Goal: Task Accomplishment & Management: Manage account settings

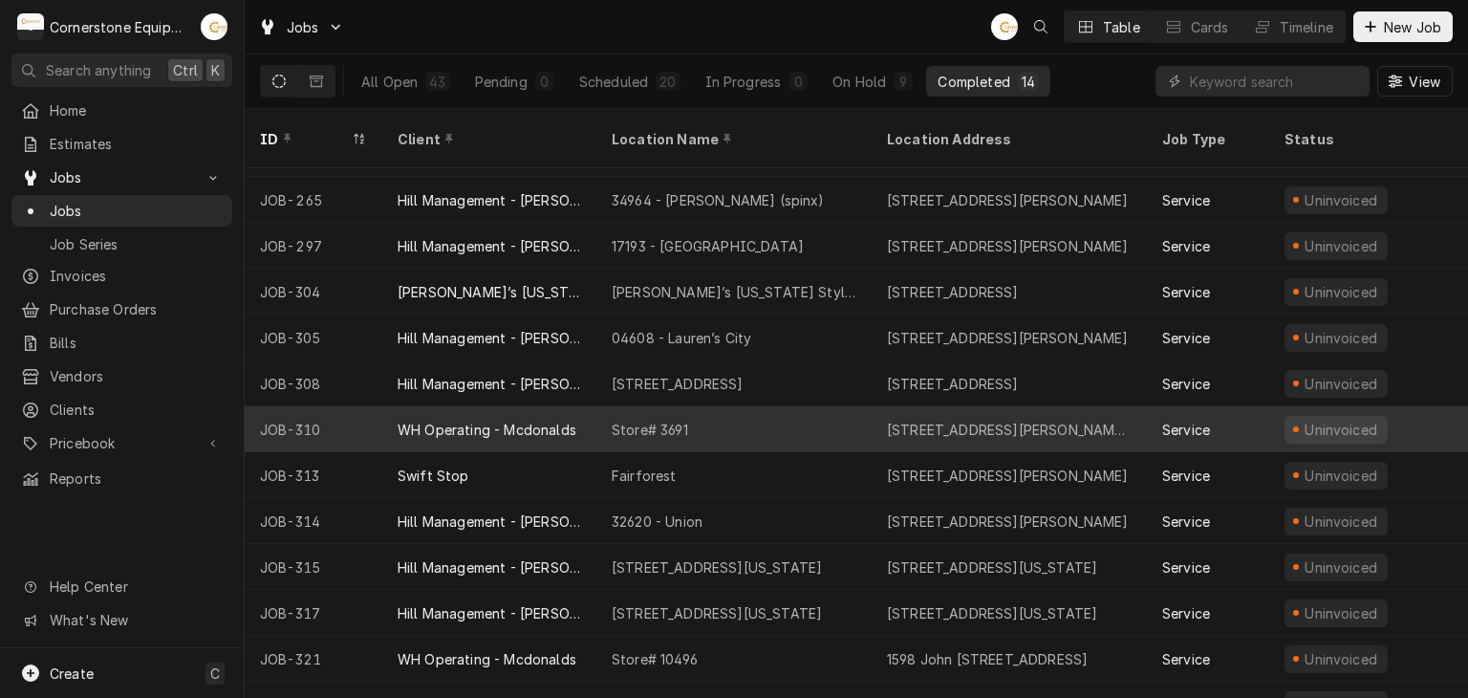
scroll to position [104, 0]
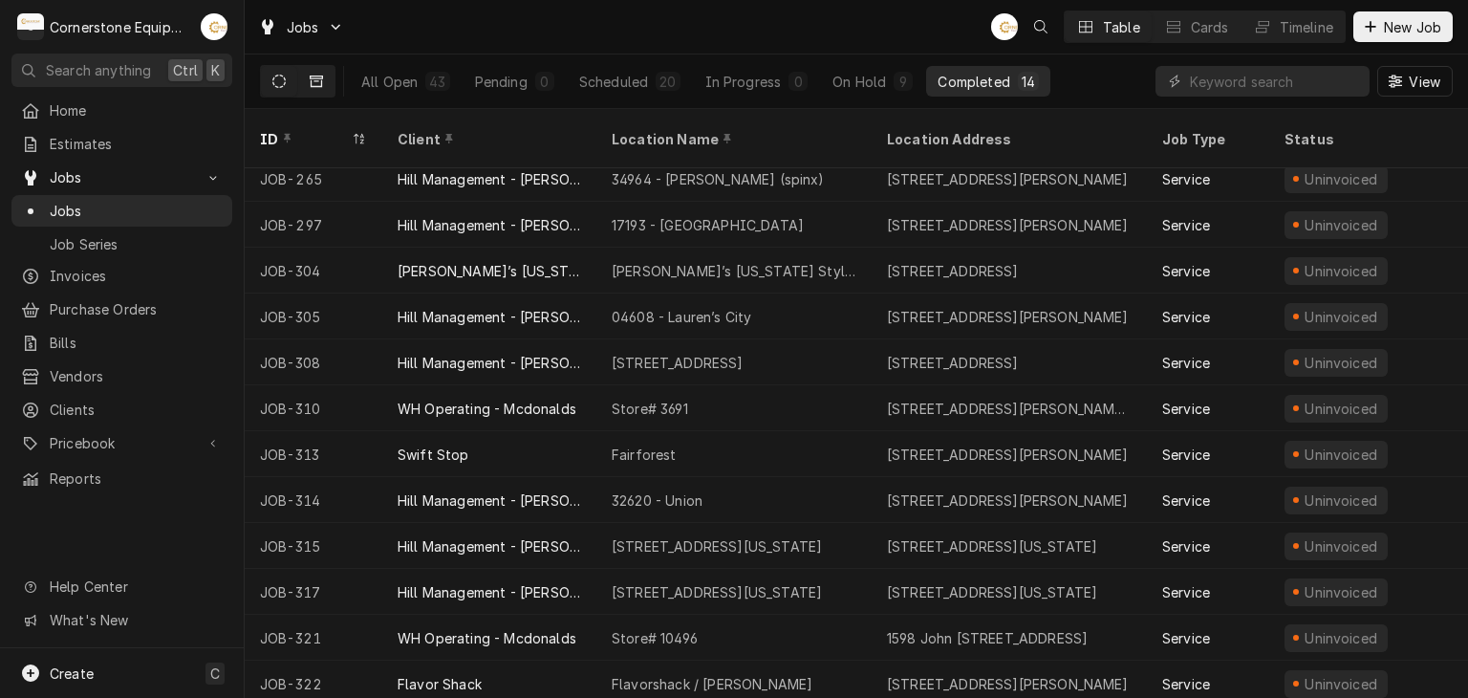
click at [325, 86] on button "Dynamic Content Wrapper" at bounding box center [316, 81] width 36 height 31
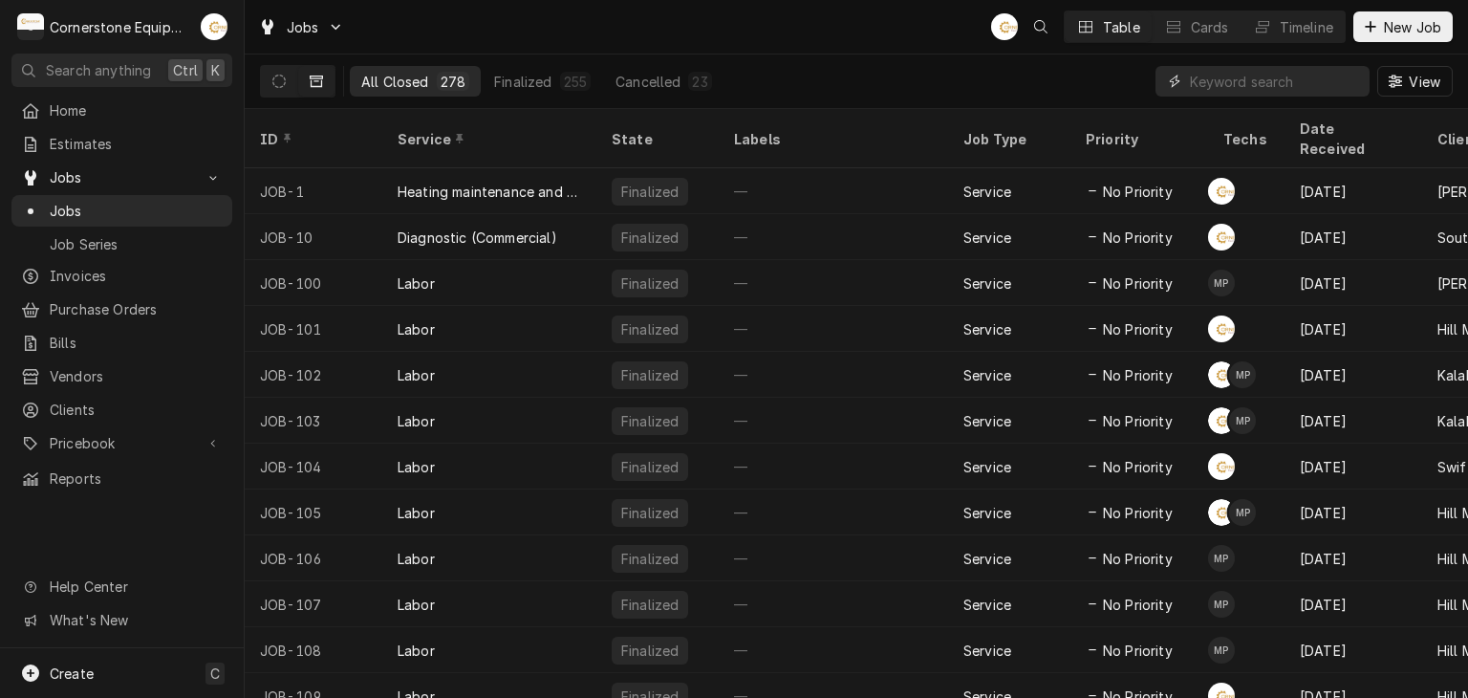
click at [1258, 79] on input "Dynamic Content Wrapper" at bounding box center [1275, 81] width 170 height 31
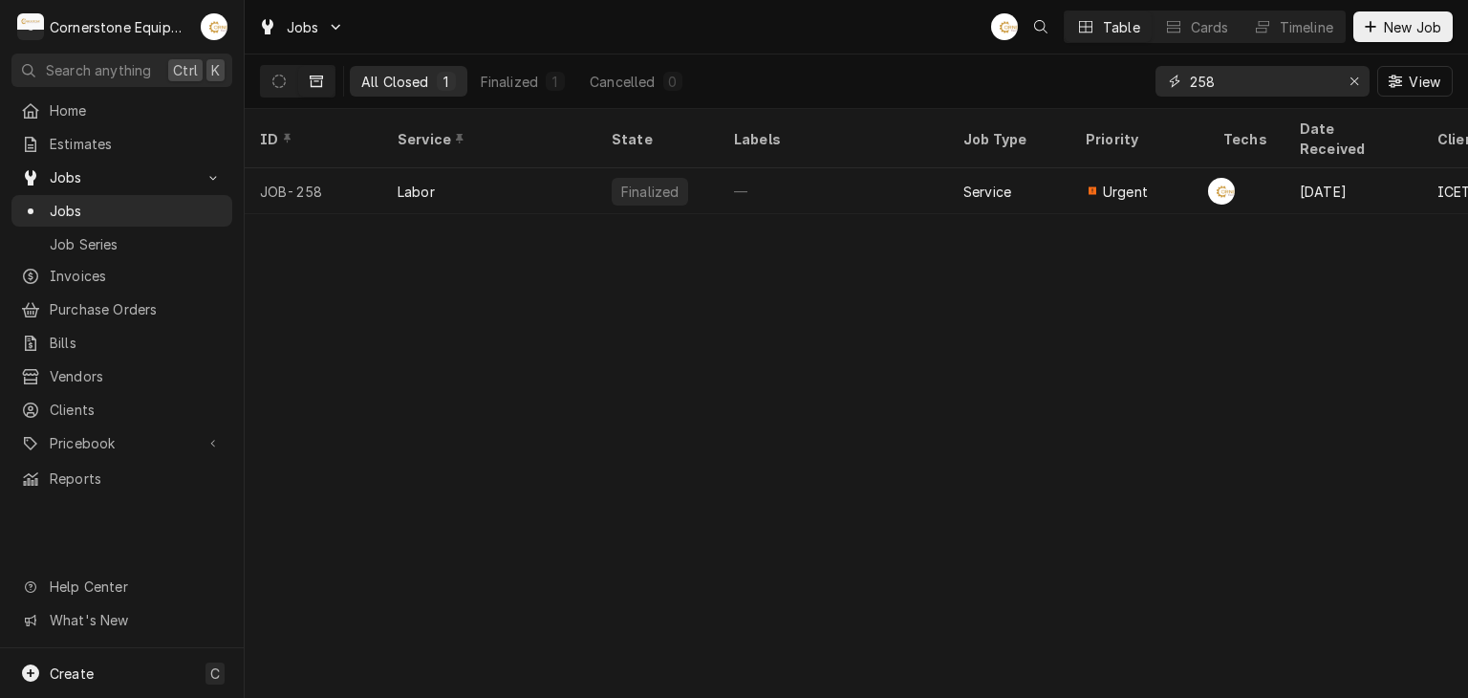
click at [1258, 79] on input "258" at bounding box center [1261, 81] width 143 height 31
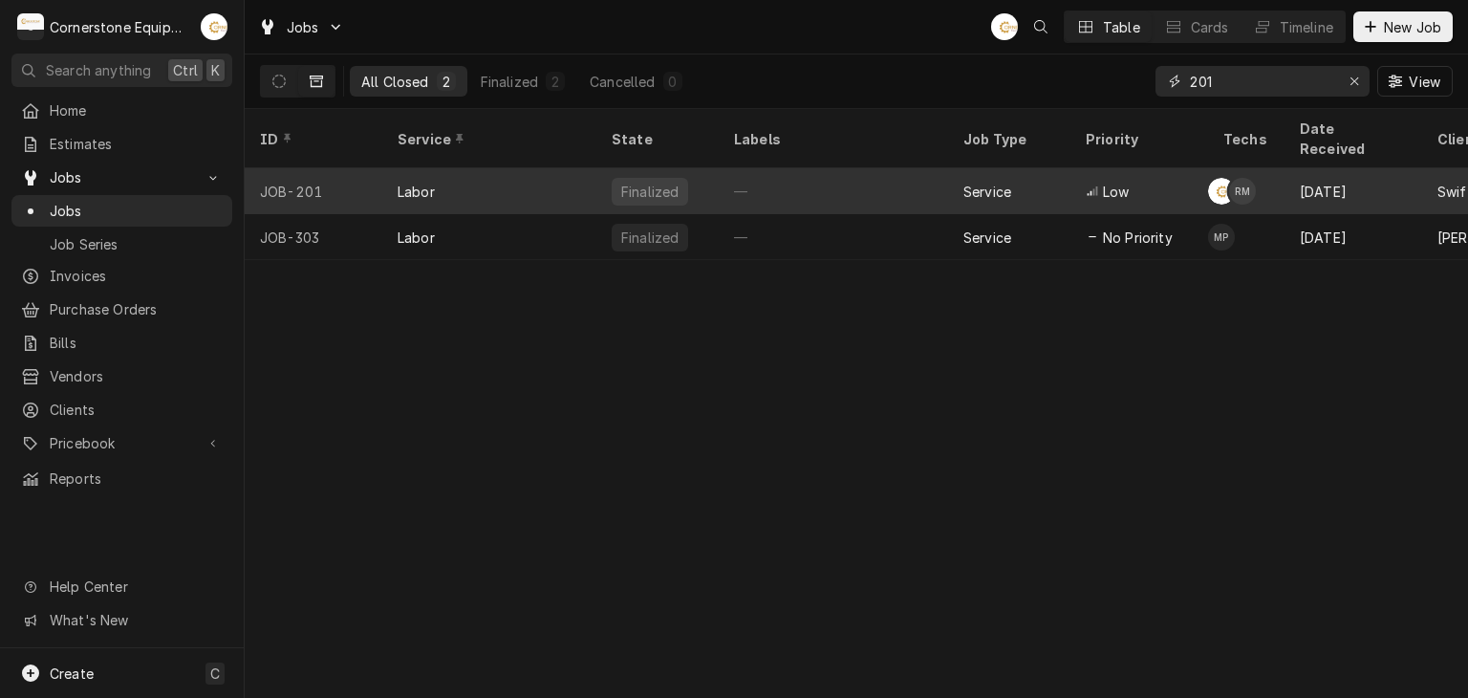
type input "201"
click at [512, 168] on div "Labor" at bounding box center [489, 191] width 214 height 46
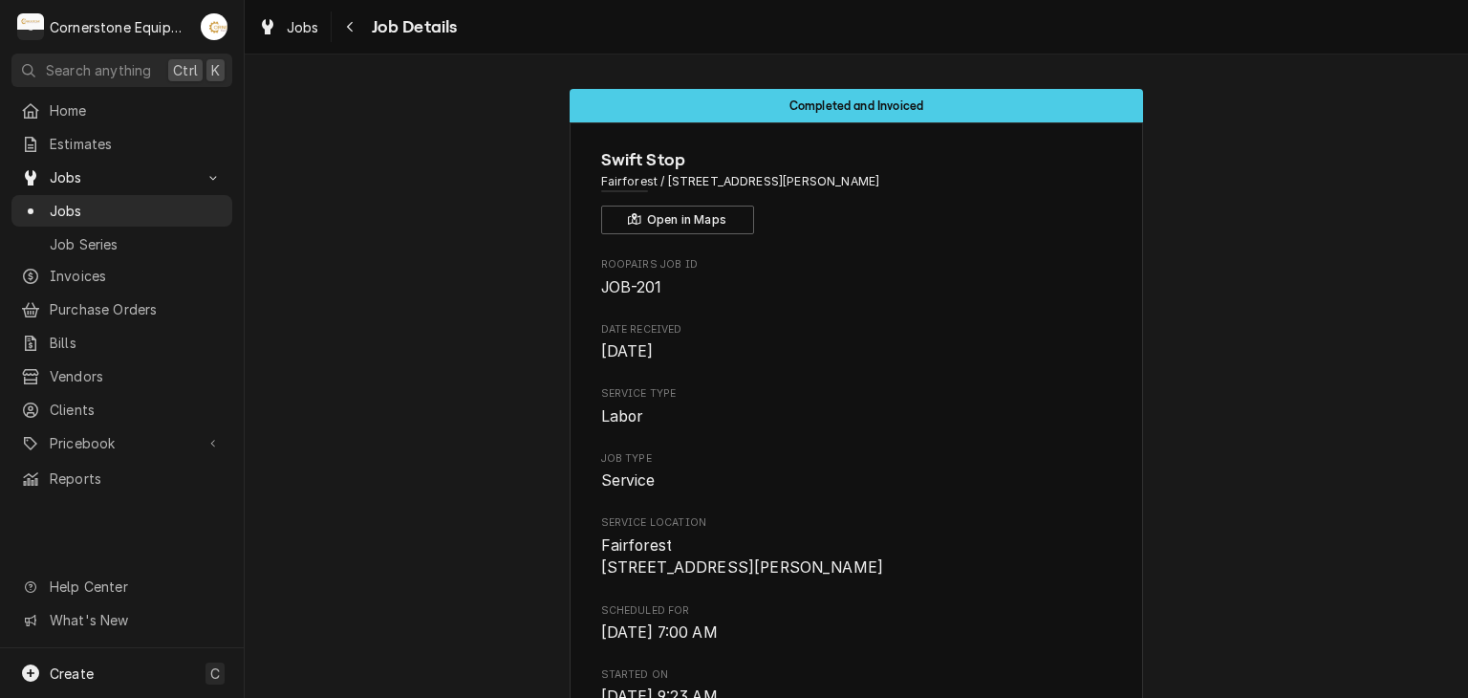
click at [654, 342] on span "Jul 16, 2025" at bounding box center [627, 351] width 53 height 18
click at [54, 281] on link "Invoices" at bounding box center [121, 276] width 221 height 32
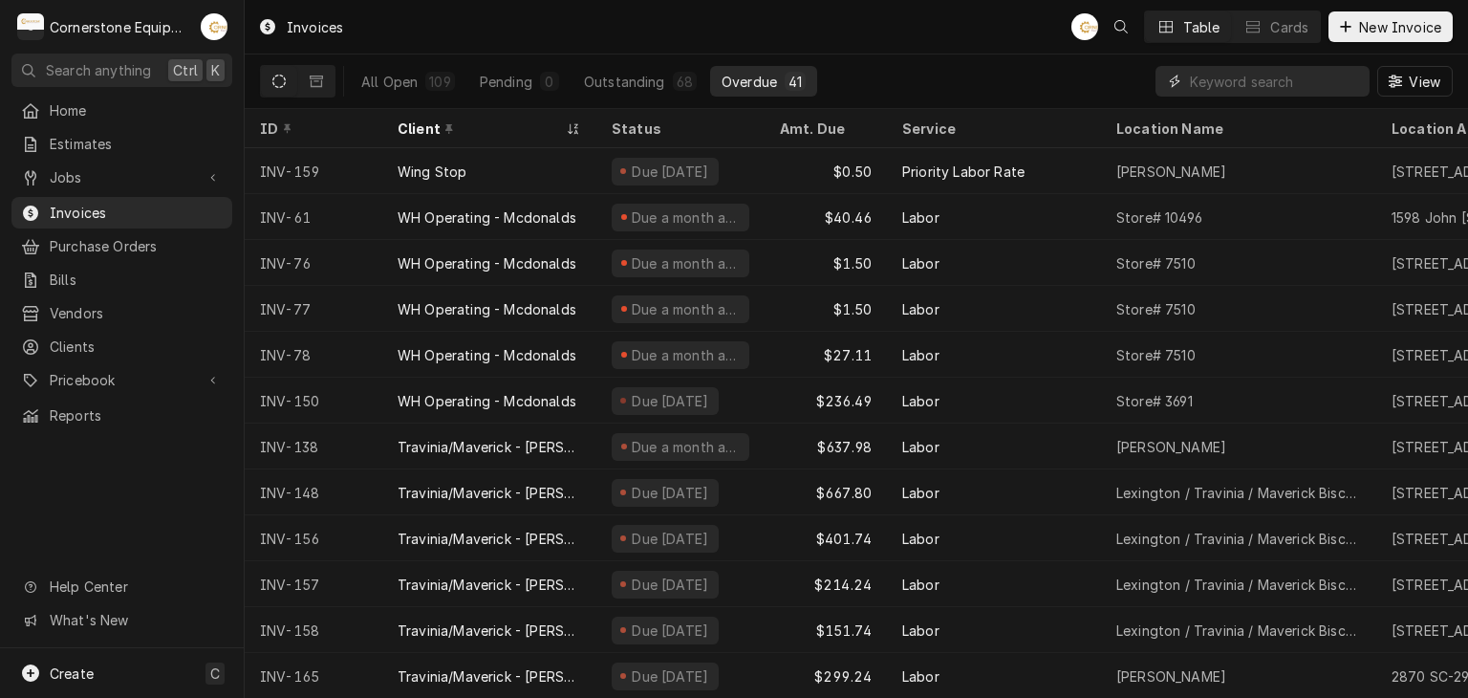
click at [1218, 85] on input "Dynamic Content Wrapper" at bounding box center [1275, 81] width 170 height 31
click at [412, 84] on div "All Open" at bounding box center [389, 82] width 56 height 20
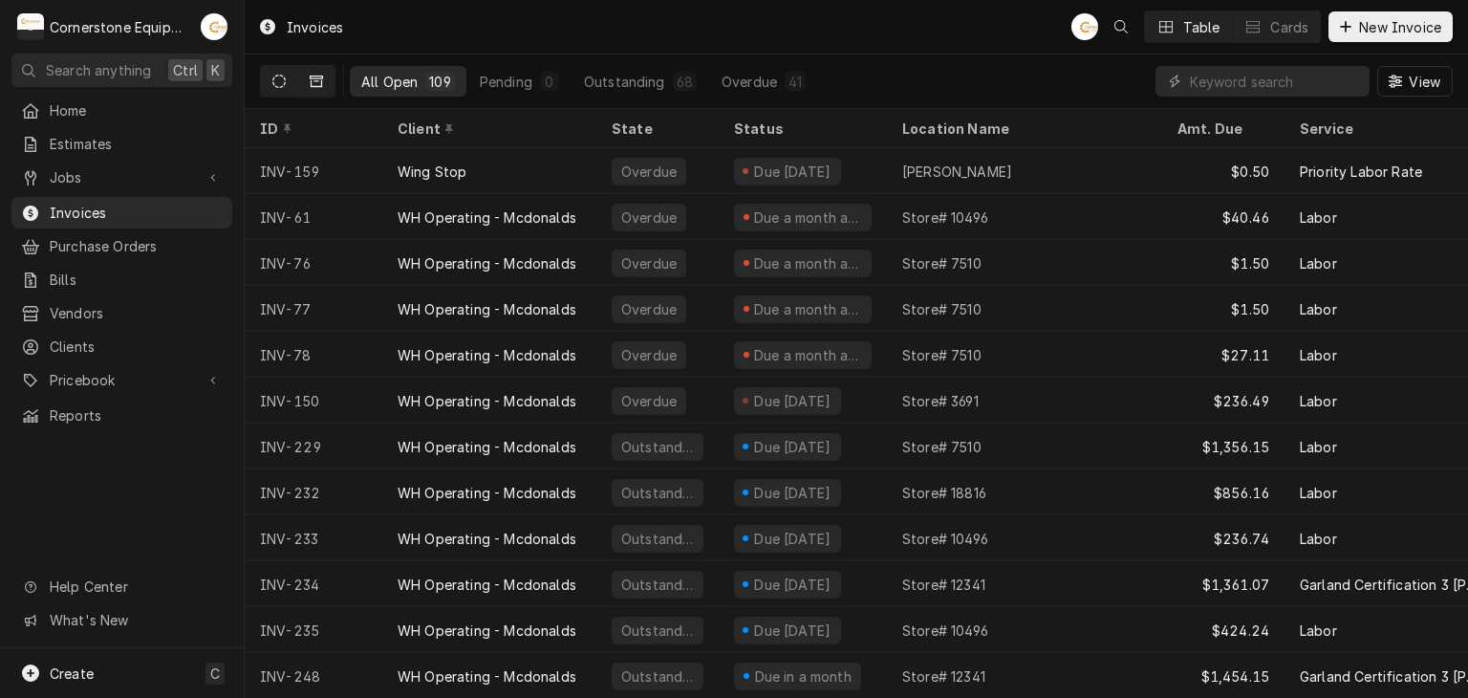
click at [322, 80] on icon "Dynamic Content Wrapper" at bounding box center [316, 81] width 13 height 13
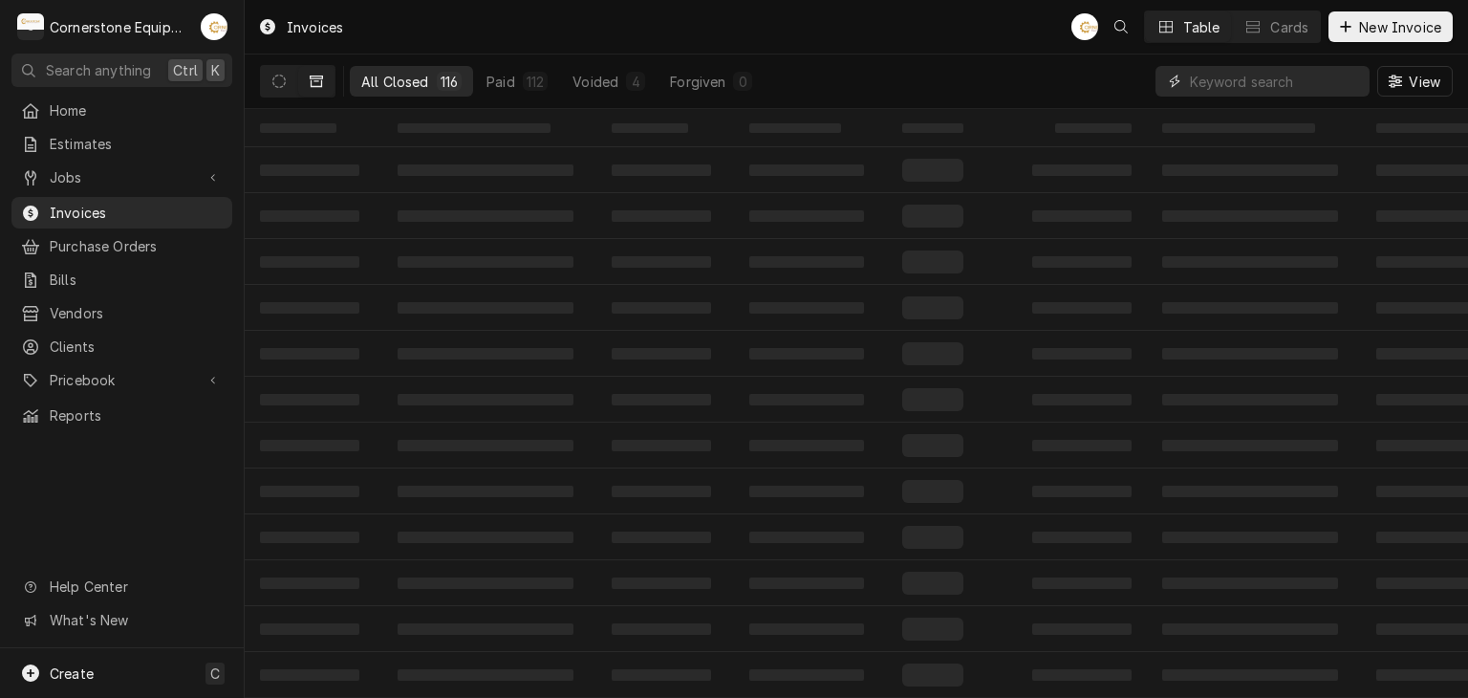
click at [1287, 86] on input "Dynamic Content Wrapper" at bounding box center [1275, 81] width 170 height 31
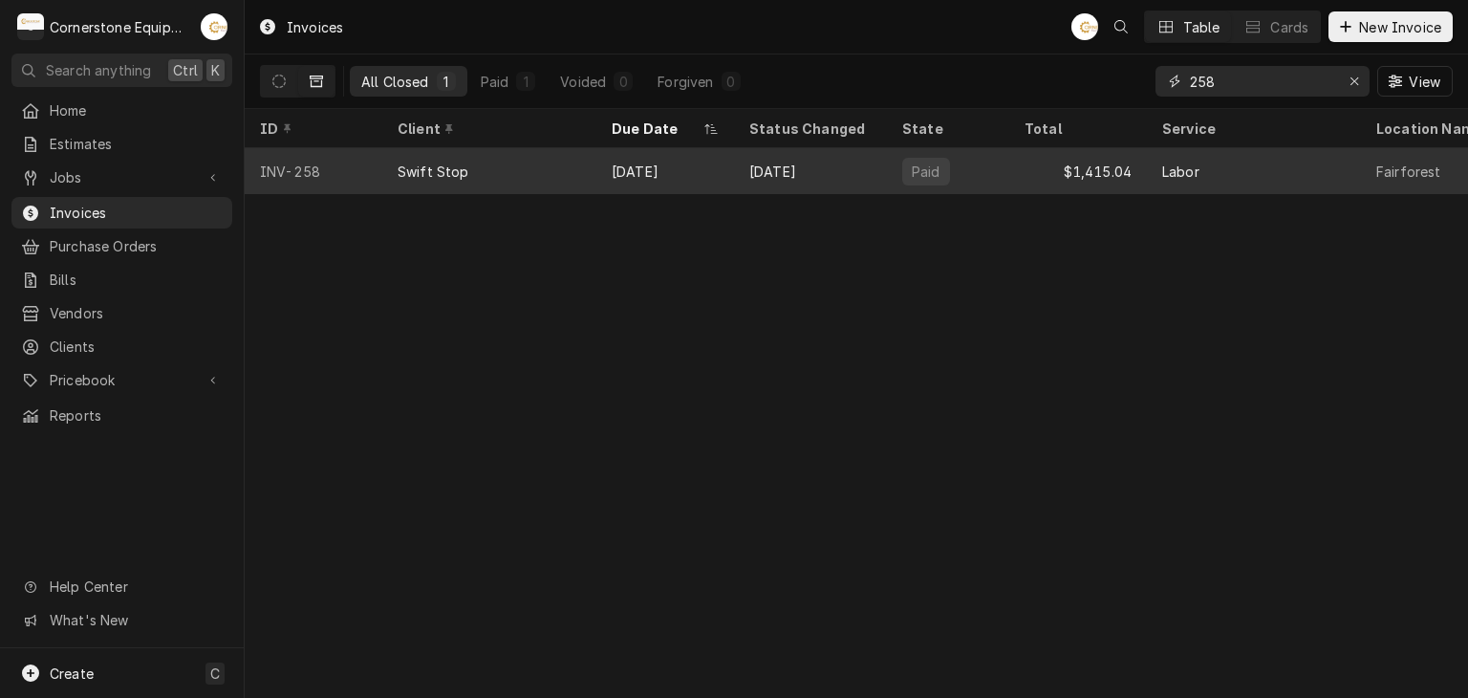
type input "258"
click at [814, 180] on div "Aug 13" at bounding box center [810, 171] width 153 height 46
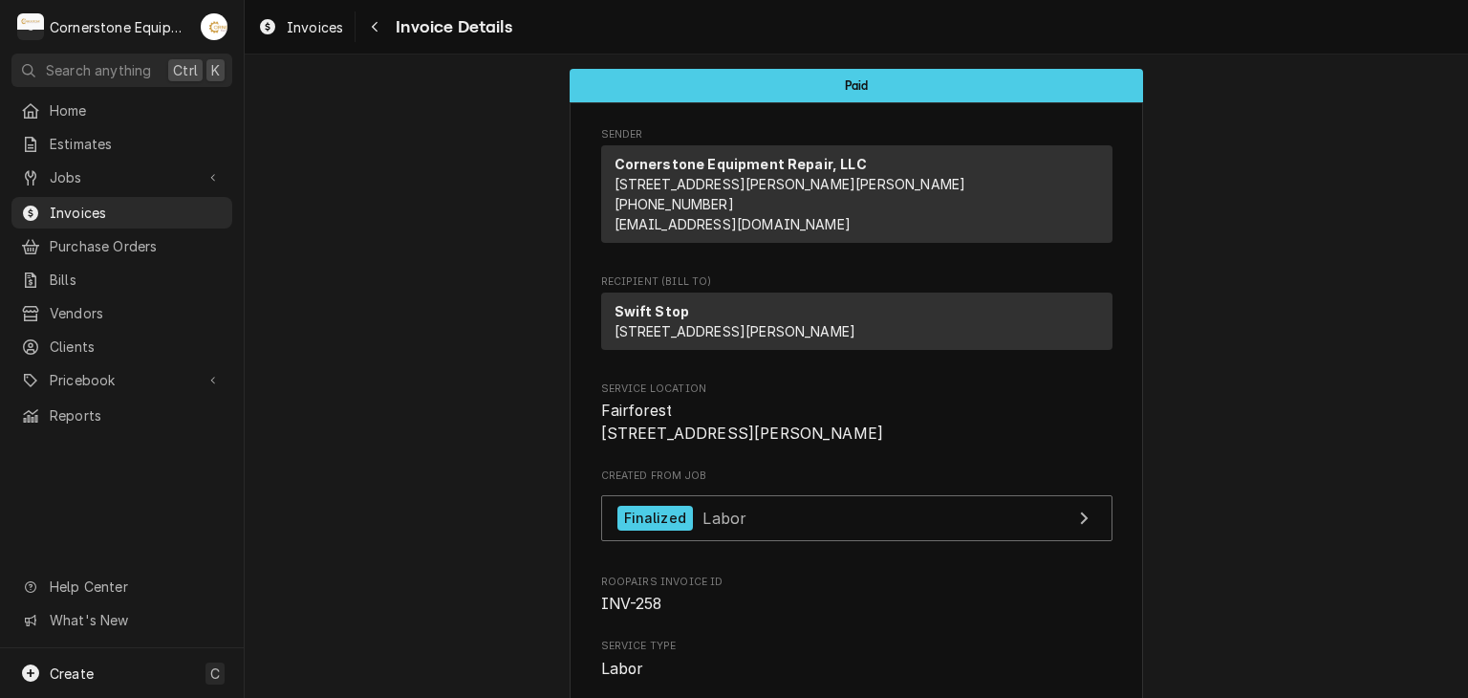
scroll to position [382, 0]
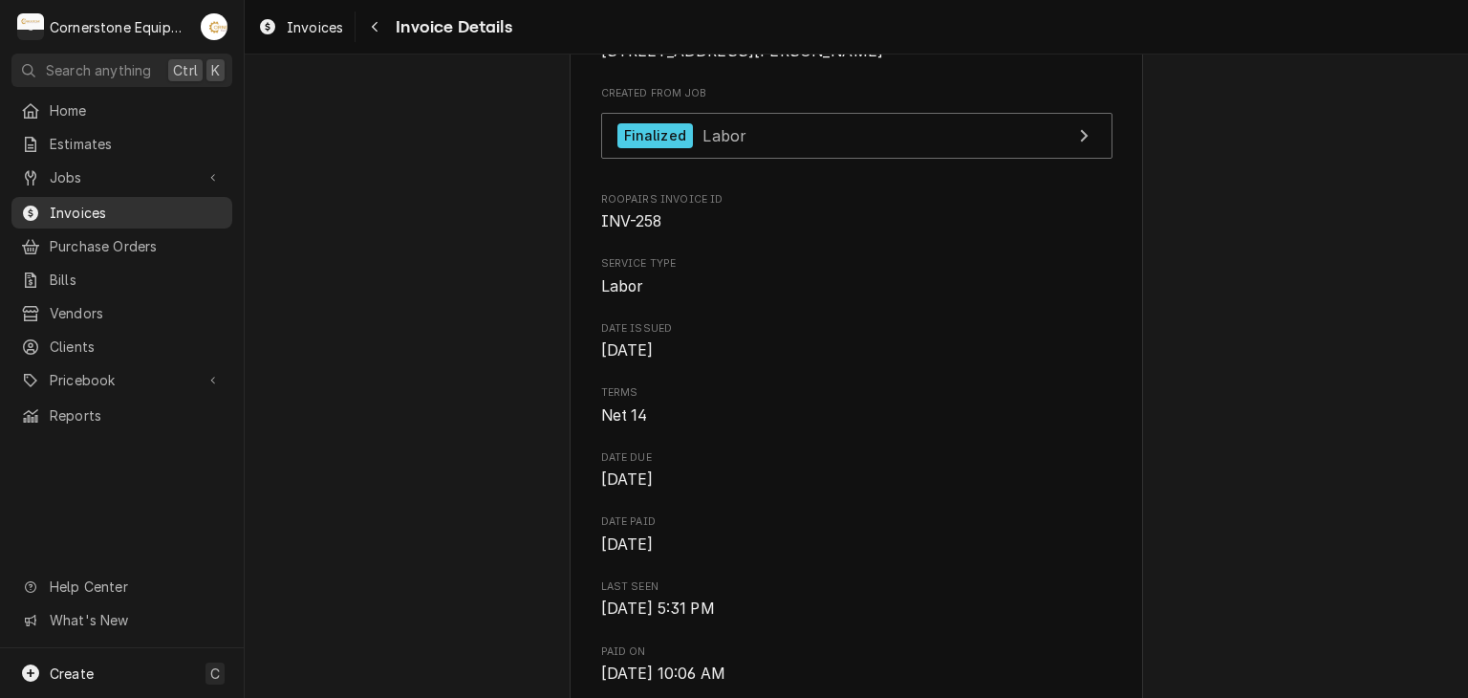
click at [164, 203] on span "Invoices" at bounding box center [136, 213] width 173 height 20
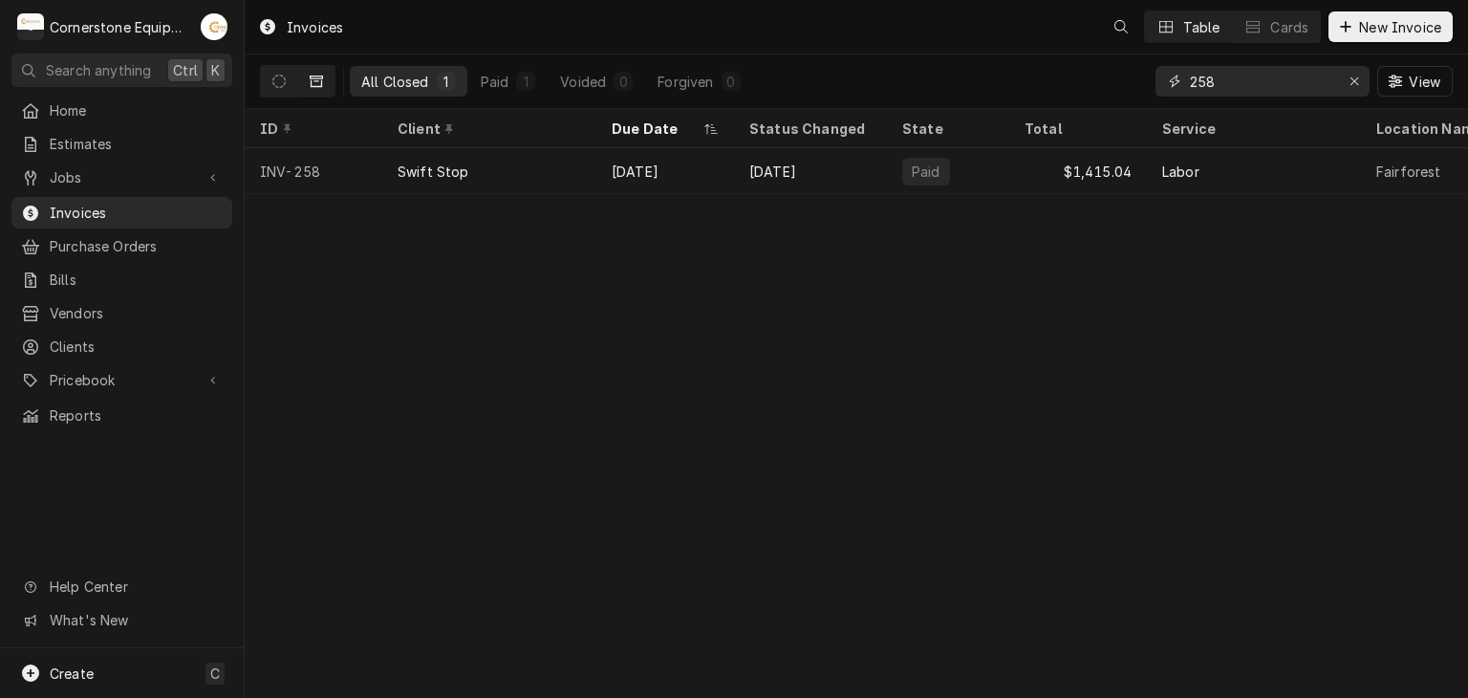
click at [1243, 91] on input "258" at bounding box center [1261, 81] width 143 height 31
type input "151"
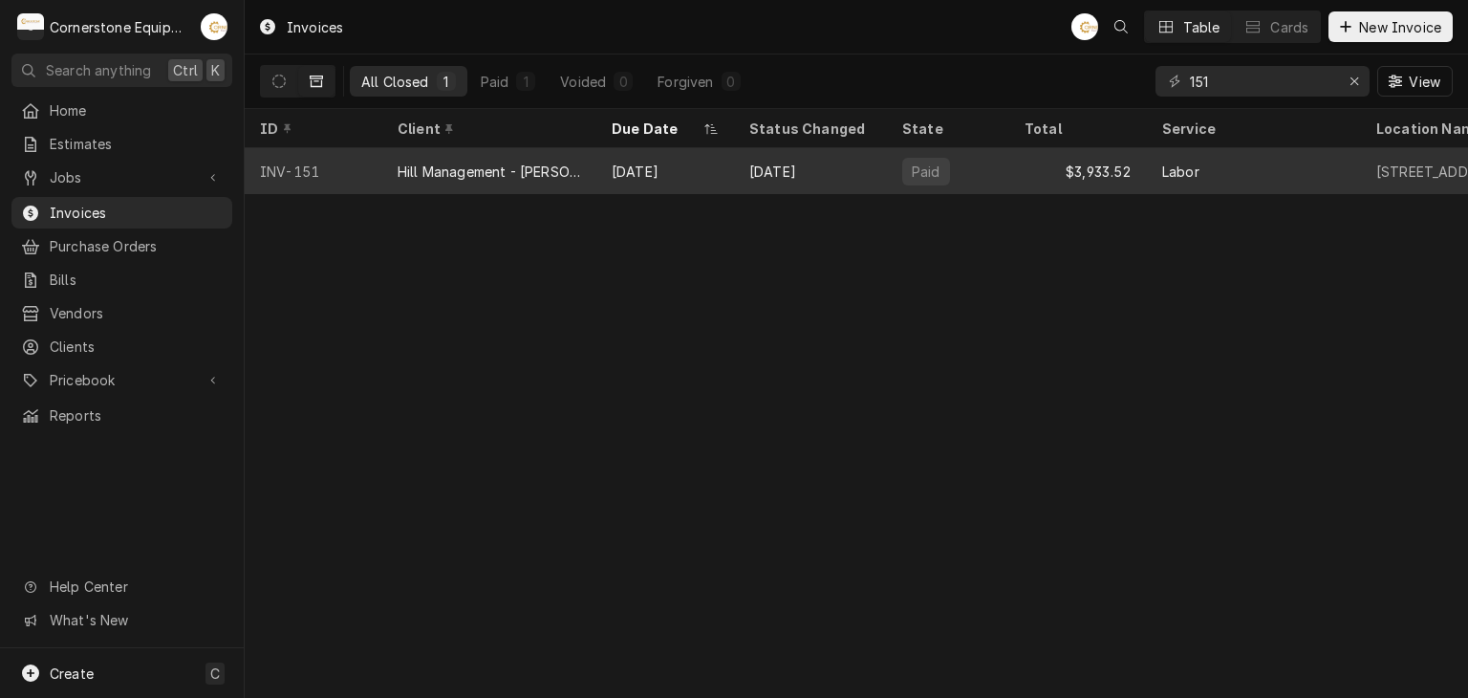
click at [990, 153] on div "Paid" at bounding box center [948, 171] width 122 height 46
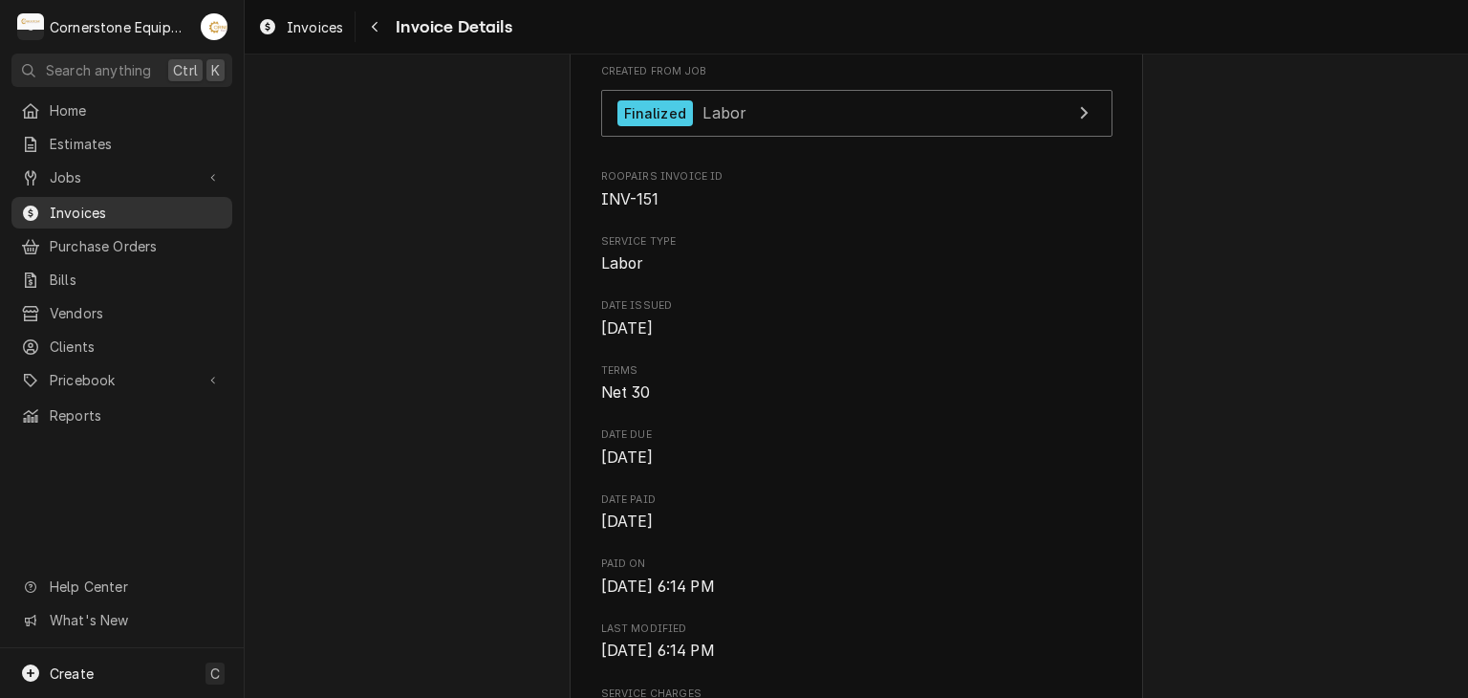
click at [119, 201] on div "Invoices" at bounding box center [121, 213] width 213 height 24
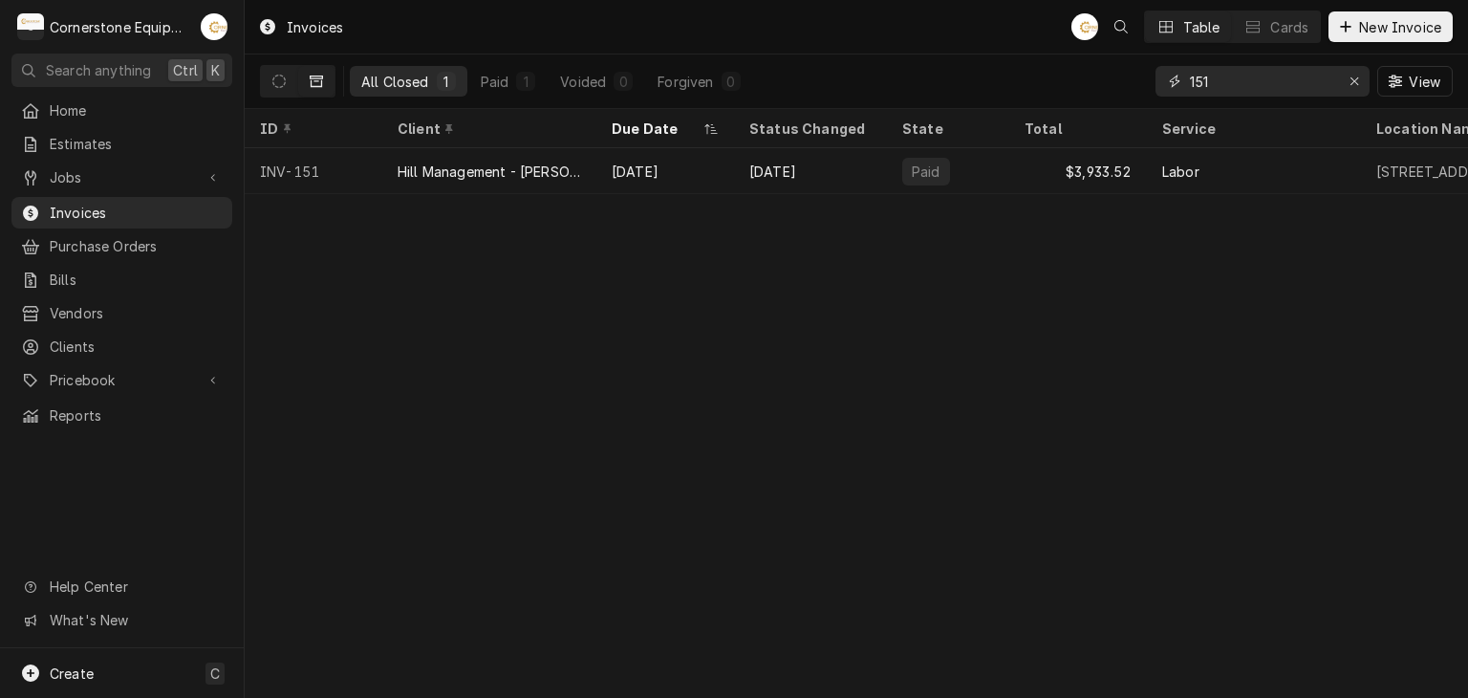
click at [1247, 89] on input "151" at bounding box center [1261, 81] width 143 height 31
click at [1246, 89] on input "151" at bounding box center [1261, 81] width 143 height 31
type input "166"
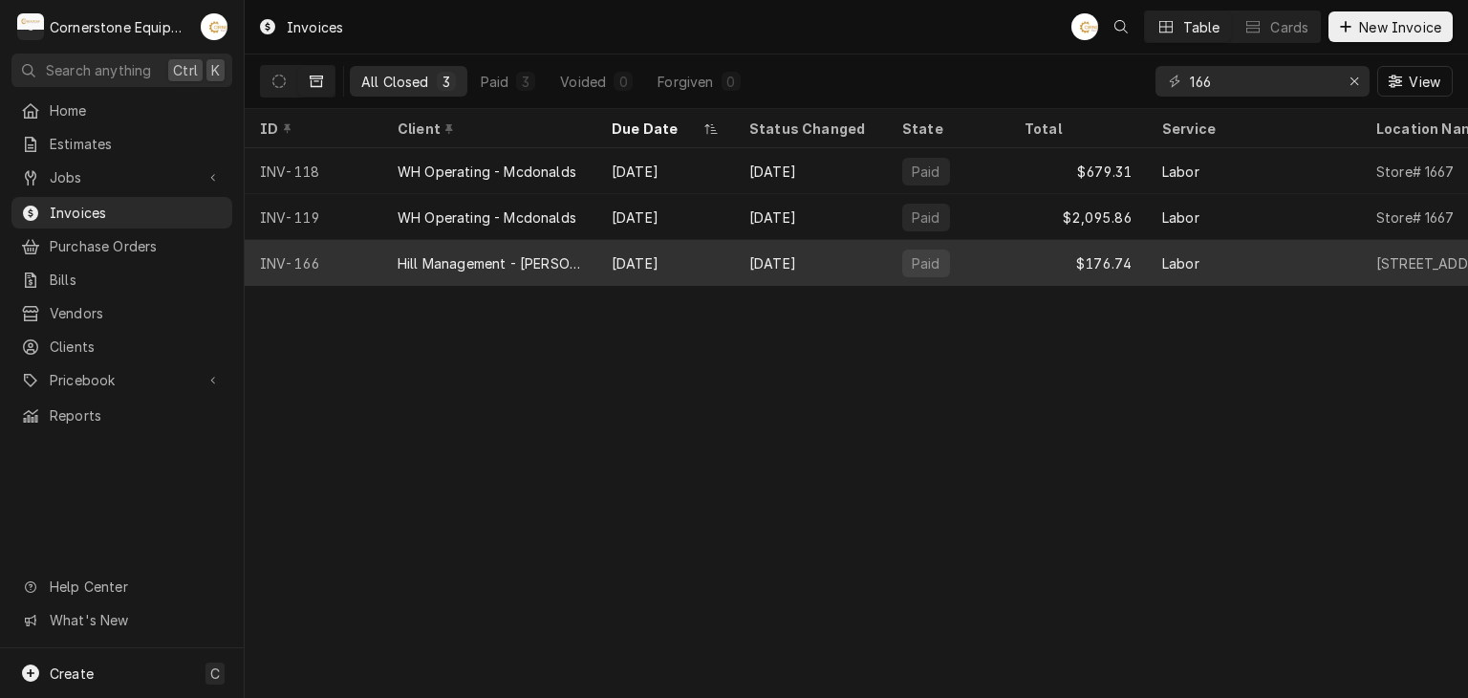
click at [560, 247] on div "Hill Management - [PERSON_NAME]" at bounding box center [489, 263] width 214 height 46
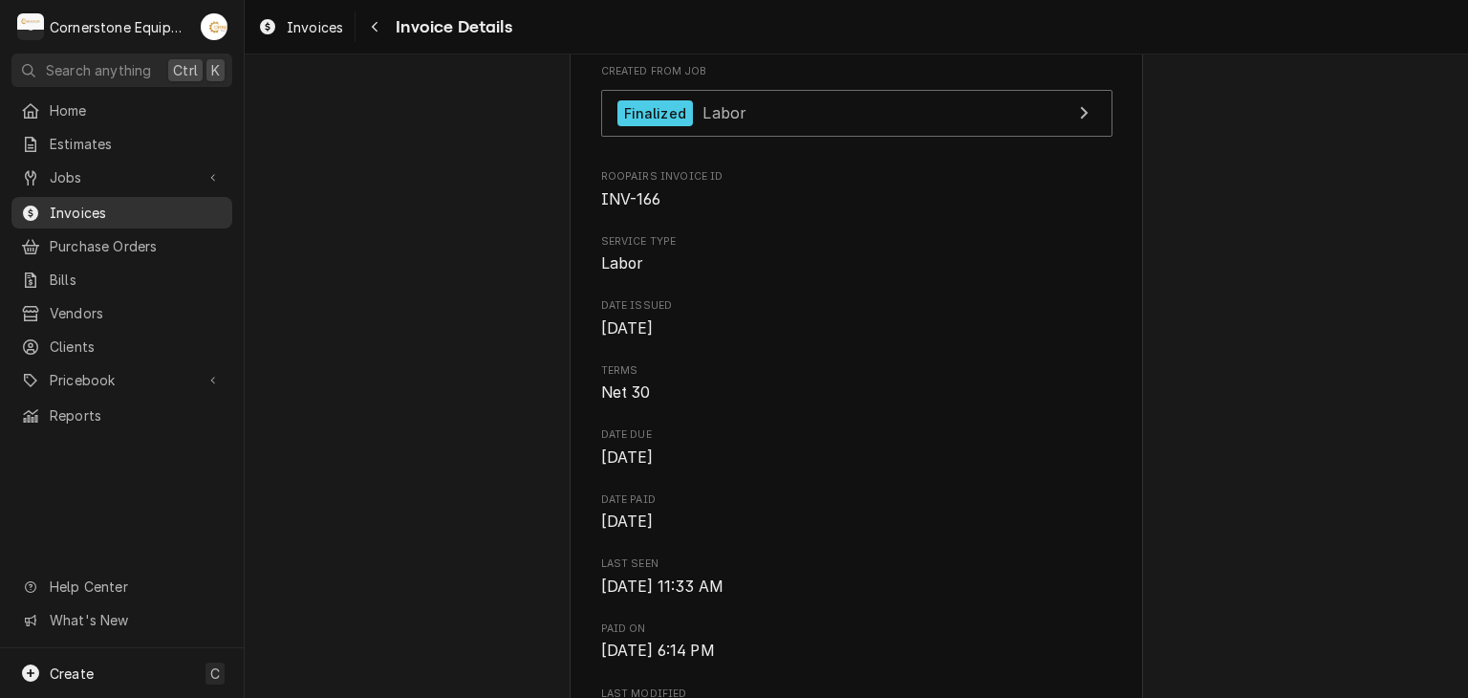
click at [72, 206] on span "Invoices" at bounding box center [136, 213] width 173 height 20
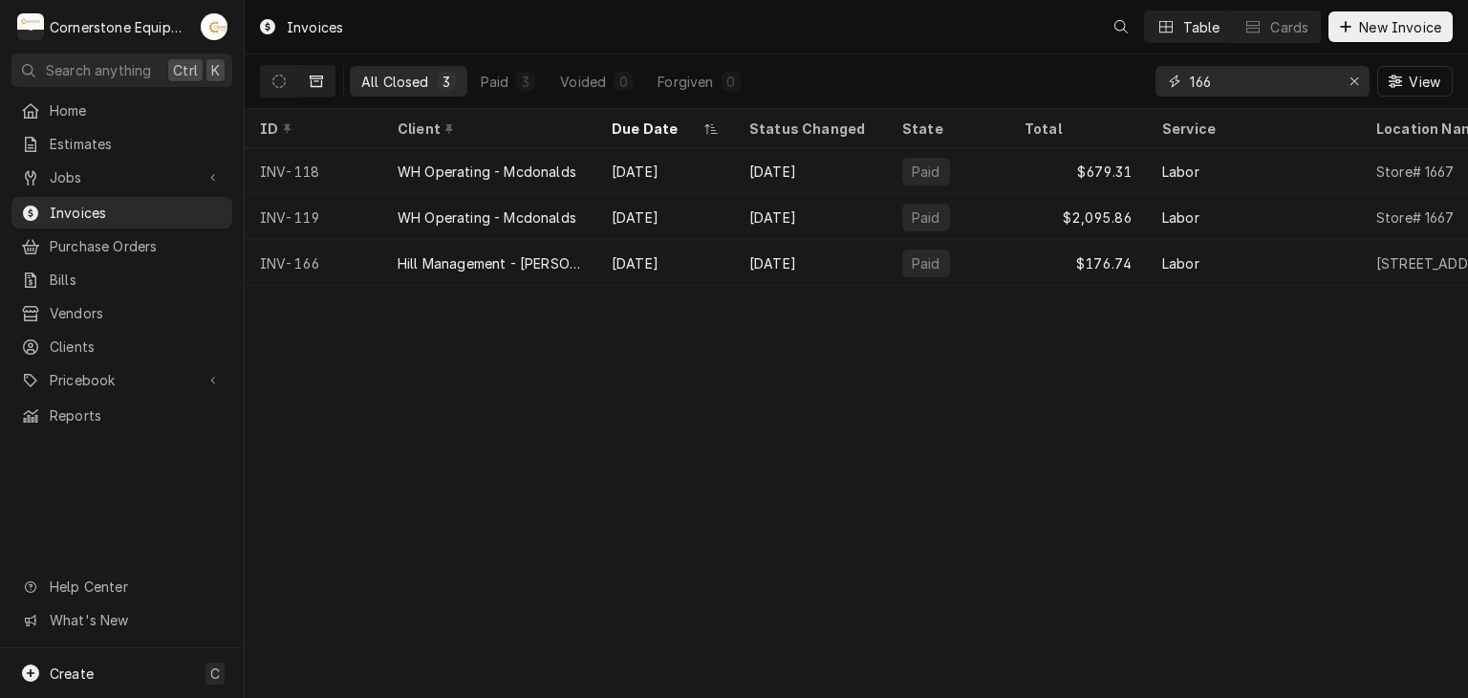
click at [1256, 93] on input "166" at bounding box center [1261, 81] width 143 height 31
type input "146"
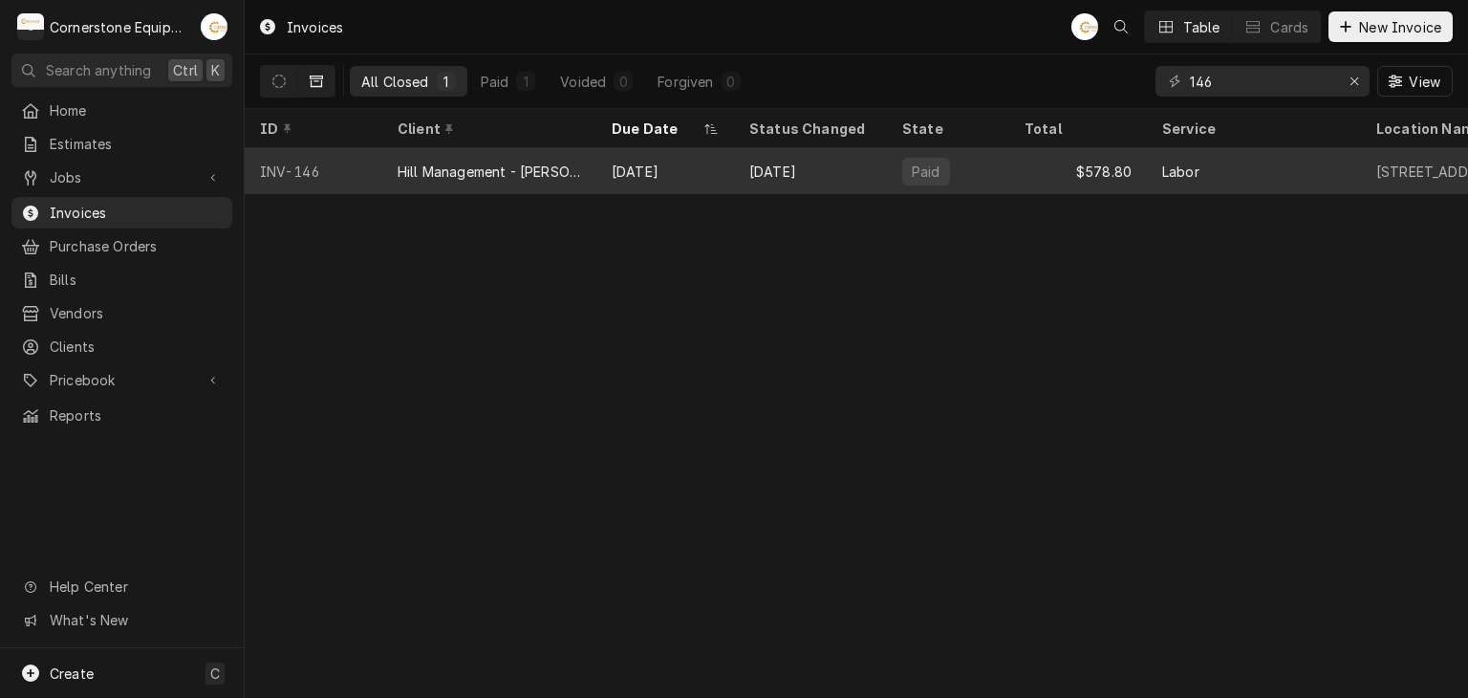
click at [864, 176] on div "Aug 13" at bounding box center [810, 171] width 153 height 46
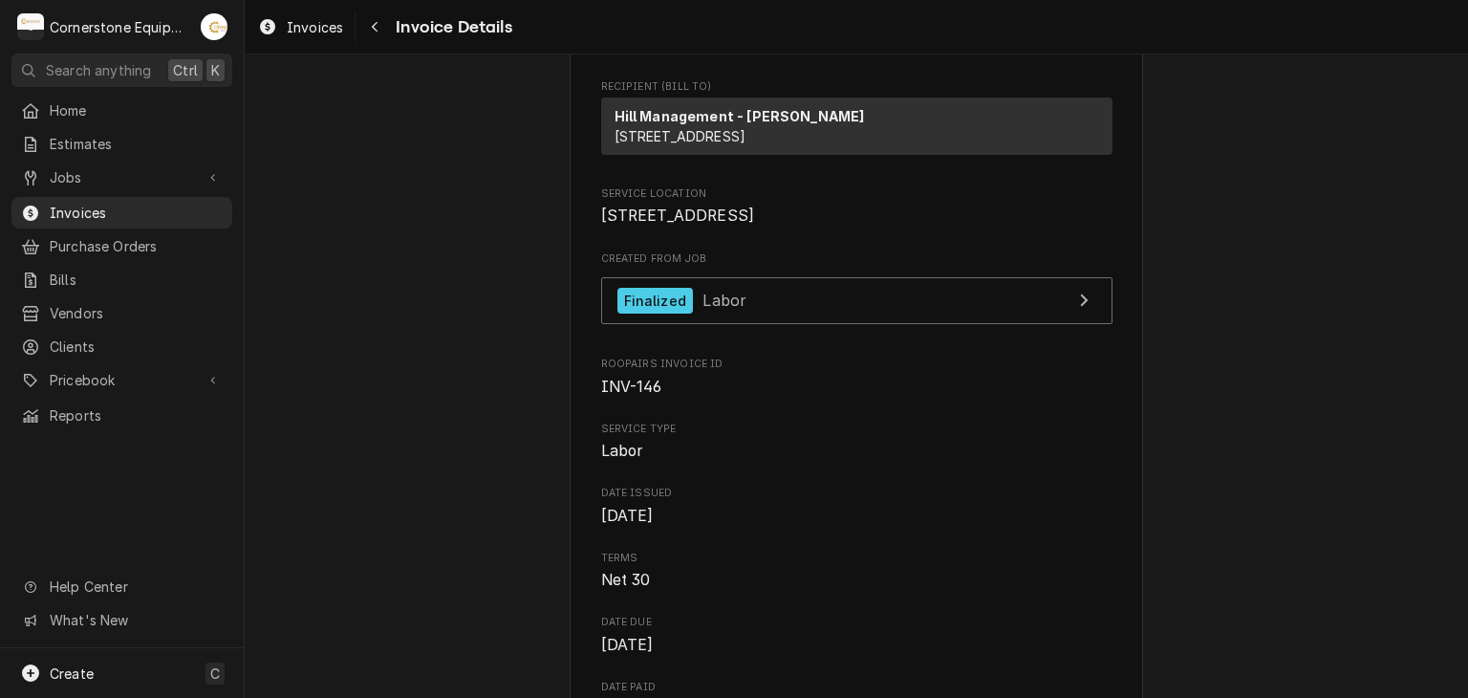
scroll to position [229, 0]
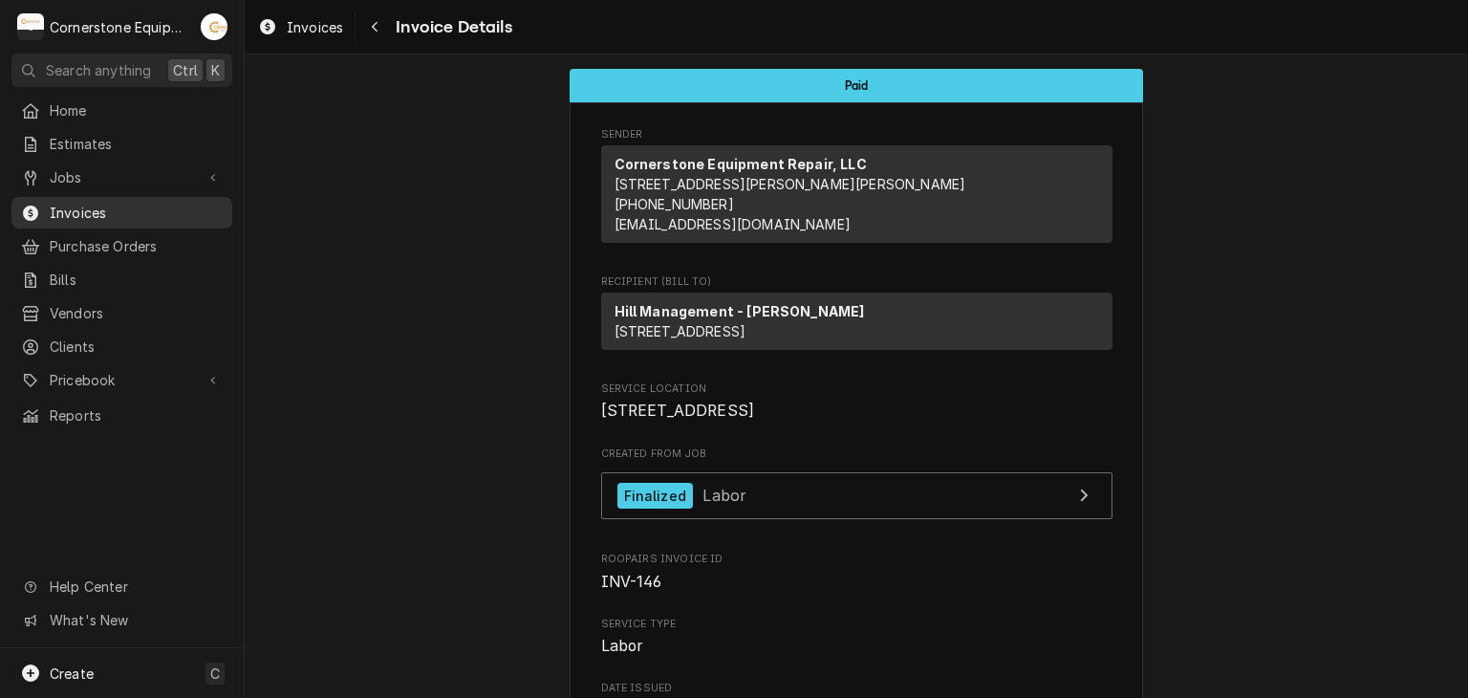
click at [124, 210] on span "Invoices" at bounding box center [136, 213] width 173 height 20
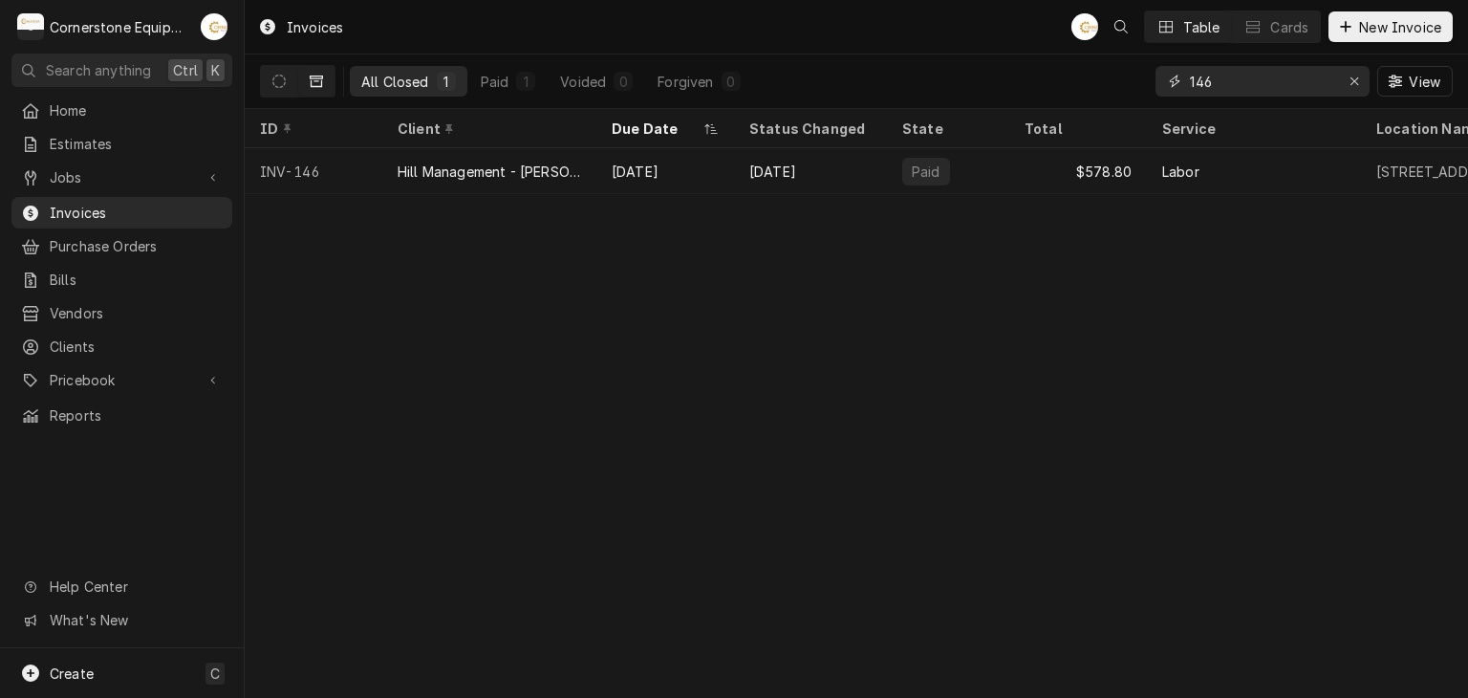
click at [1258, 88] on input "146" at bounding box center [1261, 81] width 143 height 31
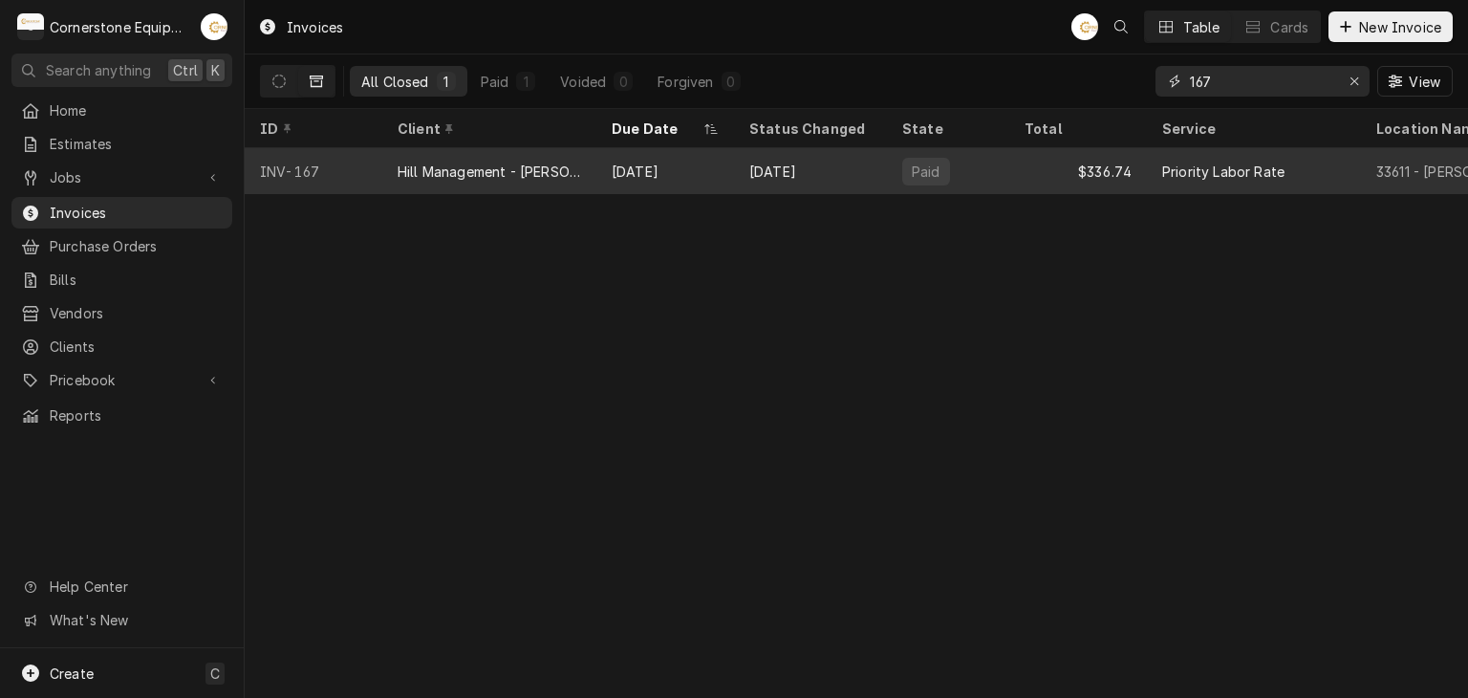
type input "167"
click at [642, 175] on div "[DATE]" at bounding box center [665, 171] width 138 height 46
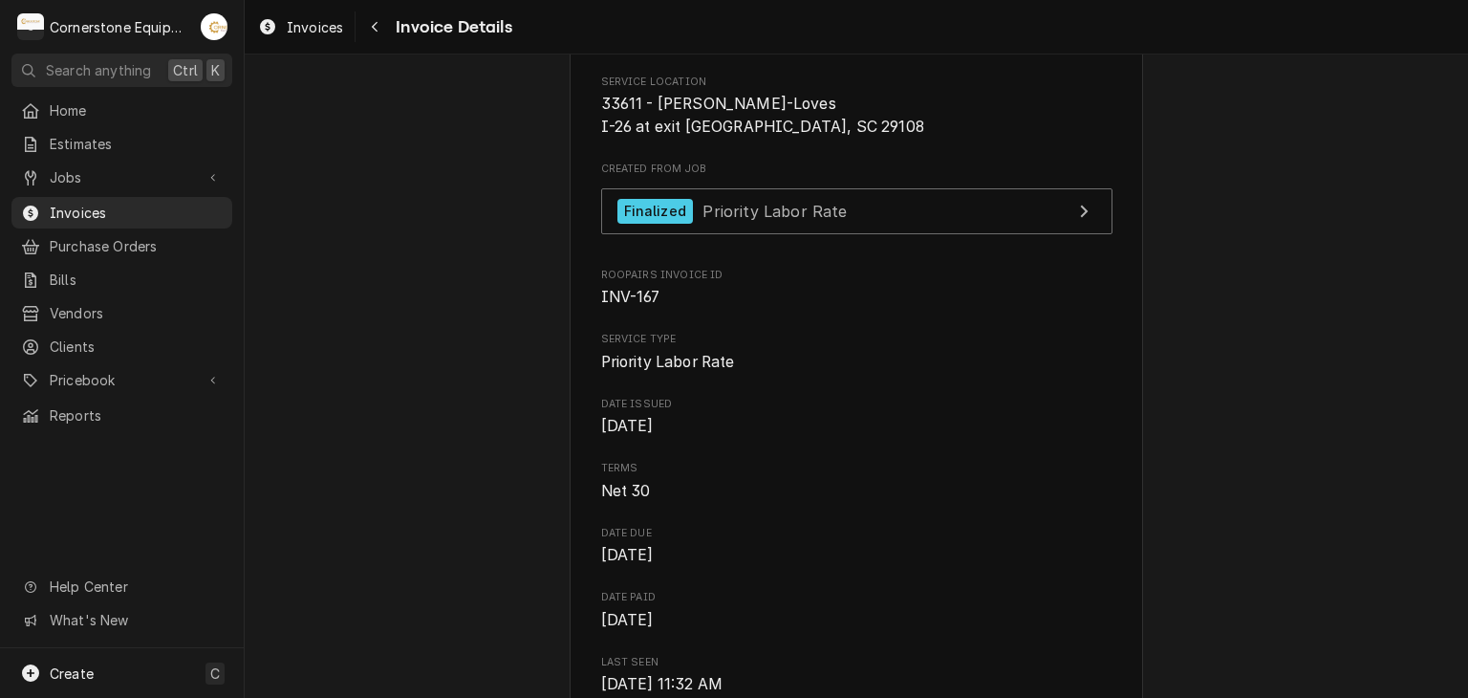
scroll to position [344, 0]
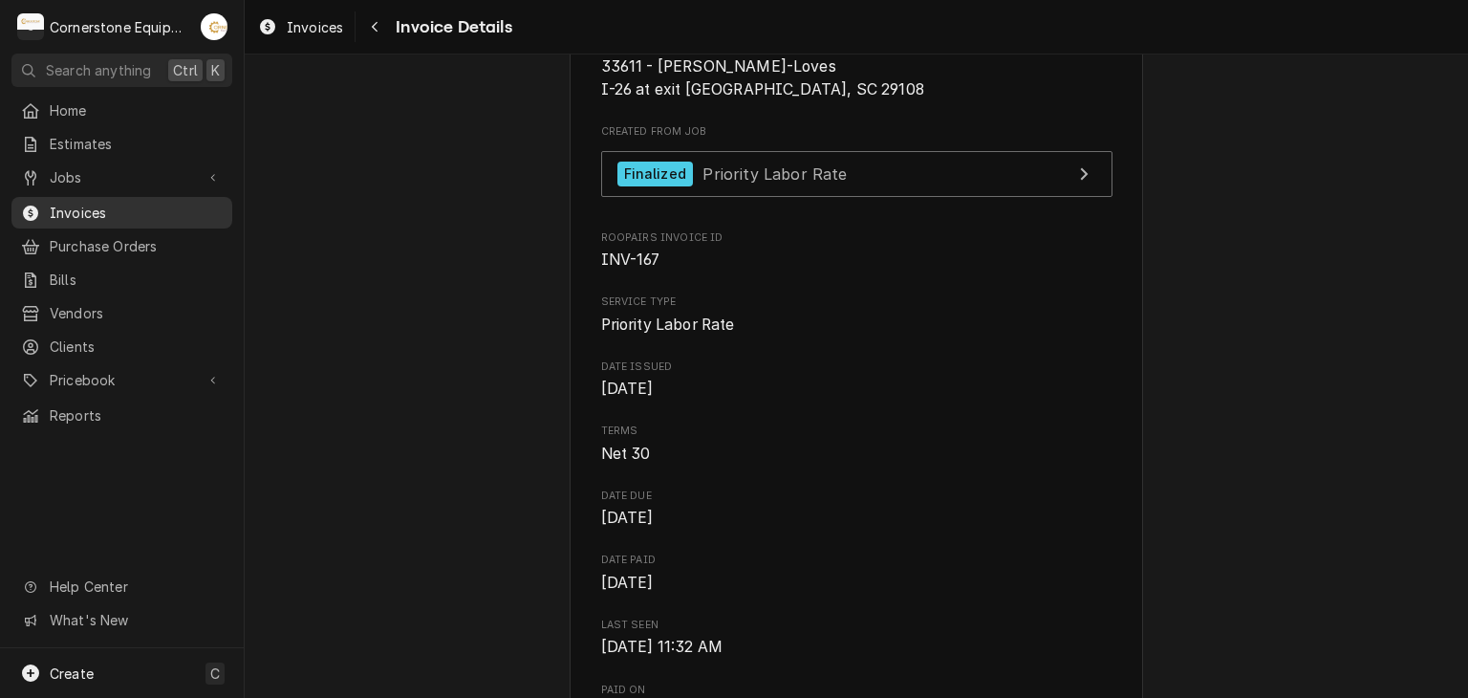
click at [124, 209] on span "Invoices" at bounding box center [136, 213] width 173 height 20
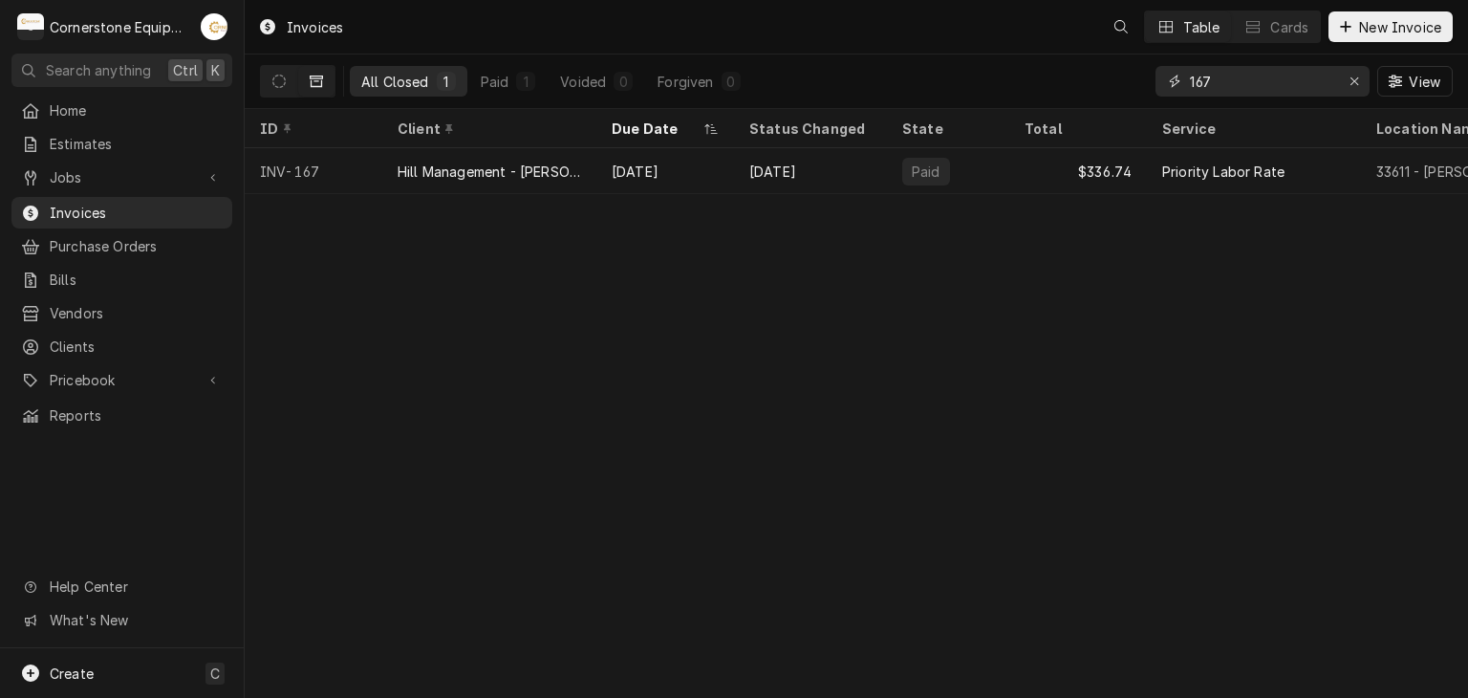
click at [1227, 79] on input "167" at bounding box center [1261, 81] width 143 height 31
click at [1353, 84] on icon "Erase input" at bounding box center [1354, 81] width 11 height 13
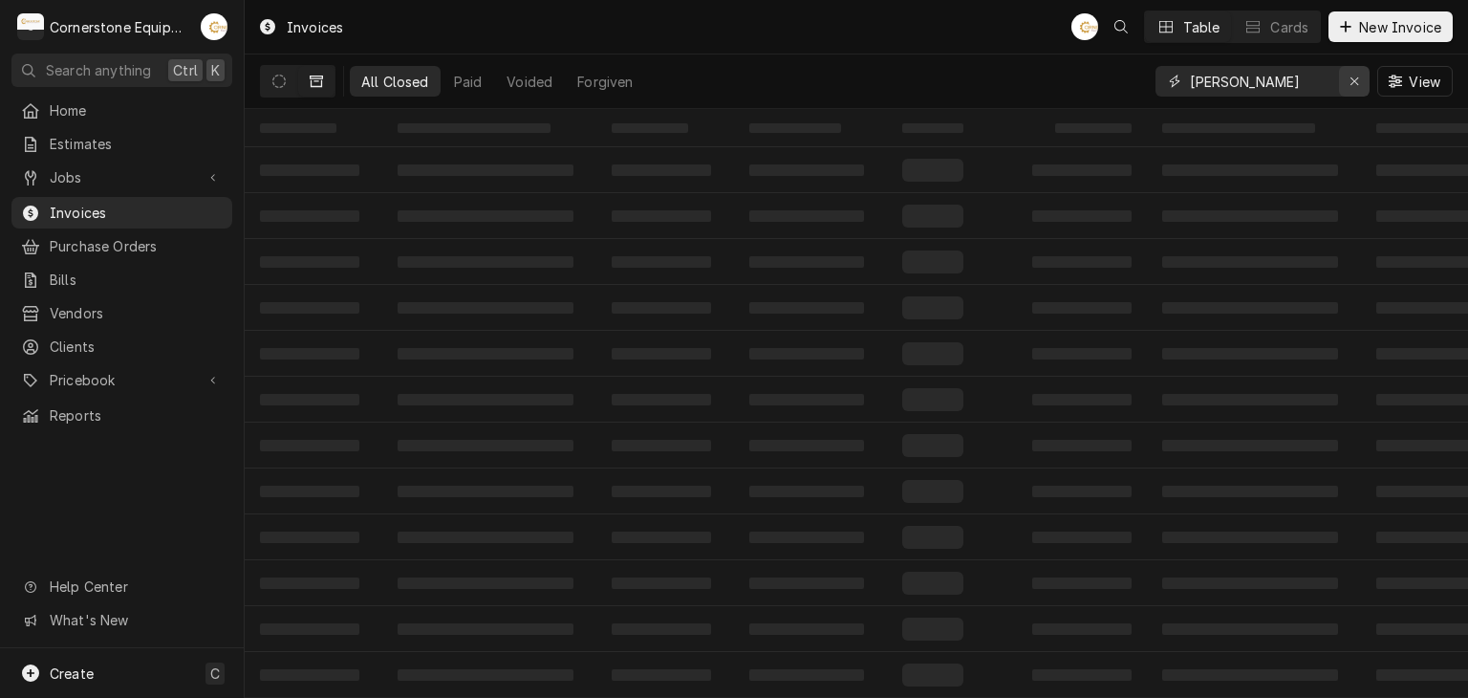
type input "bennie"
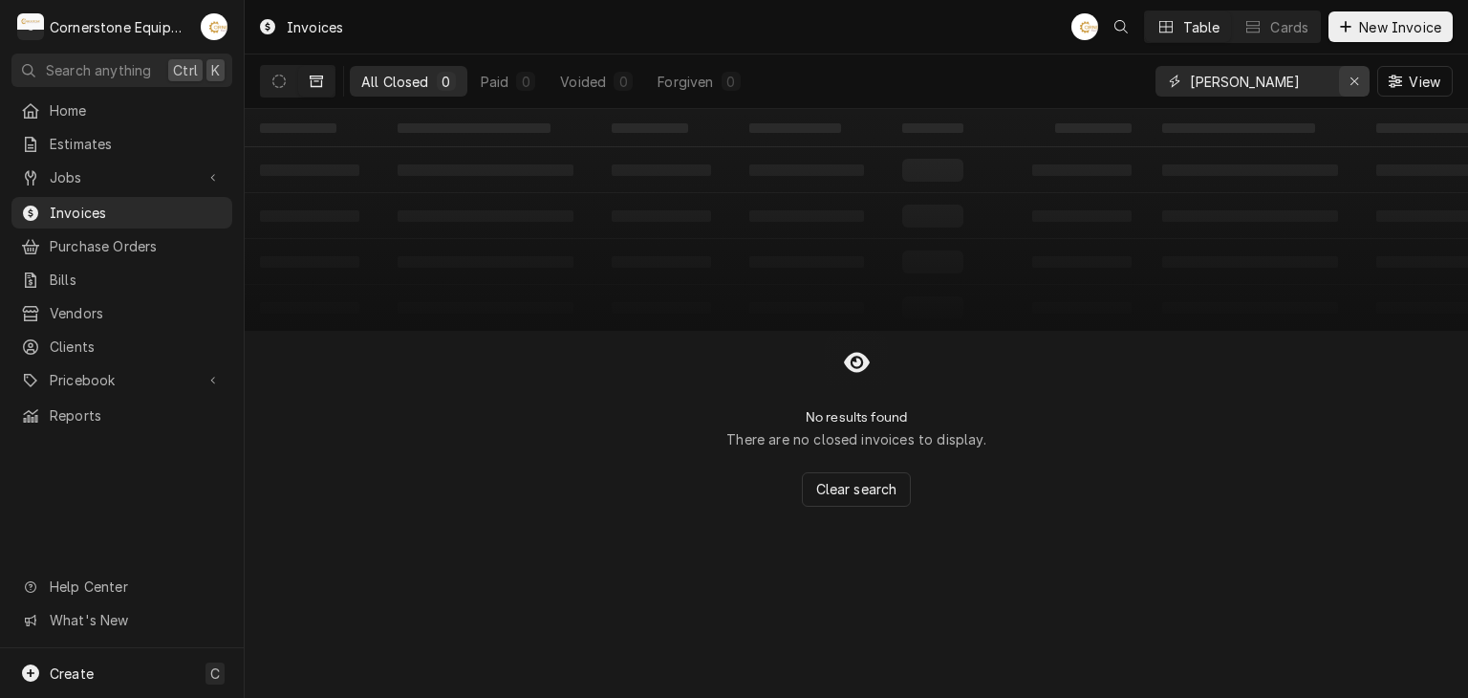
click at [1351, 89] on div "Erase input" at bounding box center [1354, 81] width 19 height 19
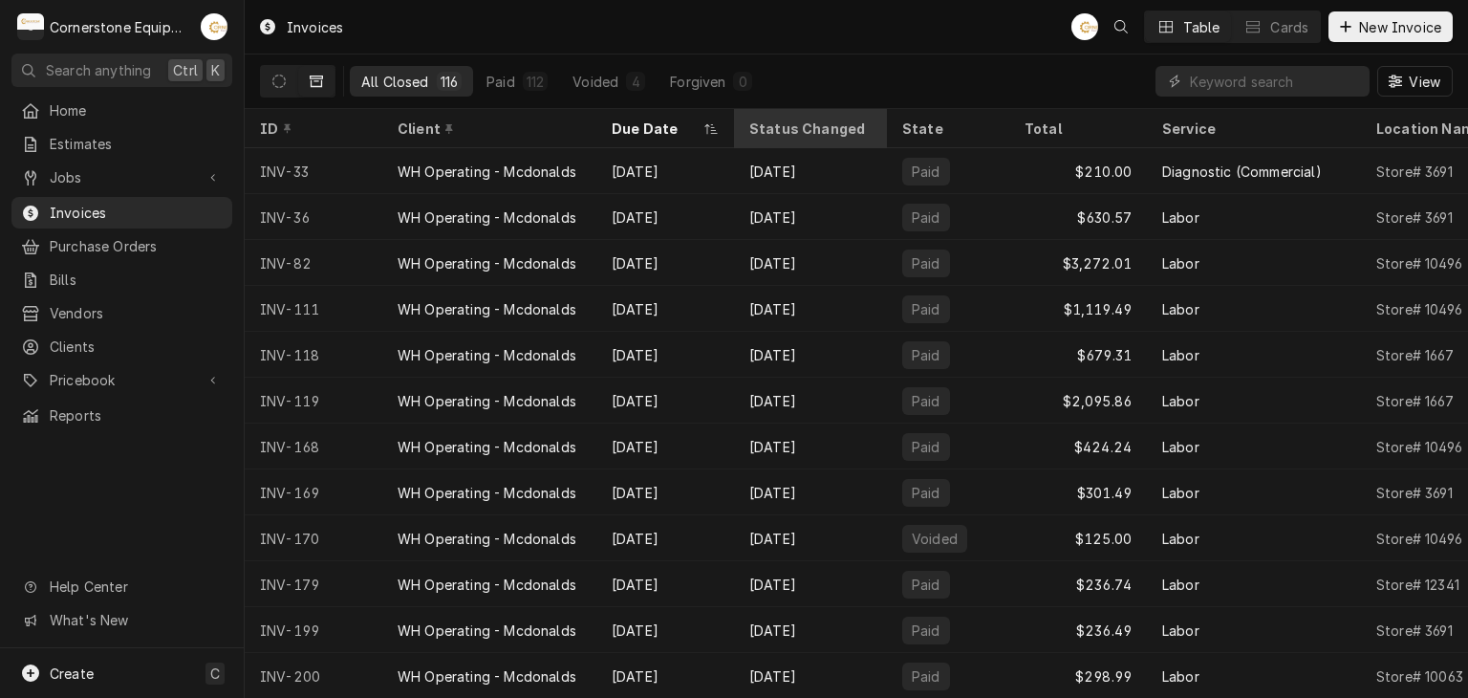
click at [784, 126] on div "Status Changed" at bounding box center [810, 128] width 122 height 20
click at [785, 133] on div "Status Changed" at bounding box center [810, 128] width 122 height 20
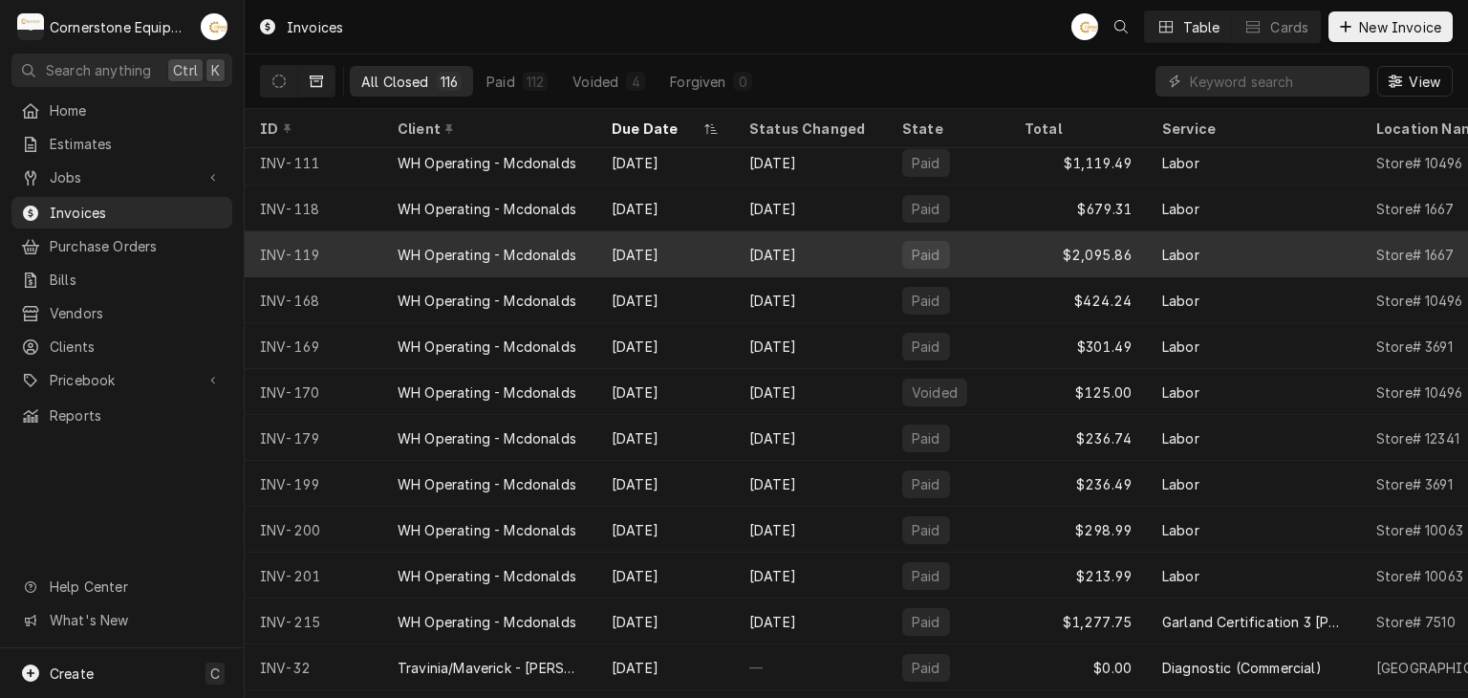
scroll to position [150, 0]
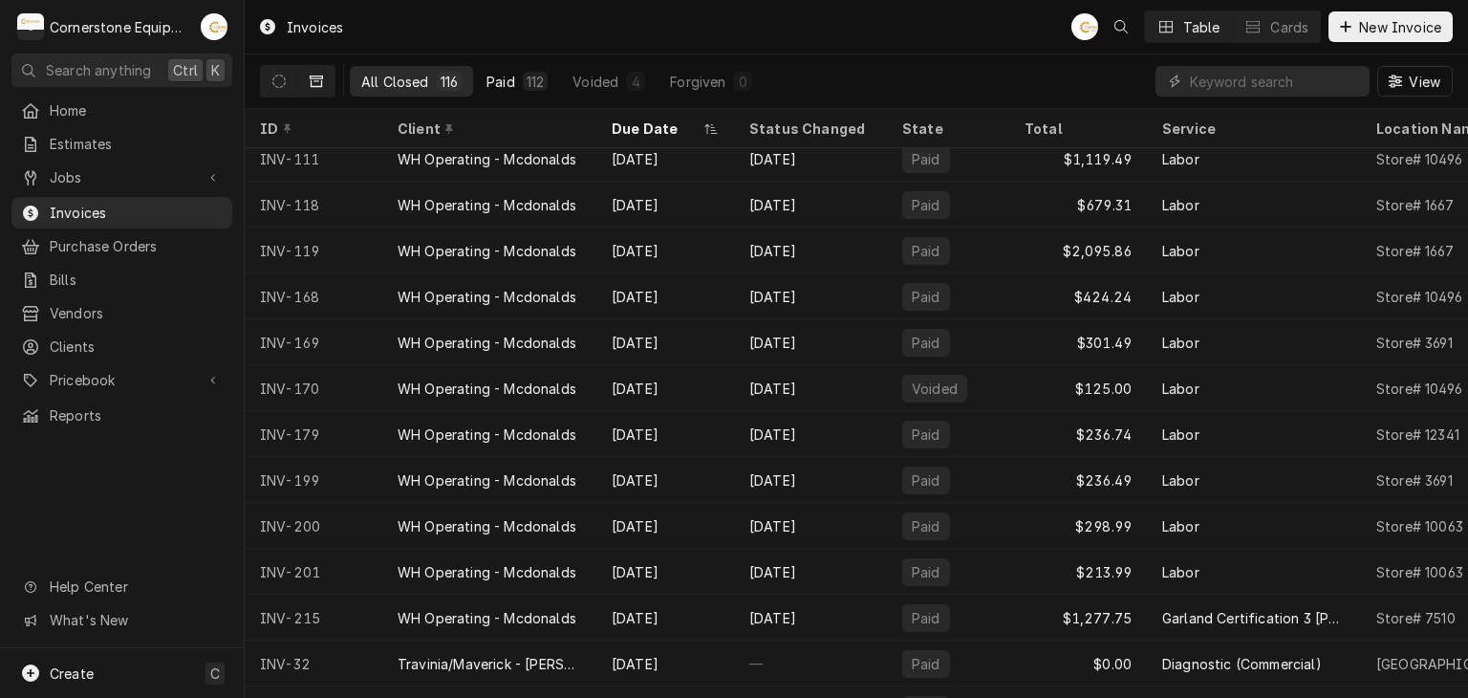
click at [508, 77] on div "Paid" at bounding box center [500, 82] width 29 height 20
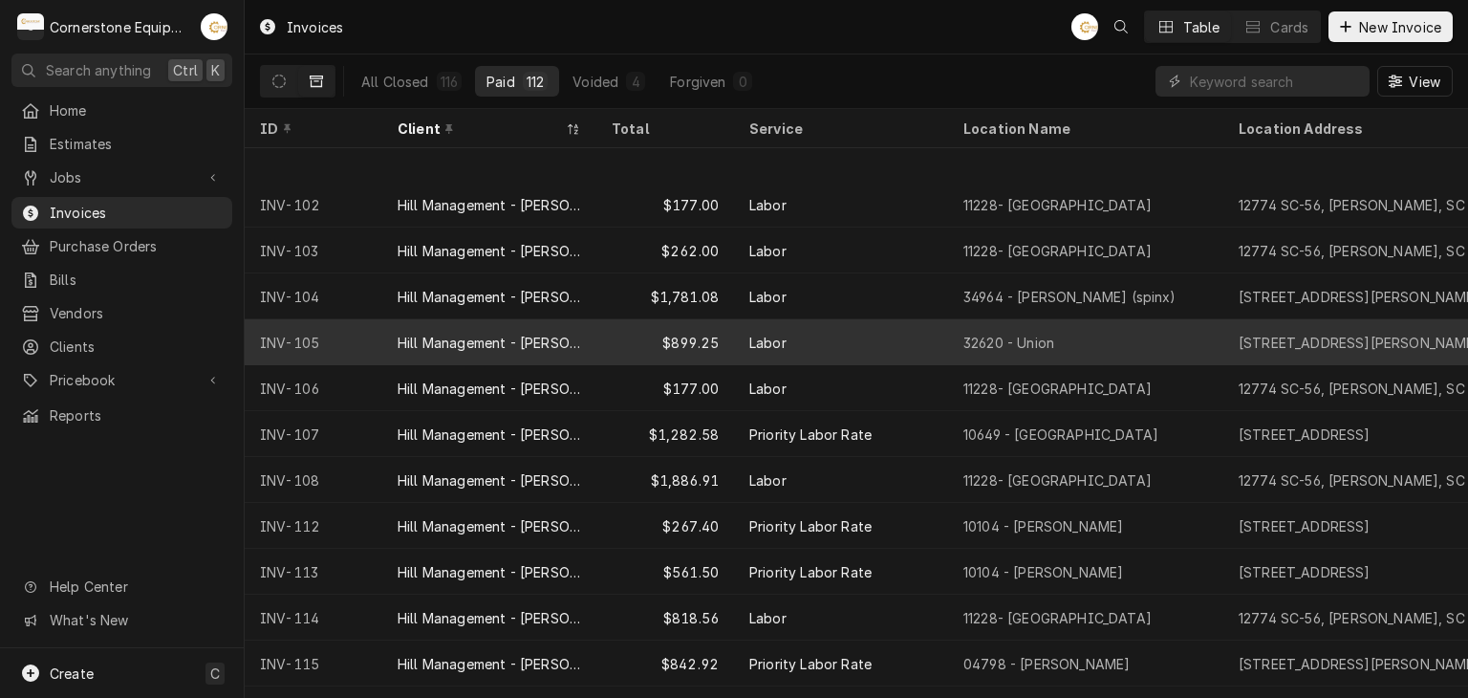
scroll to position [3269, 0]
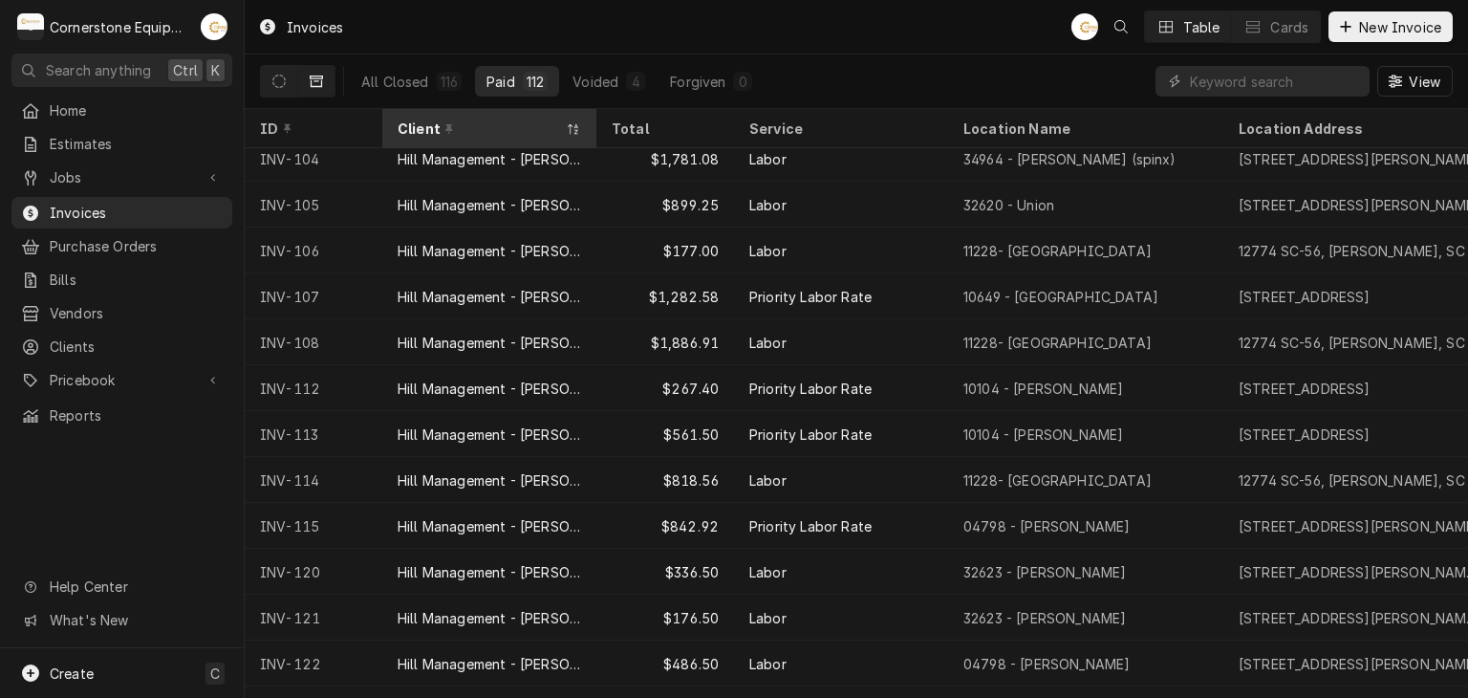
click at [453, 119] on div "Client" at bounding box center [480, 128] width 164 height 20
click at [454, 132] on div "Client" at bounding box center [480, 128] width 164 height 20
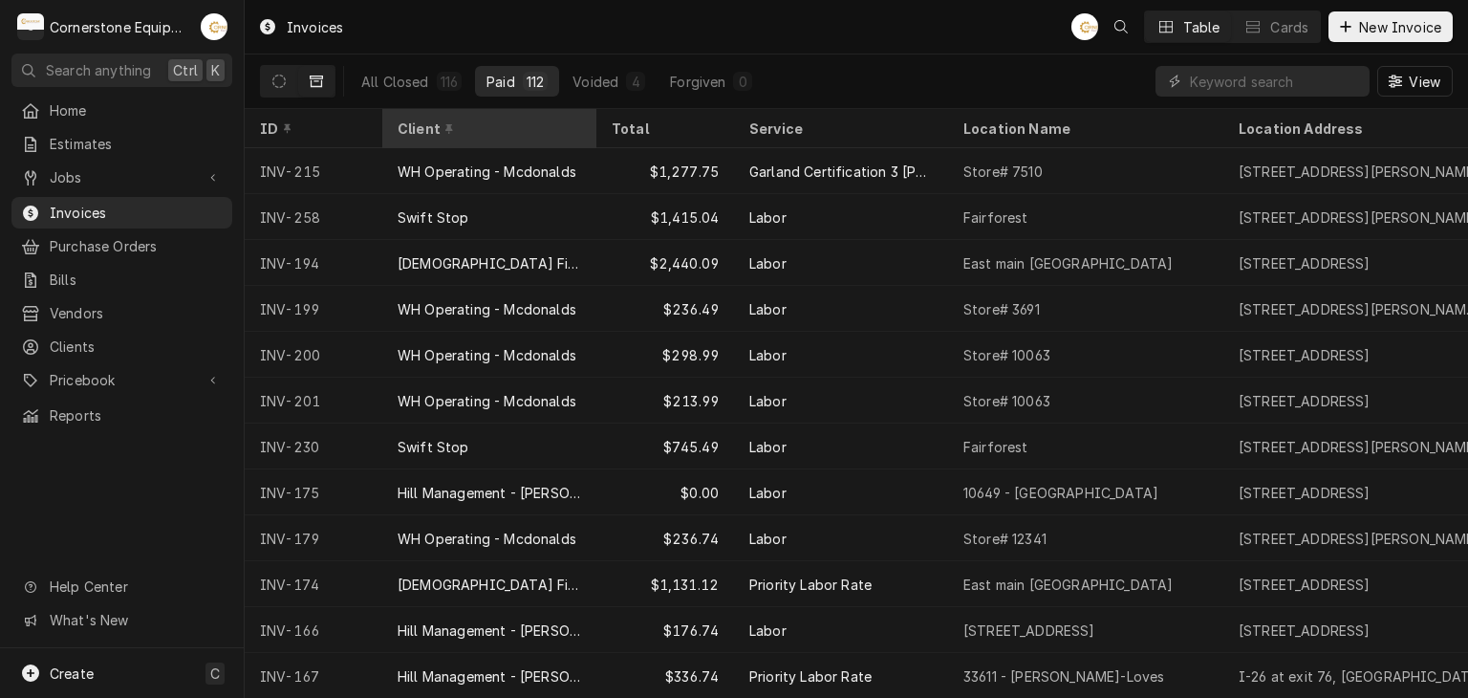
click at [476, 134] on div "Client" at bounding box center [489, 129] width 206 height 32
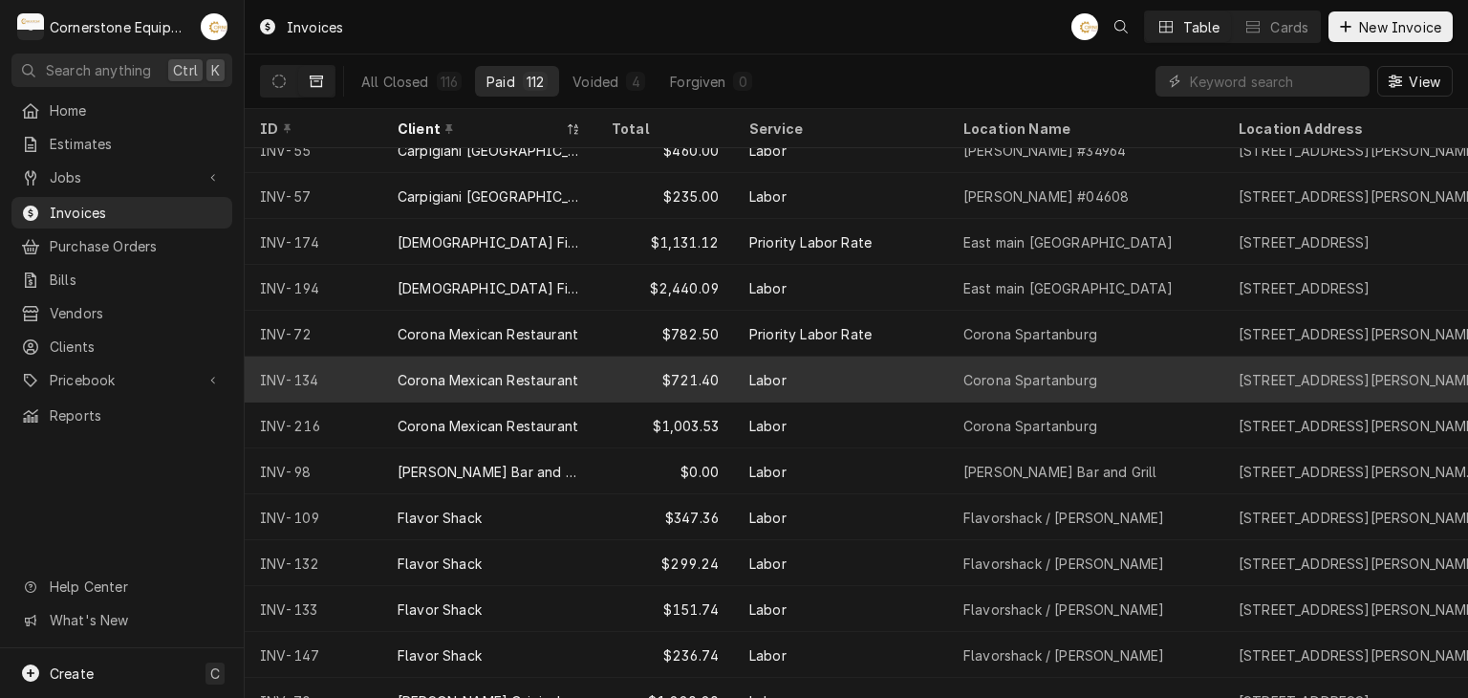
scroll to position [0, 0]
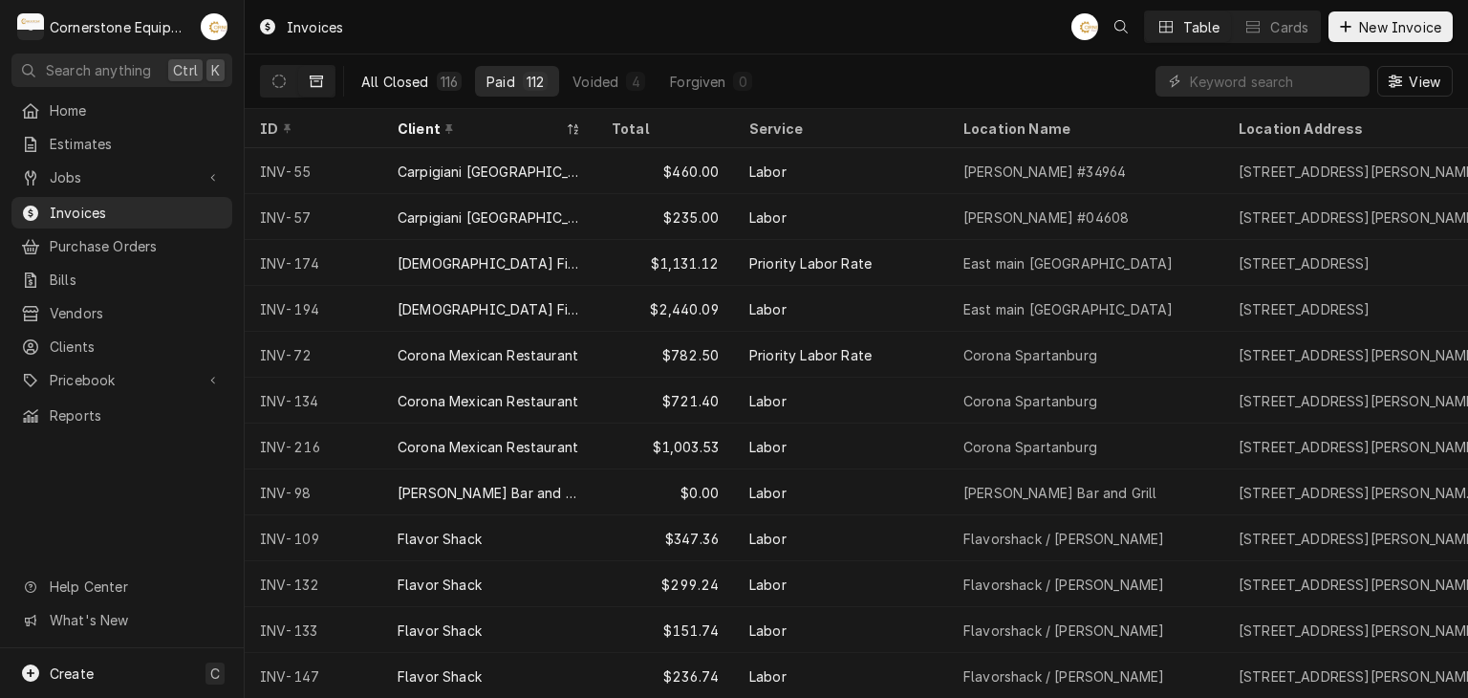
click at [382, 77] on div "All Closed" at bounding box center [395, 82] width 68 height 20
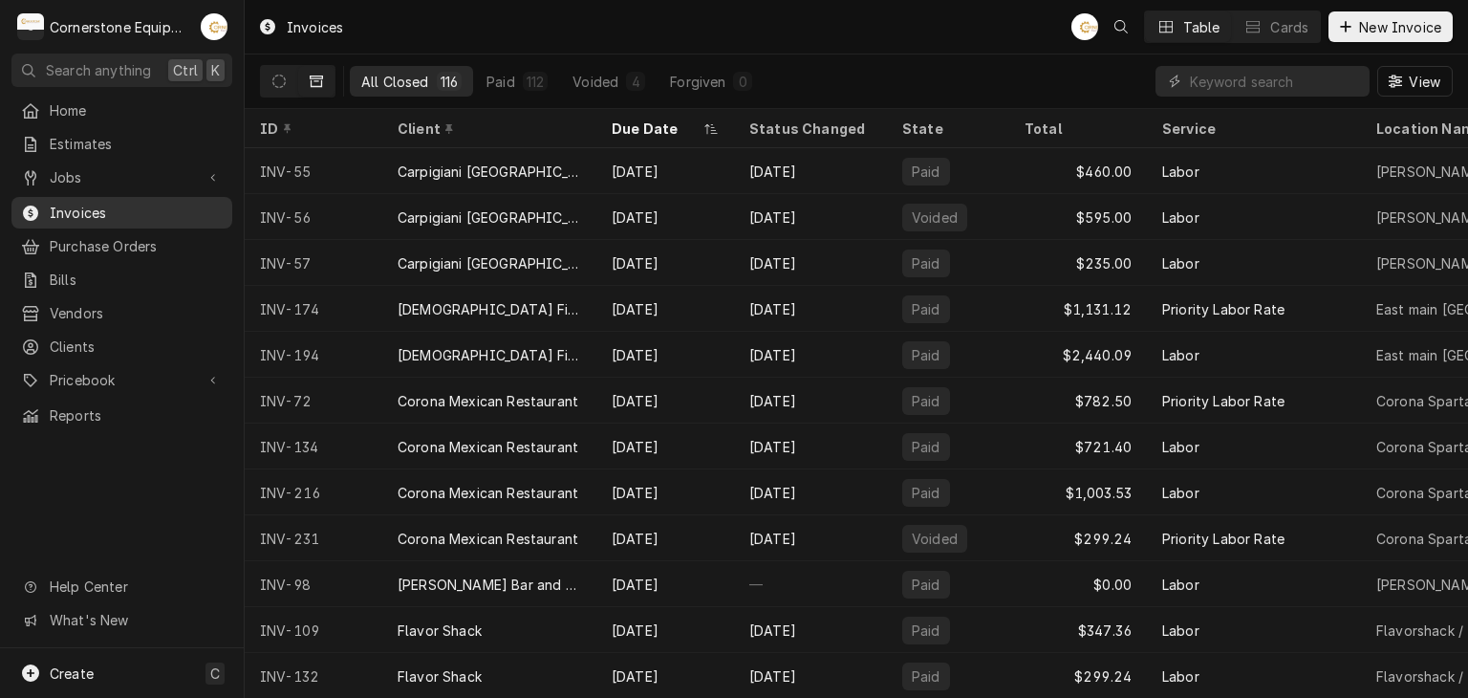
click at [80, 203] on span "Invoices" at bounding box center [136, 213] width 173 height 20
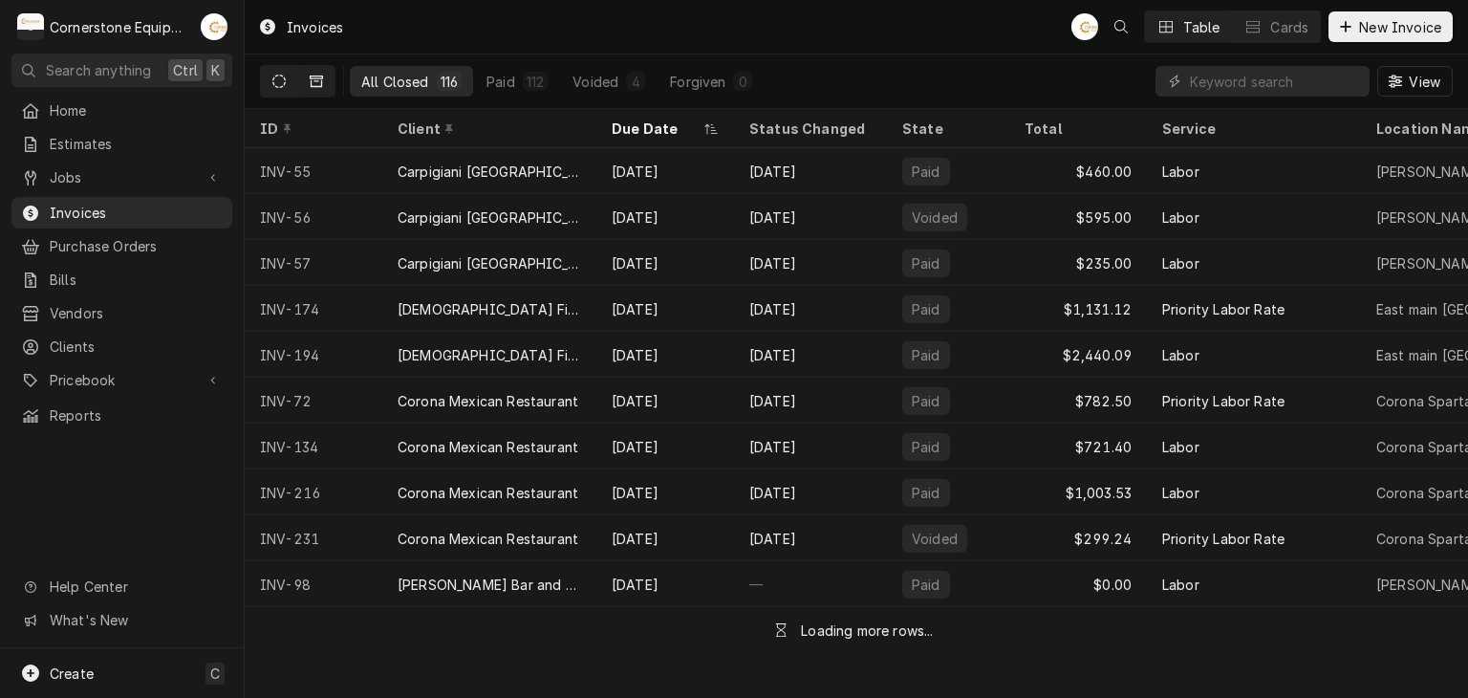
click at [281, 81] on icon "Dynamic Content Wrapper" at bounding box center [278, 81] width 13 height 13
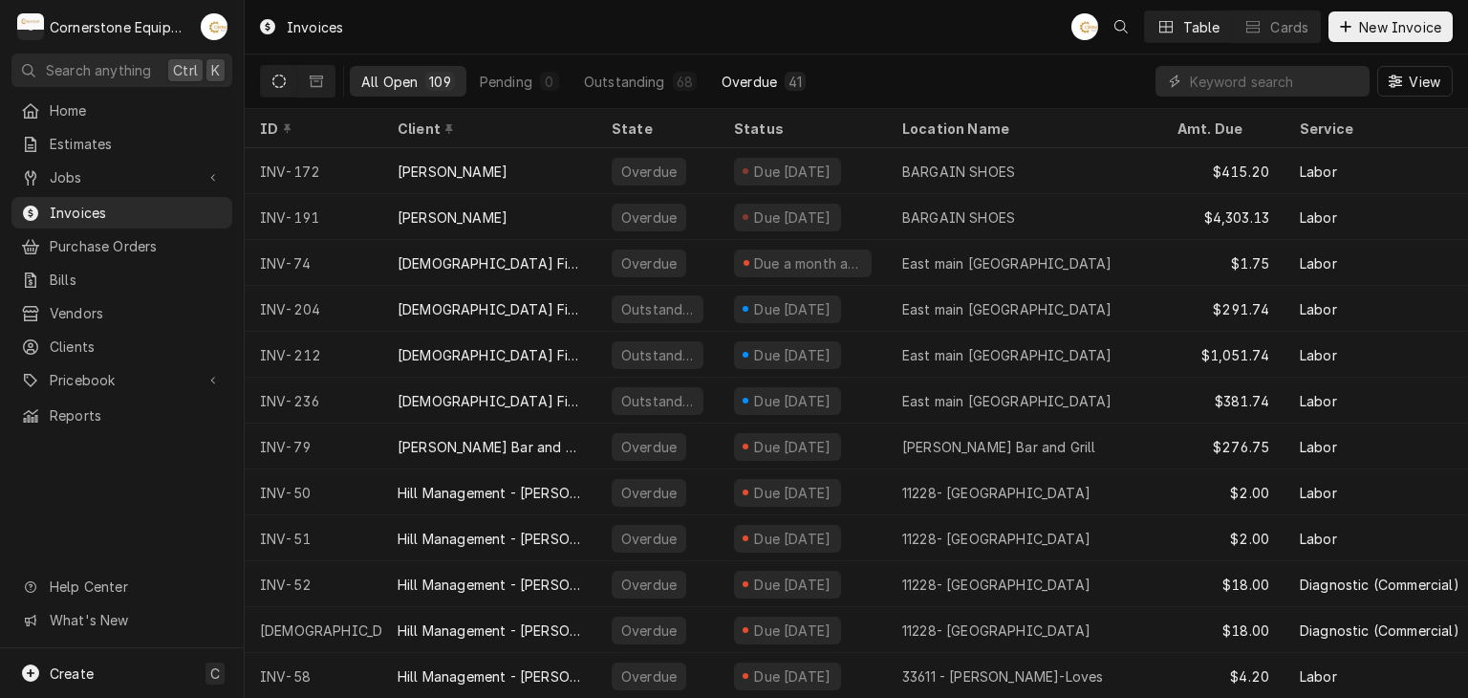
click at [758, 77] on div "Overdue" at bounding box center [748, 82] width 55 height 20
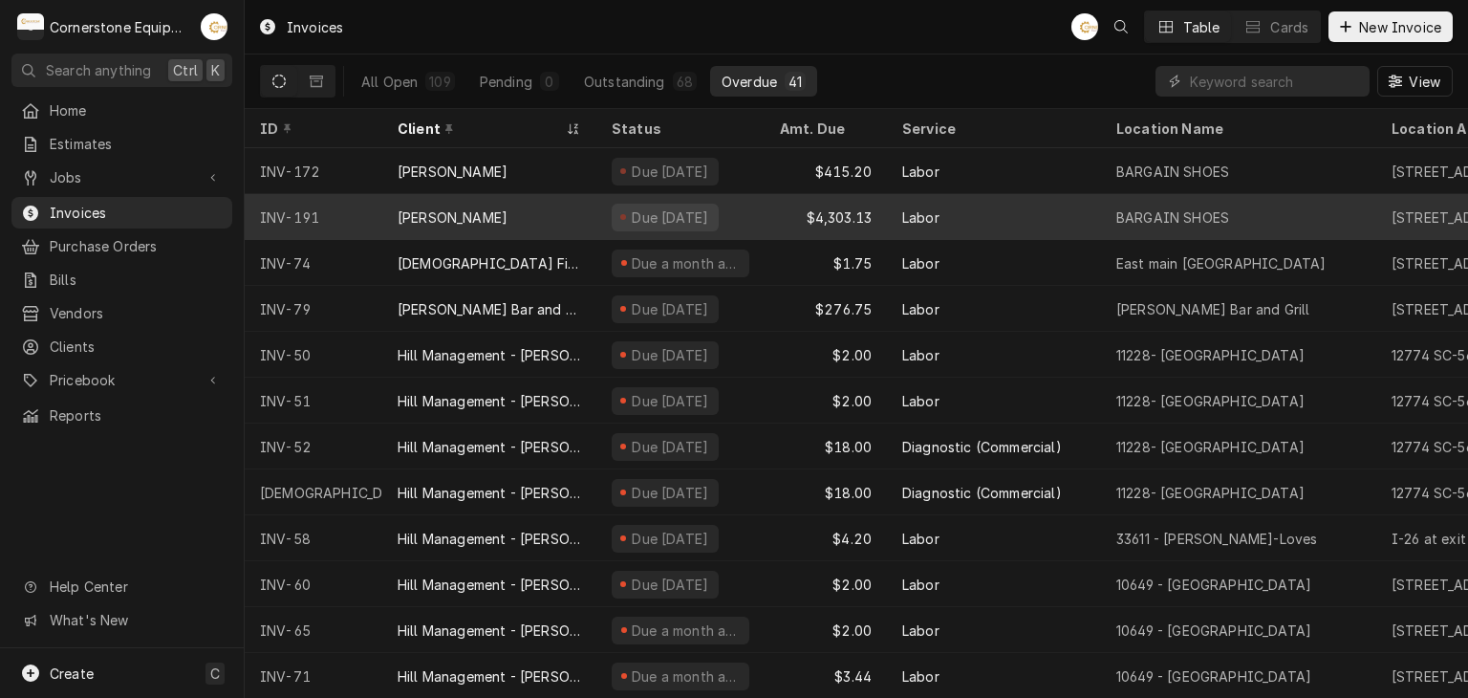
click at [711, 217] on div "Due 9 days ago" at bounding box center [670, 217] width 81 height 20
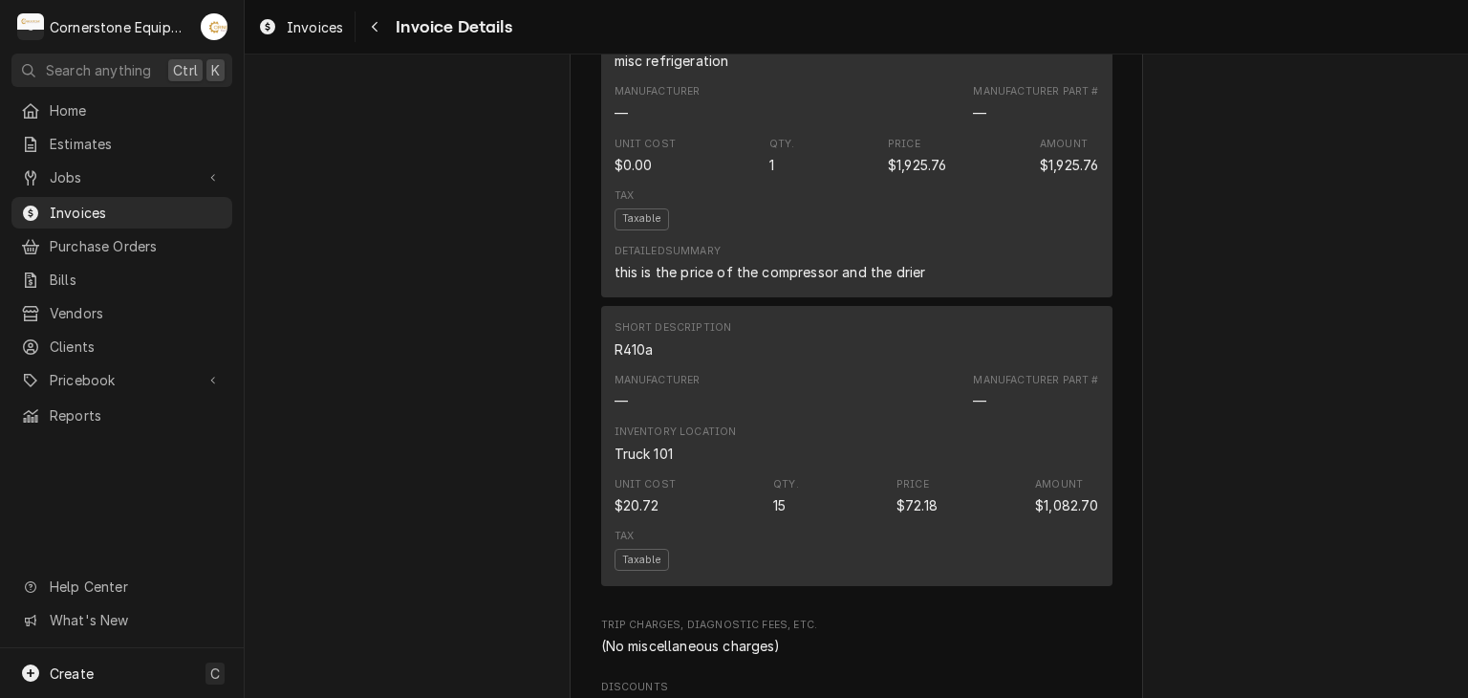
scroll to position [2844, 0]
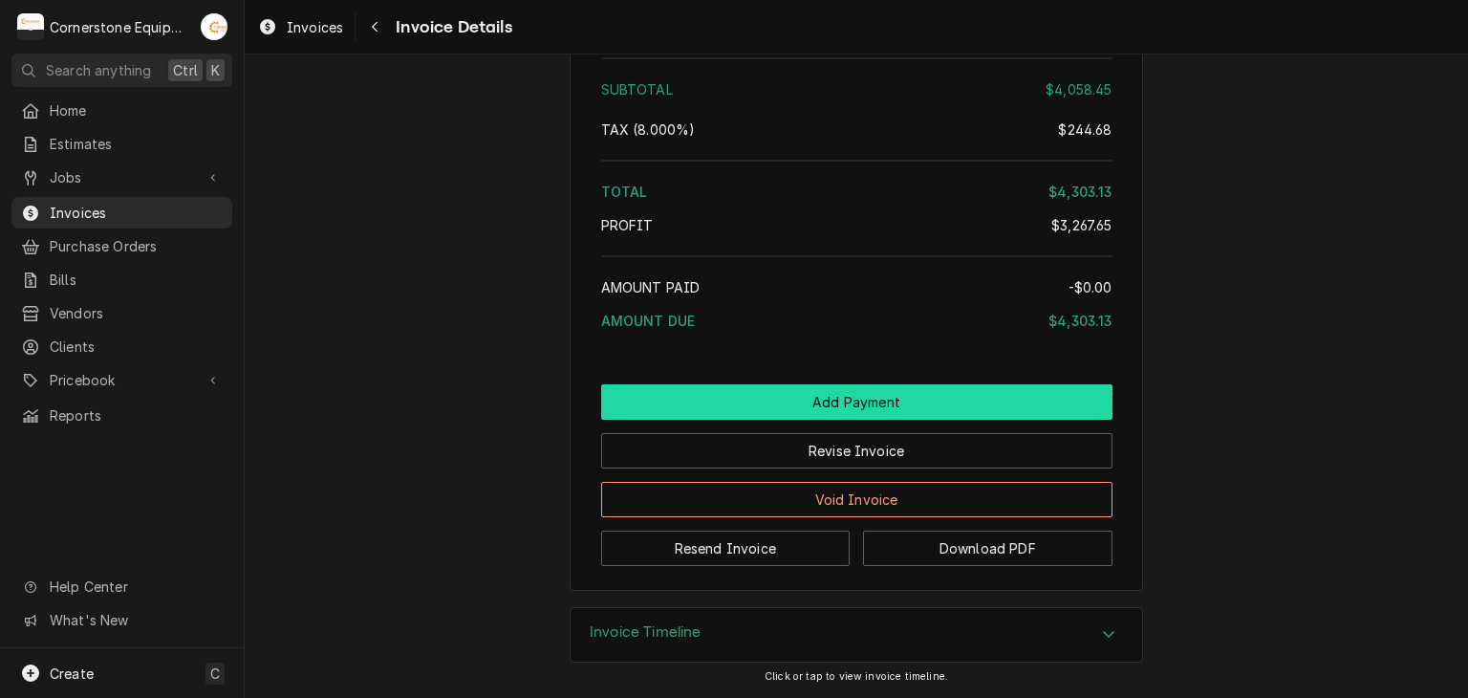
click at [876, 406] on button "Add Payment" at bounding box center [856, 401] width 511 height 35
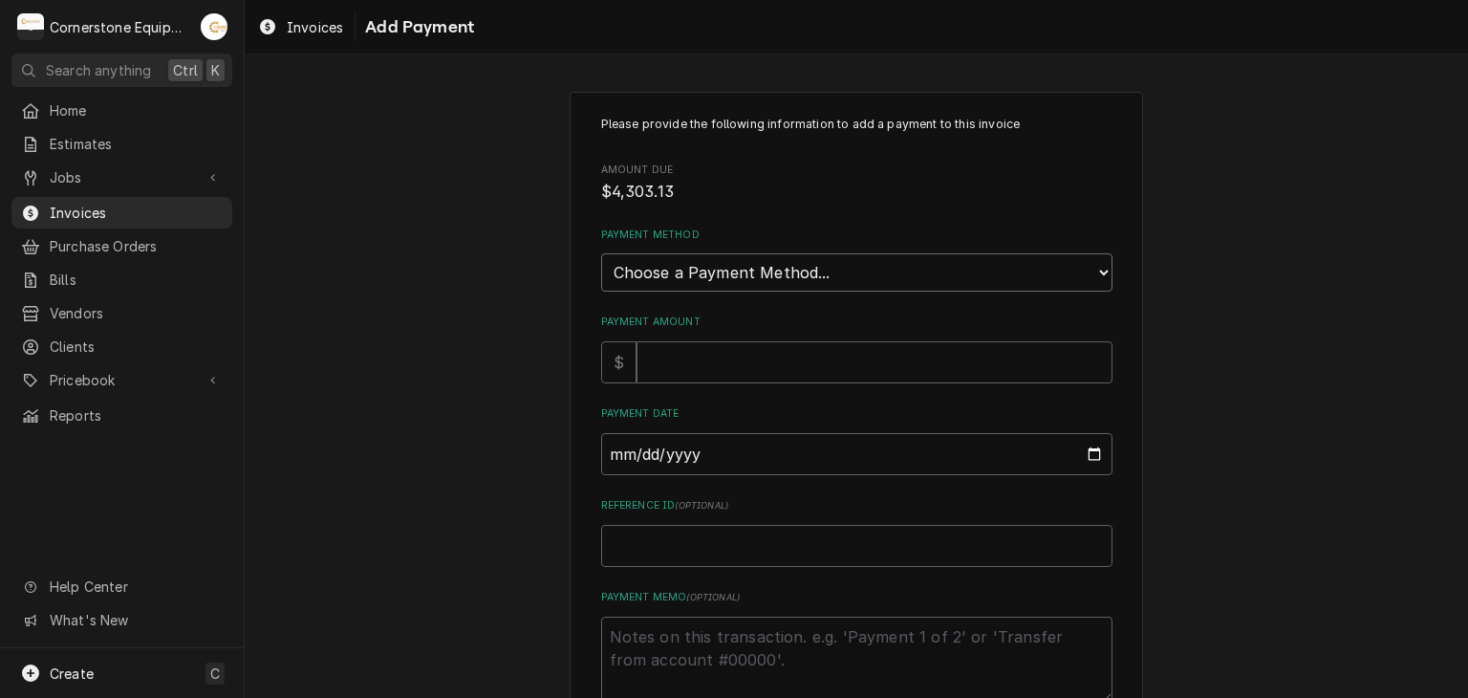
click at [738, 269] on select "Choose a Payment Method... Cash Check Credit/Debit Card ACH/eCheck Other" at bounding box center [856, 272] width 511 height 38
select select "2"
click at [601, 253] on select "Choose a Payment Method... Cash Check Credit/Debit Card ACH/eCheck Other" at bounding box center [856, 272] width 511 height 38
click at [677, 356] on input "Payment Amount" at bounding box center [874, 362] width 476 height 42
type textarea "x"
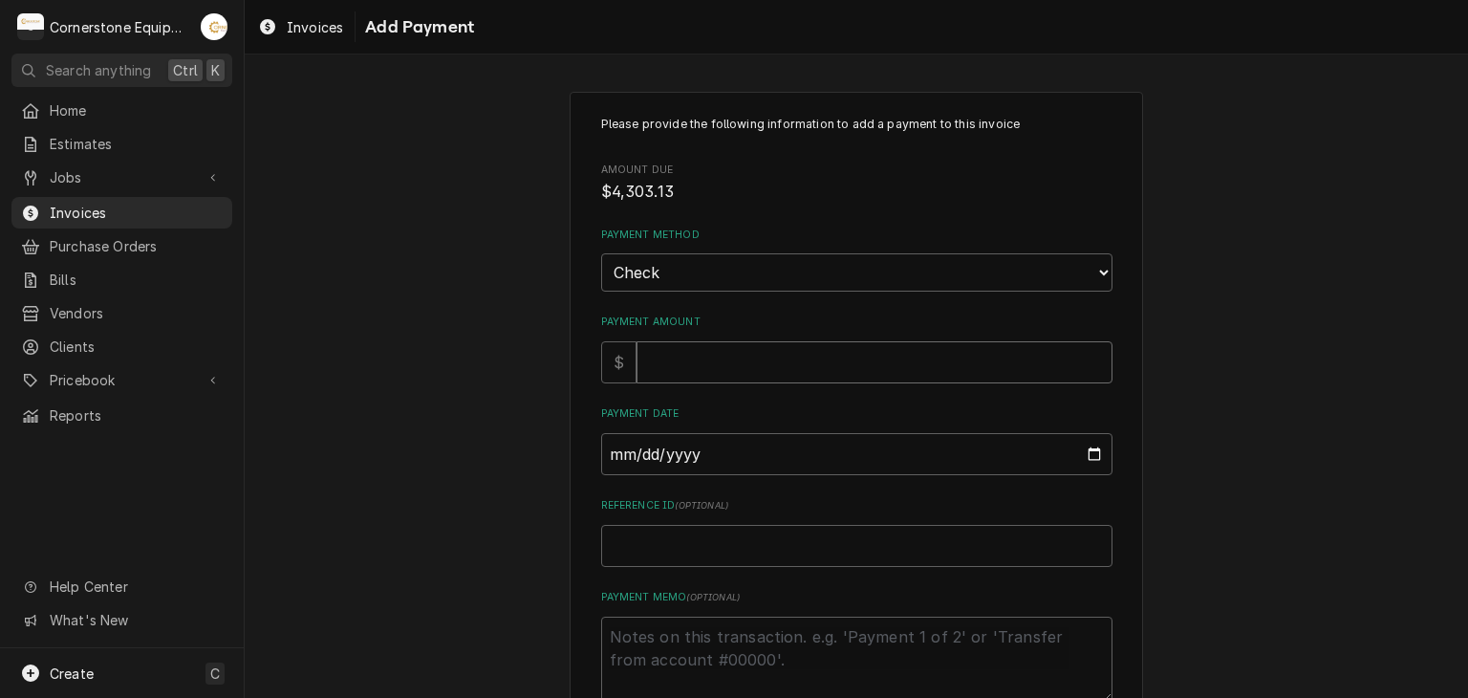
type input "4"
type textarea "x"
type input "40"
type textarea "x"
type input "405"
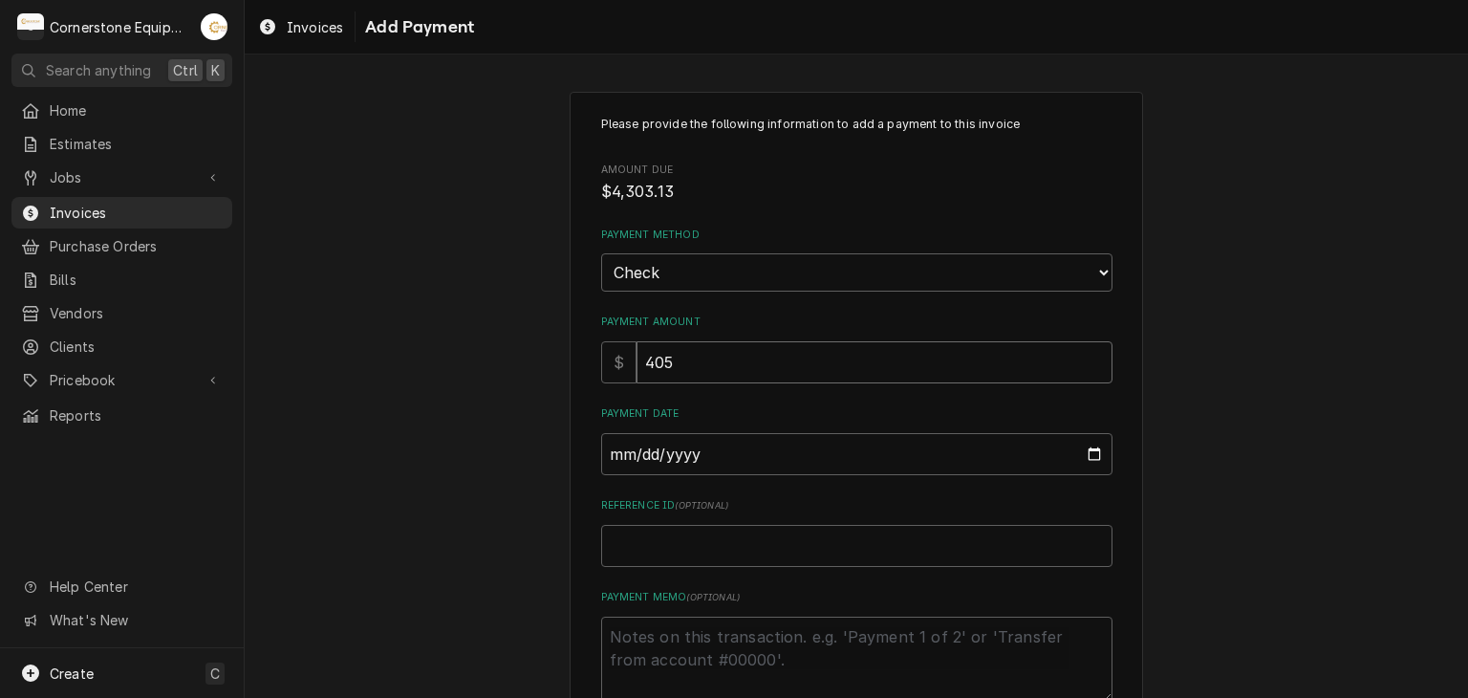
type textarea "x"
type input "4058"
type textarea "x"
type input "4058.4"
type textarea "x"
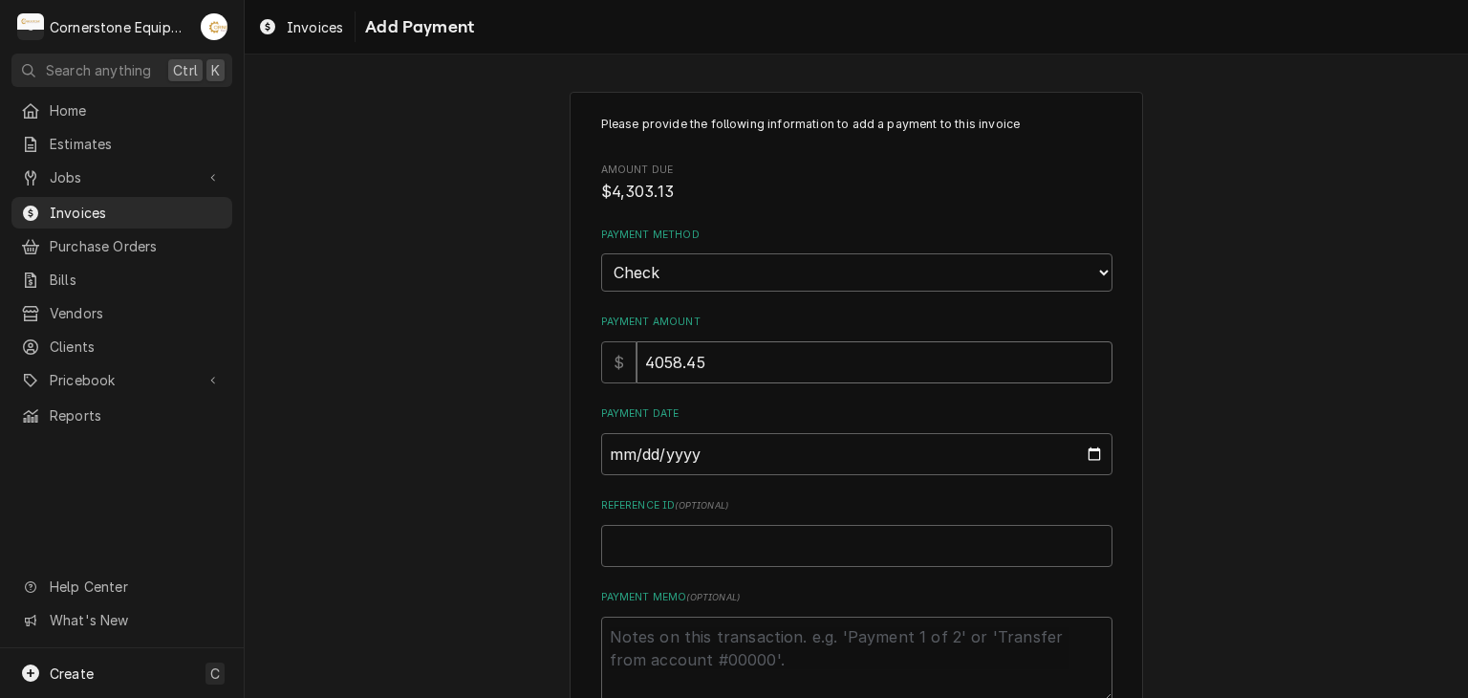
type input "4058.45"
click at [607, 438] on input "Payment Date" at bounding box center [856, 454] width 511 height 42
type input "0002-07-26"
type textarea "x"
type input "0020-07-26"
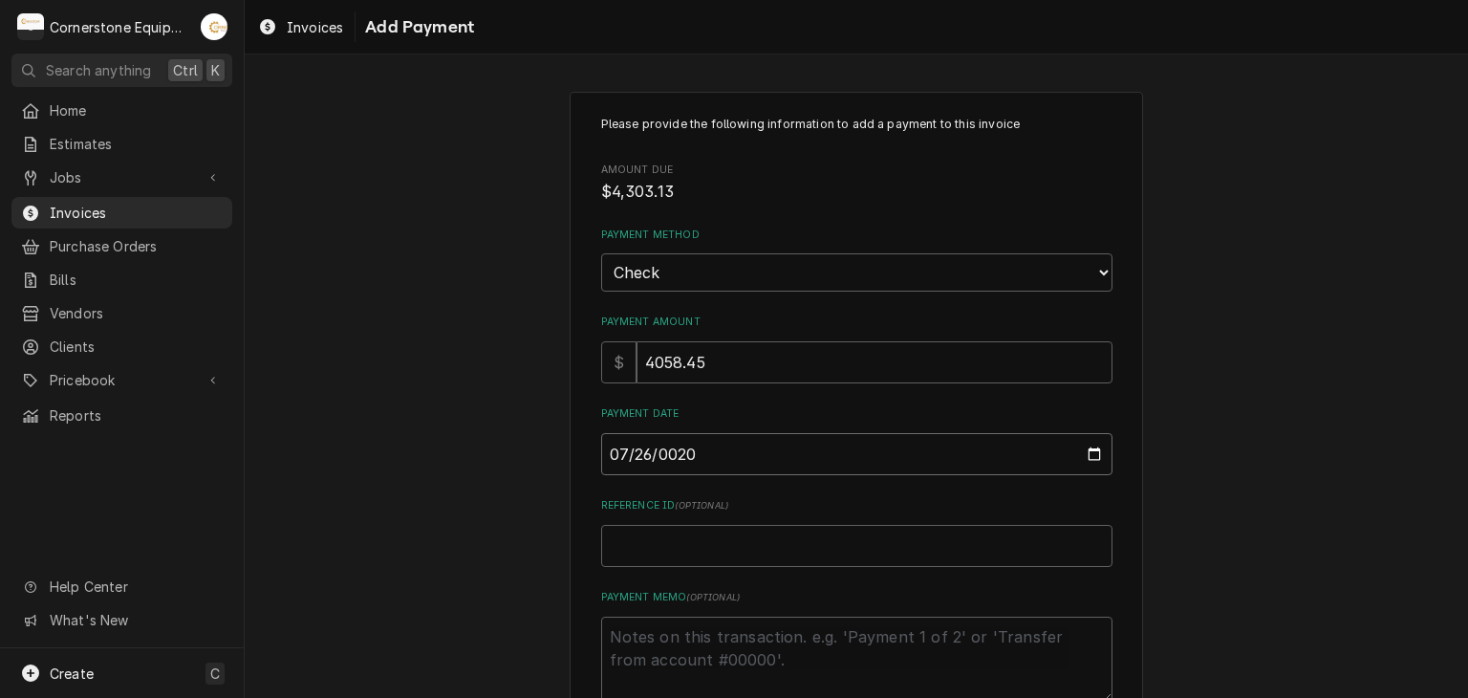
type textarea "x"
type input "0202-07-26"
type textarea "x"
type input "2025-07-26"
click at [618, 550] on input "Reference ID ( optional )" at bounding box center [856, 546] width 511 height 42
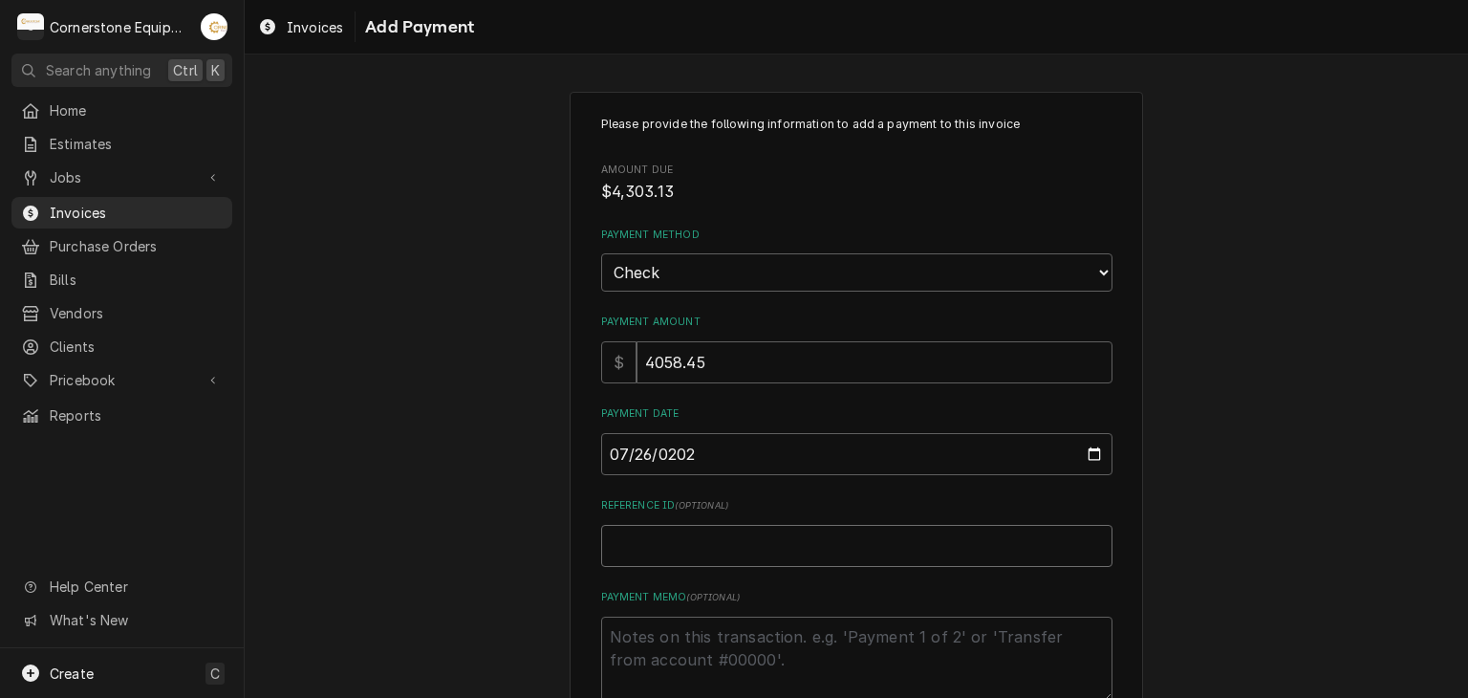
type textarea "x"
type input "C"
type textarea "x"
type input "Ch"
type textarea "x"
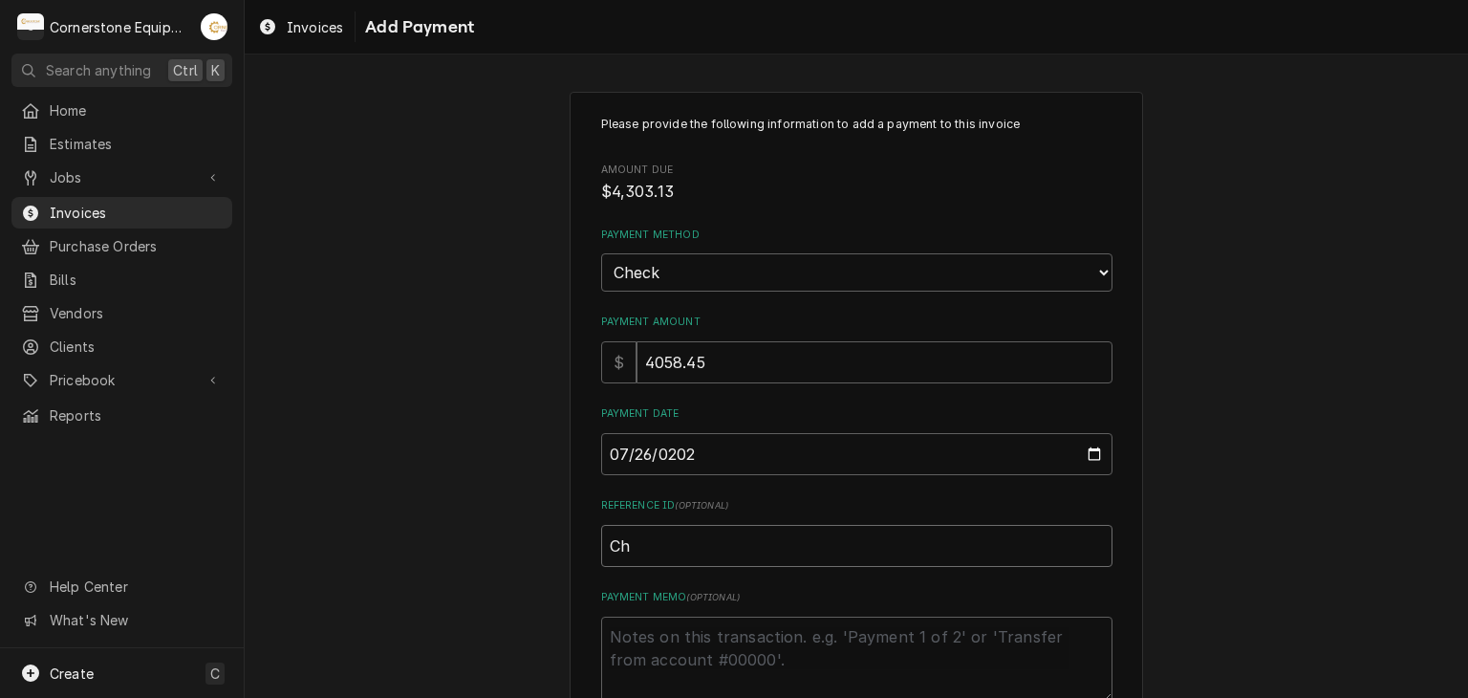
type input "Che"
type textarea "x"
type input "Chec"
type textarea "x"
type input "Check"
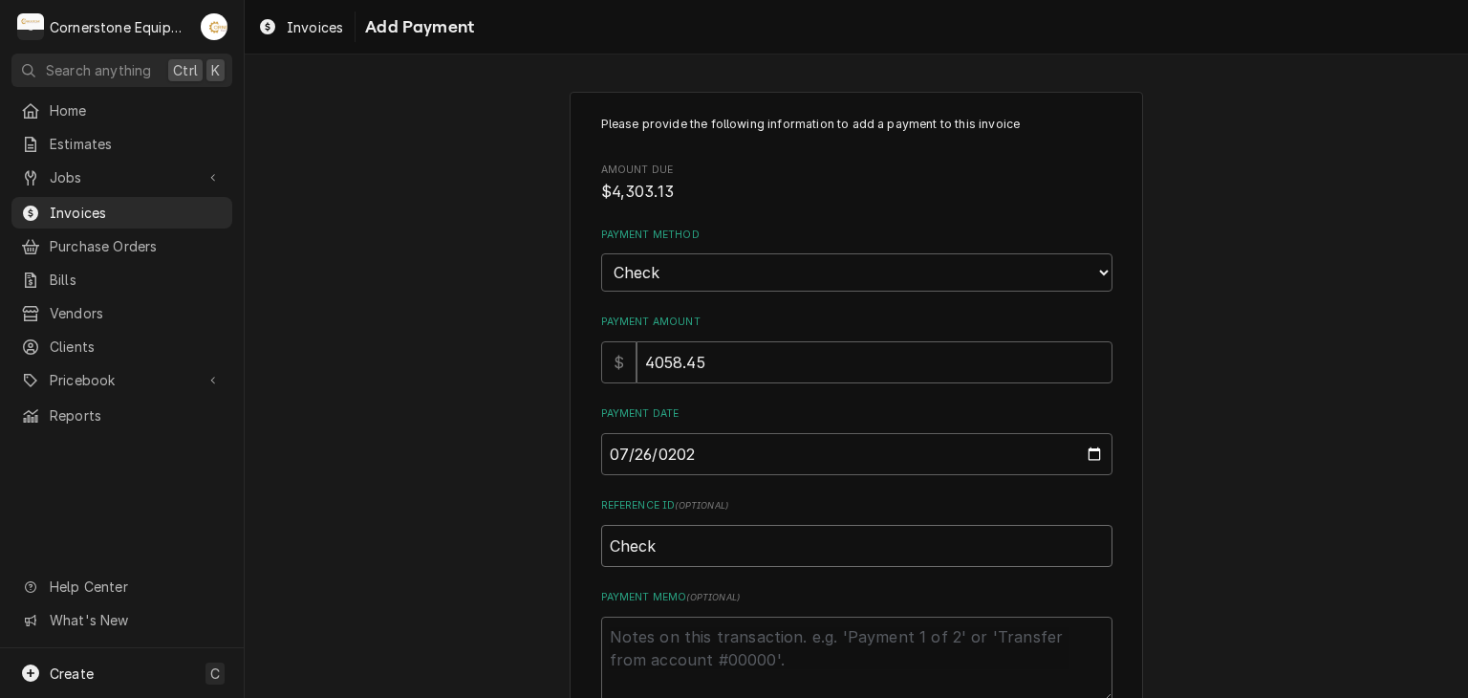
type textarea "x"
type input "Check"
type textarea "x"
type input "Check #"
type textarea "x"
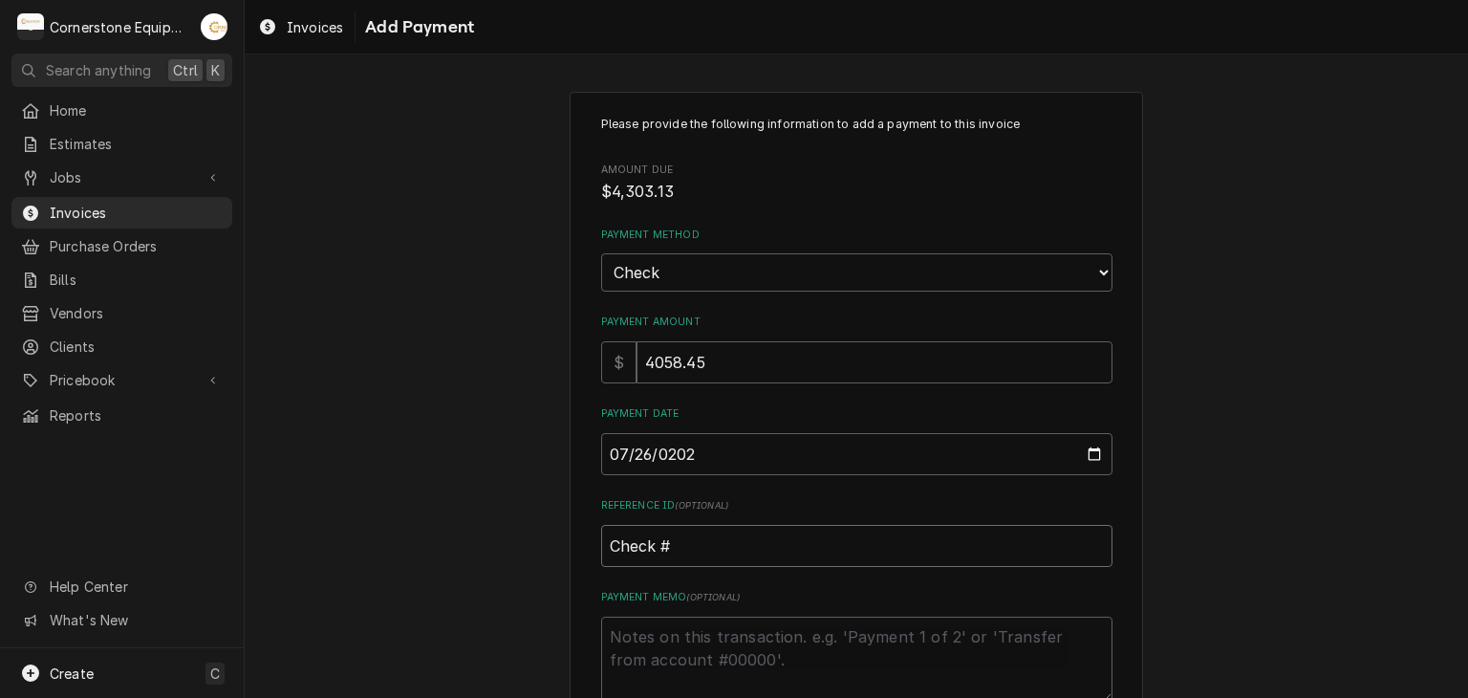
type input "Check #9"
type textarea "x"
type input "Check #97"
type textarea "x"
type input "Check #971"
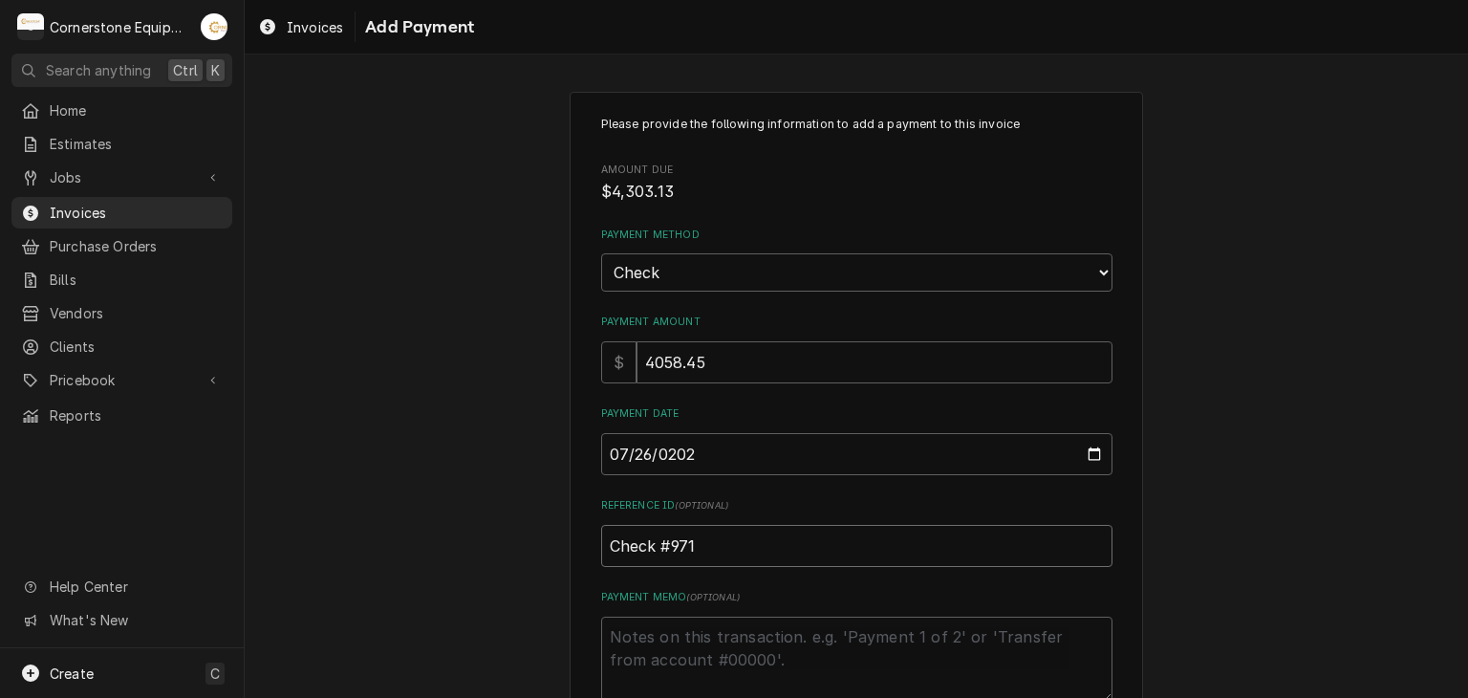
type textarea "x"
type input "Check #9713"
type textarea "x"
type textarea "P"
type textarea "x"
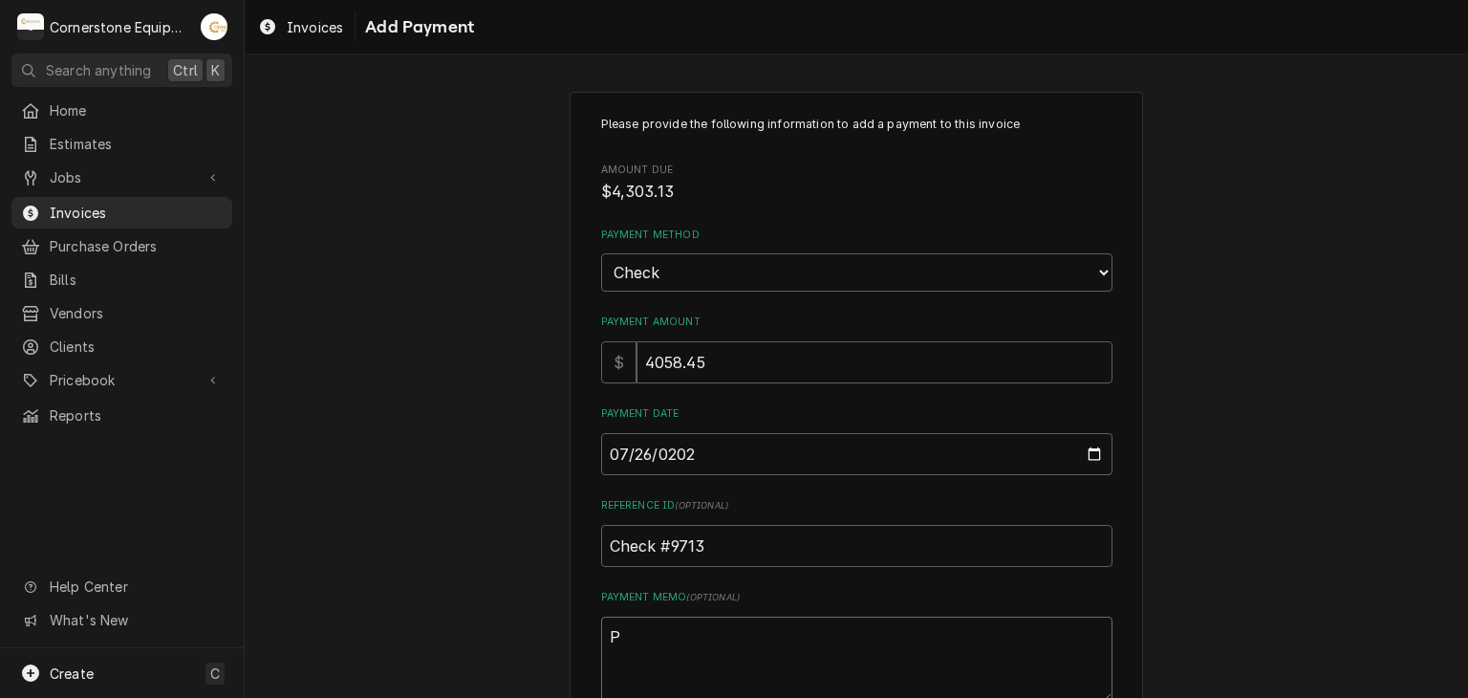
type textarea "Pa"
type textarea "x"
type textarea "Pay"
type textarea "x"
type textarea "Paym"
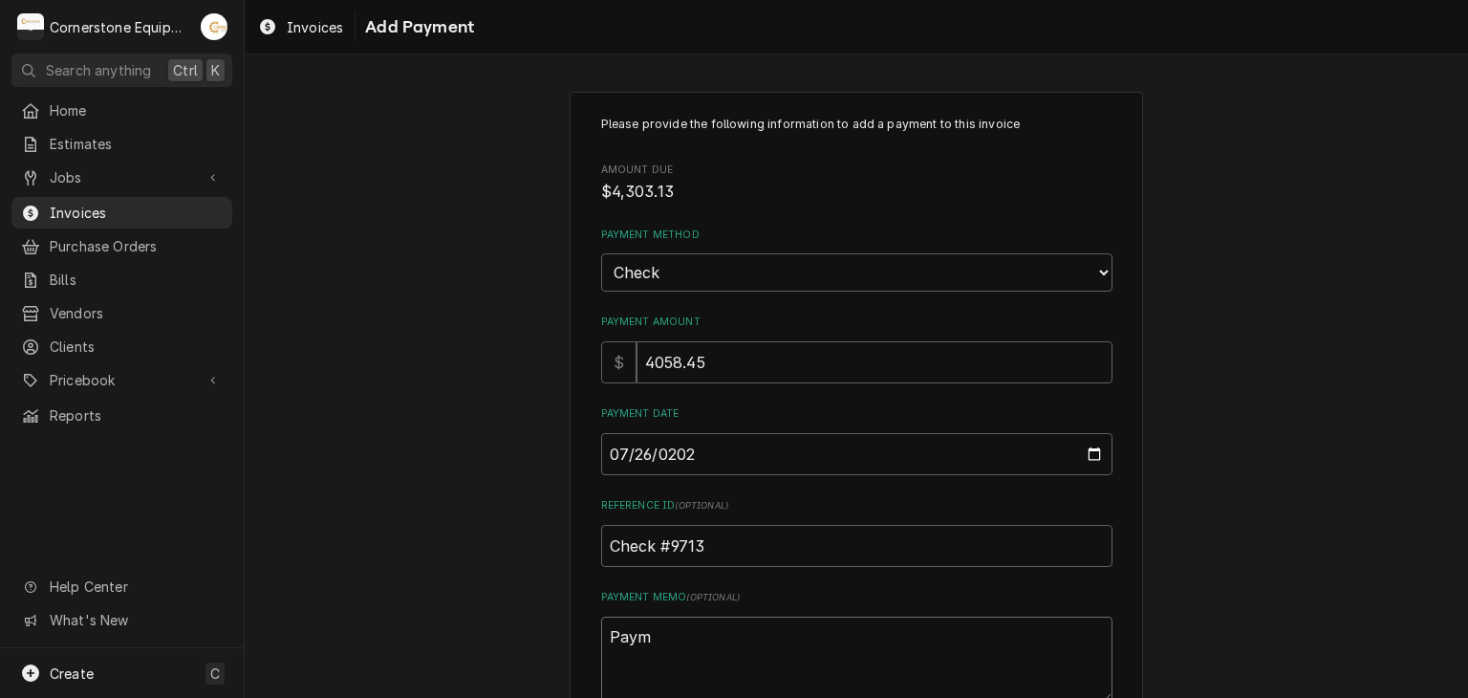
type textarea "x"
type textarea "Payme"
type textarea "x"
type textarea "Paymen"
type textarea "x"
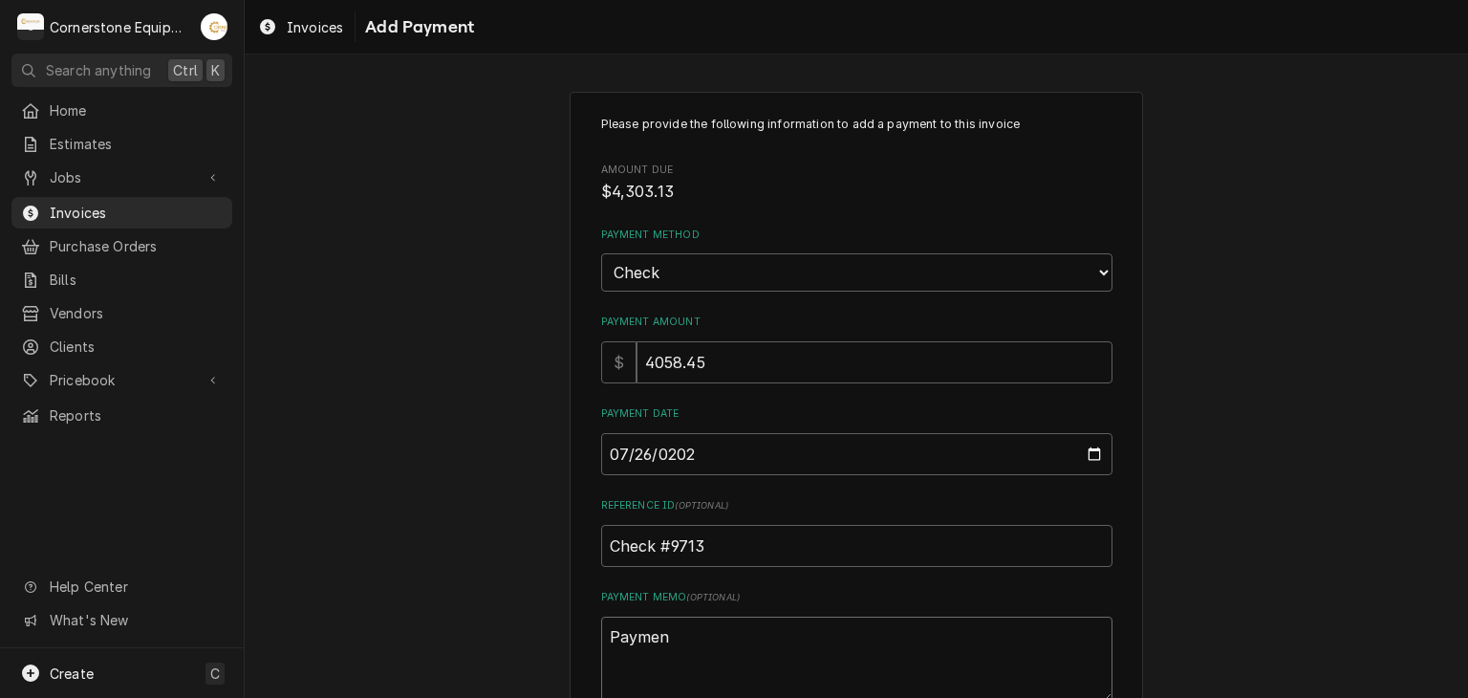
type textarea "Payment"
type textarea "x"
type textarea "Payment"
type textarea "x"
type textarea "Payment n"
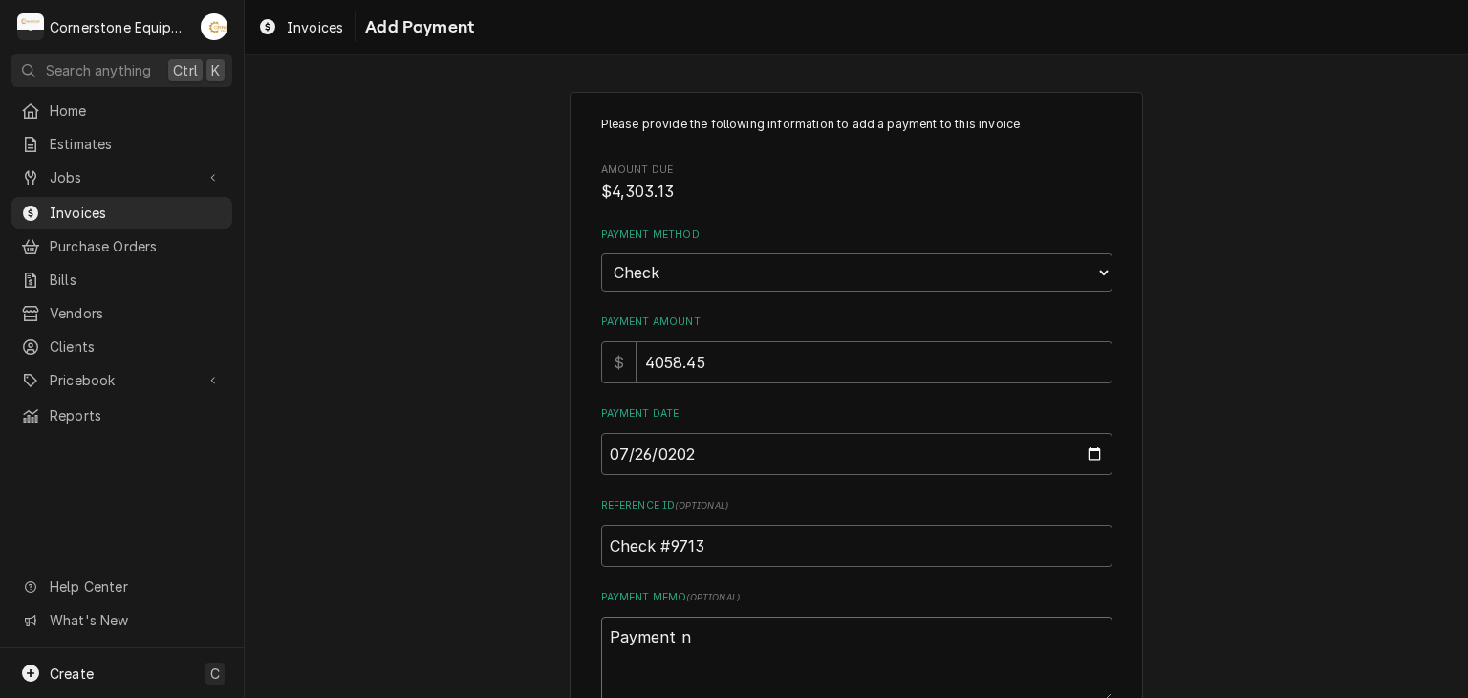
type textarea "x"
type textarea "Payment no"
type textarea "x"
type textarea "Payment not"
type textarea "x"
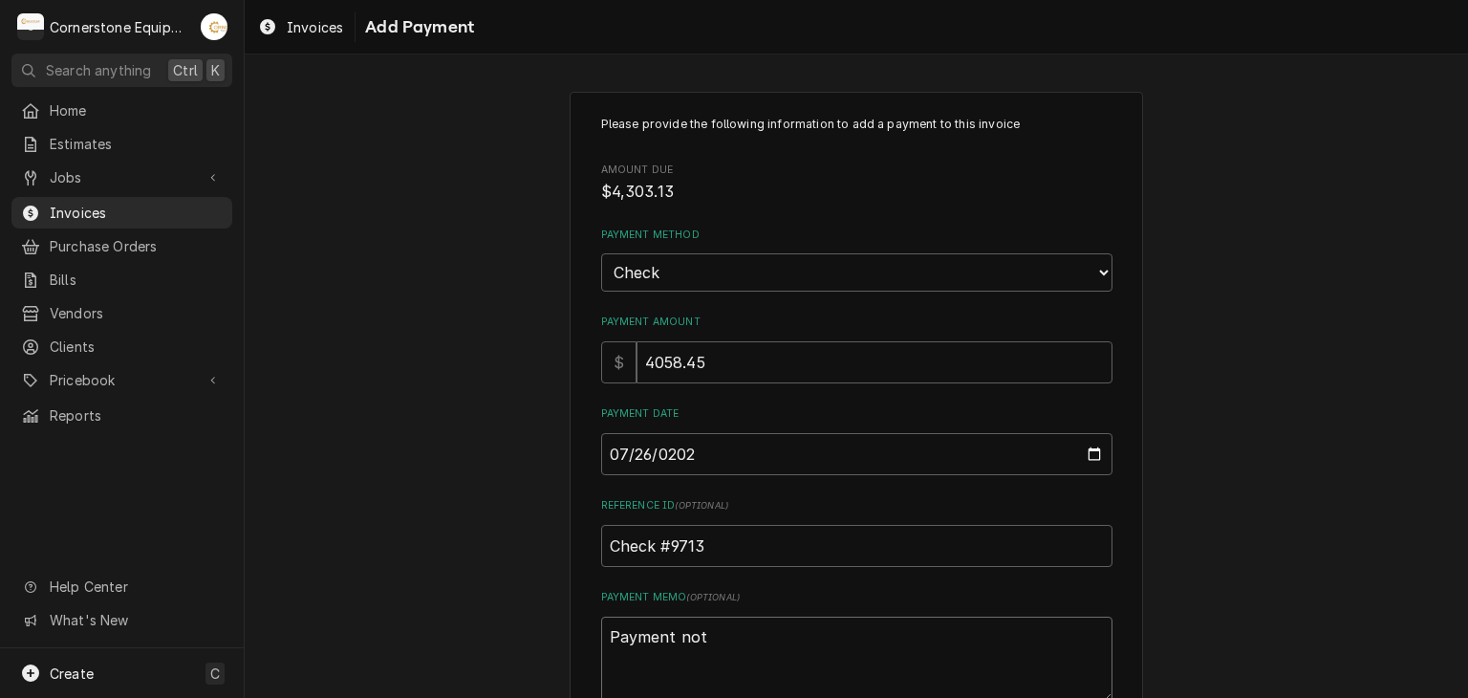
type textarea "Payment not"
type textarea "x"
type textarea "Payment not f"
type textarea "x"
type textarea "Payment not fu"
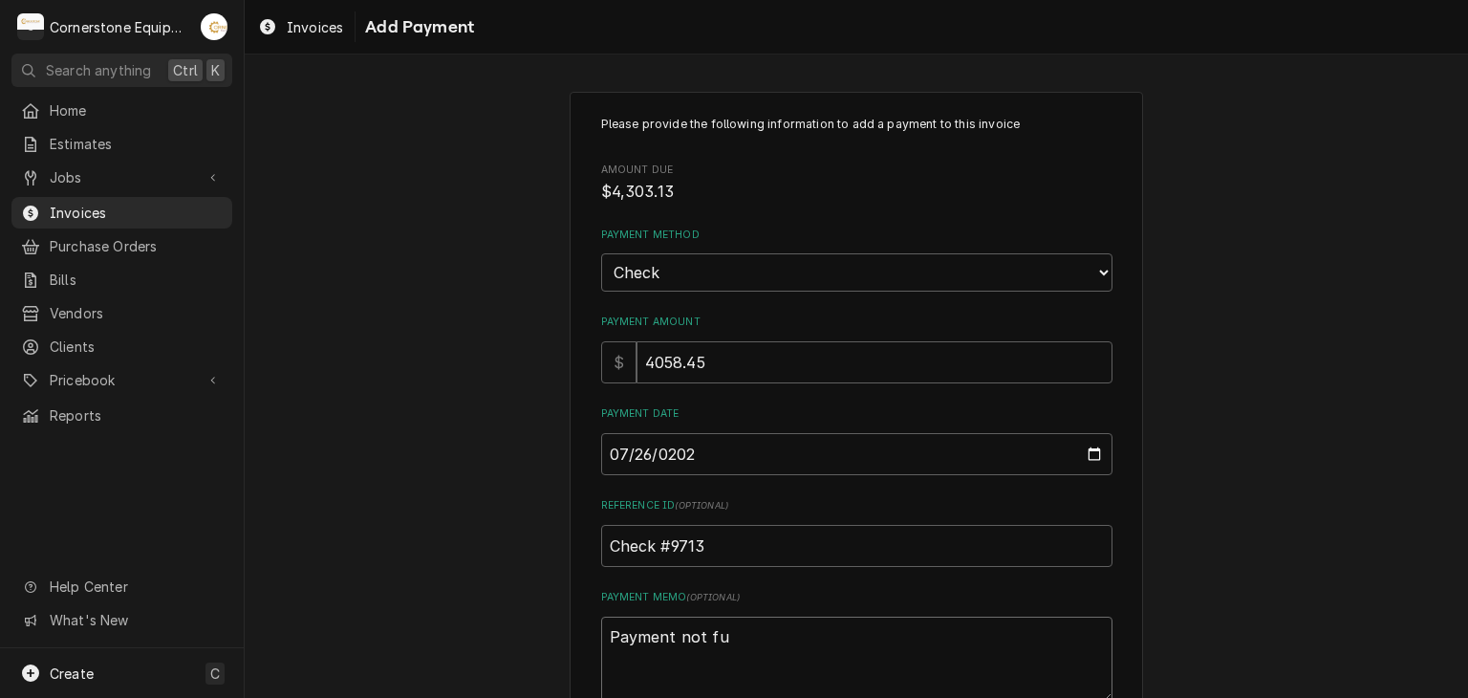
type textarea "x"
type textarea "Payment not ful"
type textarea "x"
type textarea "Payment not full"
type textarea "x"
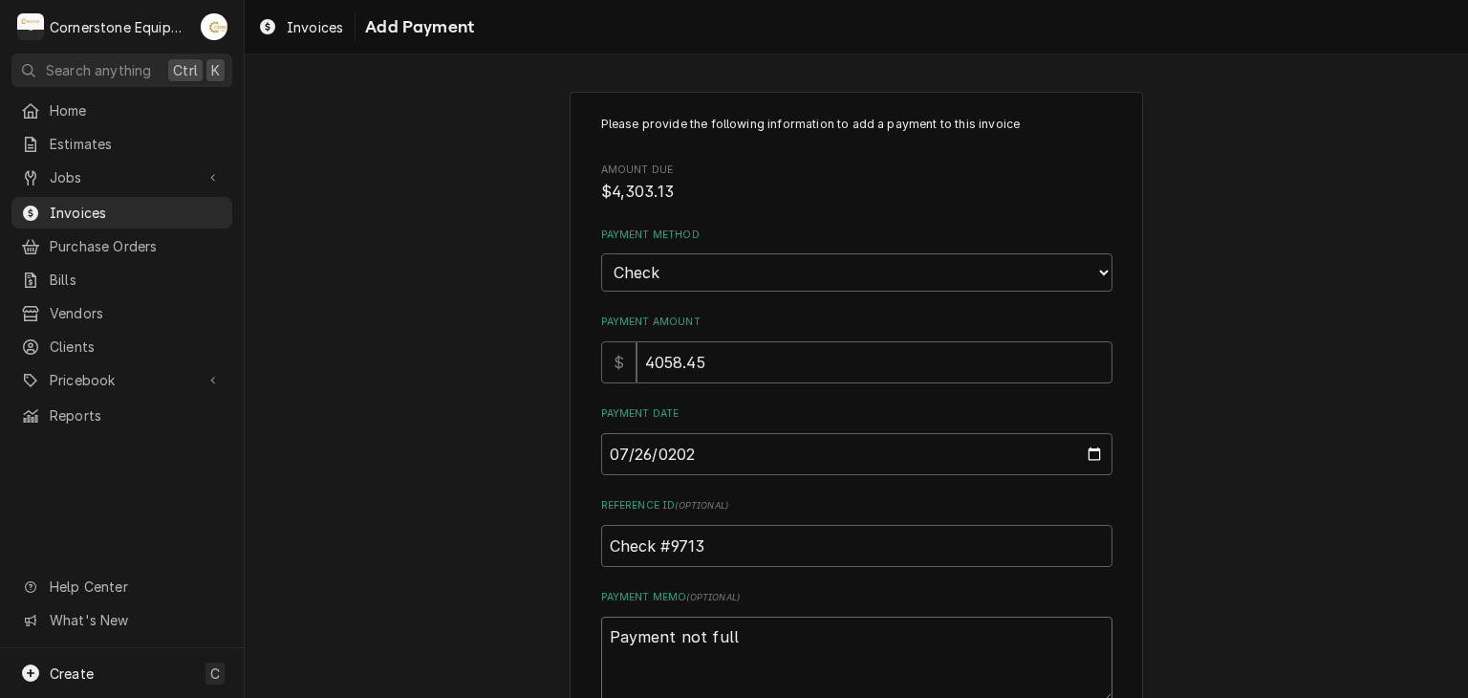
type textarea "Payment not fully"
type textarea "x"
type textarea "Payment not fully"
type textarea "x"
type textarea "Payment not fully r"
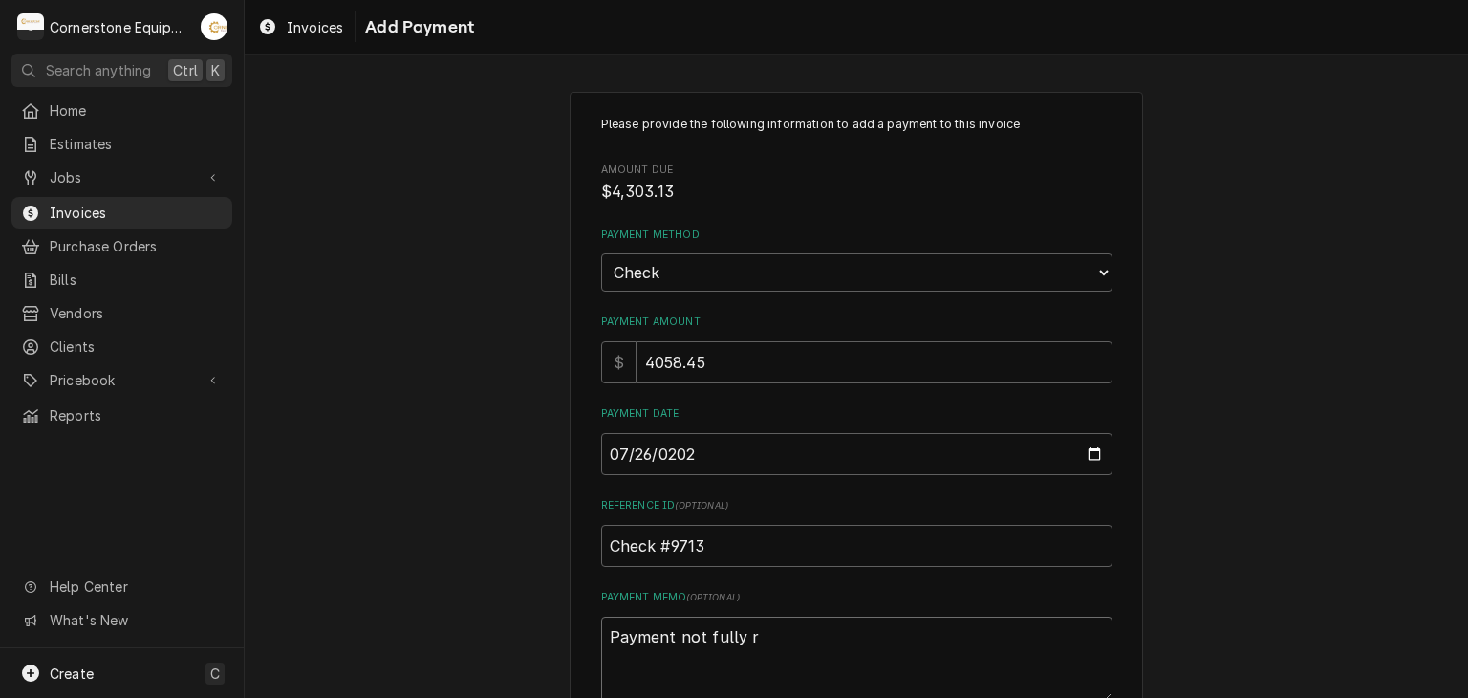
type textarea "x"
type textarea "Payment not fully re"
type textarea "x"
type textarea "Payment not fully rec"
type textarea "x"
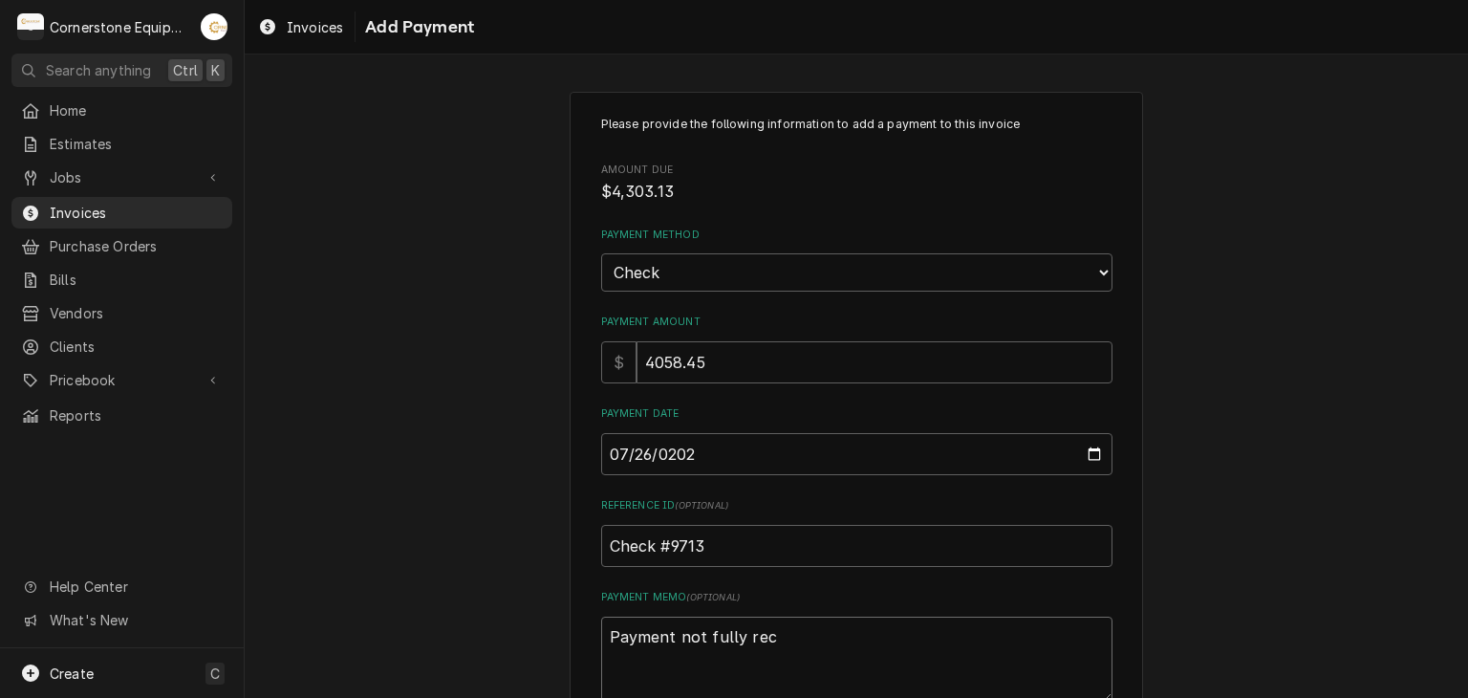
type textarea "Payment not fully reci"
type textarea "x"
type textarea "Payment not fully recie"
type textarea "x"
type textarea "Payment not fully reciev"
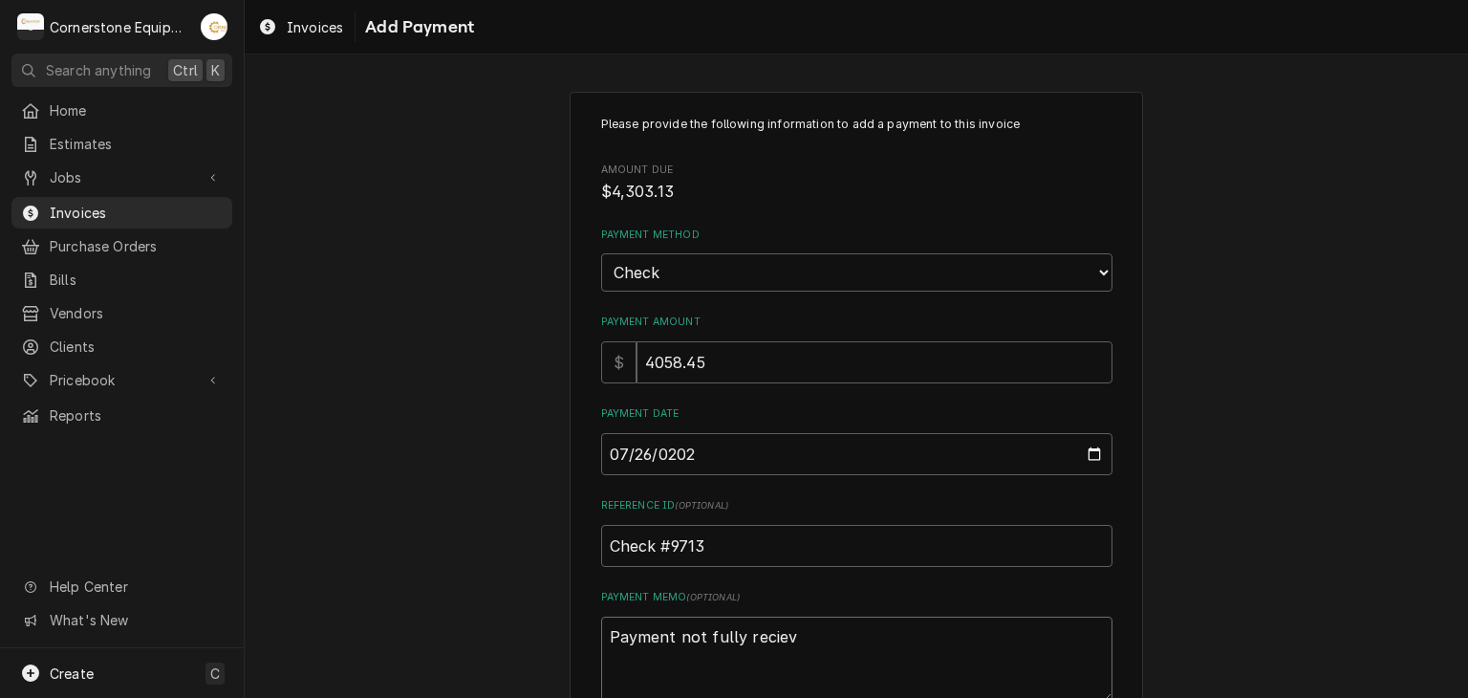
type textarea "x"
type textarea "Payment not fully recieve"
type textarea "x"
type textarea "Payment not fully recieved"
type textarea "x"
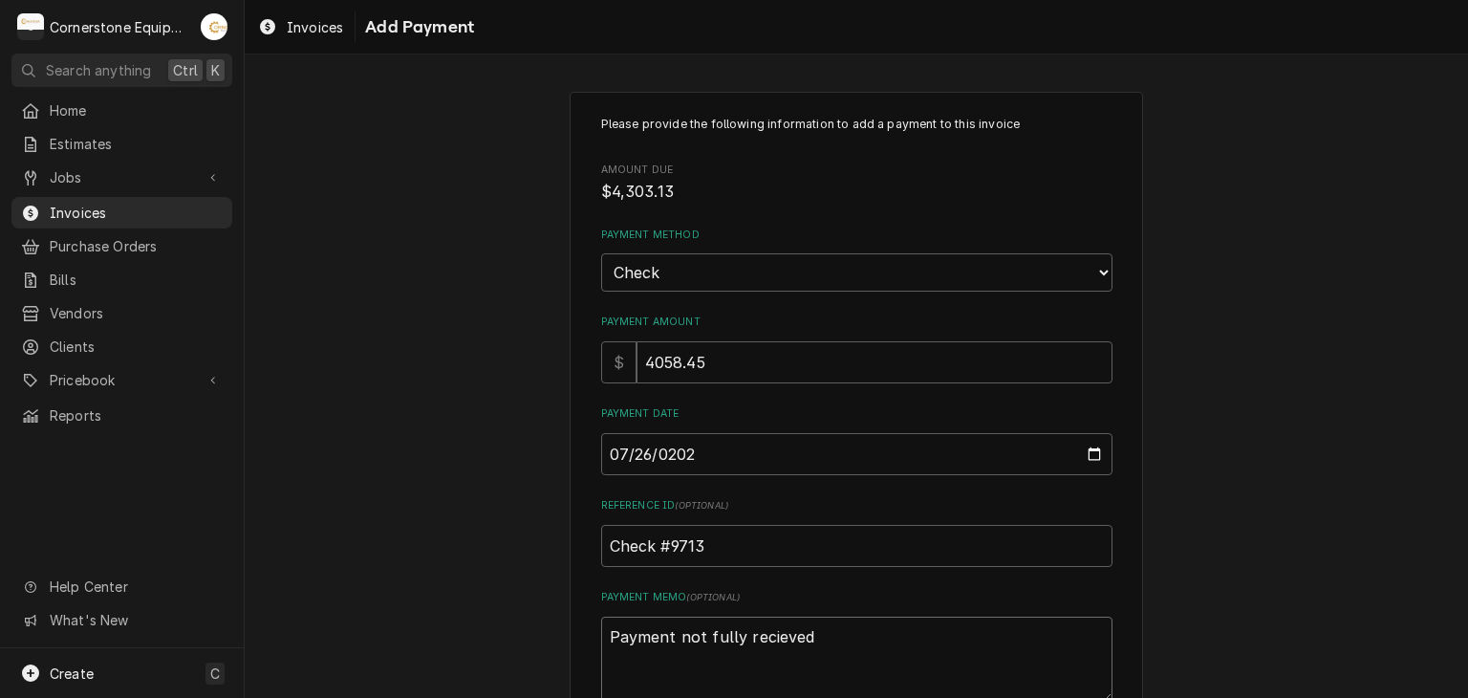
type textarea "Payment not fully recieved"
type textarea "x"
type textarea "Payment not fully recieved -"
type textarea "x"
type textarea "Payment not fully recieved -"
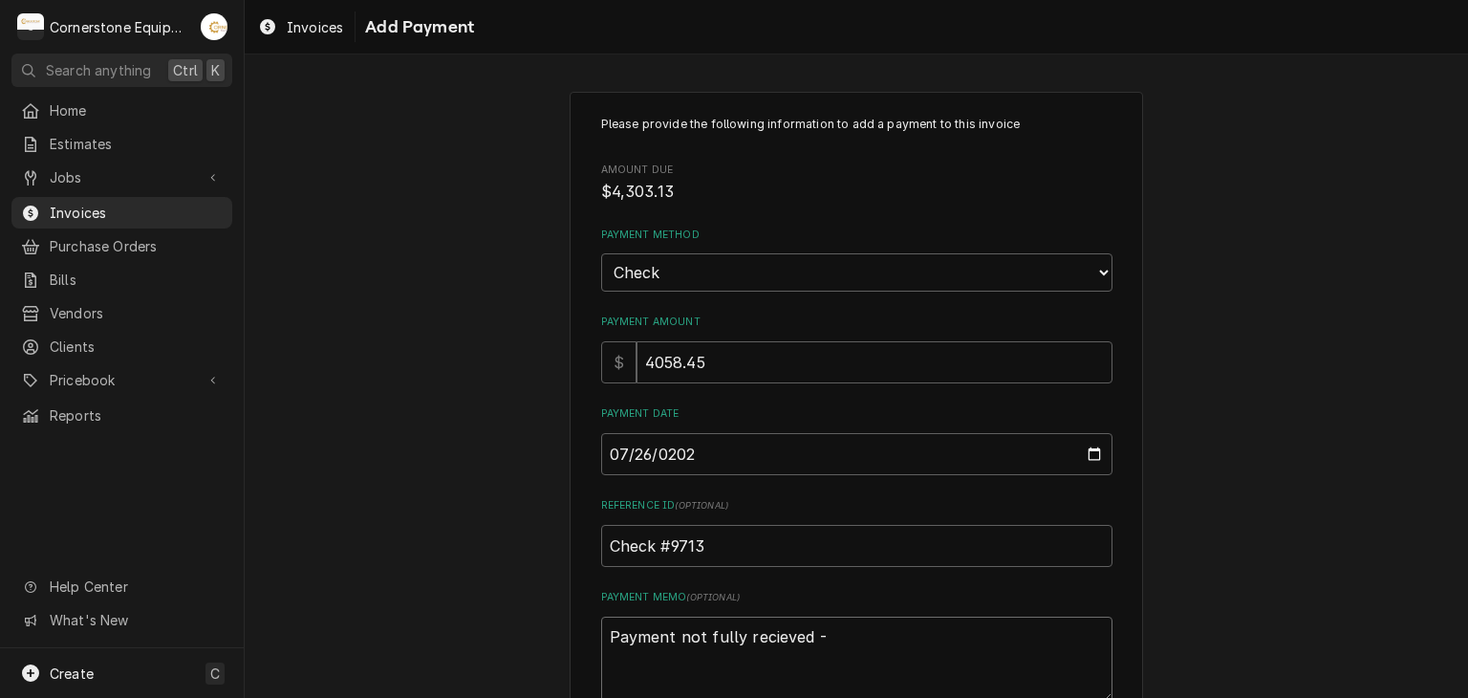
type textarea "x"
type textarea "Payment not fully recieved - n"
type textarea "x"
type textarea "Payment not fully recieved - ne"
type textarea "x"
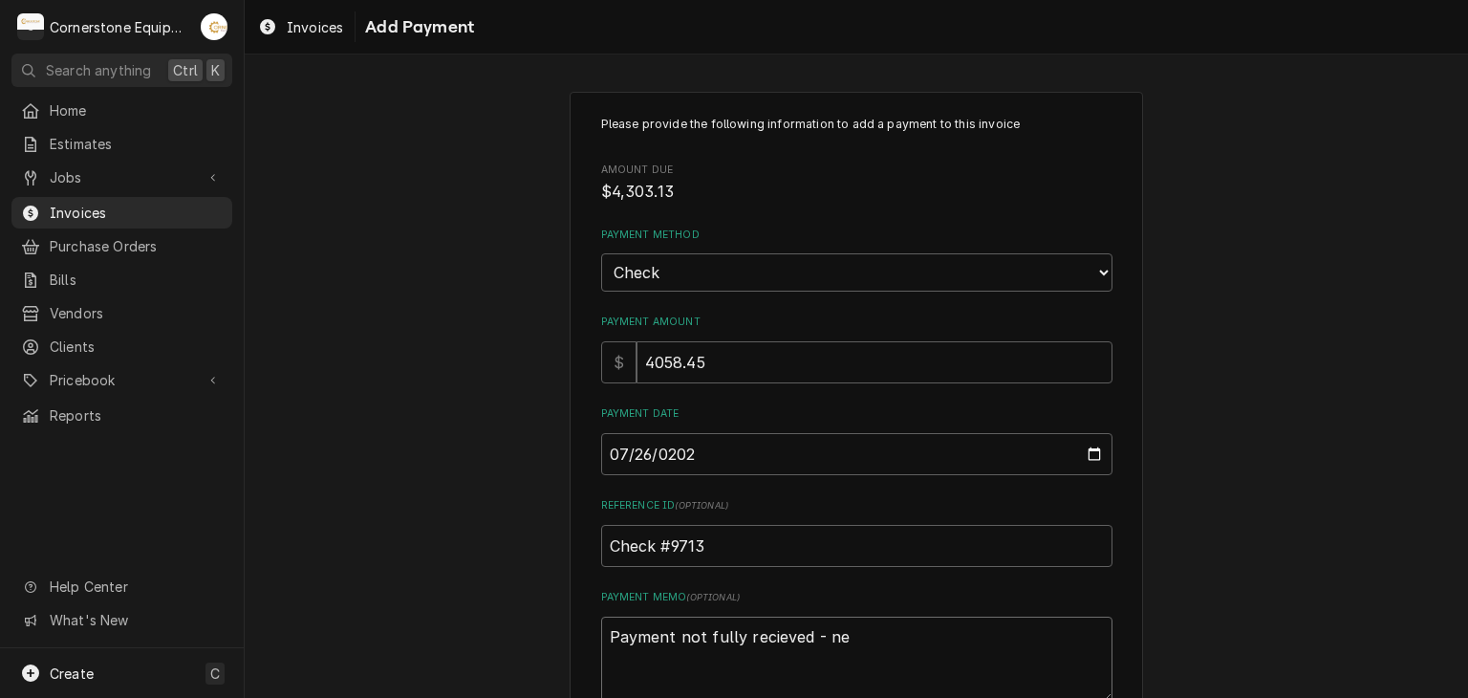
type textarea "Payment not fully recieved - nee"
type textarea "x"
type textarea "Payment not fully recieved - need"
type textarea "x"
type textarea "Payment not fully recieved - need"
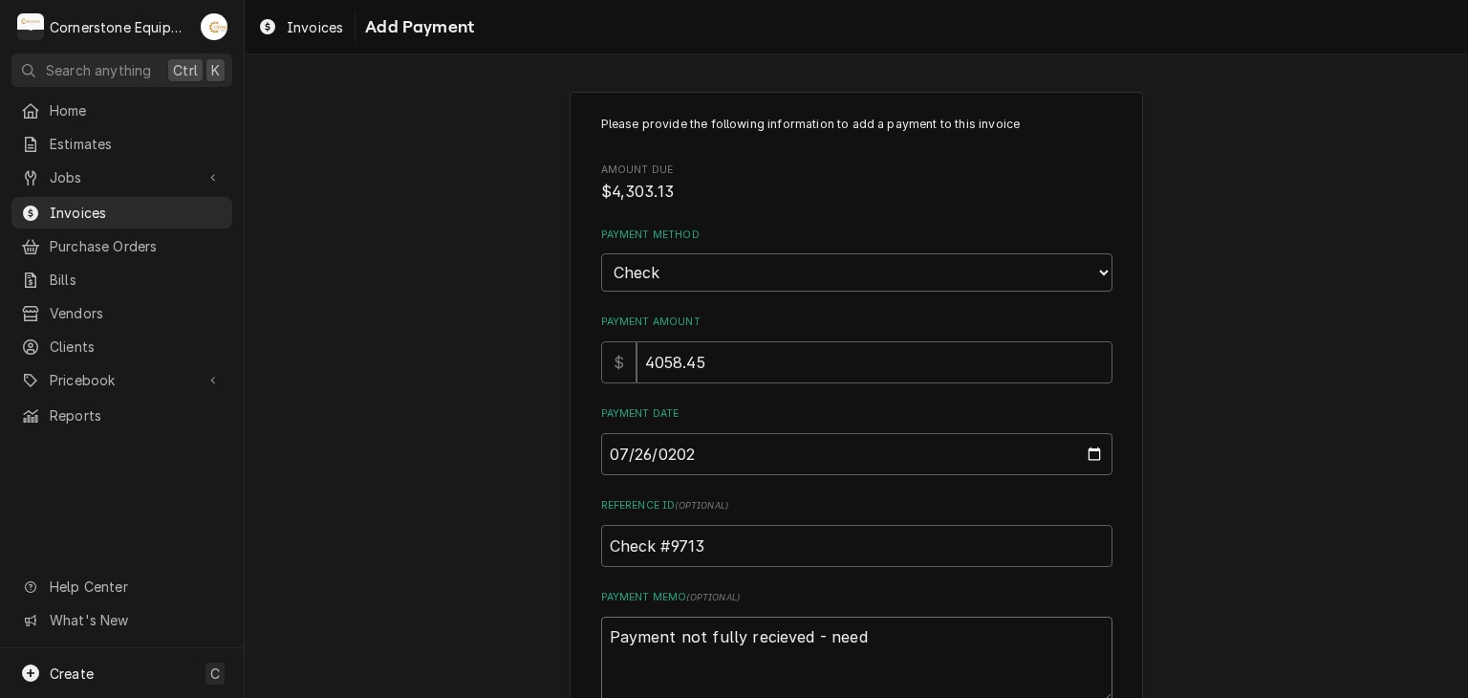
type textarea "x"
type textarea "Payment not fully recieved - need t"
type textarea "x"
type textarea "Payment not fully recieved - need to"
type textarea "x"
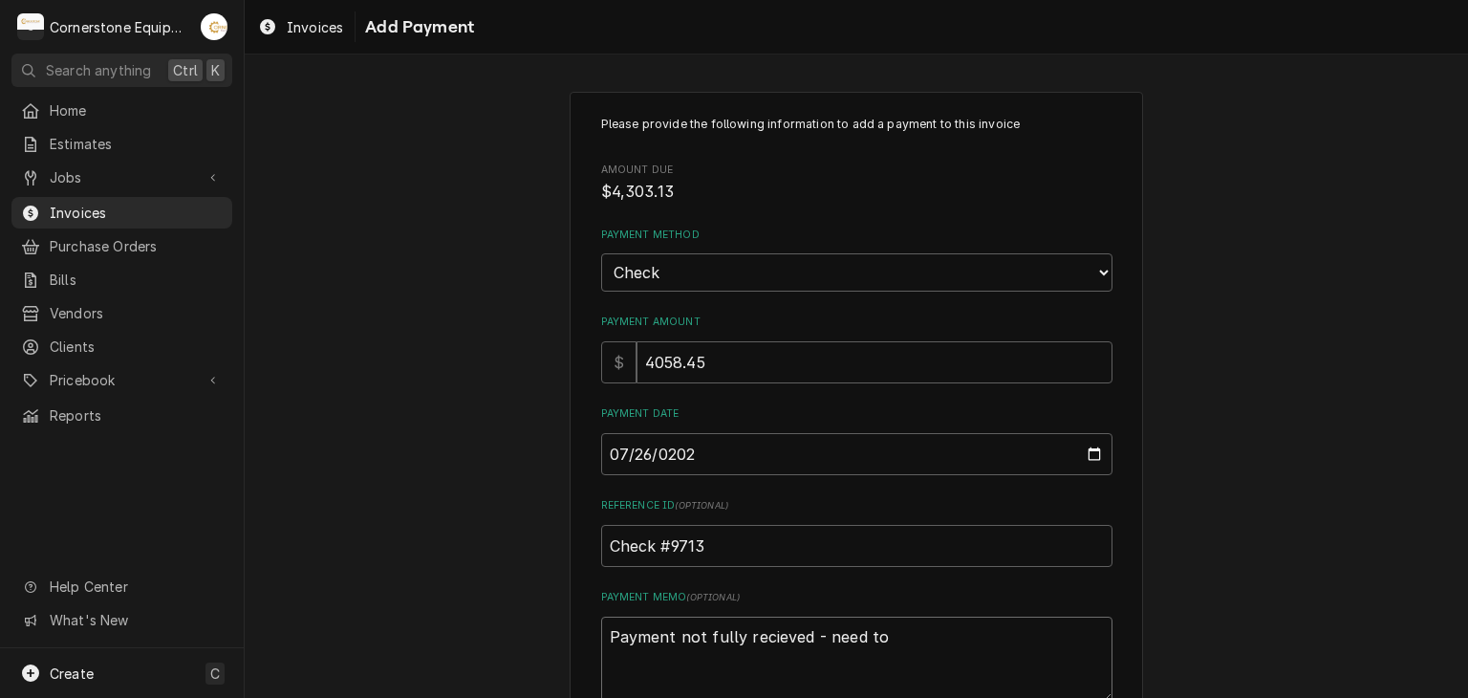
type textarea "Payment not fully recieved - need to"
type textarea "x"
type textarea "Payment not fully recieved - need to o"
type textarea "x"
type textarea "Payment not fully recieved - need to ol"
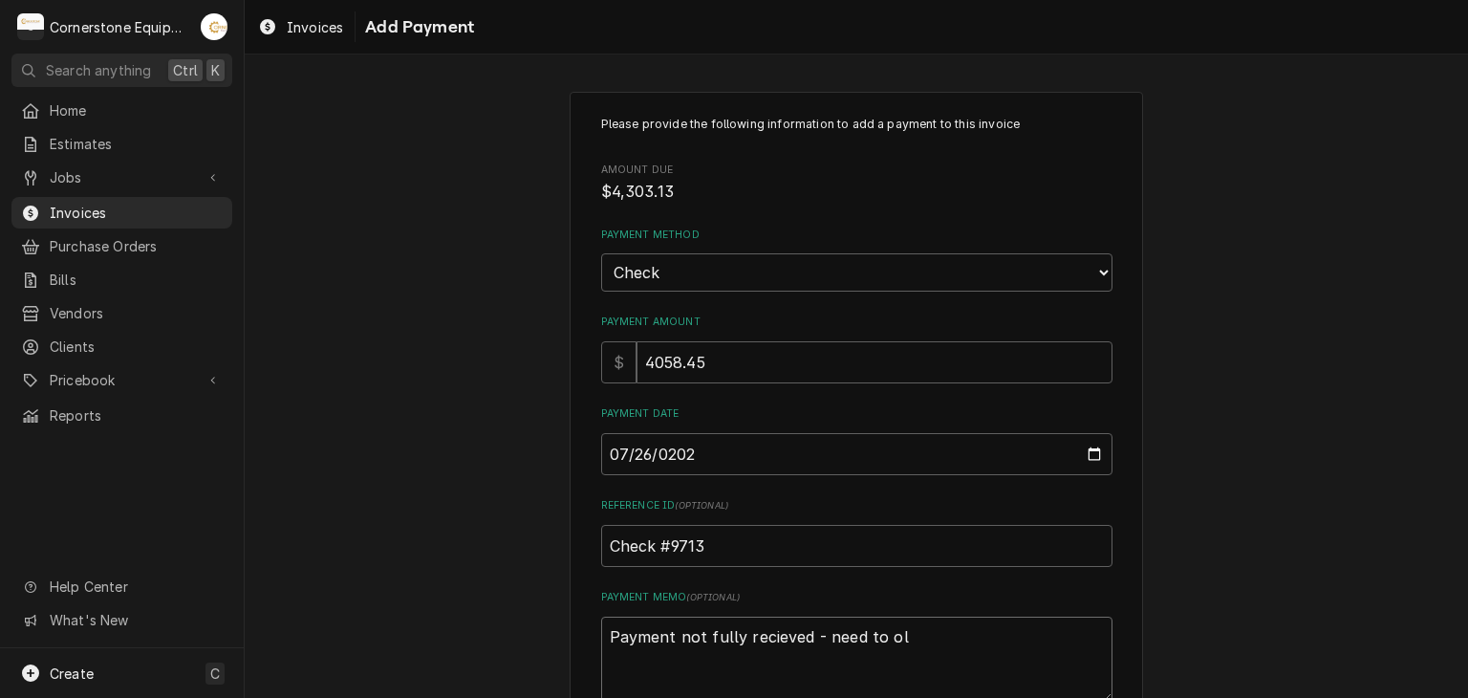
type textarea "x"
type textarea "Payment not fully recieved - need to oll"
type textarea "x"
type textarea "Payment not fully recieved - need to olle"
type textarea "x"
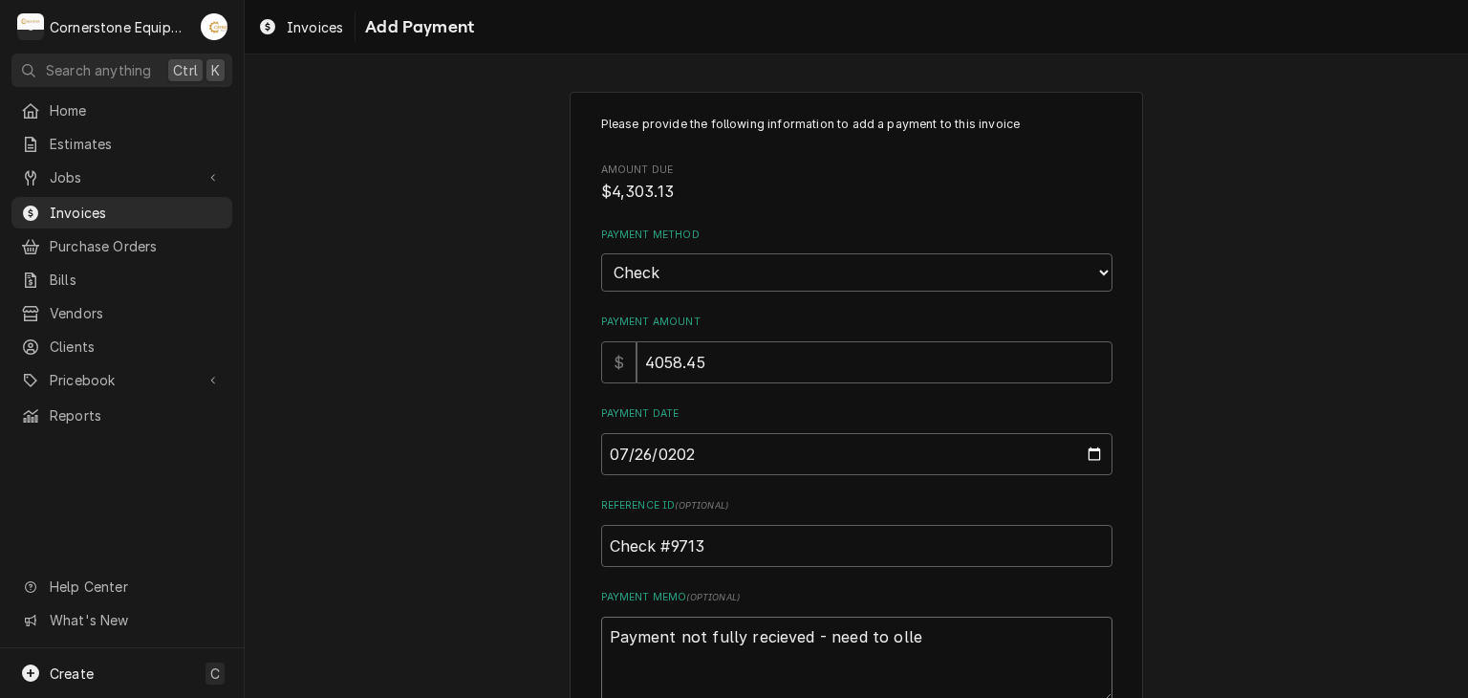
type textarea "Payment not fully recieved - need to ollec"
type textarea "x"
type textarea "Payment not fully recieved - need to ollect"
type textarea "x"
type textarea "Payment not fully recieved - need to ollec"
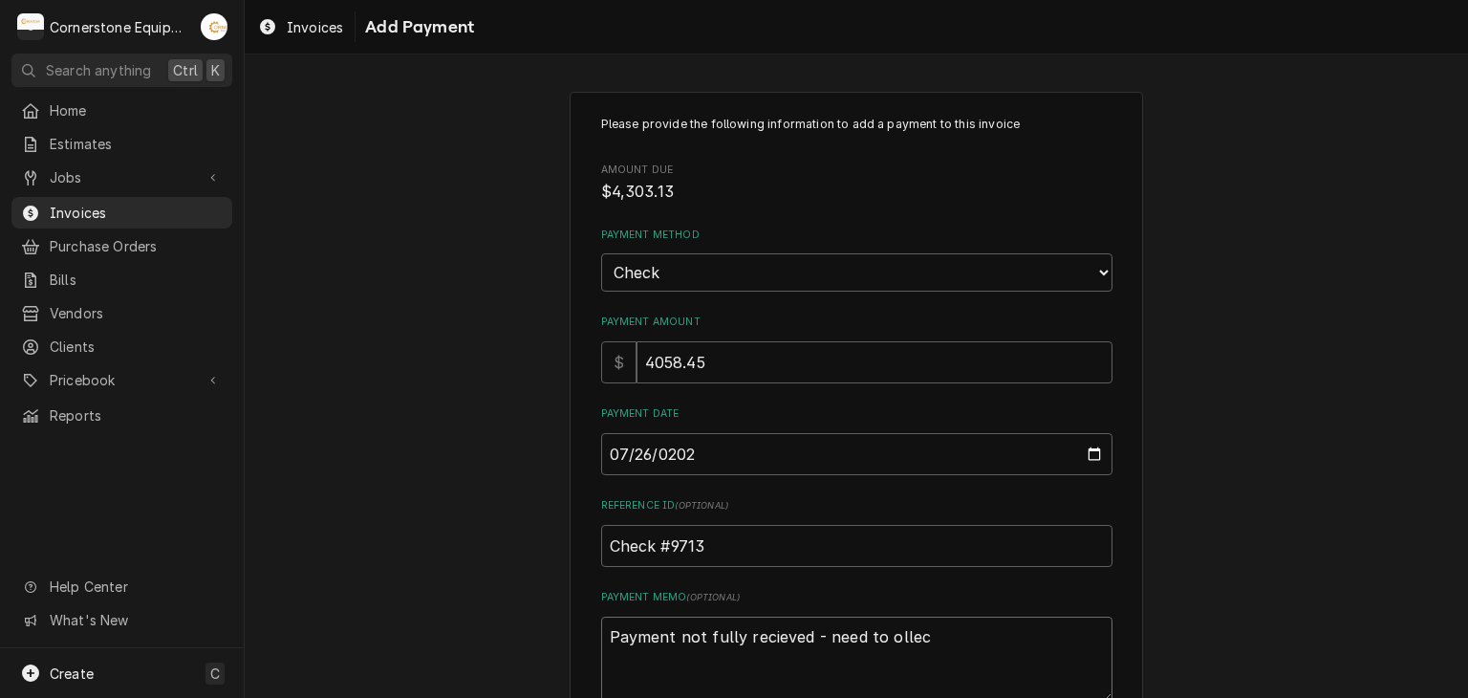
type textarea "x"
type textarea "Payment not fully recieved - need to olle"
type textarea "x"
type textarea "Payment not fully recieved - need to oll"
type textarea "x"
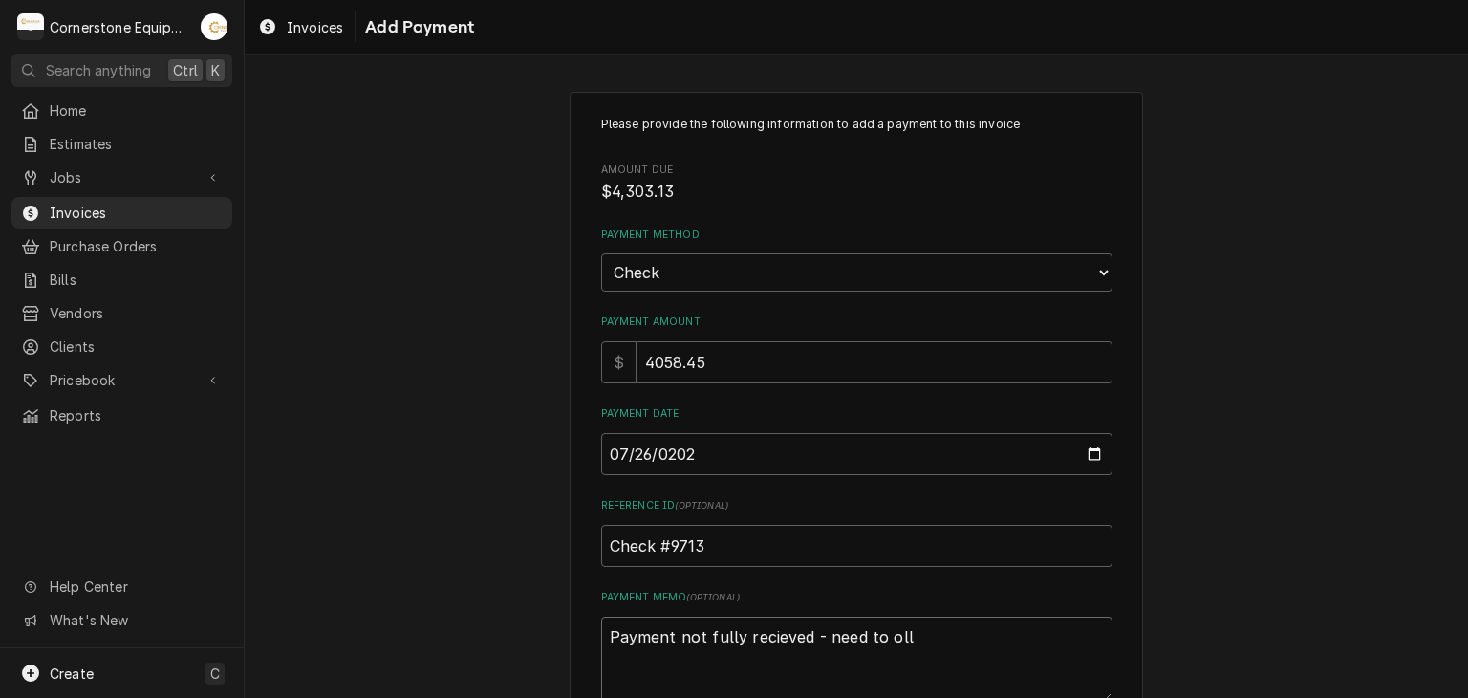
type textarea "Payment not fully recieved - need to ol"
type textarea "x"
type textarea "Payment not fully recieved - need to o"
type textarea "x"
type textarea "Payment not fully recieved - need to"
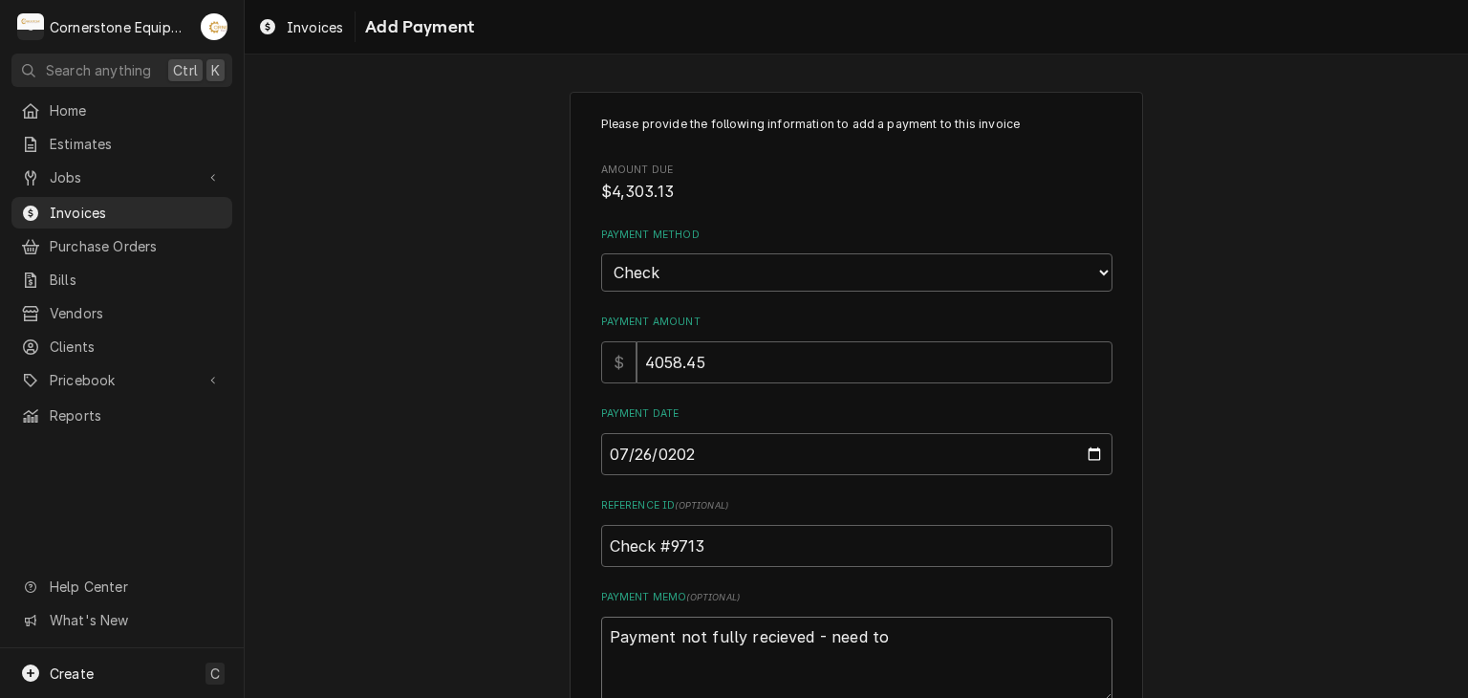
type textarea "x"
type textarea "Payment not fully recieved - need to c"
type textarea "x"
type textarea "Payment not fully recieved - need to co"
type textarea "x"
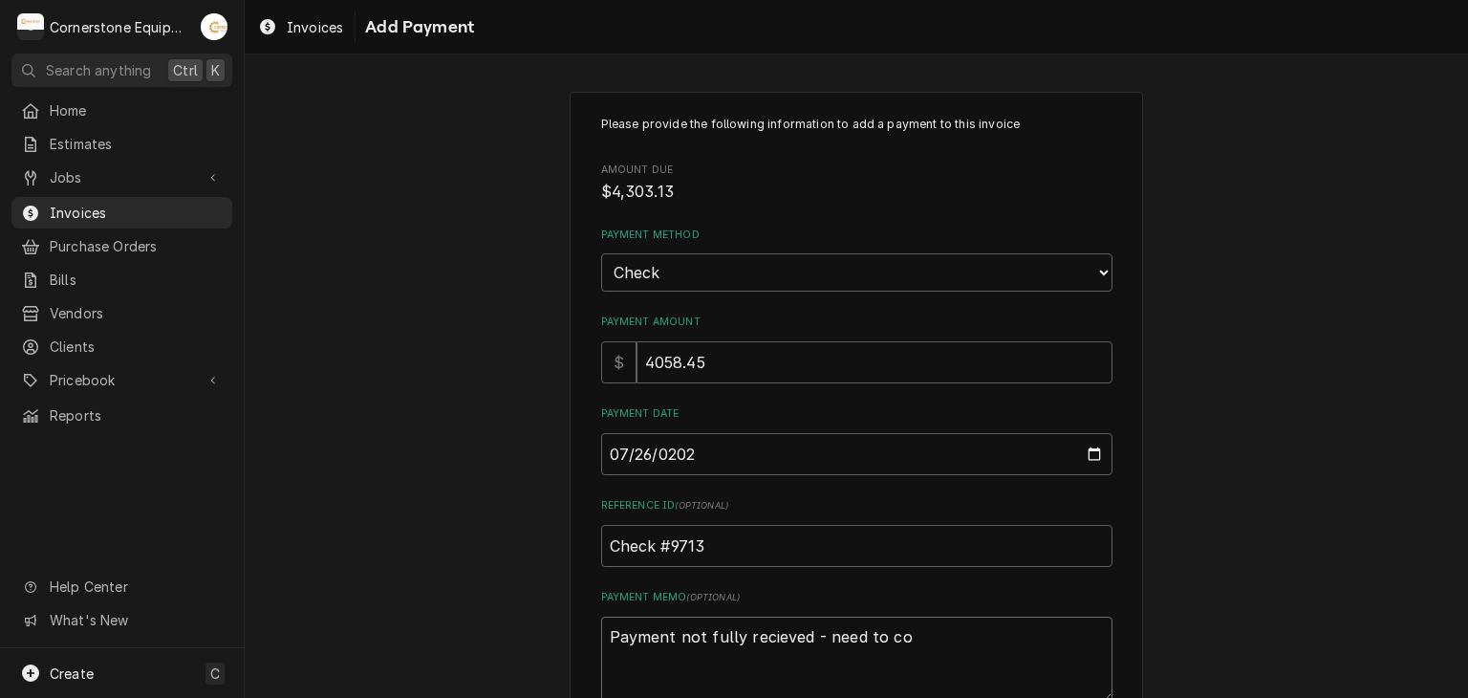
type textarea "Payment not fully recieved - need to col"
type textarea "x"
type textarea "Payment not fully recieved - need to coll"
type textarea "x"
type textarea "Payment not fully recieved - need to colle"
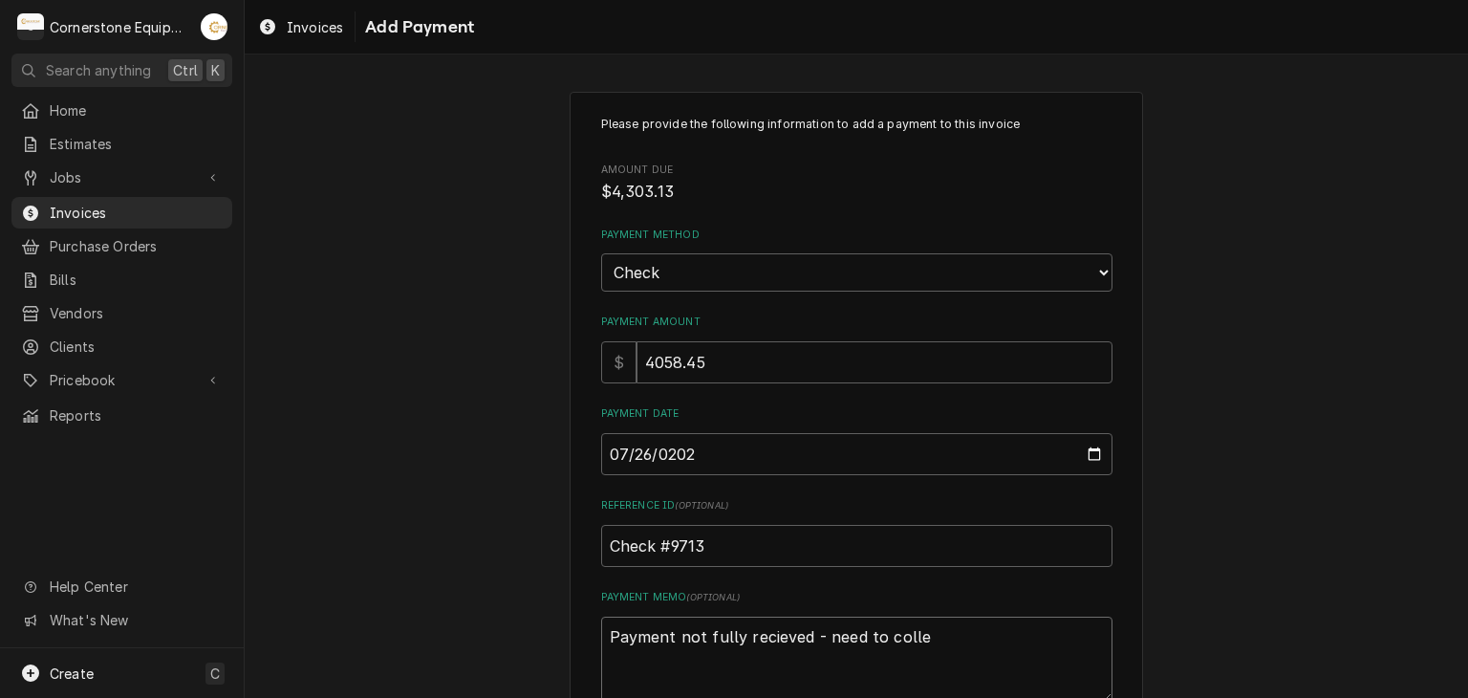
type textarea "x"
type textarea "Payment not fully recieved - need to collec"
type textarea "x"
type textarea "Payment not fully recieved - need to collect"
type textarea "x"
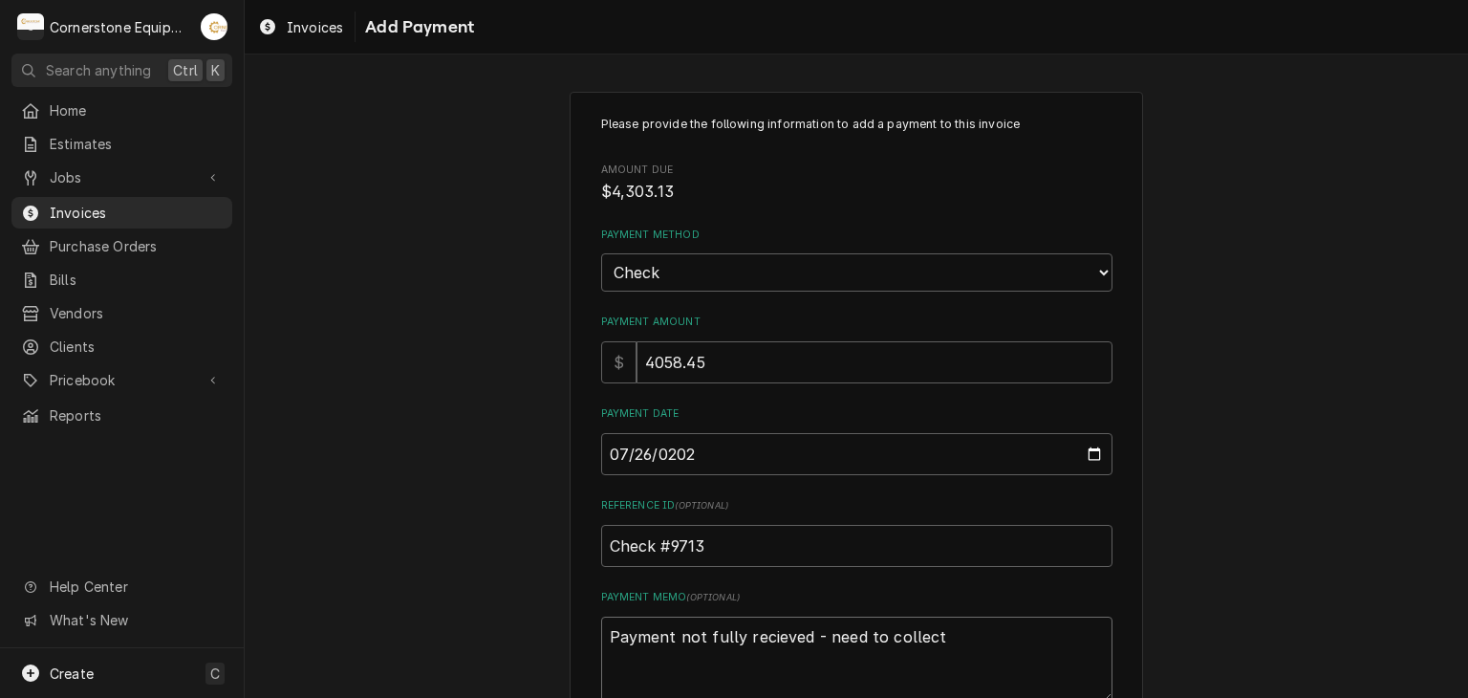
type textarea "Payment not fully recieved - need to collect"
type textarea "x"
type textarea "Payment not fully recieved - need to collect d"
type textarea "x"
type textarea "Payment not fully recieved - need to collect di"
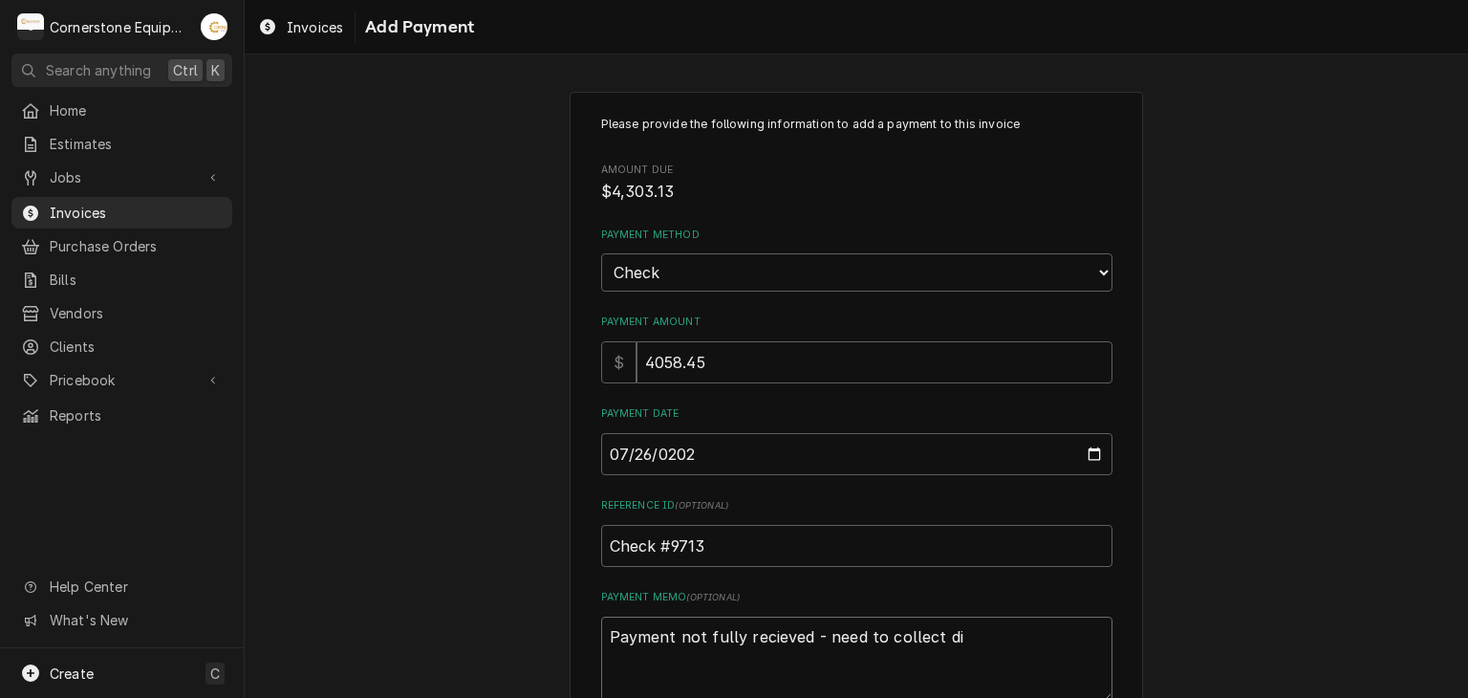
type textarea "x"
type textarea "Payment not fully recieved - need to collect dif"
type textarea "x"
type textarea "Payment not fully recieved - need to collect diff"
type textarea "x"
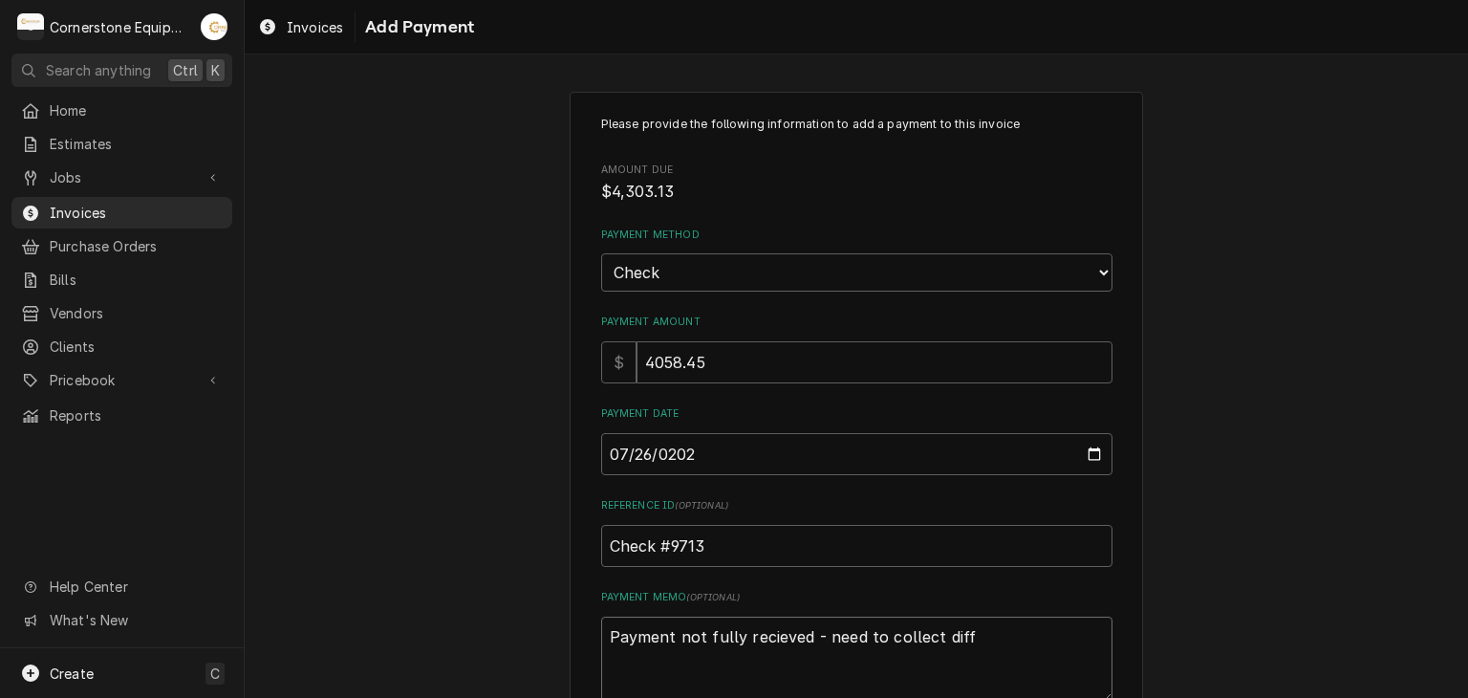
type textarea "Payment not fully recieved - need to collect diffe"
type textarea "x"
type textarea "Payment not fully recieved - need to collect differ"
type textarea "x"
type textarea "Payment not fully recieved - need to collect differe"
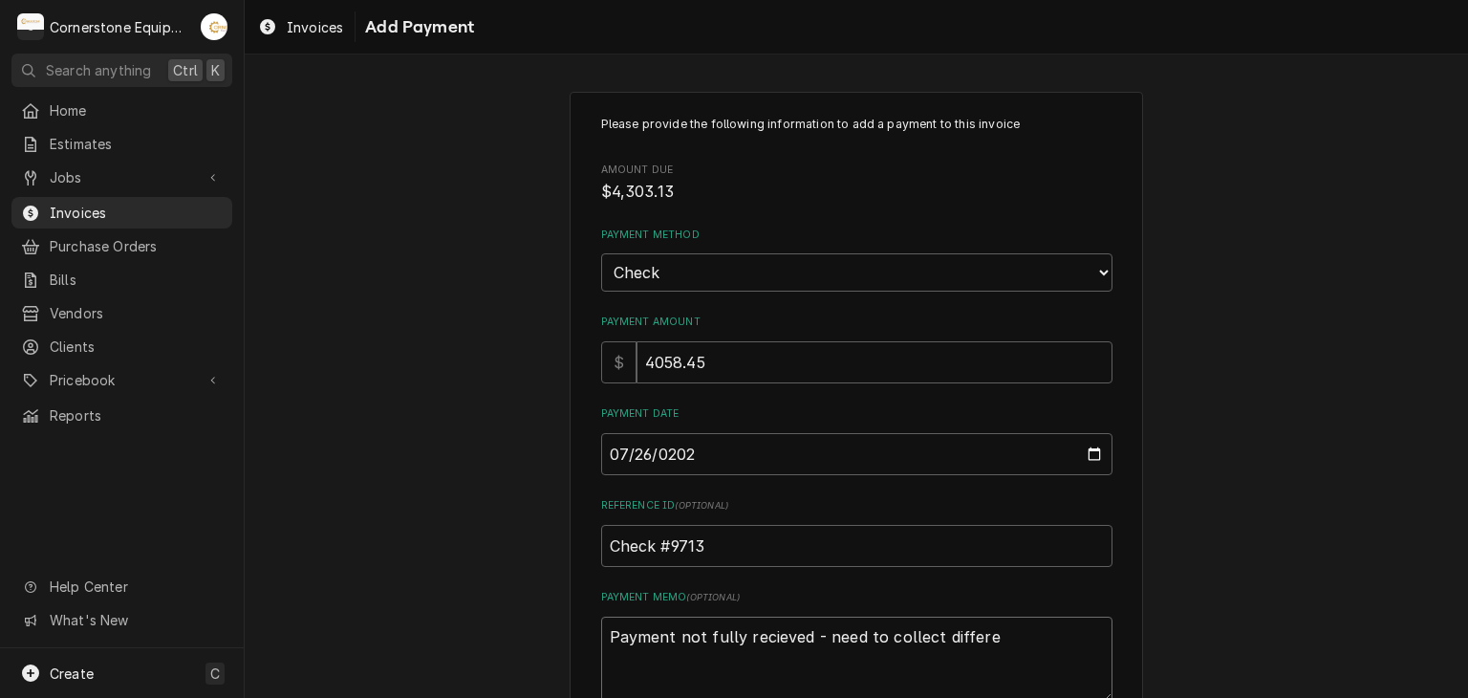
type textarea "x"
type textarea "Payment not fully recieved - need to collect differen"
type textarea "x"
type textarea "Payment not fully recieved - need to collect differenc"
type textarea "x"
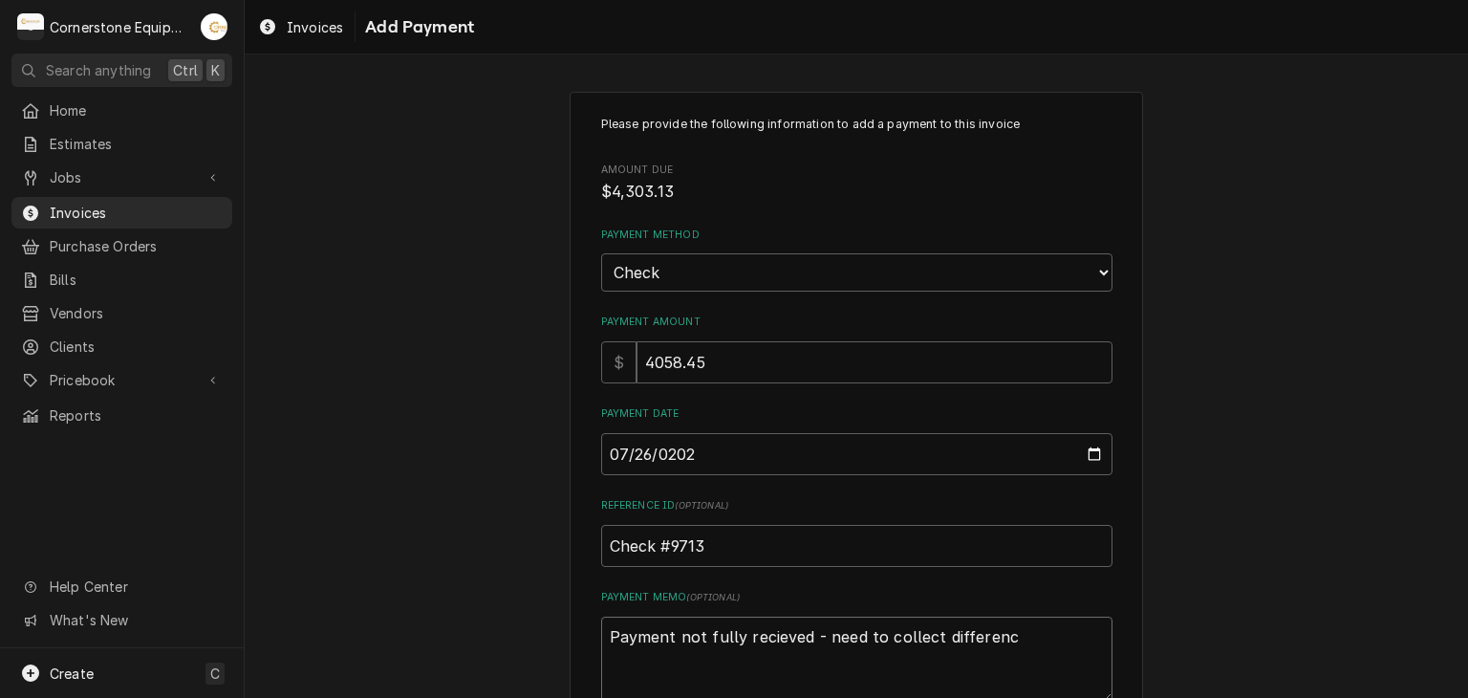
type textarea "Payment not fully recieved - need to collect difference"
type textarea "x"
type textarea "Payment not fully recieved - need to collect difference"
type textarea "x"
type textarea "Payment not fully recieved - need to collect difference o"
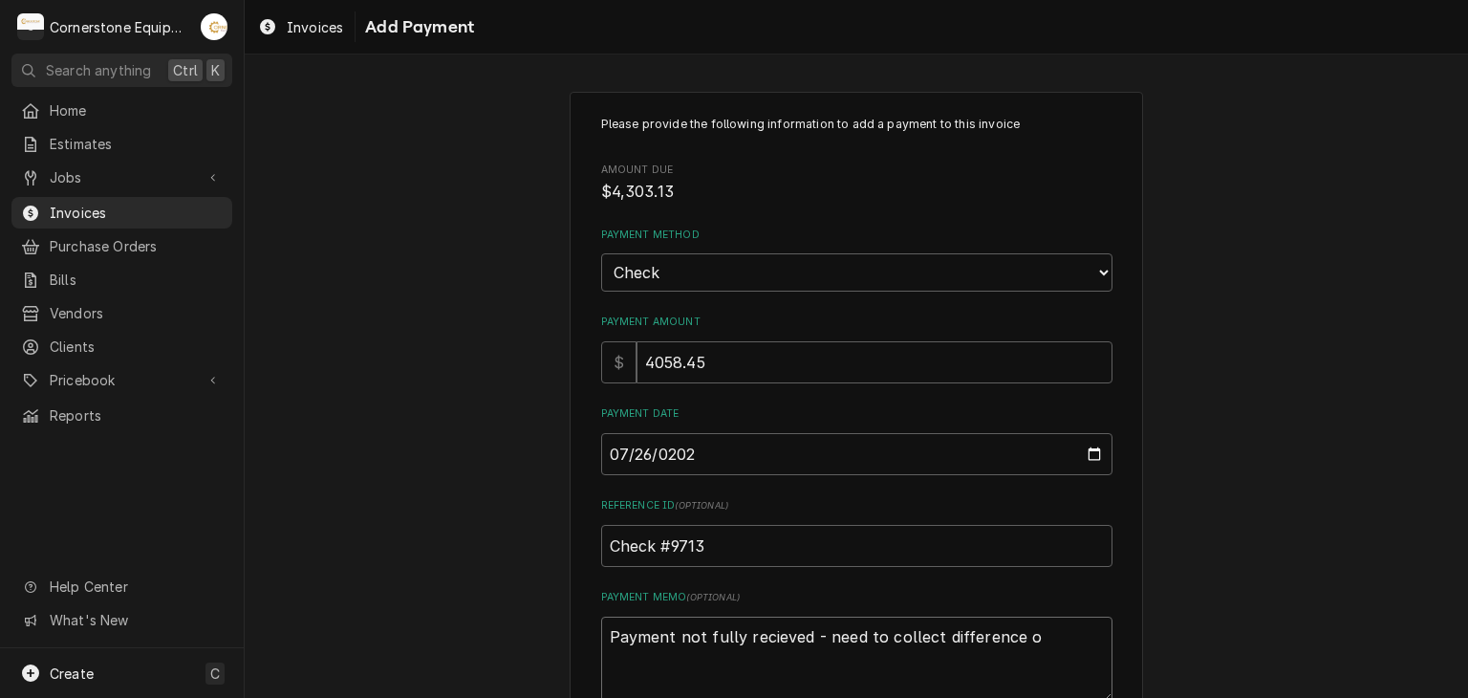
type textarea "x"
type textarea "Payment not fully recieved - need to collect difference ow"
type textarea "x"
type textarea "Payment not fully recieved - need to collect difference owe"
type textarea "x"
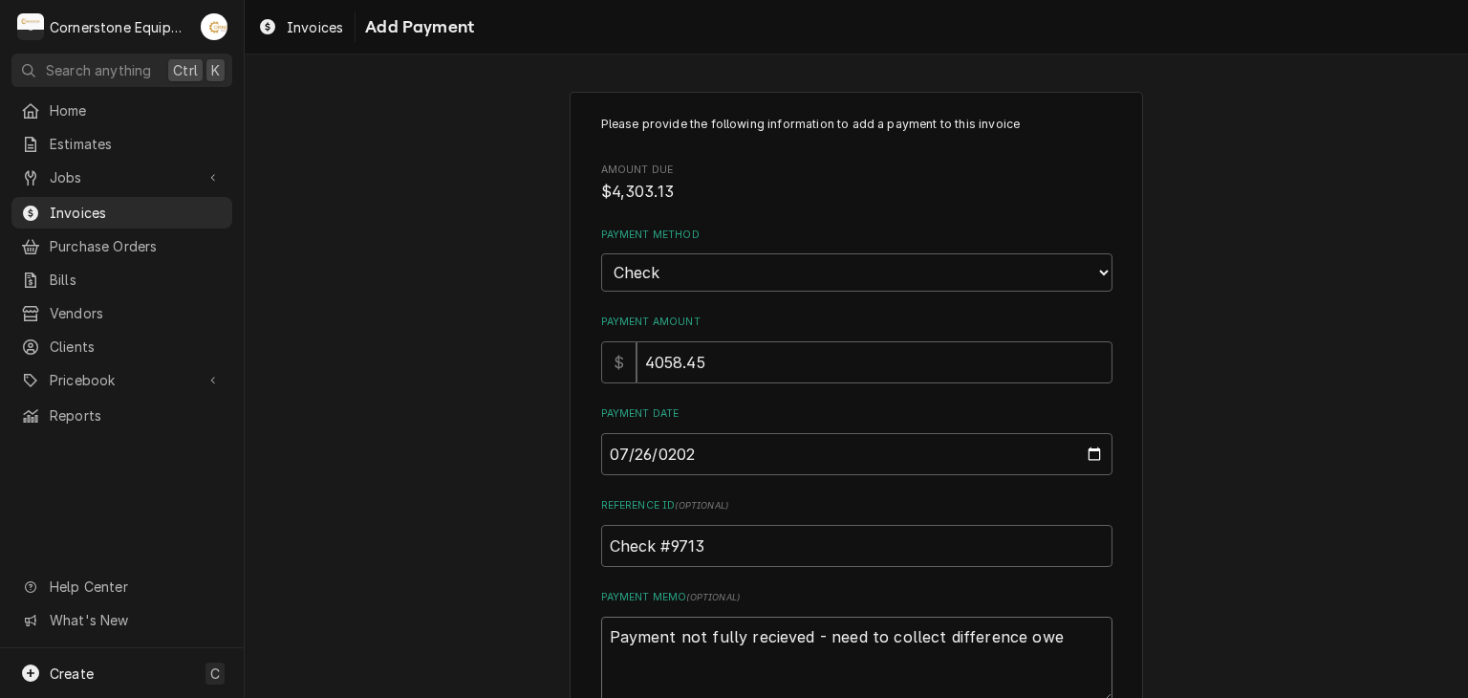
type textarea "Payment not fully recieved - need to collect difference owed"
type textarea "x"
type textarea "Payment not fully received - need to collect difference owed"
click at [1205, 341] on div "Please provide the following information to add a payment to this invoice Amoun…" at bounding box center [856, 446] width 1223 height 743
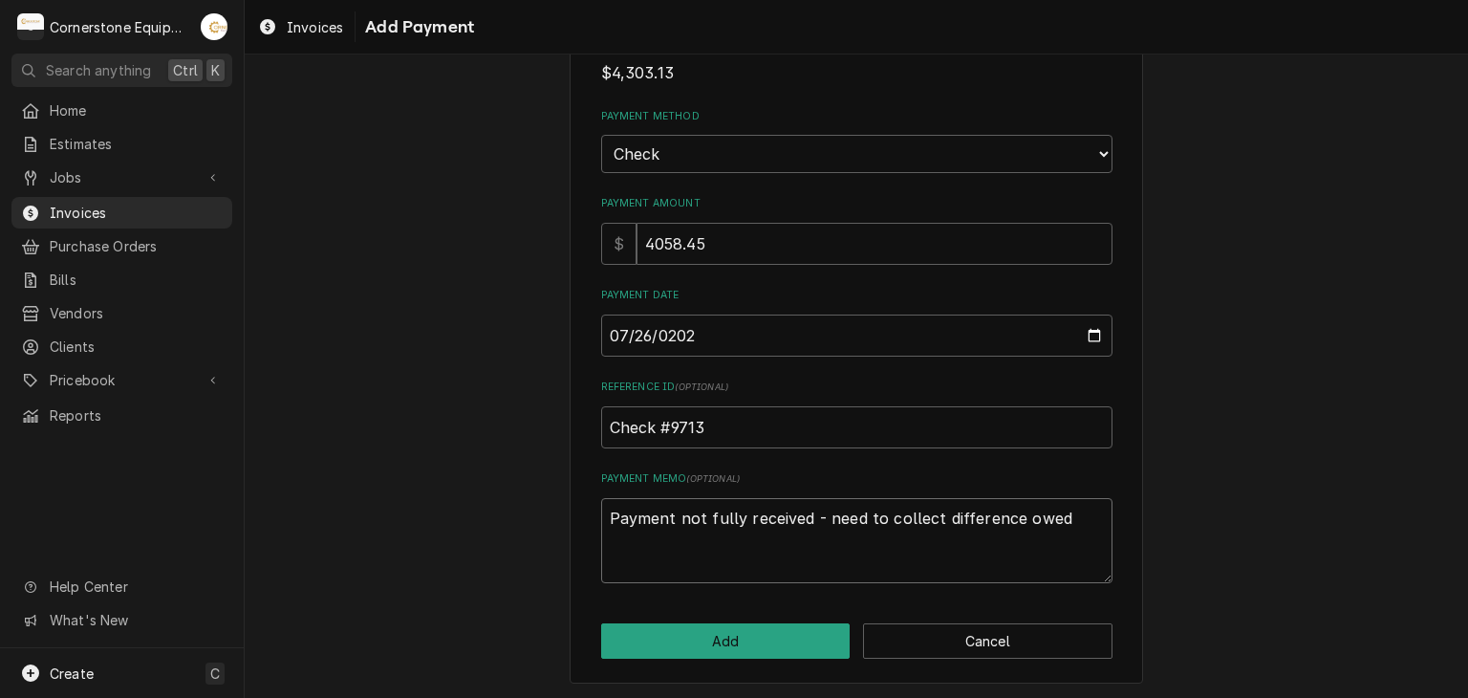
click at [801, 514] on textarea "Payment not fully received - need to collect difference owed" at bounding box center [856, 541] width 511 height 86
type textarea "x"
type textarea "Payment not fully received (- need to collect difference owed"
type textarea "x"
type textarea "Payment not fully received (m- need to collect difference owed"
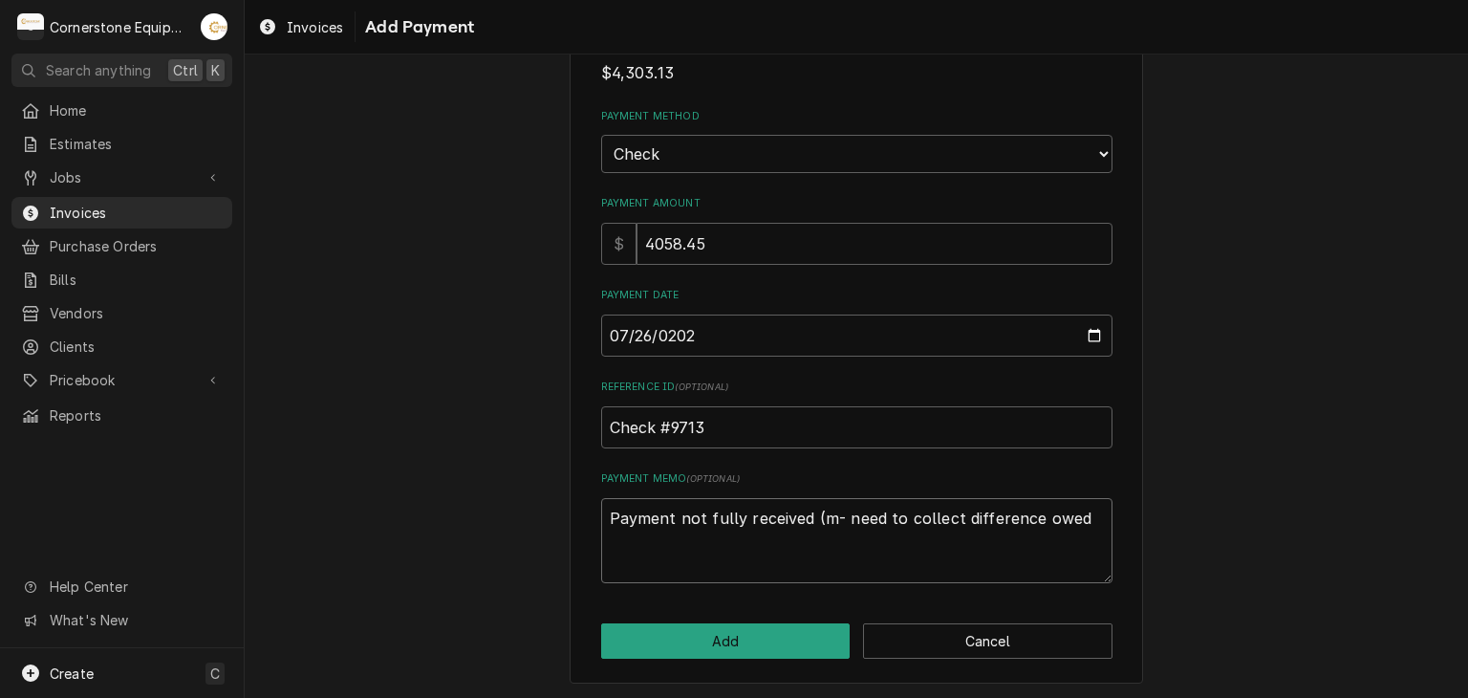
type textarea "x"
type textarea "Payment not fully received (mi- need to collect difference owed"
type textarea "x"
type textarea "Payment not fully received (mis- need to collect difference owed"
type textarea "x"
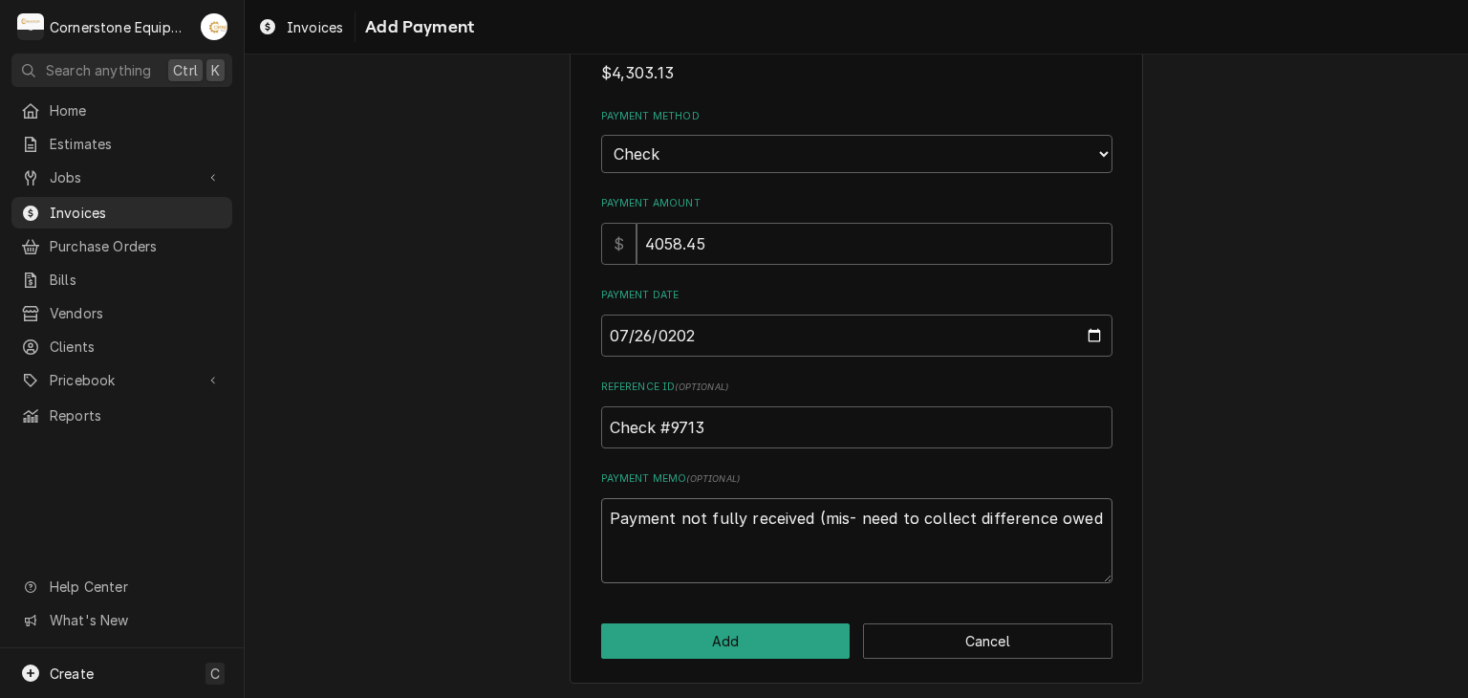
type textarea "Payment not fully received (miss- need to collect difference owed"
type textarea "x"
type textarea "Payment not fully received (missi- need to collect difference owed"
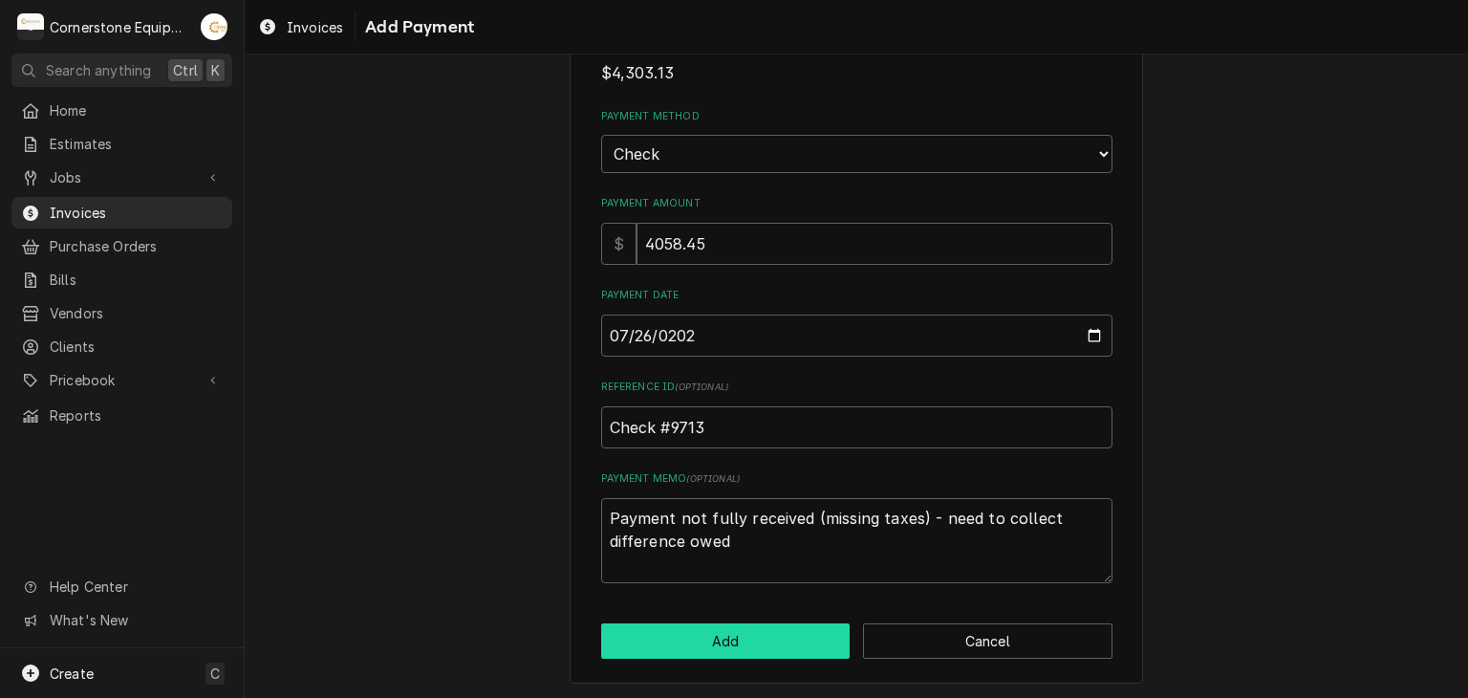
click at [791, 647] on button "Add" at bounding box center [725, 640] width 249 height 35
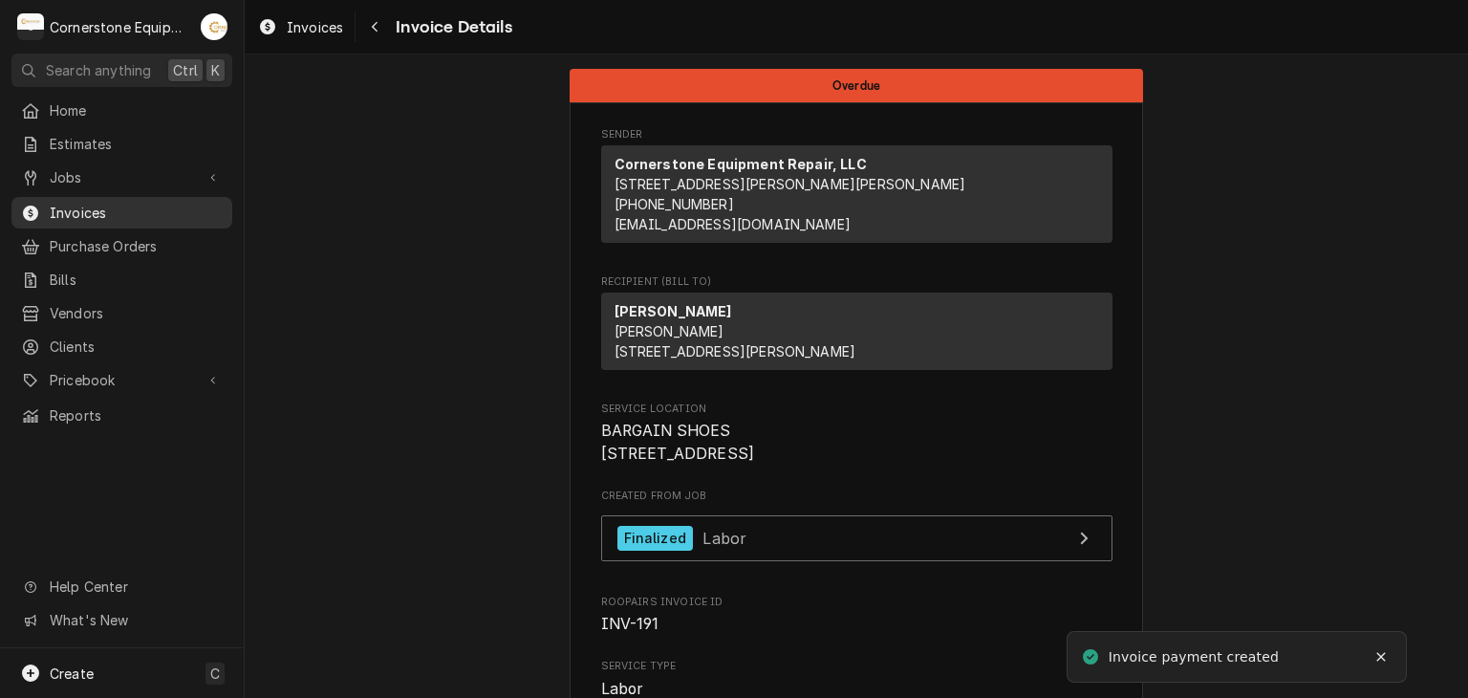
click at [62, 203] on span "Invoices" at bounding box center [136, 213] width 173 height 20
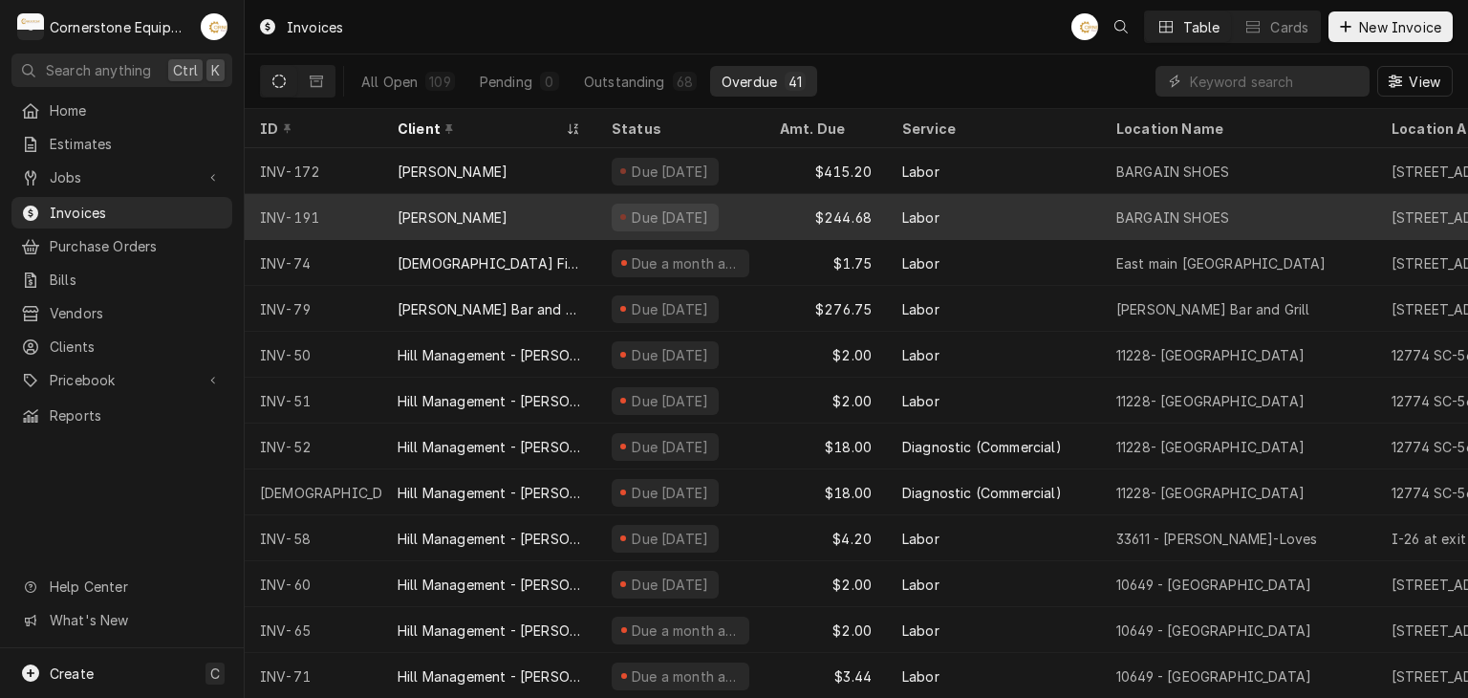
click at [559, 220] on div "[PERSON_NAME]" at bounding box center [489, 217] width 214 height 46
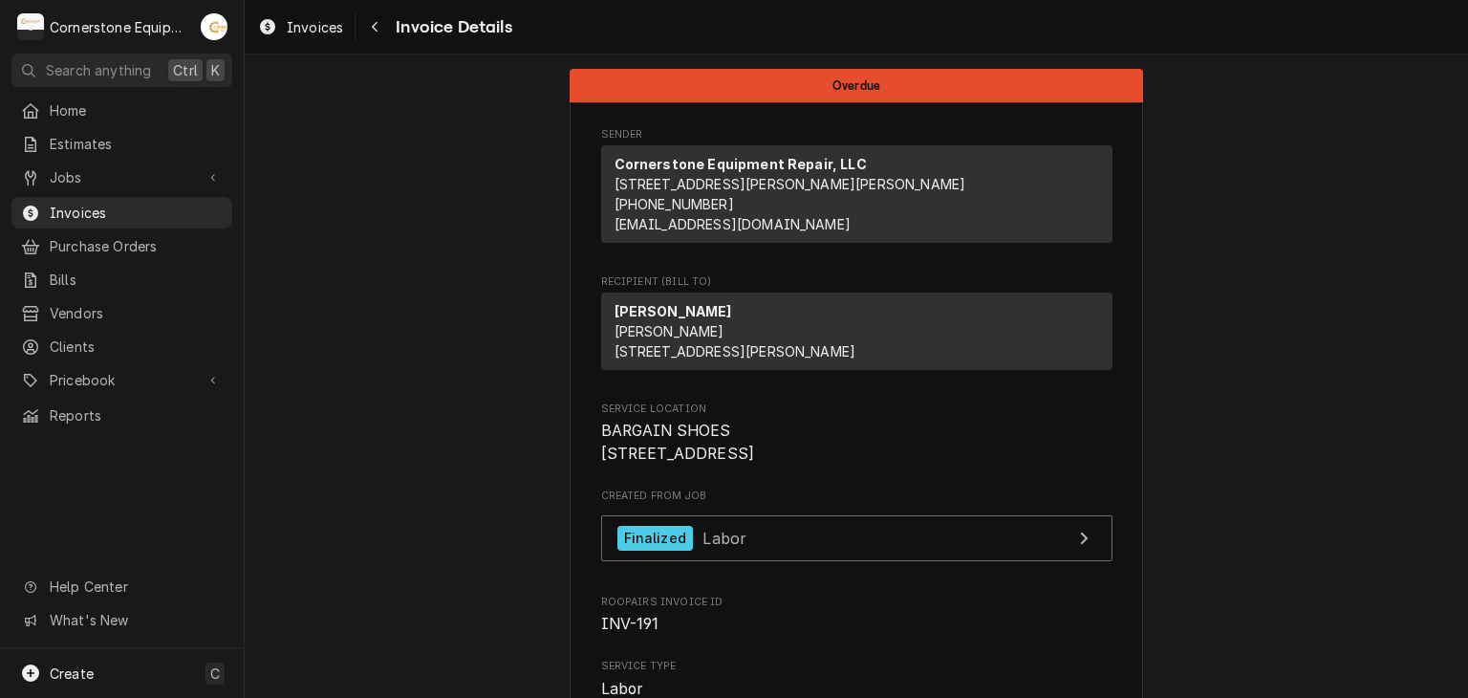
scroll to position [382, 0]
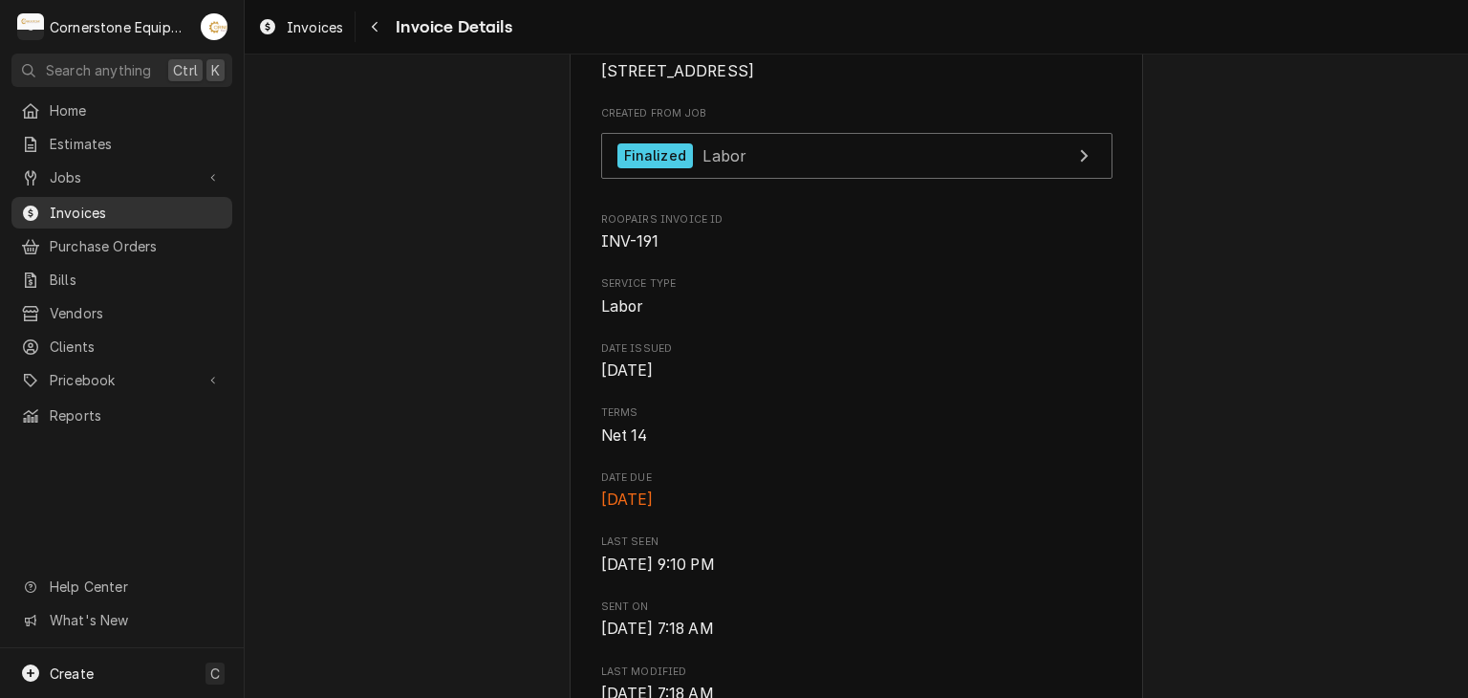
click at [140, 204] on span "Invoices" at bounding box center [136, 213] width 173 height 20
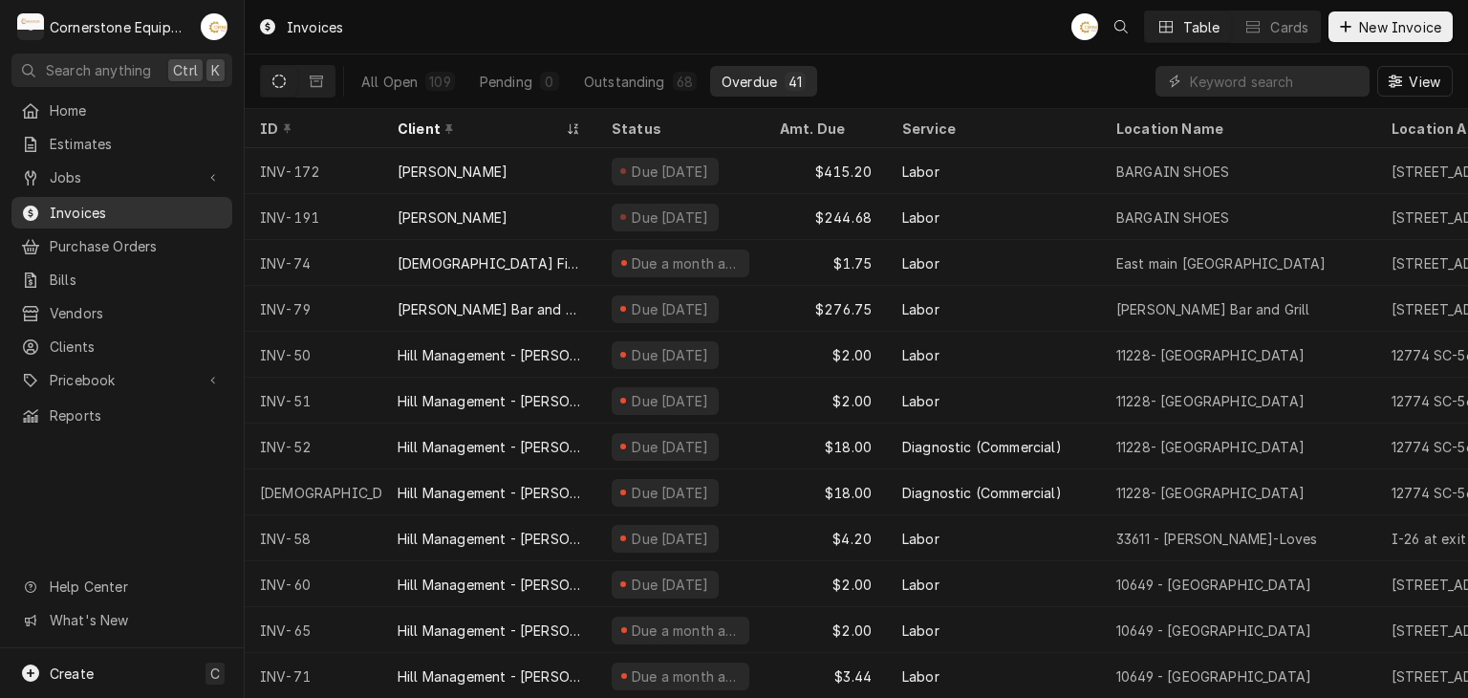
click at [57, 217] on div "Invoices" at bounding box center [121, 213] width 213 height 24
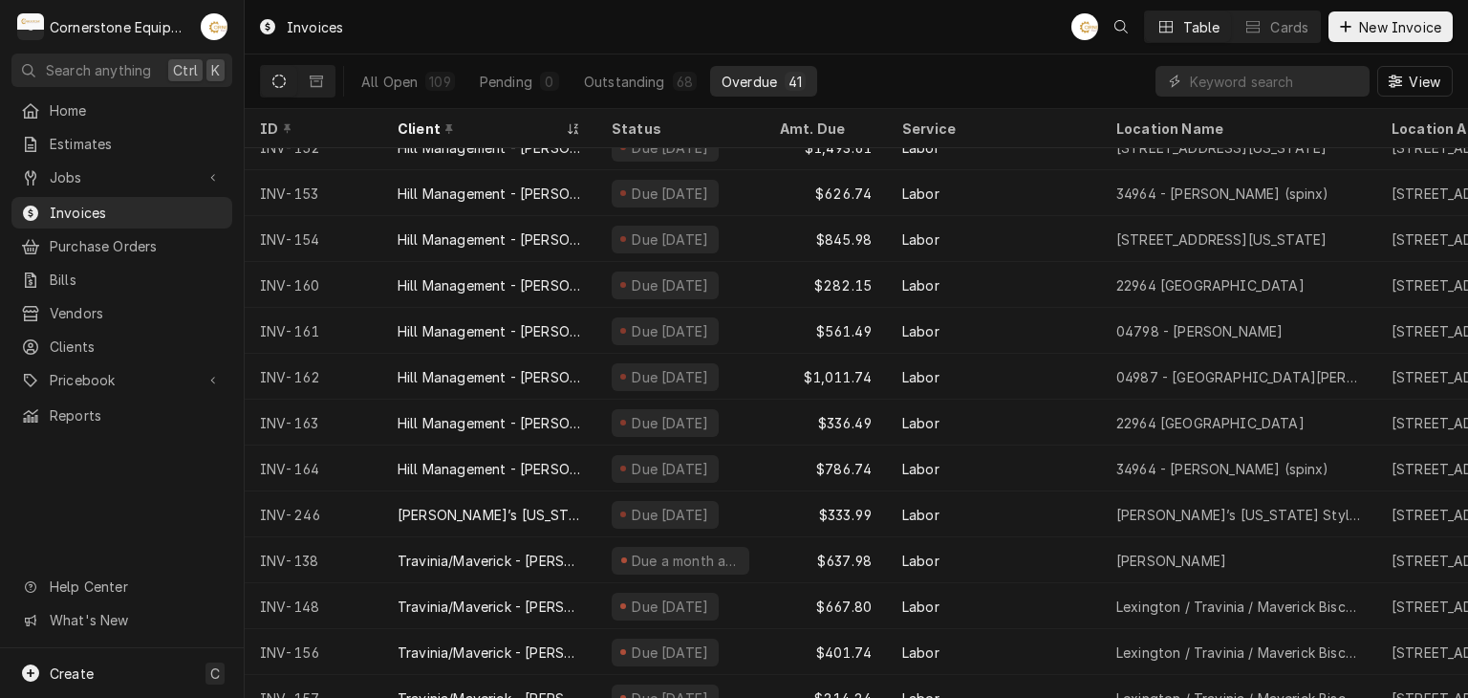
scroll to position [1067, 0]
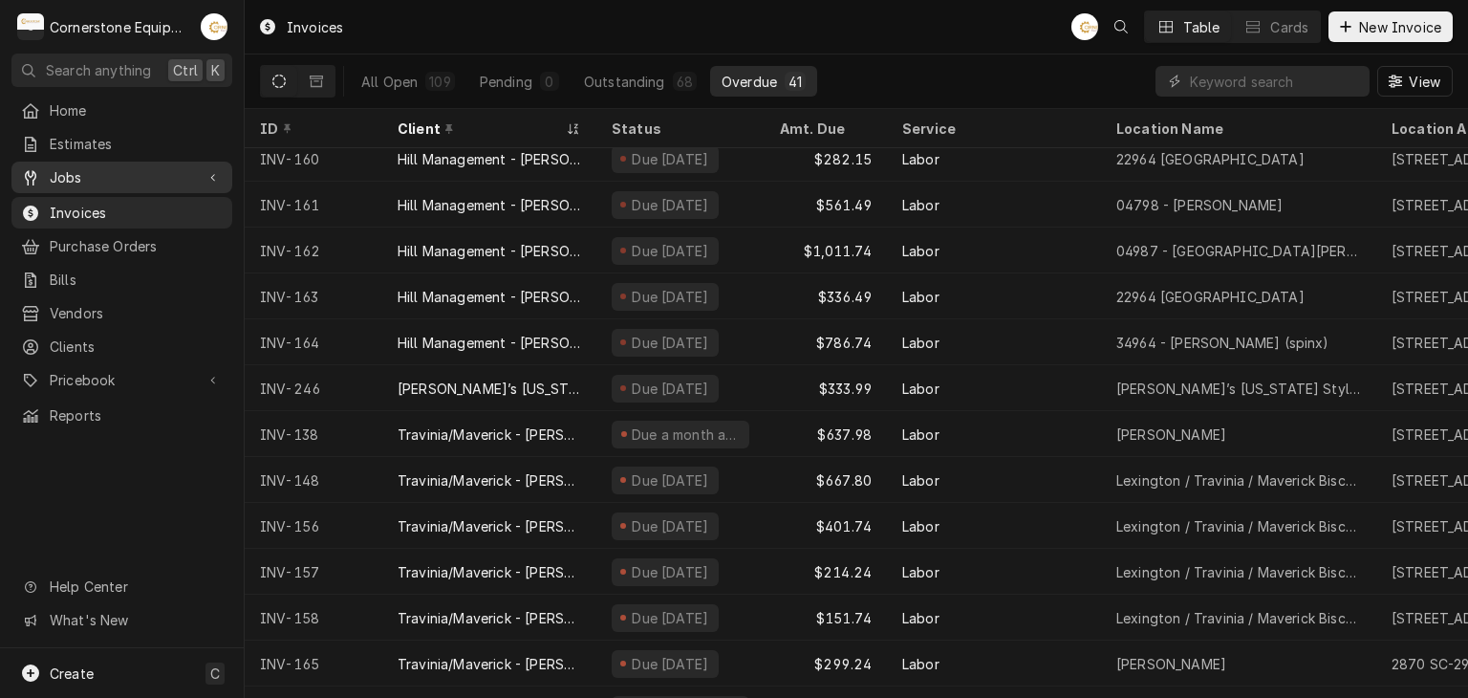
click at [58, 184] on link "Jobs" at bounding box center [121, 177] width 221 height 32
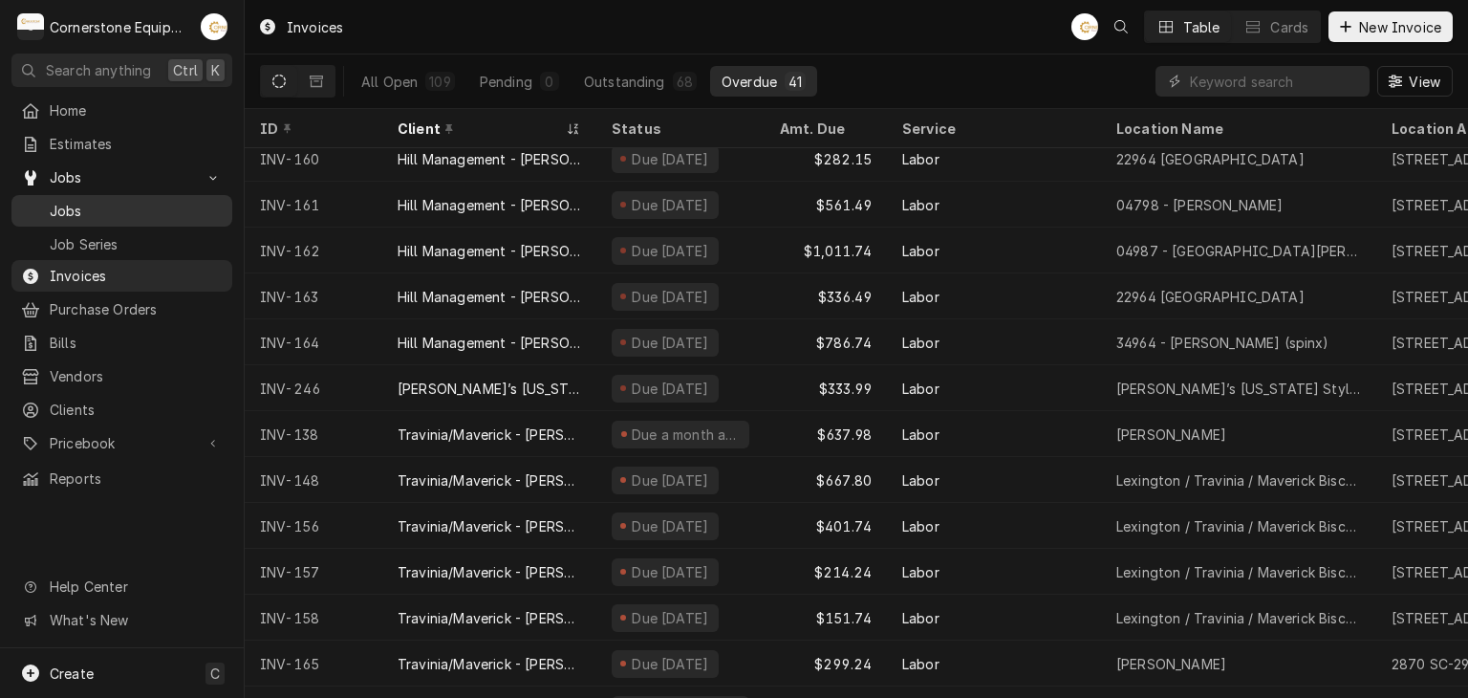
click at [57, 213] on span "Jobs" at bounding box center [136, 211] width 173 height 20
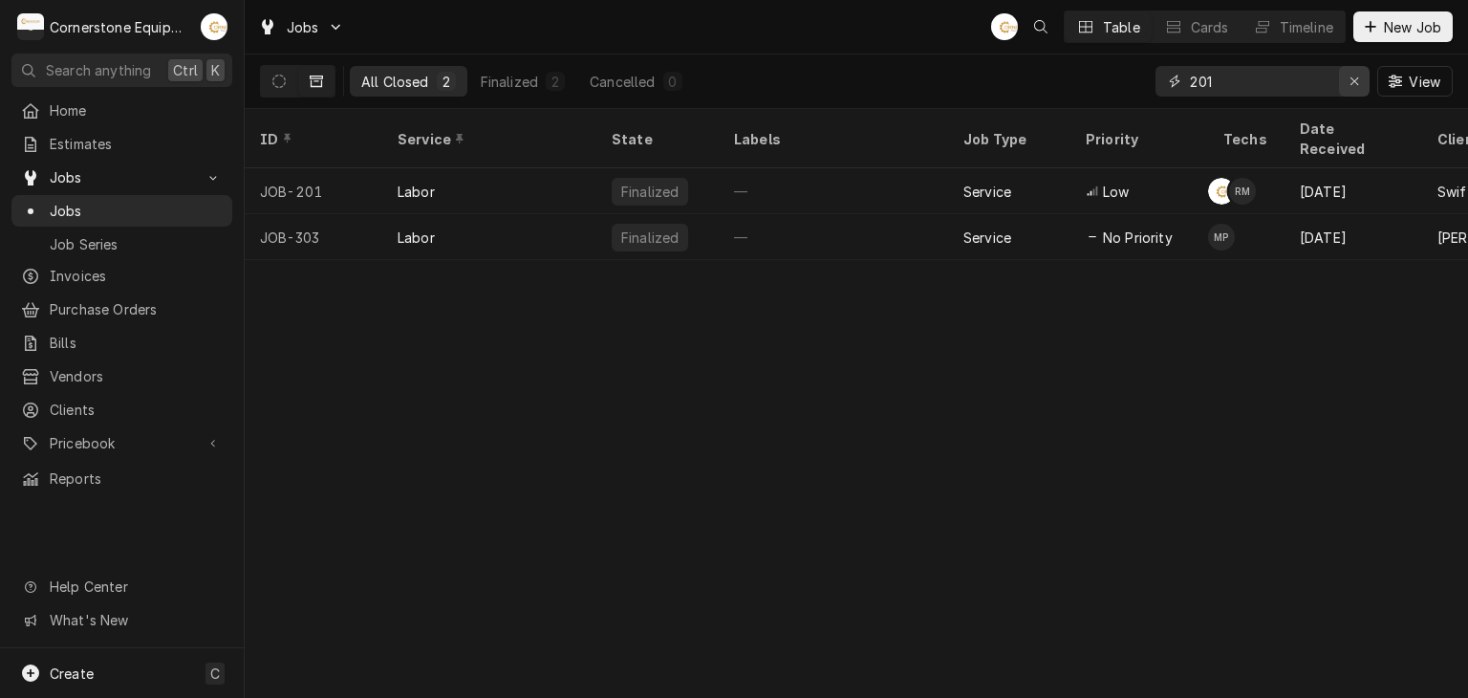
click at [1350, 83] on icon "Erase input" at bounding box center [1354, 81] width 8 height 8
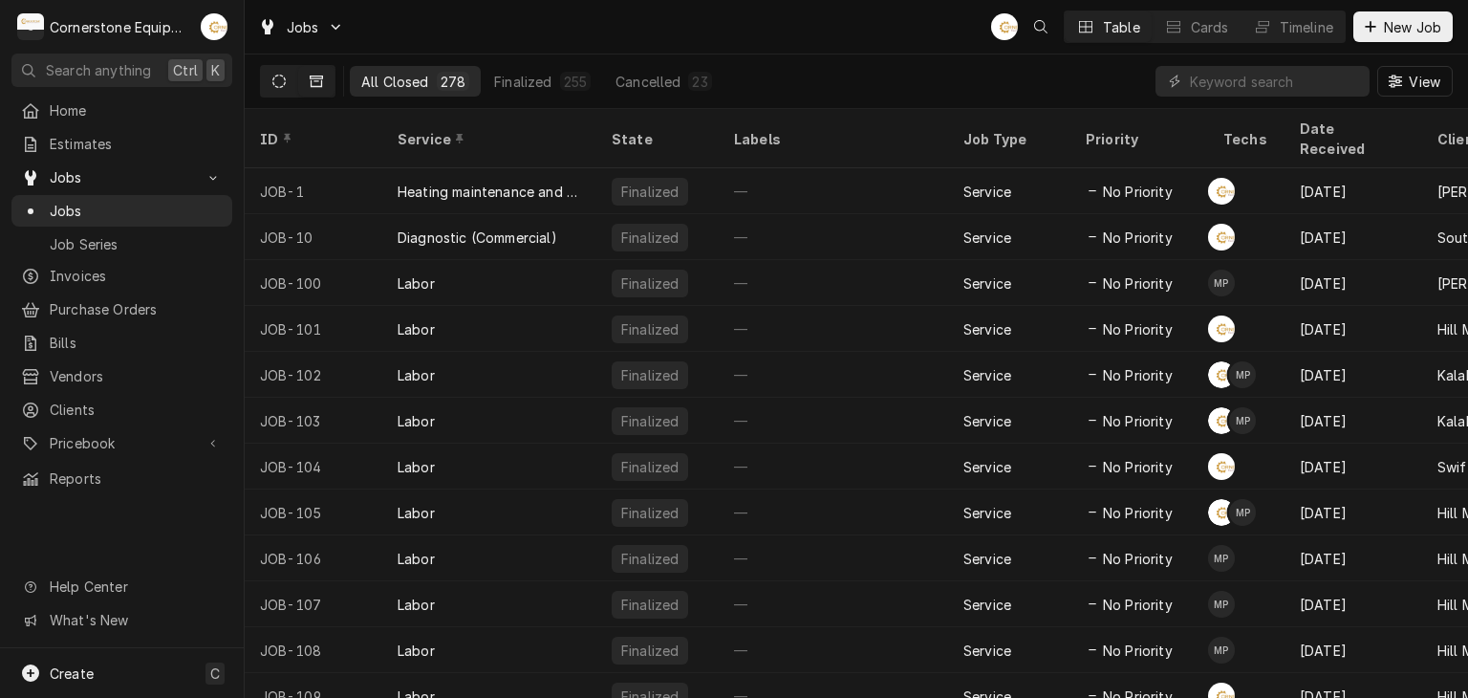
click at [282, 75] on icon "Dynamic Content Wrapper" at bounding box center [278, 81] width 13 height 13
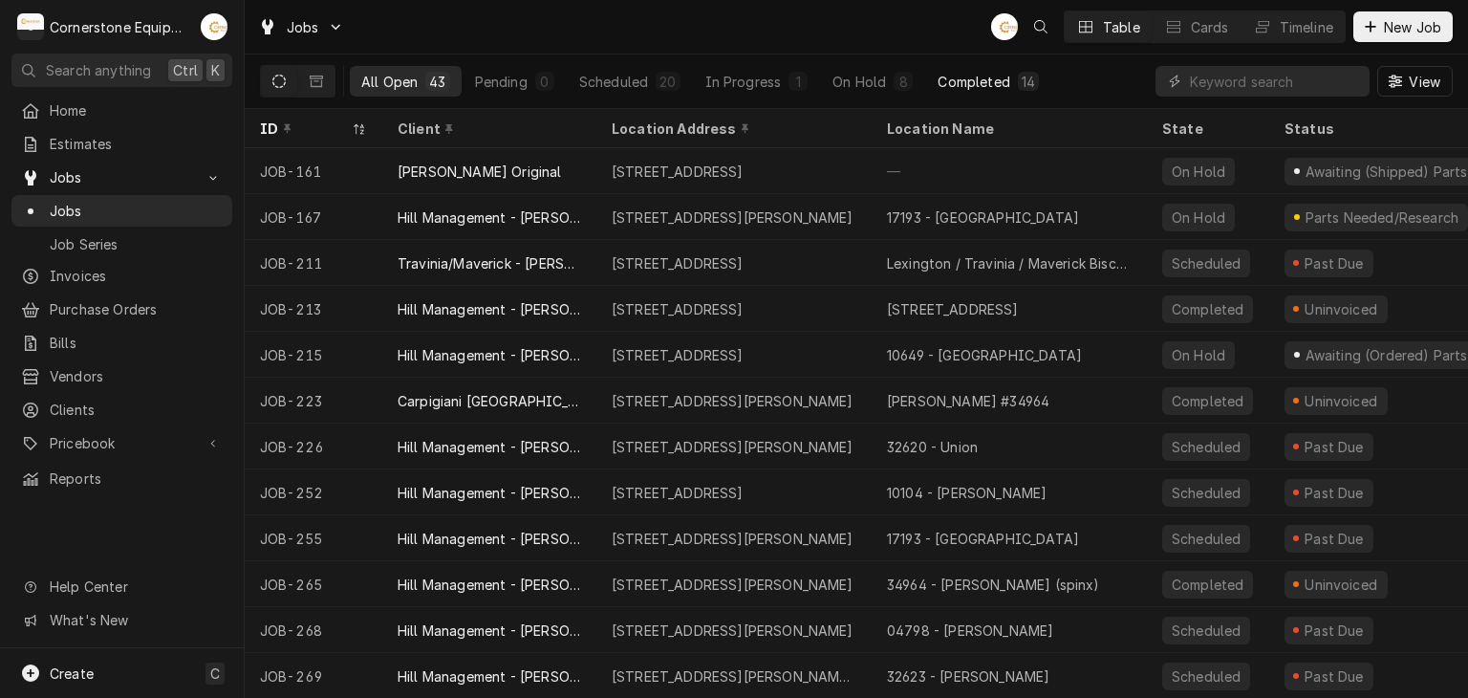
click at [1007, 81] on button "Completed 14" at bounding box center [988, 81] width 124 height 31
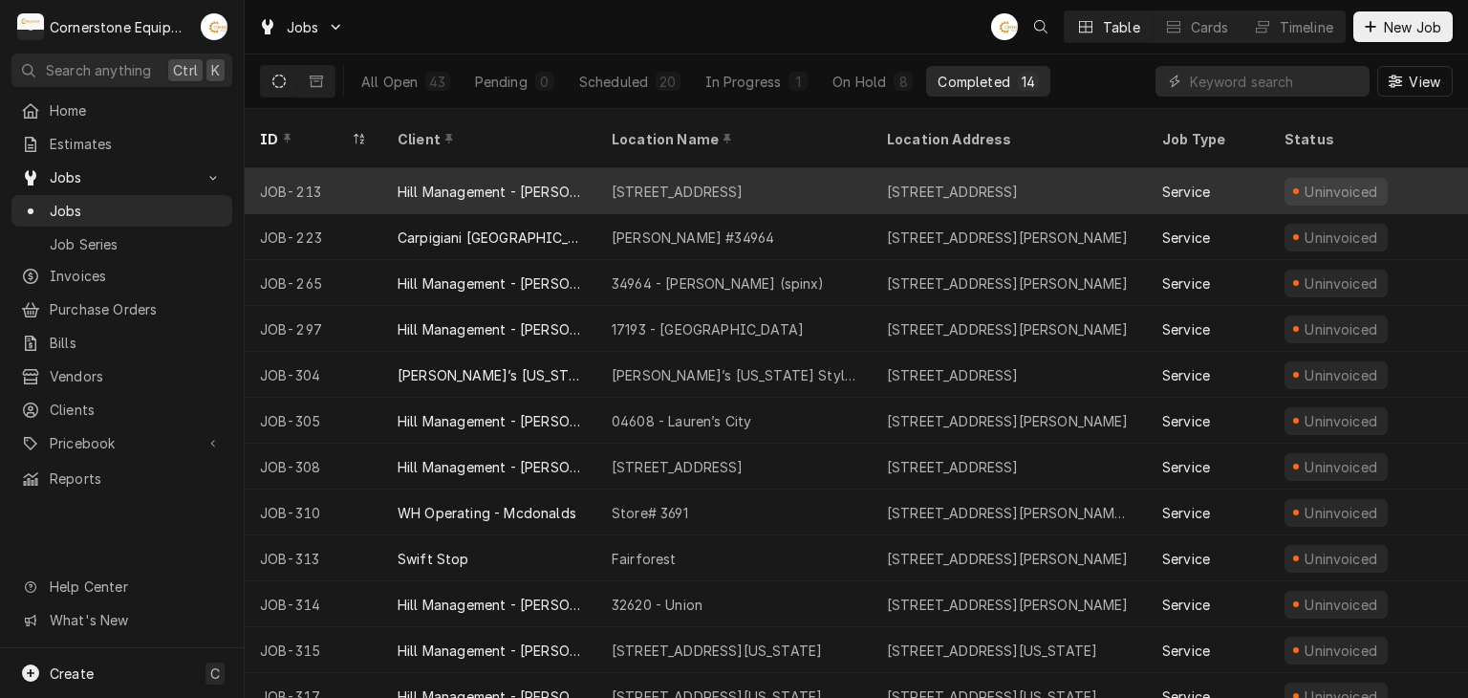
click at [558, 182] on div "Hill Management - [PERSON_NAME]" at bounding box center [489, 192] width 183 height 20
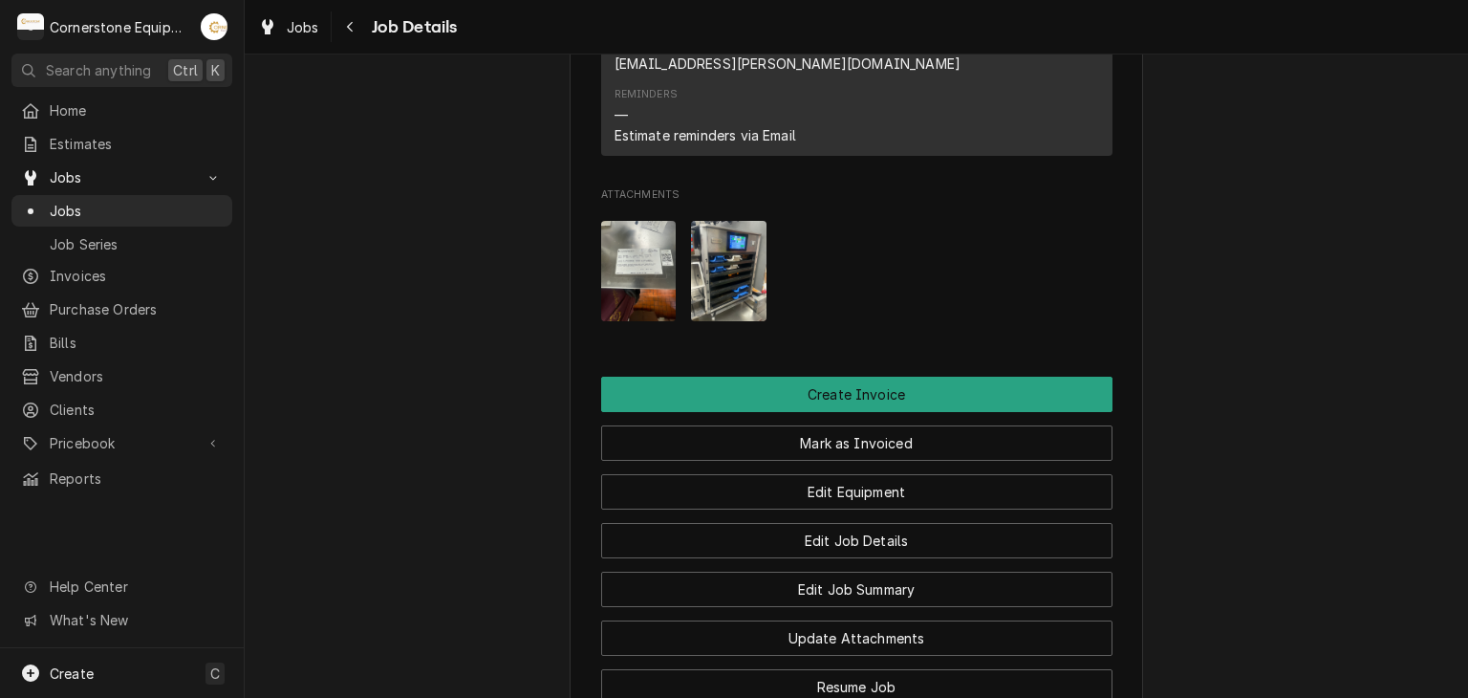
scroll to position [1147, 0]
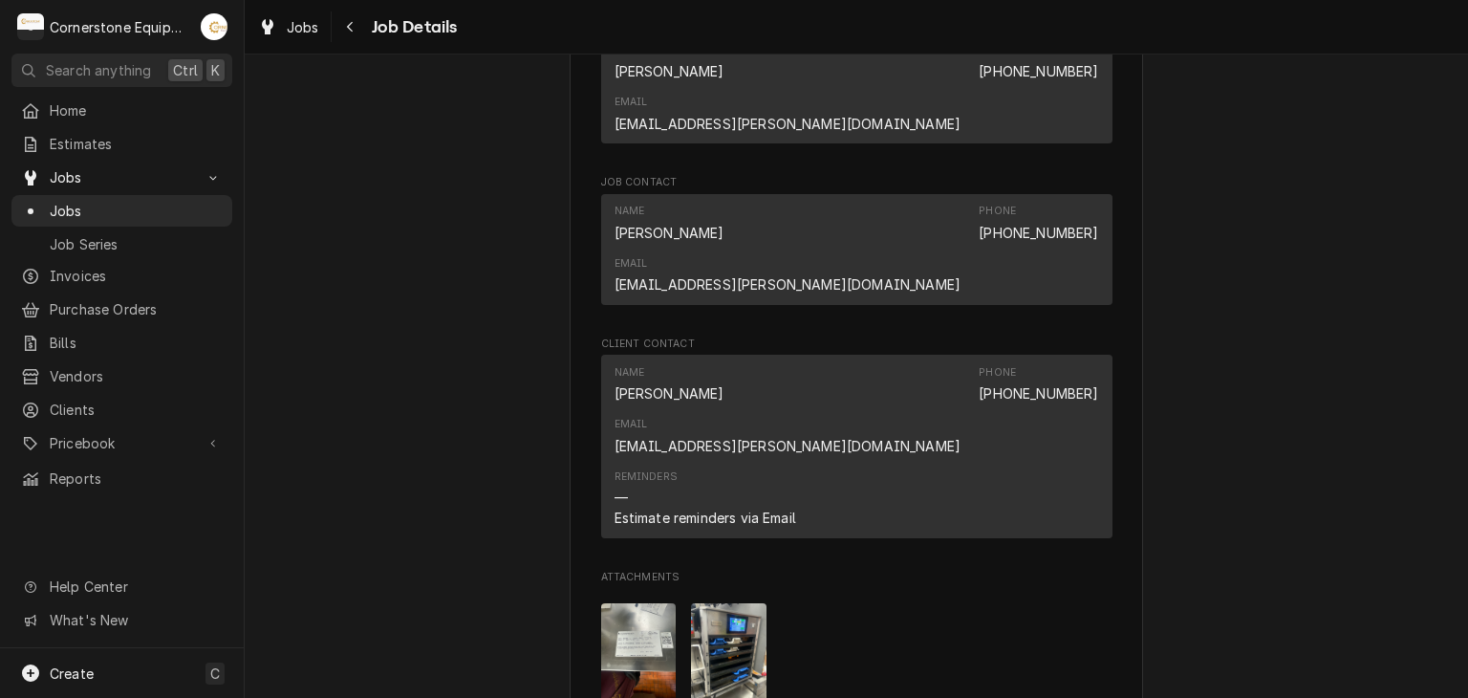
click at [715, 603] on img "Attachments" at bounding box center [728, 653] width 75 height 100
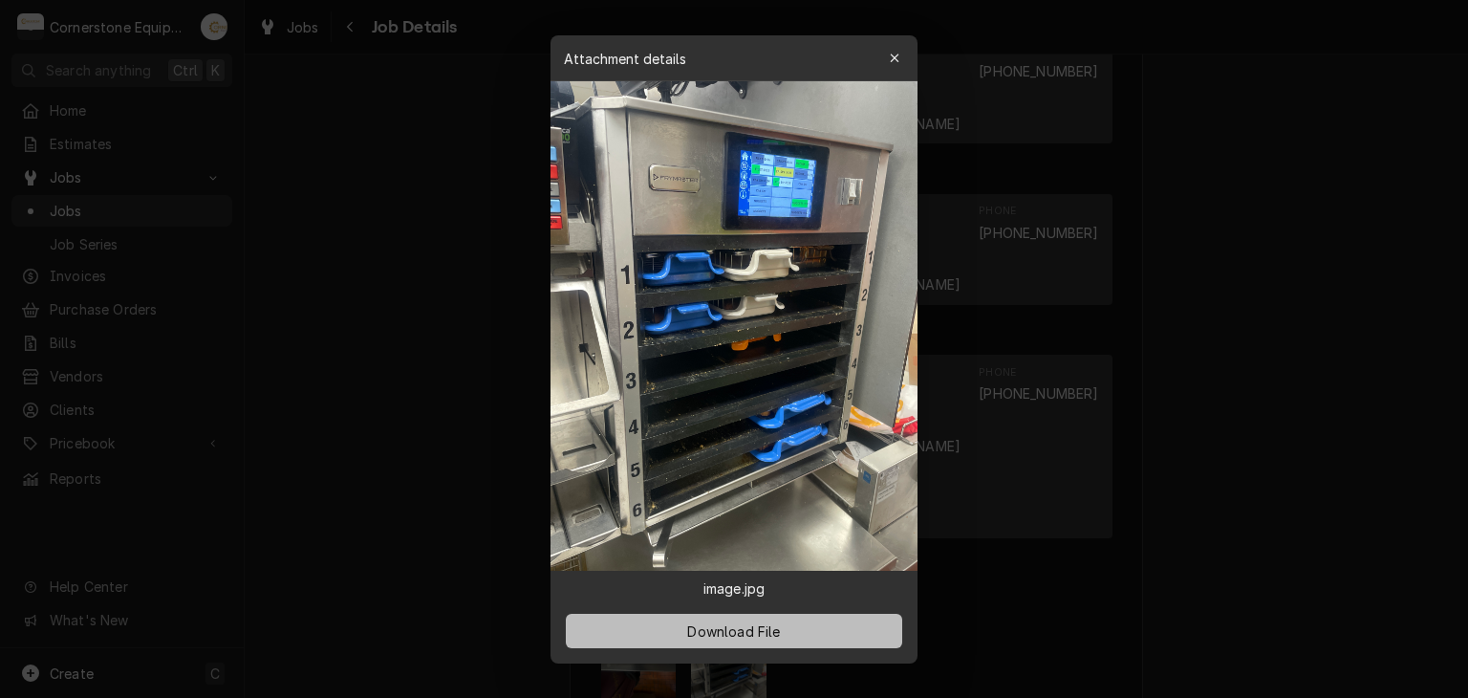
click at [762, 619] on button "Download File" at bounding box center [734, 630] width 336 height 34
click at [1216, 438] on div at bounding box center [734, 349] width 1468 height 698
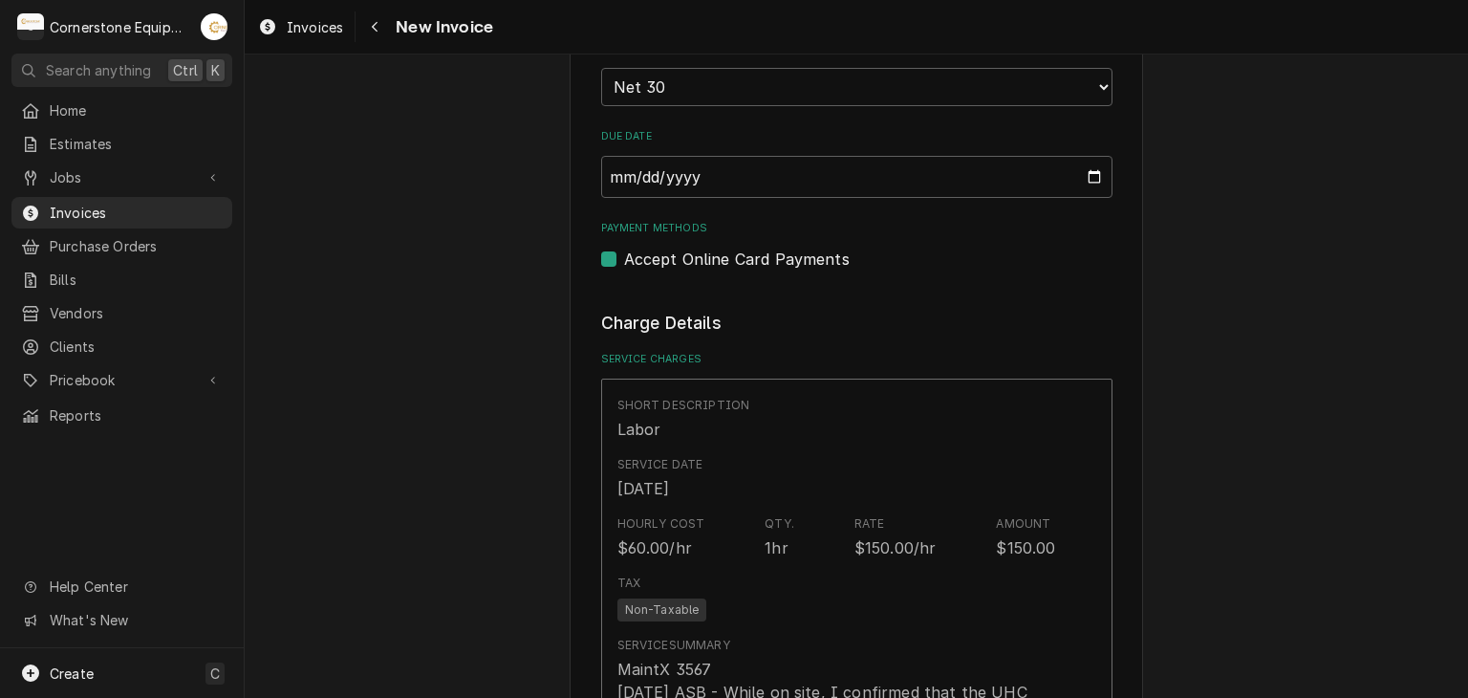
scroll to position [1261, 0]
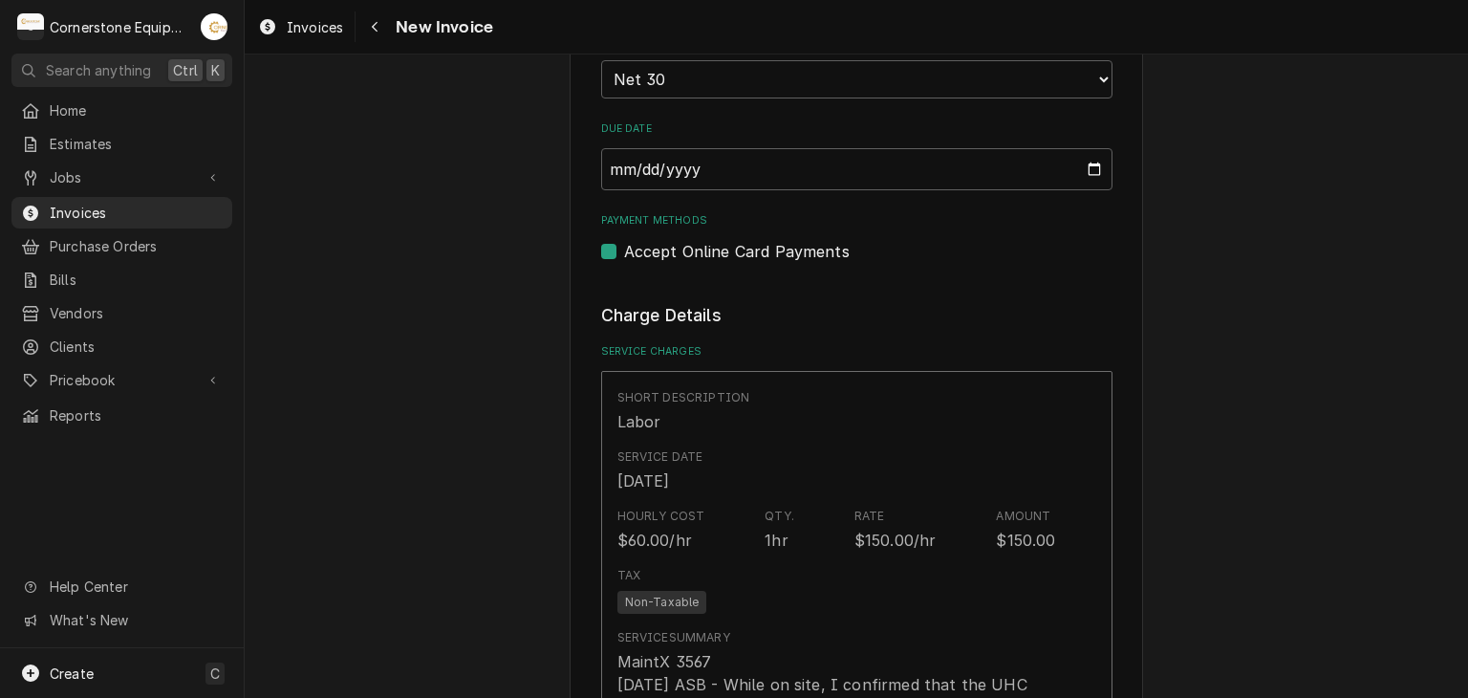
click at [720, 240] on label "Accept Online Card Payments" at bounding box center [737, 251] width 226 height 23
click at [720, 240] on input "Payment Methods" at bounding box center [879, 261] width 511 height 42
checkbox input "false"
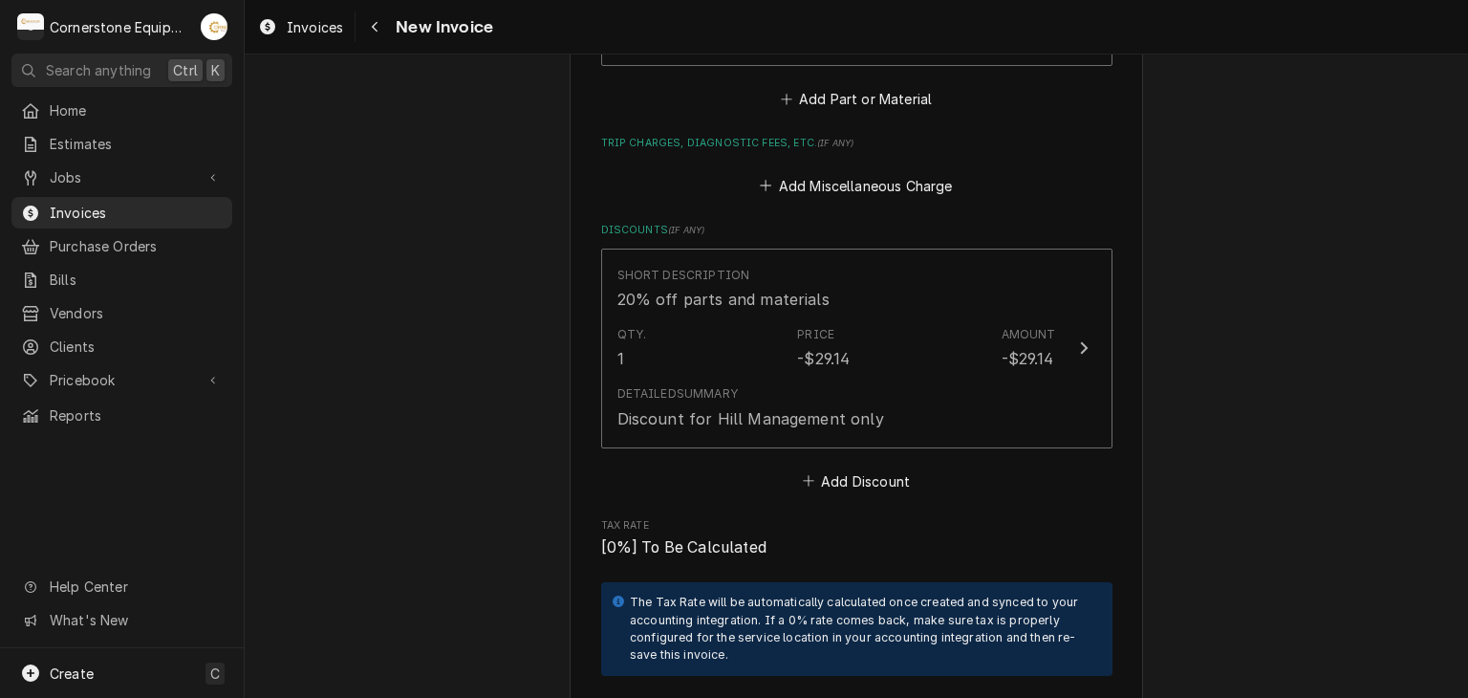
scroll to position [3555, 0]
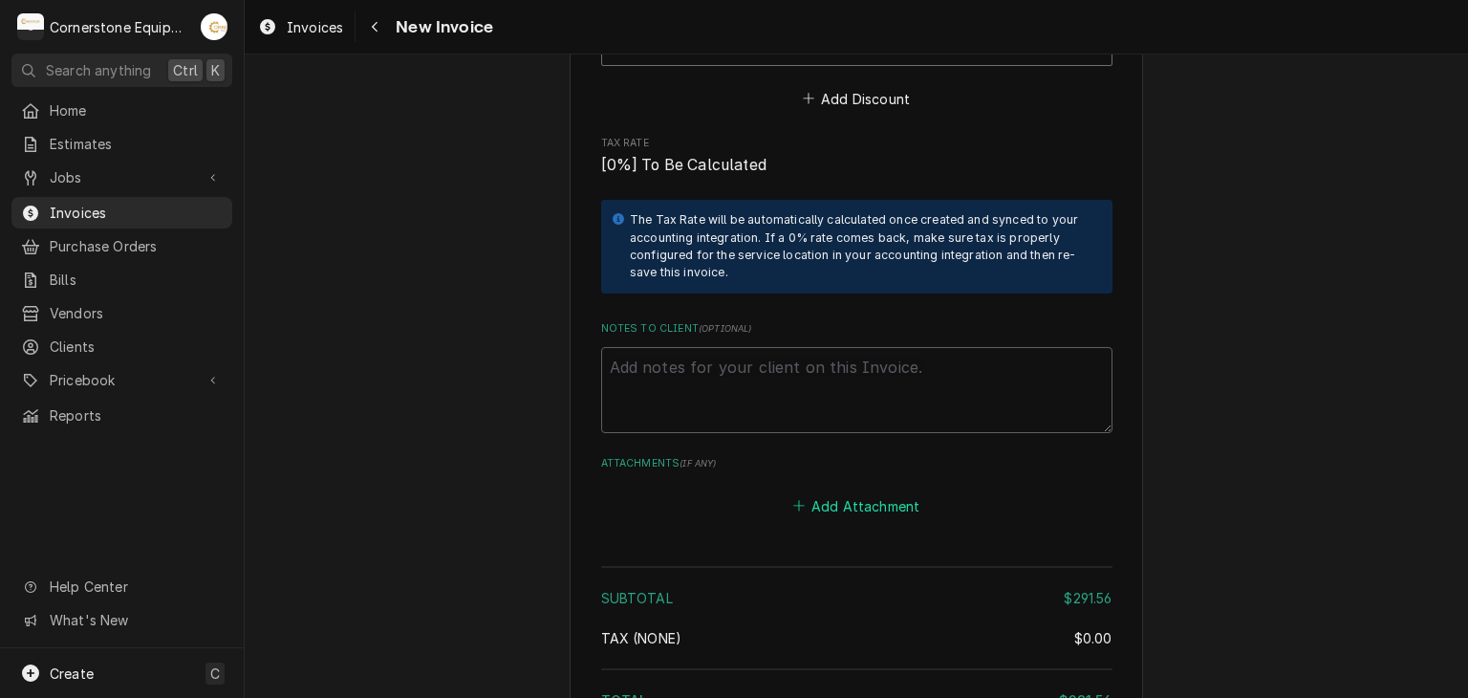
click at [841, 492] on button "Add Attachment" at bounding box center [856, 505] width 134 height 27
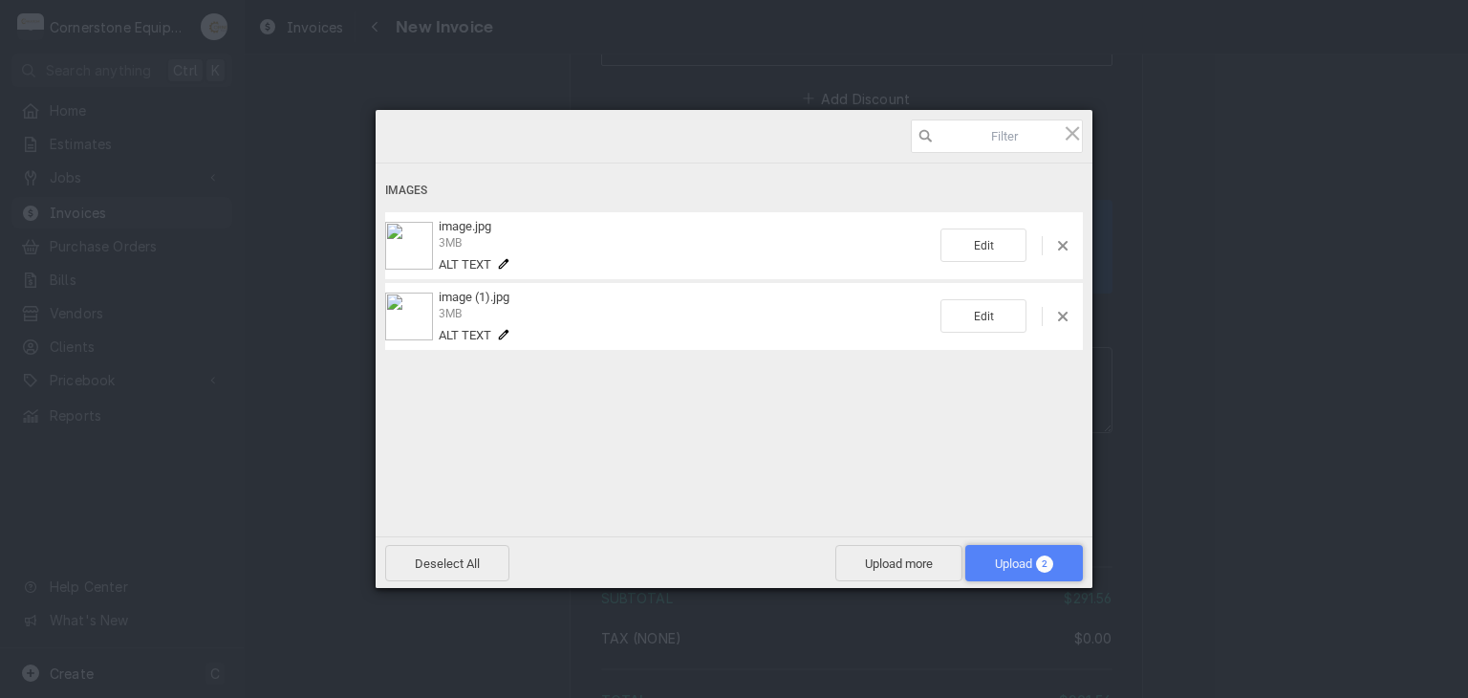
click at [1002, 562] on span "Upload 2" at bounding box center [1024, 563] width 58 height 14
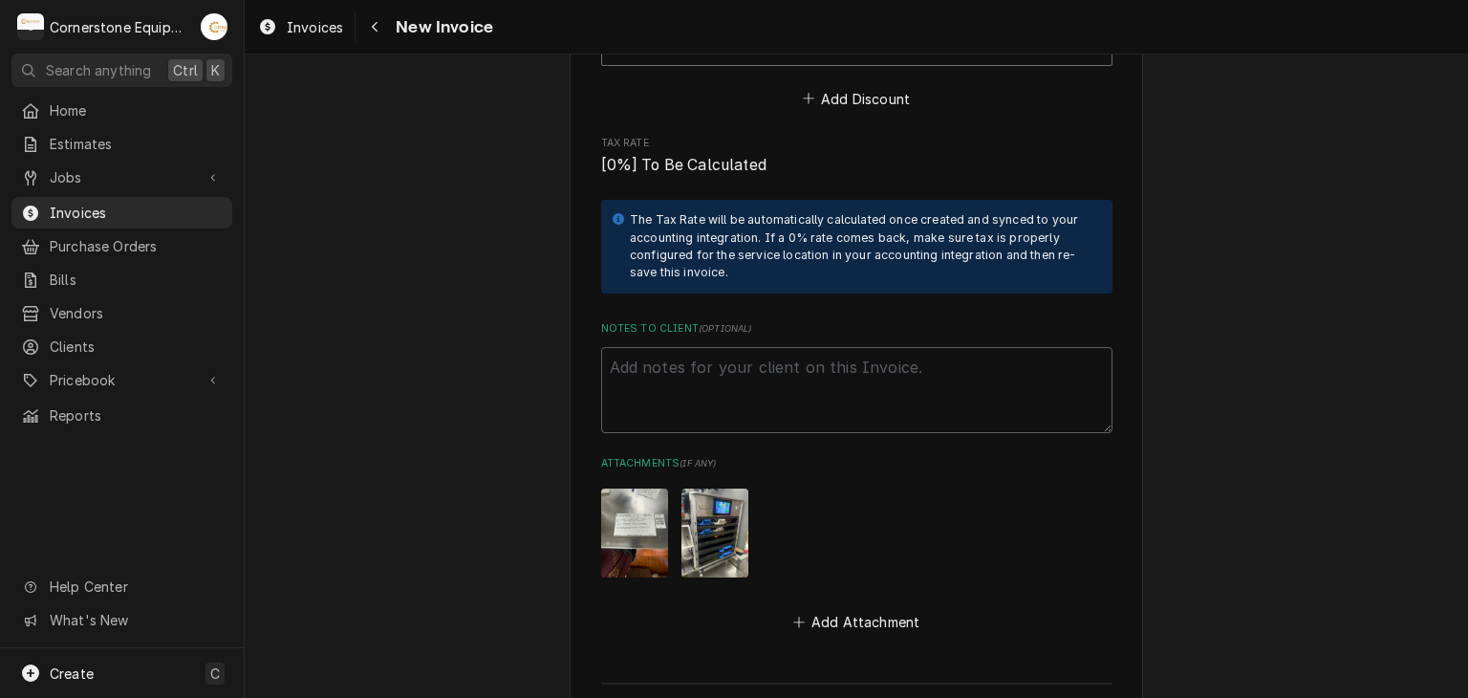
scroll to position [3866, 0]
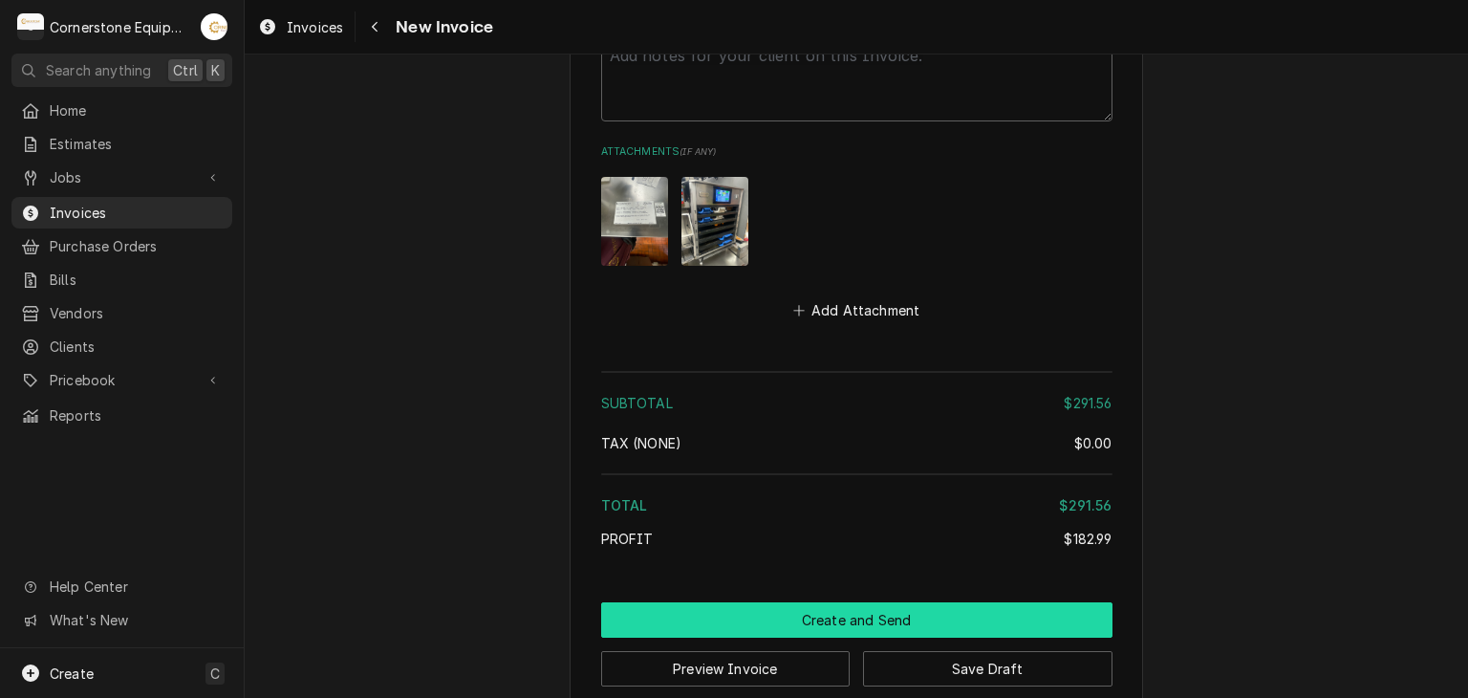
click at [863, 602] on button "Create and Send" at bounding box center [856, 619] width 511 height 35
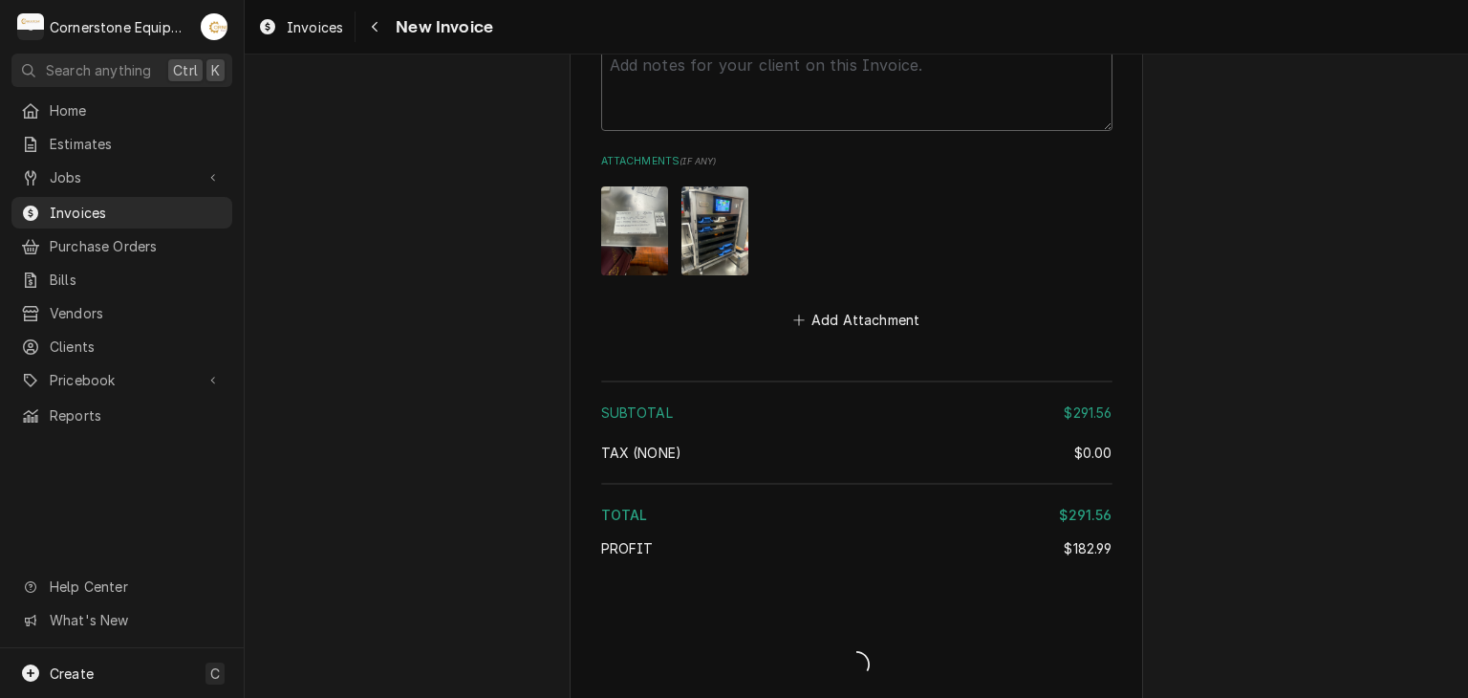
type textarea "x"
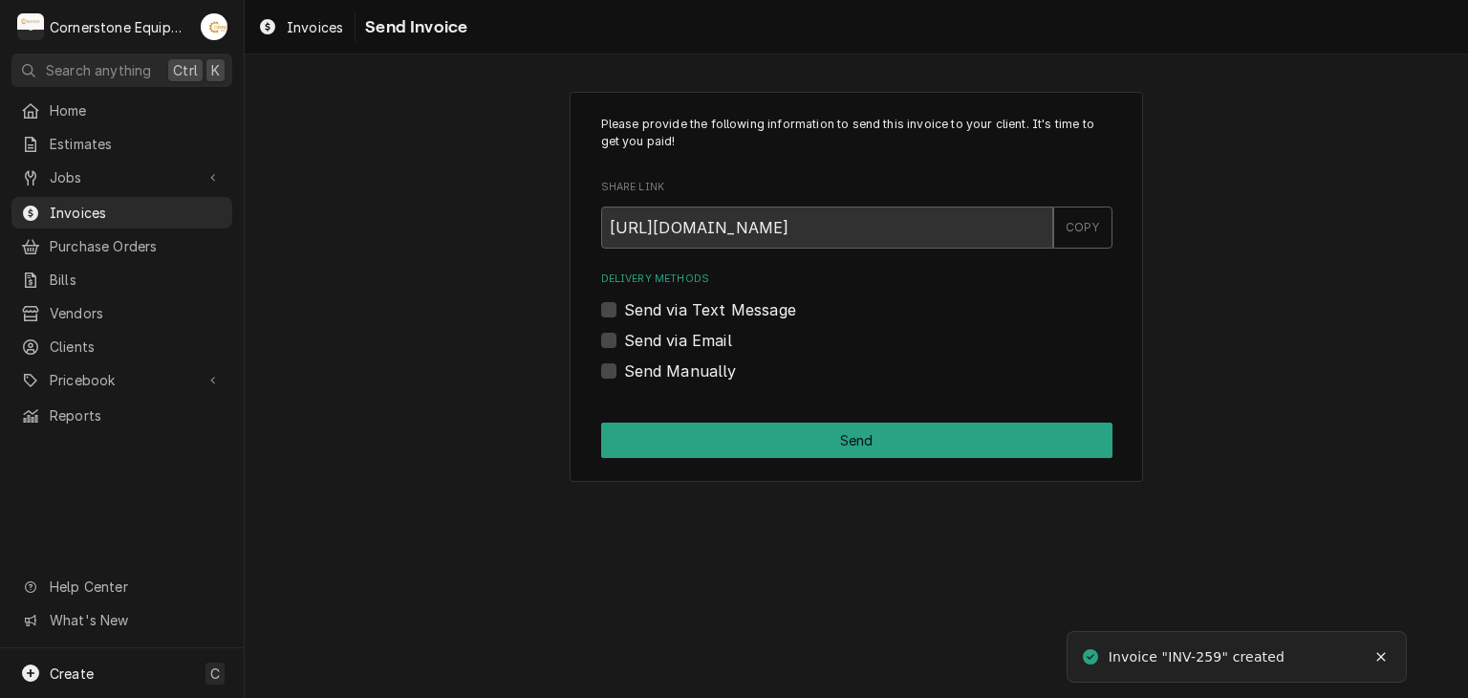
click at [624, 312] on label "Send via Text Message" at bounding box center [710, 309] width 172 height 23
click at [624, 312] on input "Send via Text Message" at bounding box center [879, 319] width 511 height 42
checkbox input "true"
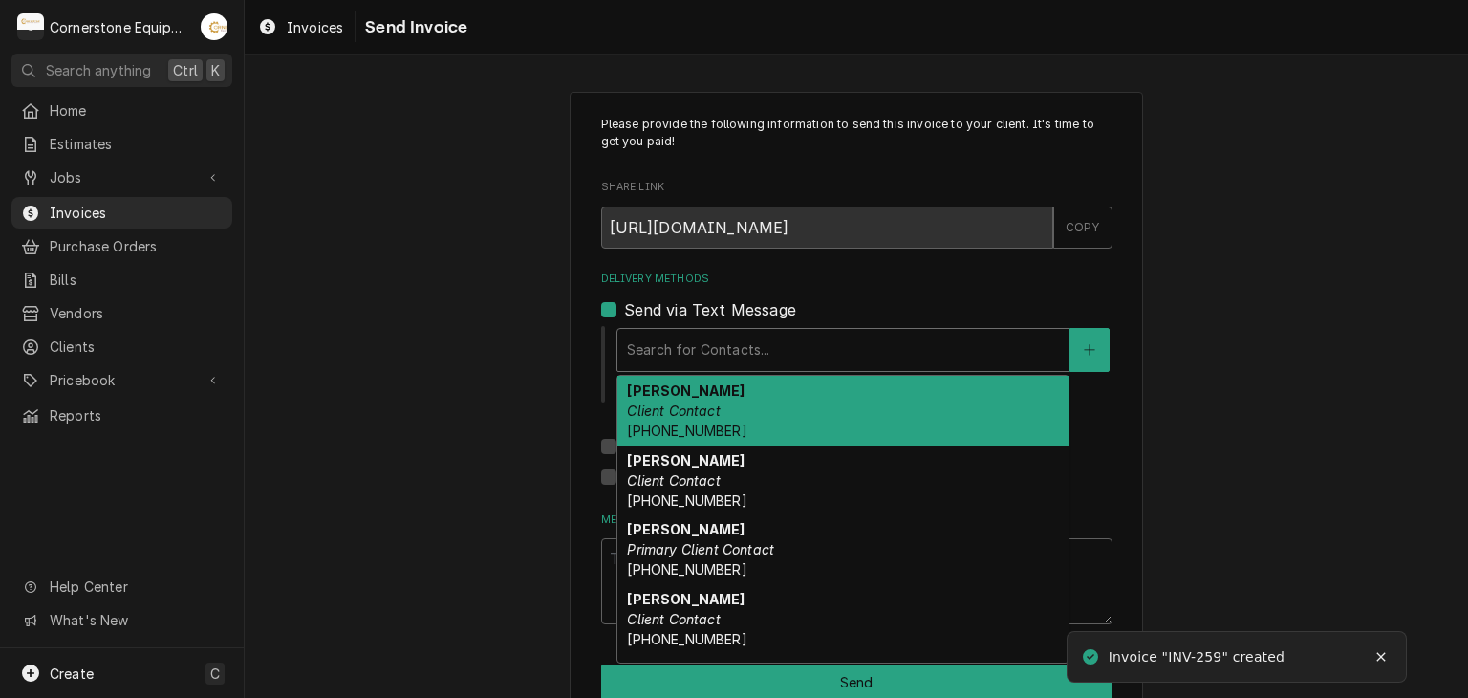
click at [639, 350] on div "Delivery Methods" at bounding box center [843, 350] width 432 height 34
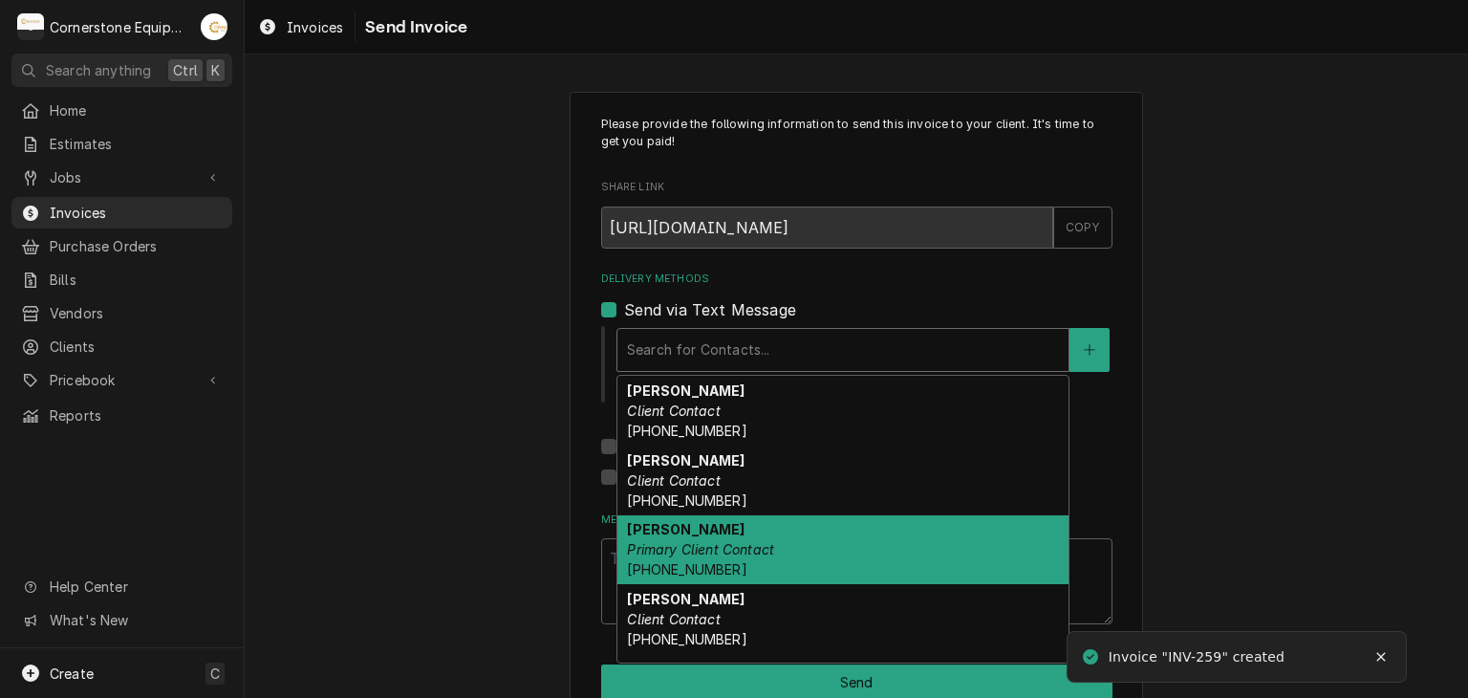
click at [680, 561] on span "(346) 249-1763" at bounding box center [686, 569] width 119 height 16
type textarea "x"
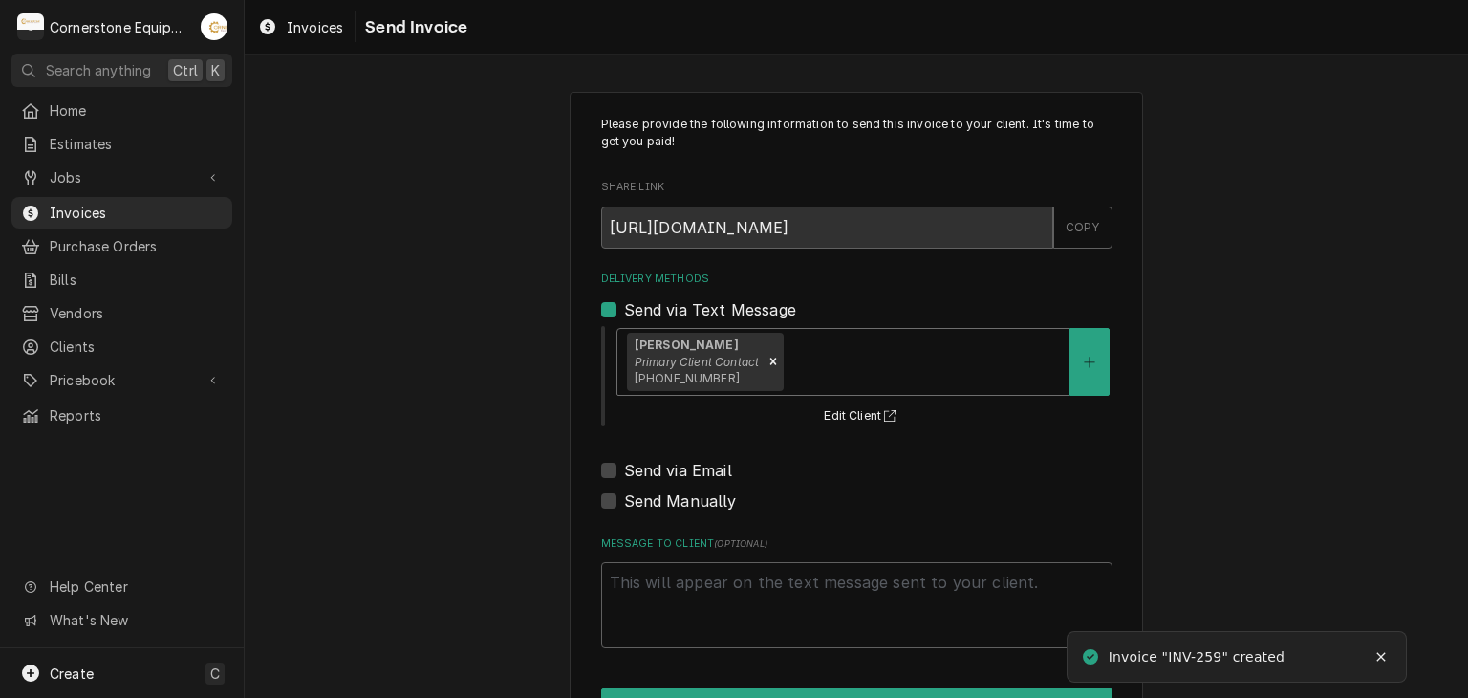
click at [638, 467] on label "Send via Email" at bounding box center [678, 470] width 108 height 23
click at [638, 467] on input "Send via Email" at bounding box center [879, 480] width 511 height 42
checkbox input "true"
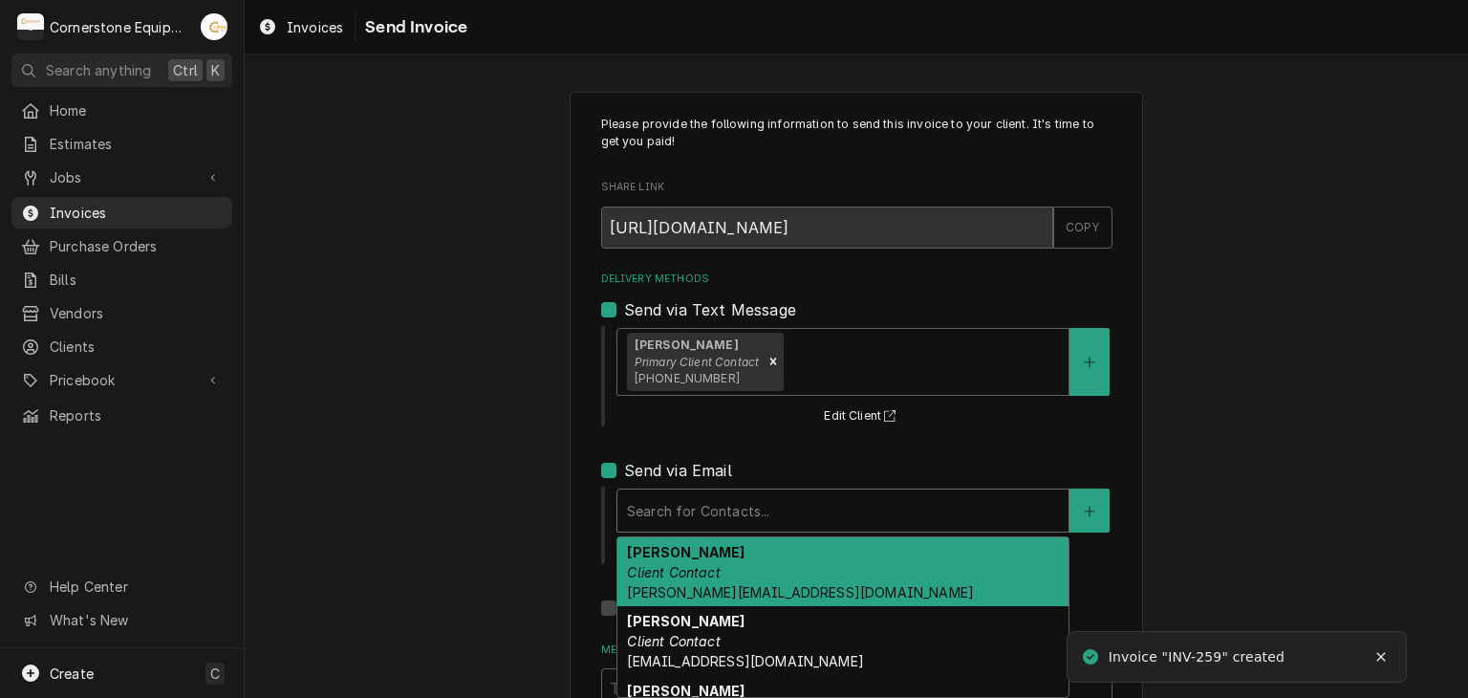
click at [653, 509] on div "Delivery Methods" at bounding box center [843, 510] width 432 height 34
click at [661, 564] on em "Client Contact" at bounding box center [673, 572] width 93 height 16
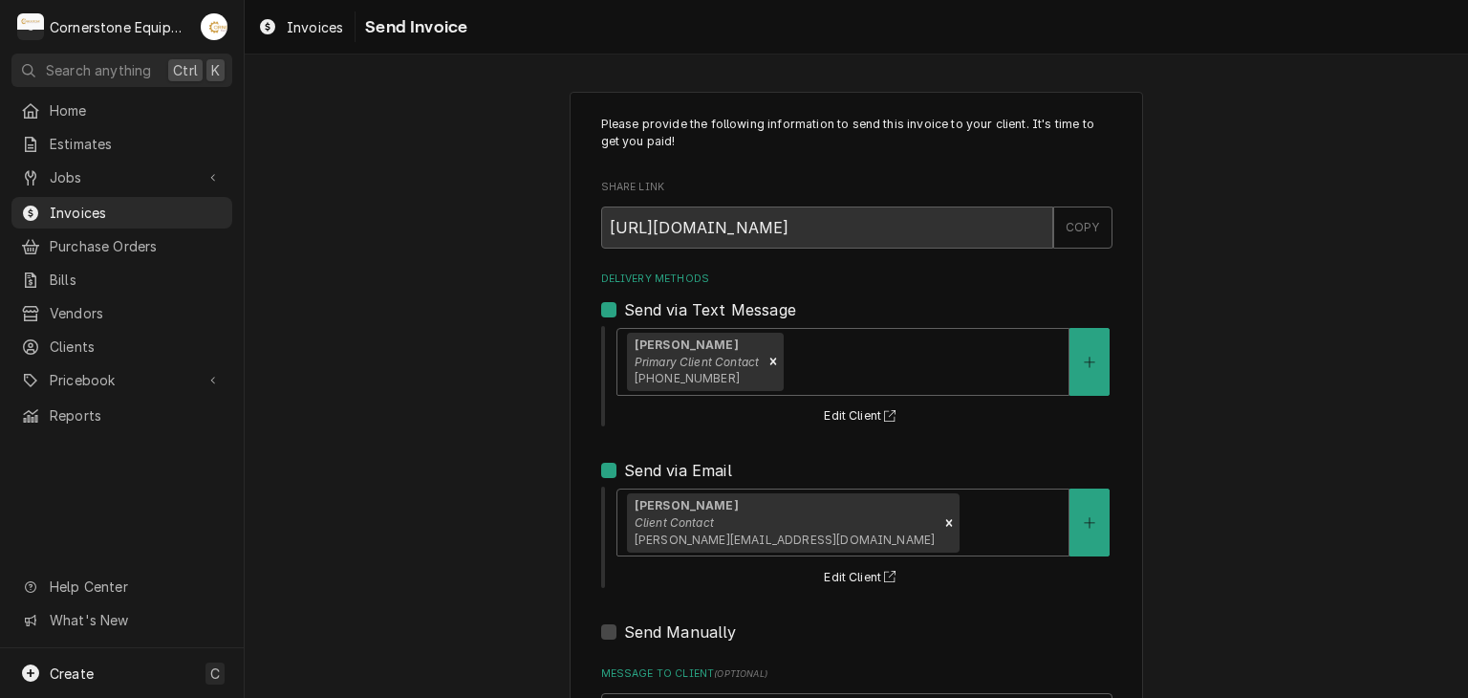
click at [511, 531] on div "Please provide the following information to send this invoice to your client. I…" at bounding box center [856, 485] width 1223 height 820
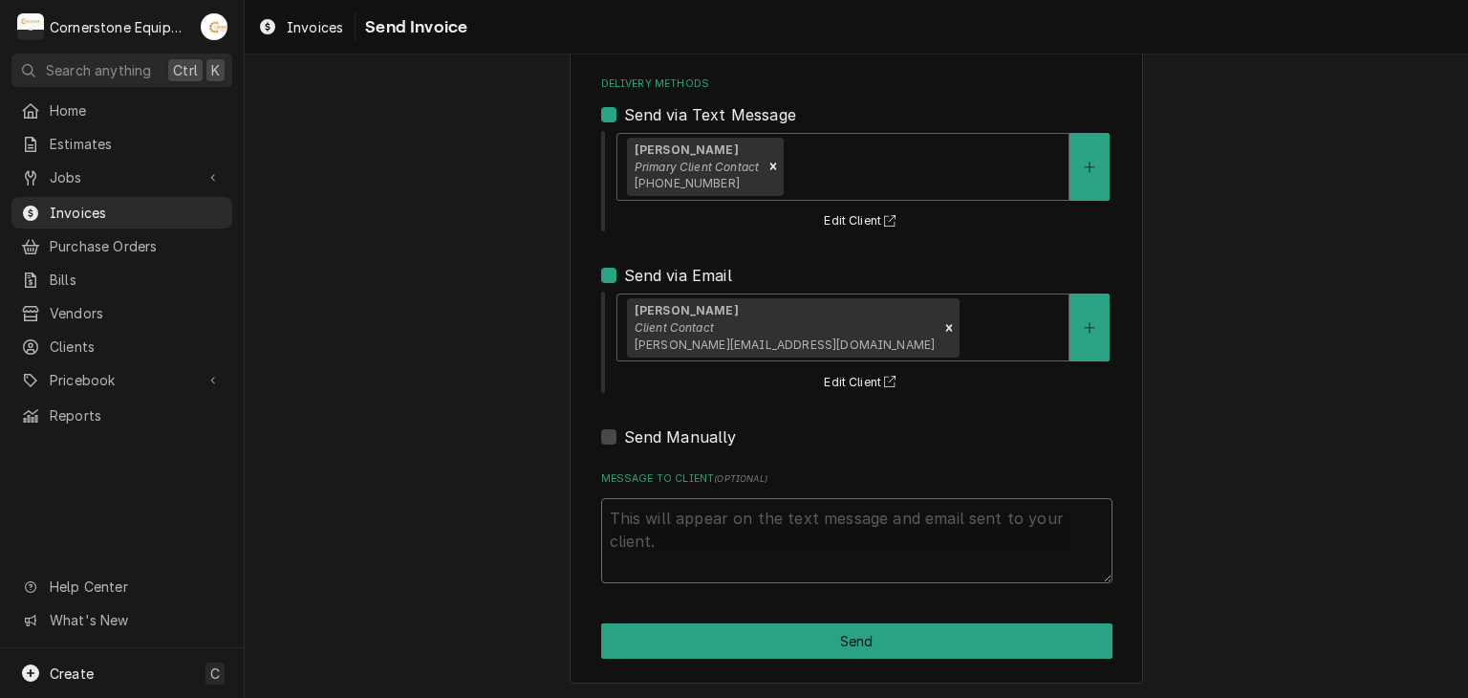
click at [764, 532] on textarea "Message to Client ( optional )" at bounding box center [856, 541] width 511 height 86
type textarea "x"
type textarea "T"
type textarea "x"
type textarea "Th"
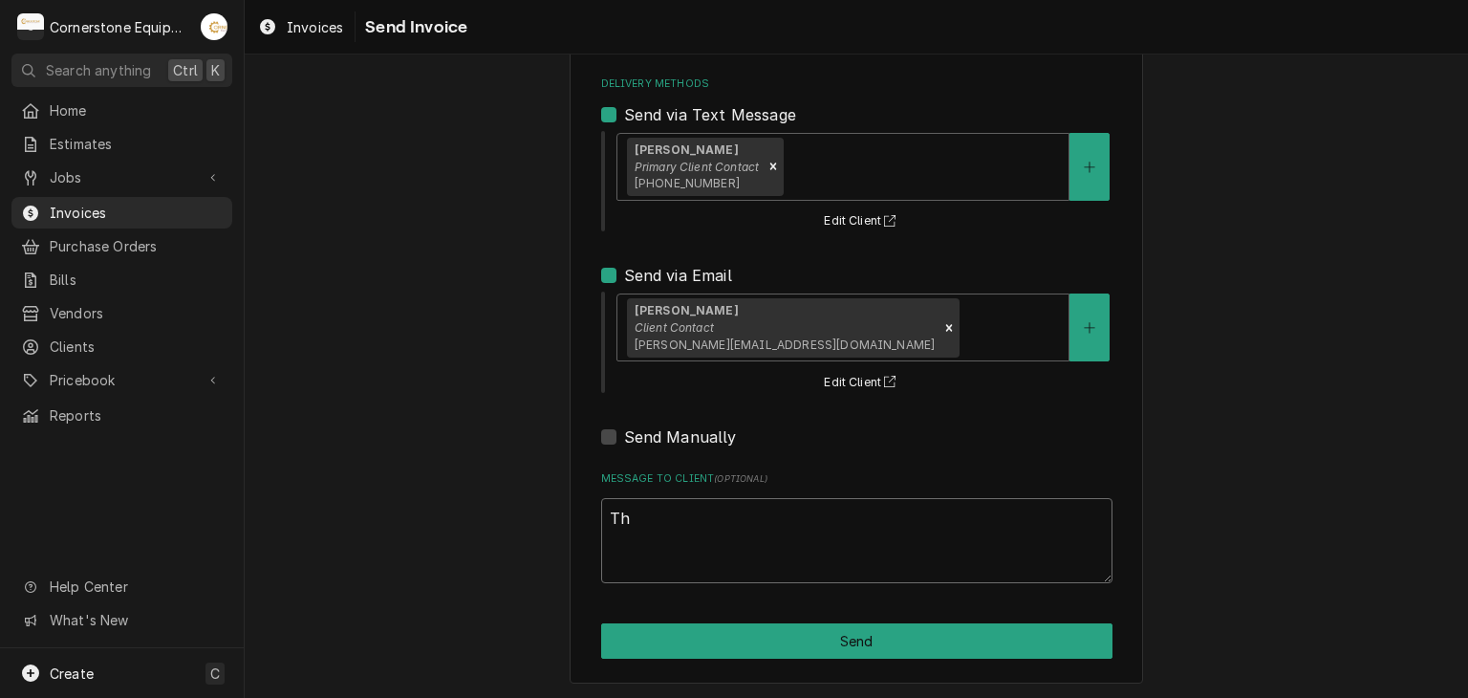
type textarea "x"
type textarea "Tha"
type textarea "x"
type textarea "Than"
type textarea "x"
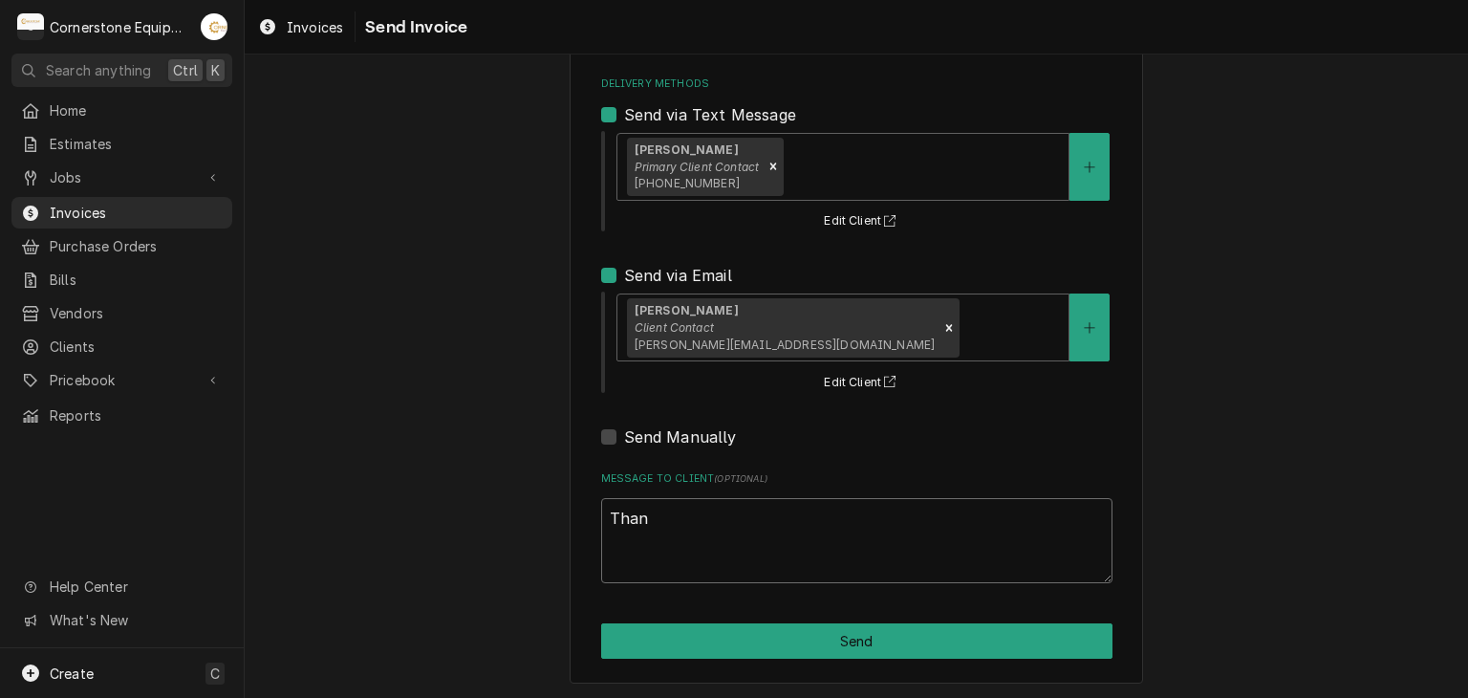
type textarea "Thank"
type textarea "x"
type textarea "Thank"
type textarea "x"
type textarea "Thank y"
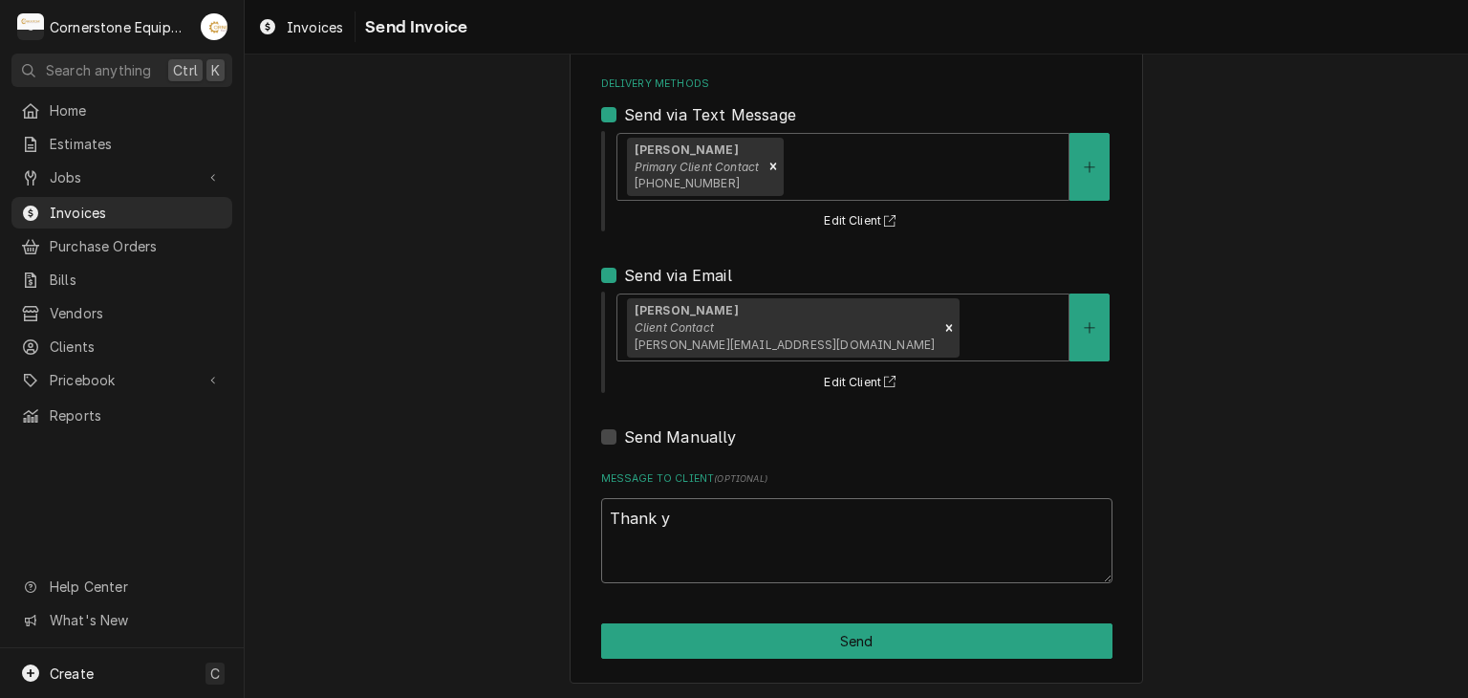
type textarea "x"
type textarea "Thank yo"
type textarea "x"
type textarea "Thank you"
type textarea "x"
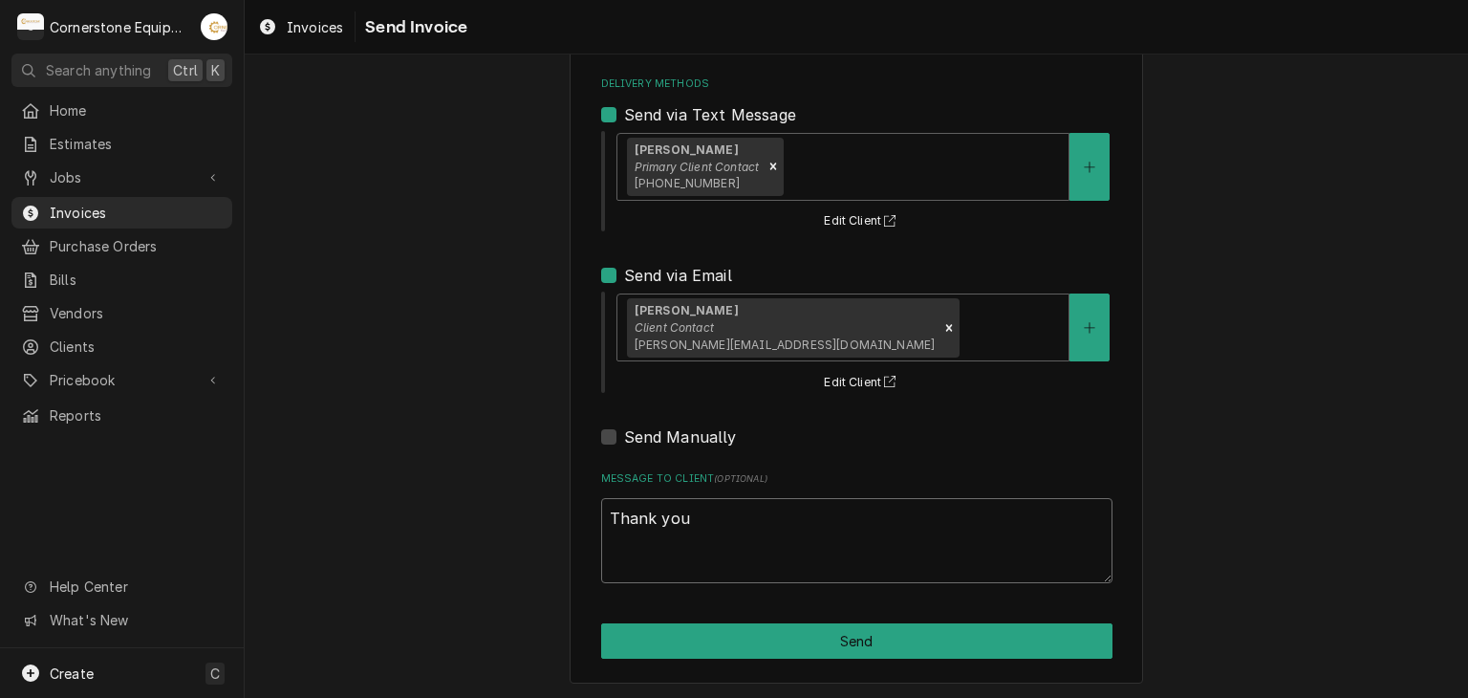
type textarea "Thank you f"
type textarea "x"
type textarea "Thank you for"
type textarea "x"
type textarea "Thank you for"
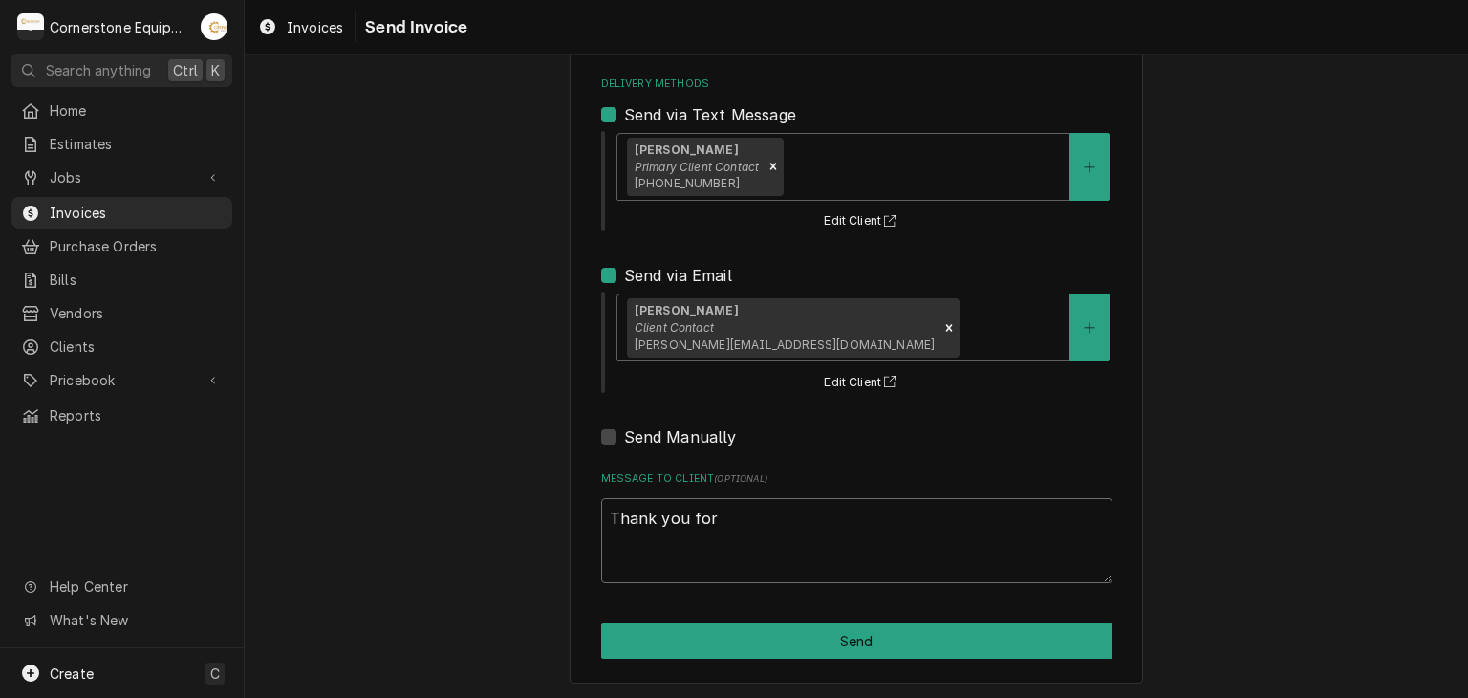
type textarea "x"
type textarea "Thank you for t"
type textarea "x"
type textarea "Thank you for th"
type textarea "x"
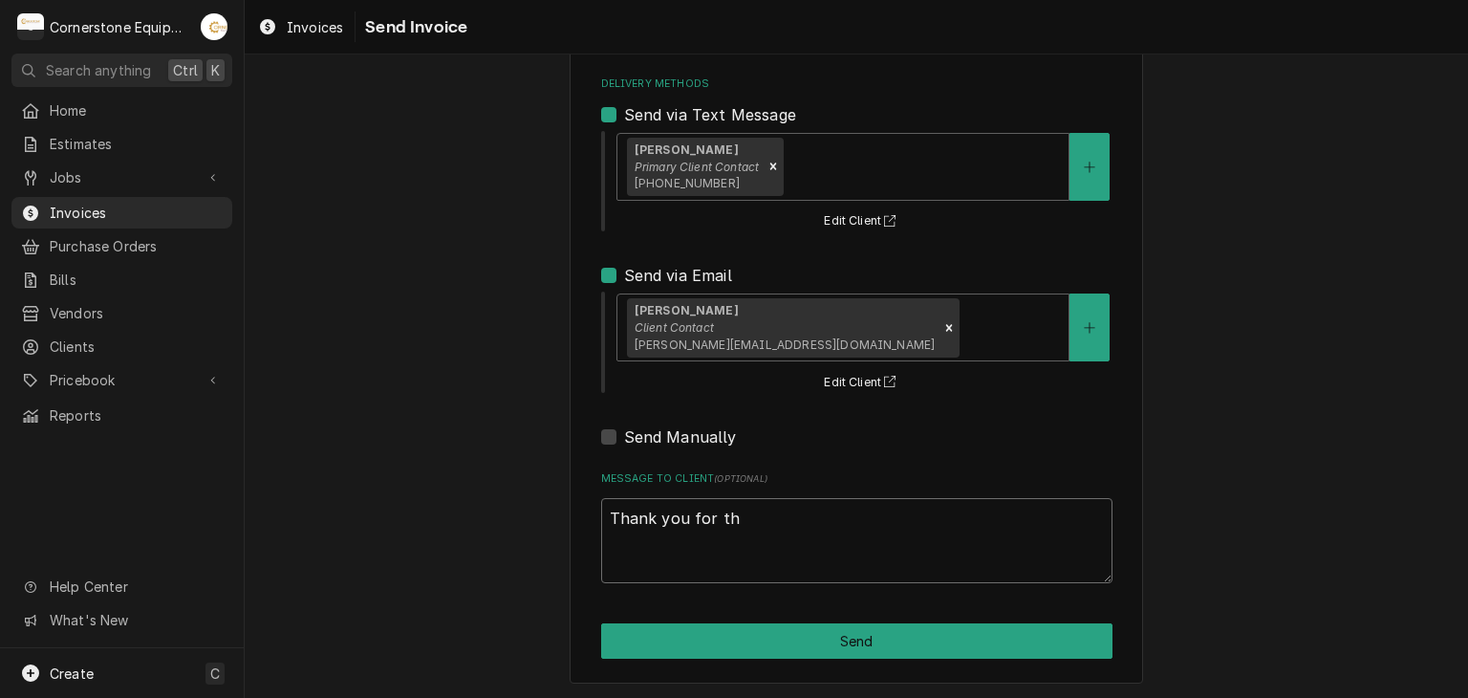
type textarea "Thank you for the"
type textarea "x"
type textarea "Thank you for the"
type textarea "x"
type textarea "Thank you for the o"
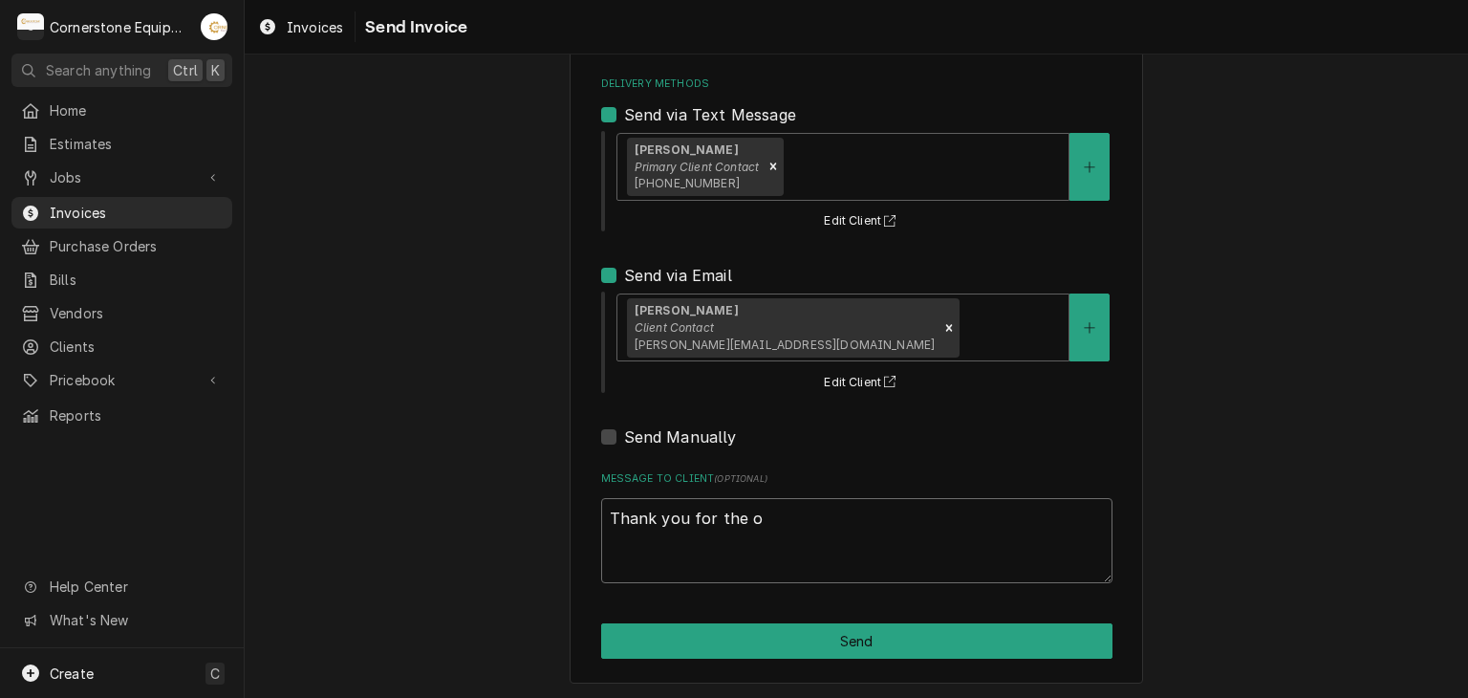
type textarea "x"
type textarea "Thank you for the op"
type textarea "x"
type textarea "Thank you for the opo"
type textarea "x"
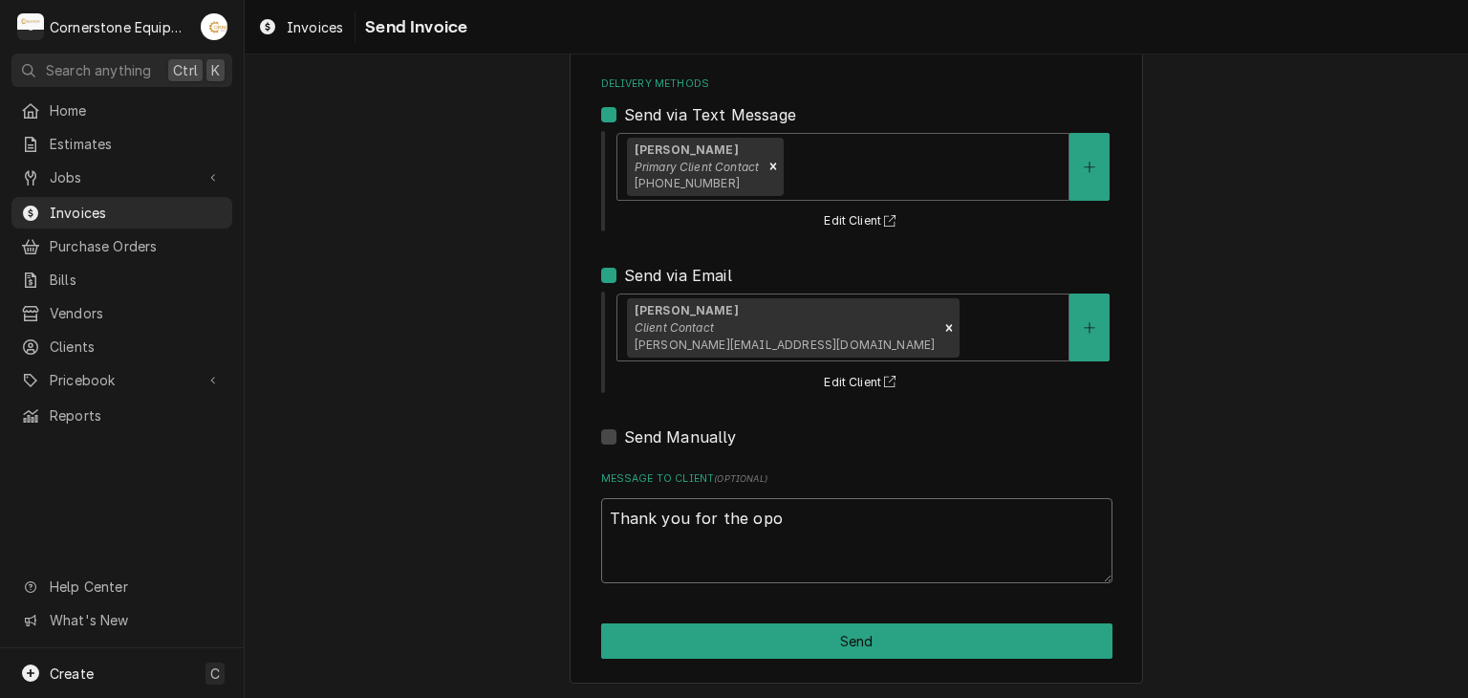
type textarea "Thank you for the opor"
type textarea "x"
type textarea "Thank you for the oportu"
type textarea "x"
type textarea "Thank you for the oportun"
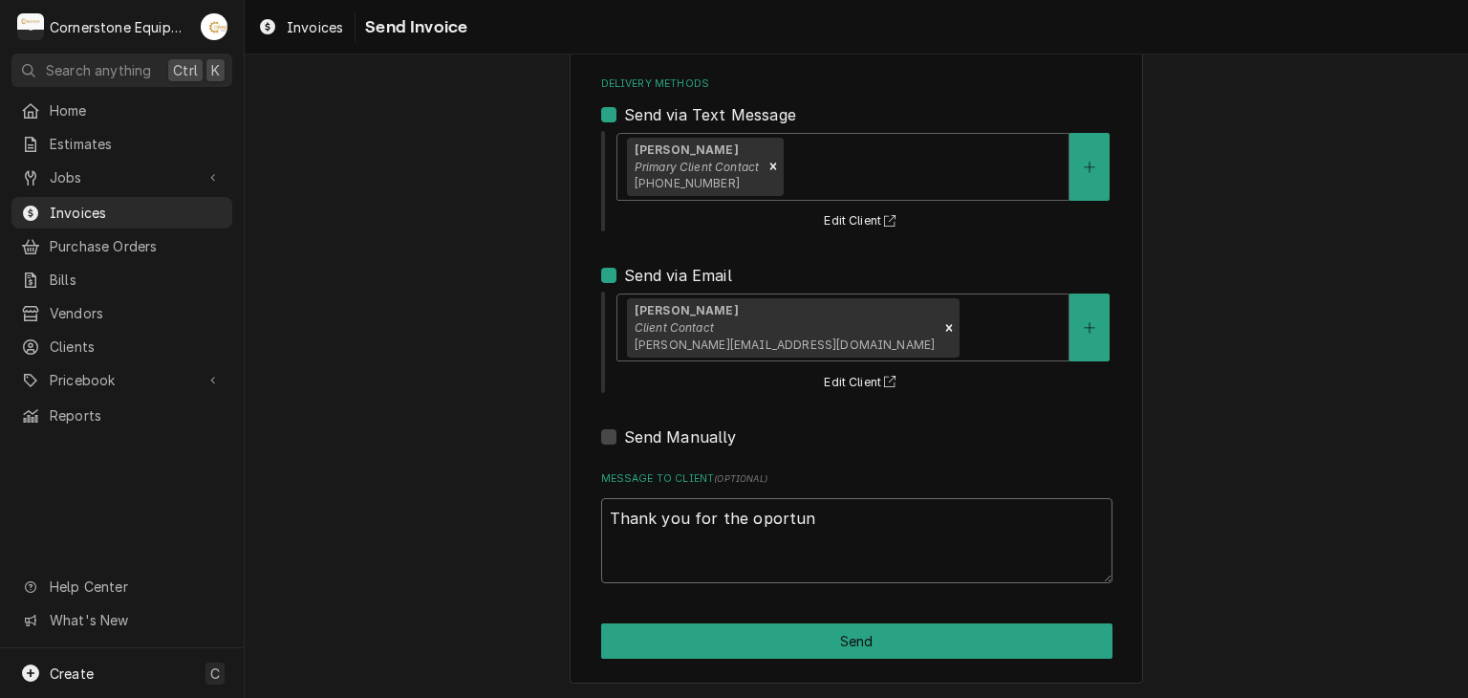
type textarea "x"
type textarea "Thank you for the oportuni"
type textarea "x"
type textarea "Thank you for the oportunit"
type textarea "x"
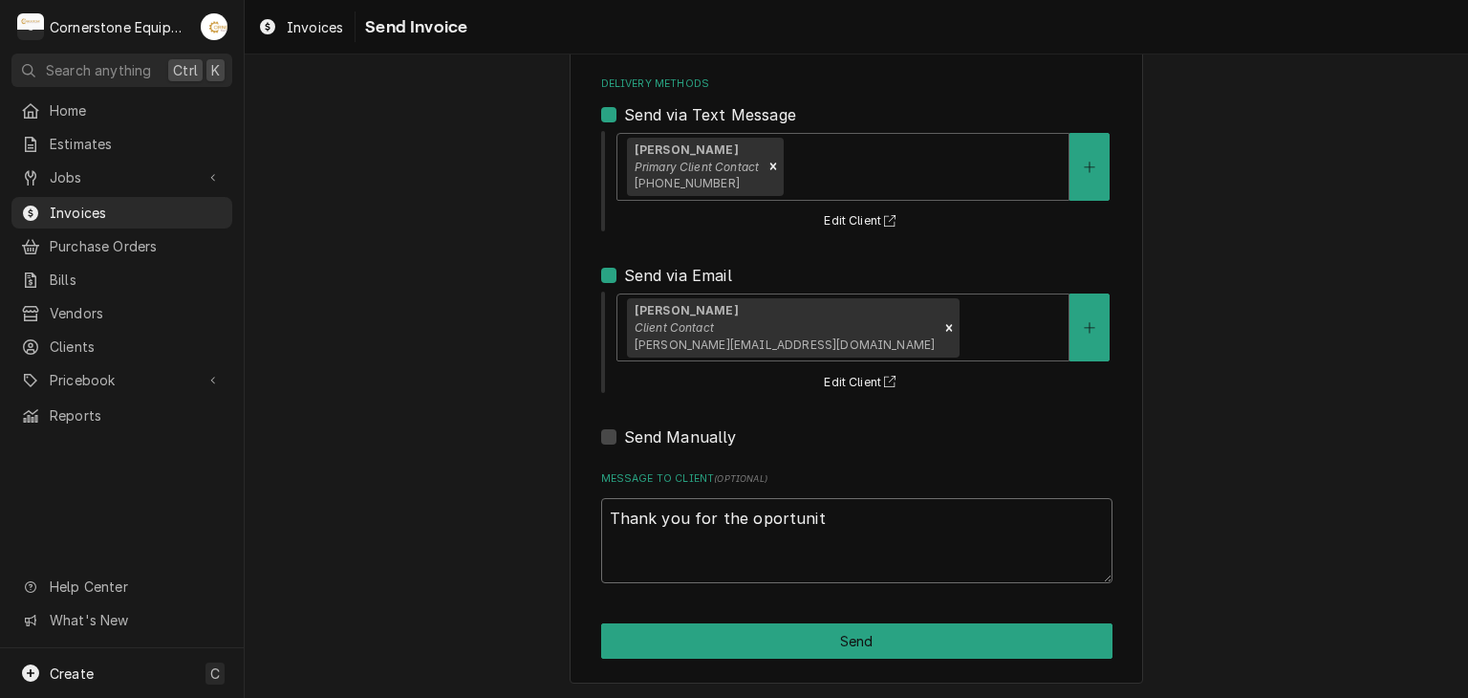
type textarea "Thank you for the oportunity"
type textarea "x"
type textarea "Thank you for the oportunity t"
type textarea "x"
type textarea "Thank you for the oportunity to"
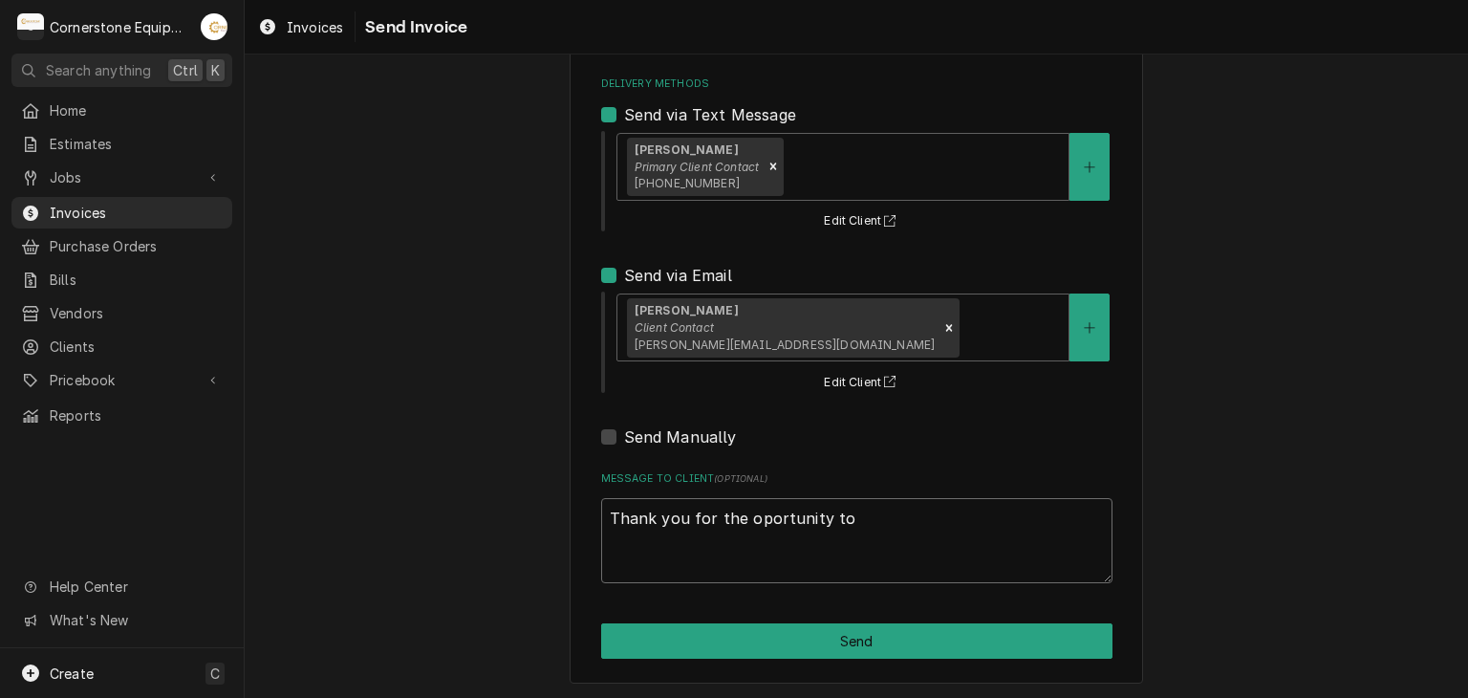
type textarea "x"
type textarea "Thank you for the oportunity to"
type textarea "x"
type textarea "Thank you for the oportunity to b"
type textarea "x"
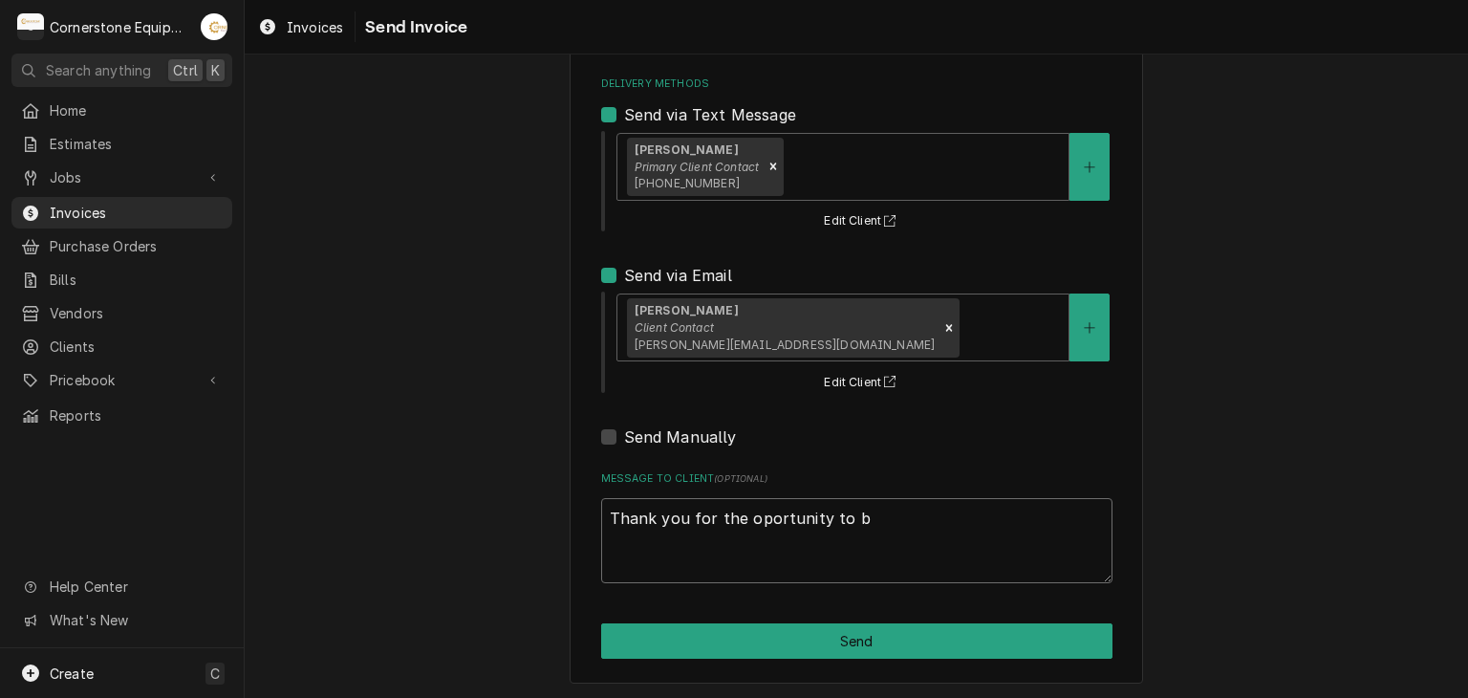
type textarea "Thank you for the oportunity to be"
type textarea "x"
type textarea "Thank you for the oportunity to be"
type textarea "x"
type textarea "Thank you for the oportunity to be o"
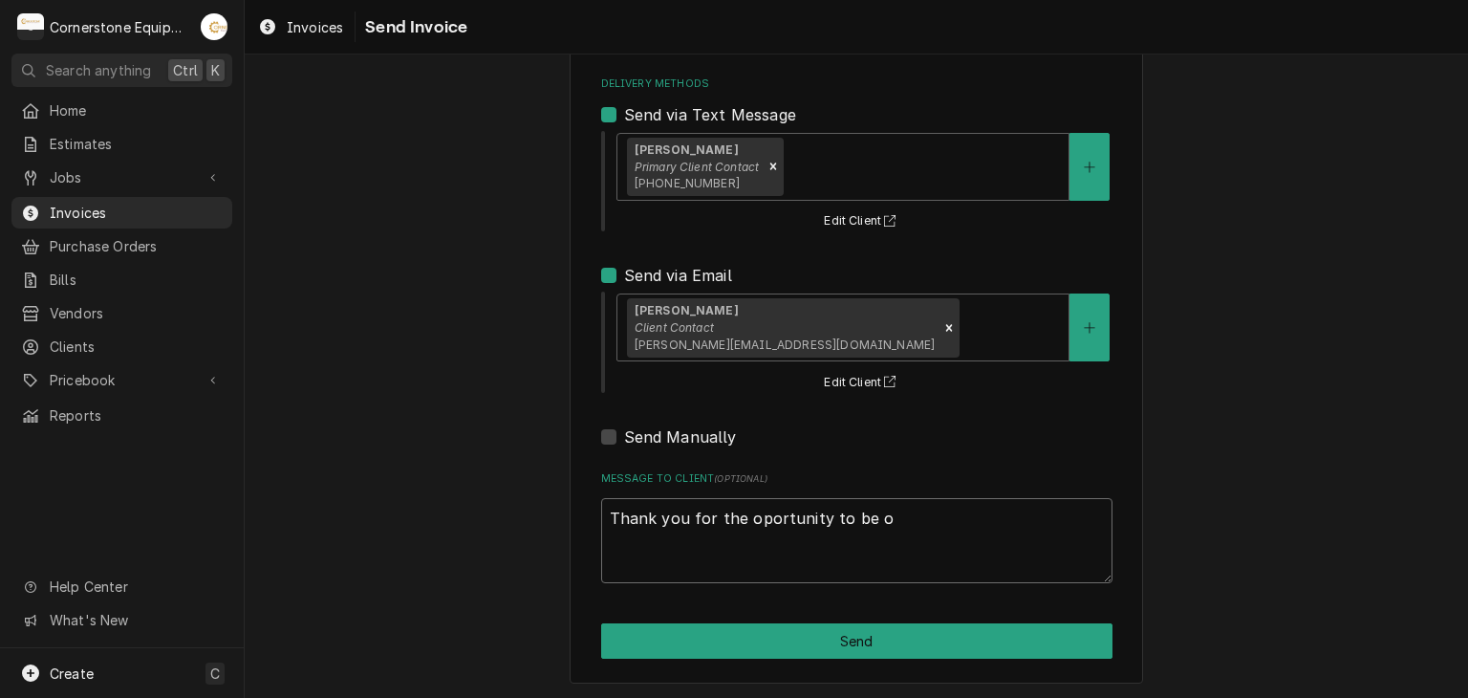
type textarea "x"
type textarea "Thank you for the oportunity to be of"
type textarea "x"
type textarea "Thank you for the oportunity to be of"
type textarea "x"
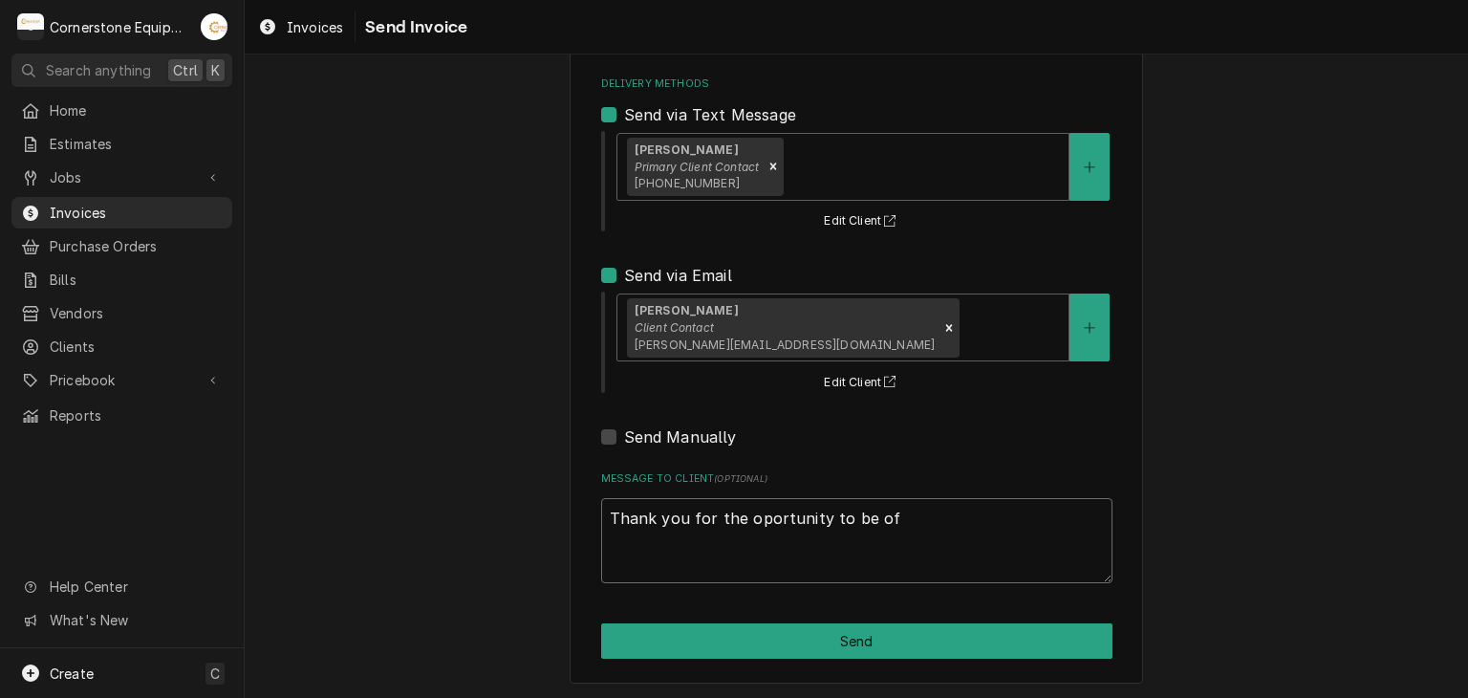
type textarea "Thank you for the oportunity to be of s"
type textarea "x"
type textarea "Thank you for the oportunity to be of se"
type textarea "x"
type textarea "Thank you for the oportunity to be of ser"
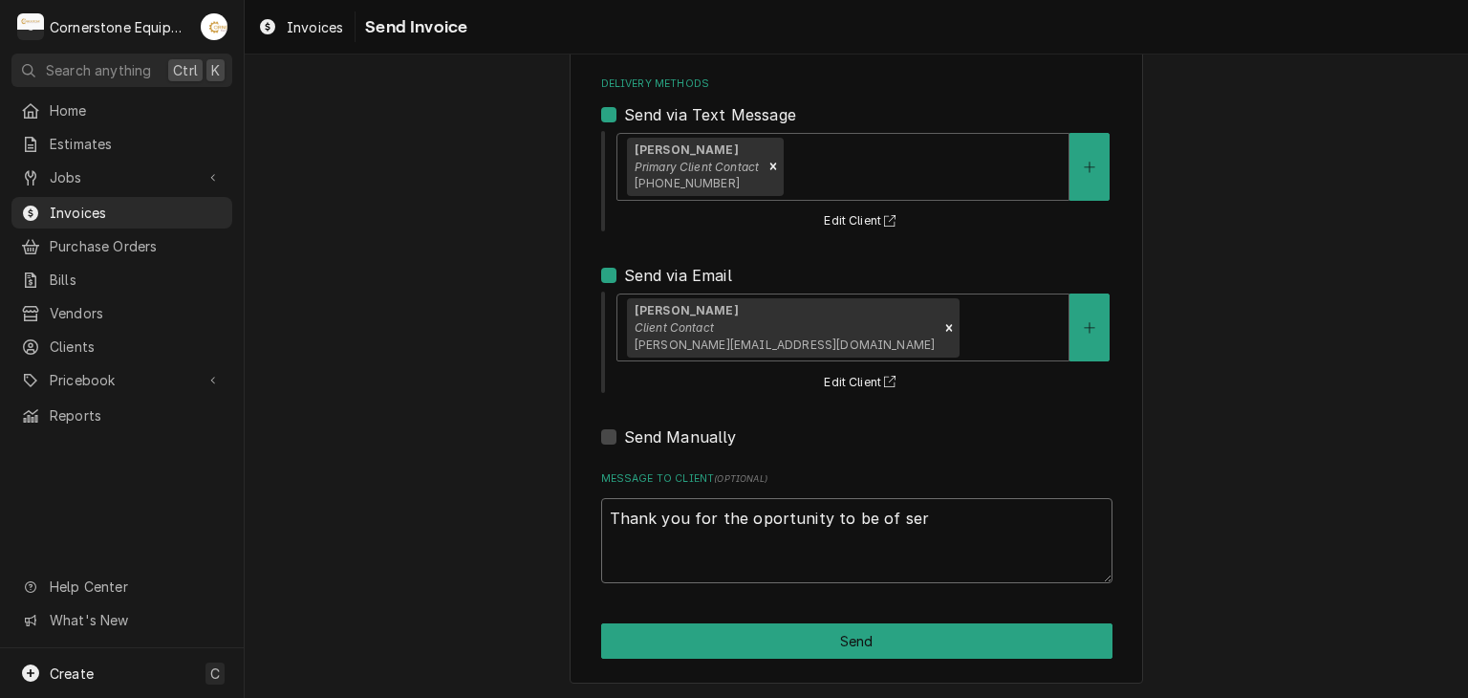
type textarea "x"
type textarea "Thank you for the oportunity to be of serv"
type textarea "x"
type textarea "Thank you for the oportunity to be of servi"
type textarea "x"
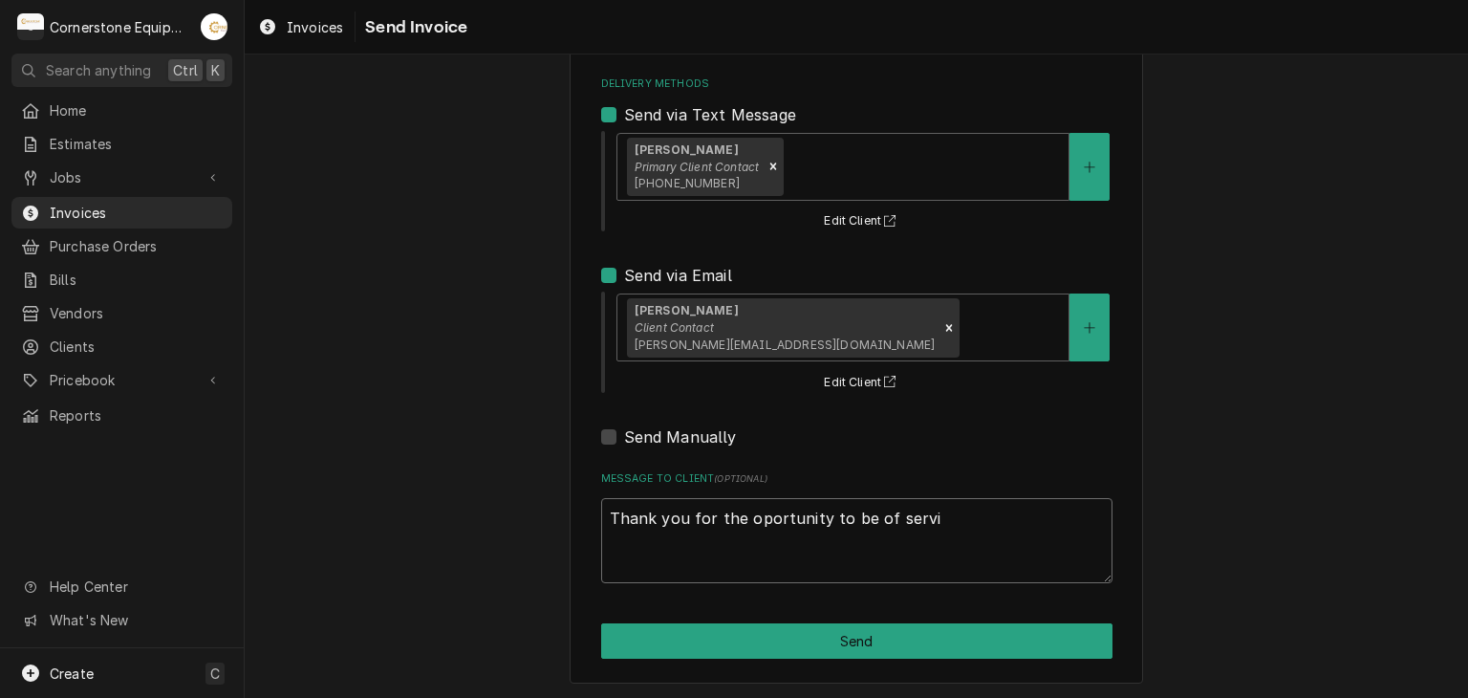
type textarea "Thank you for the oportunity to be of servic"
type textarea "x"
type textarea "Thank you for the oportunity to be of service"
type textarea "x"
type textarea "Thank you for the oportunity to be of service!"
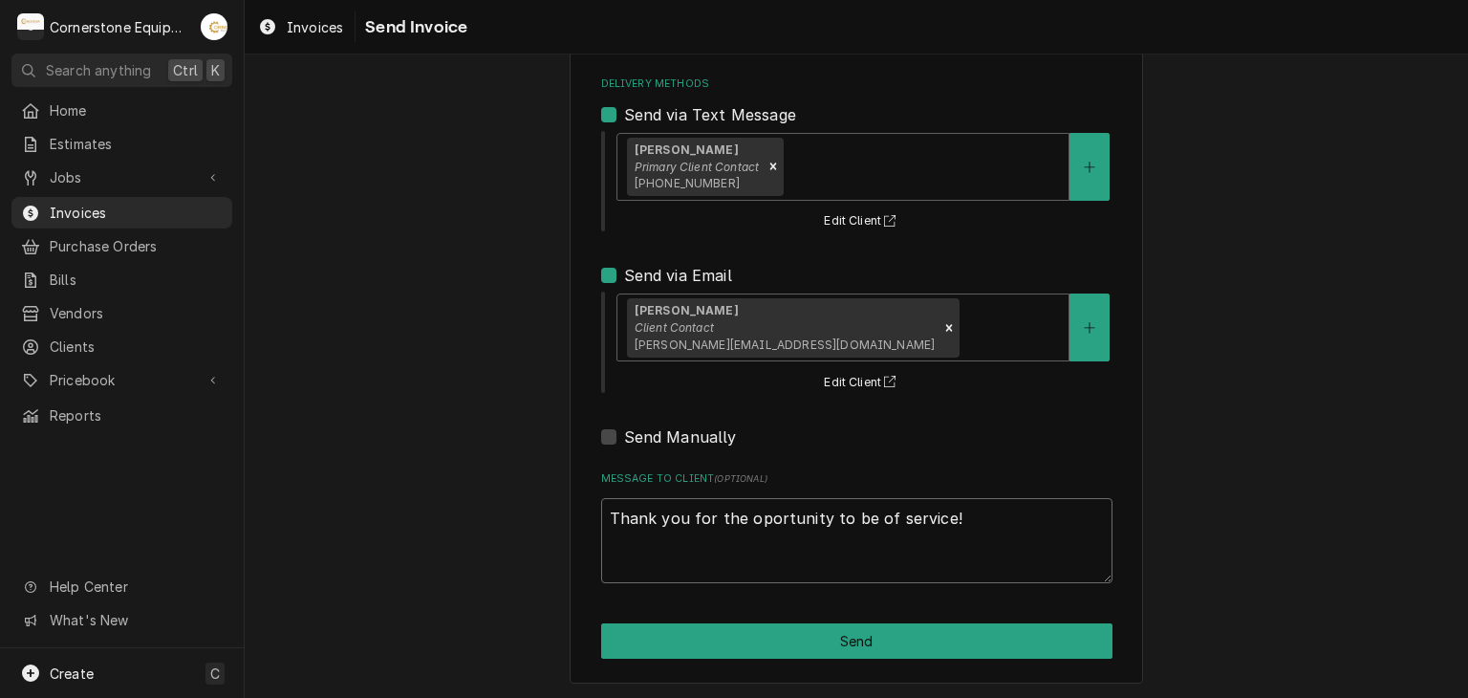
type textarea "x"
type textarea "Thank you for the opportunity to be of service!"
click at [1253, 609] on div "Please provide the following information to send this invoice to your client. I…" at bounding box center [856, 290] width 1223 height 820
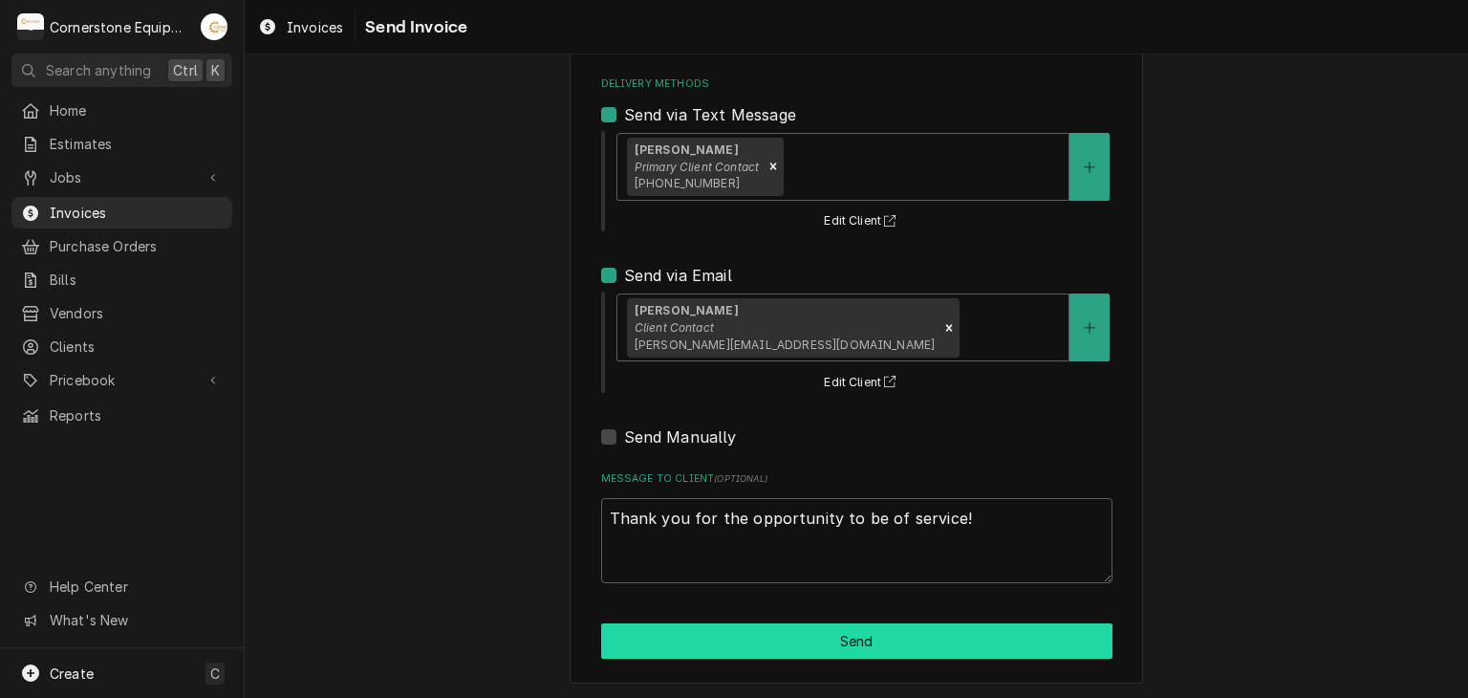
click at [936, 632] on button "Send" at bounding box center [856, 640] width 511 height 35
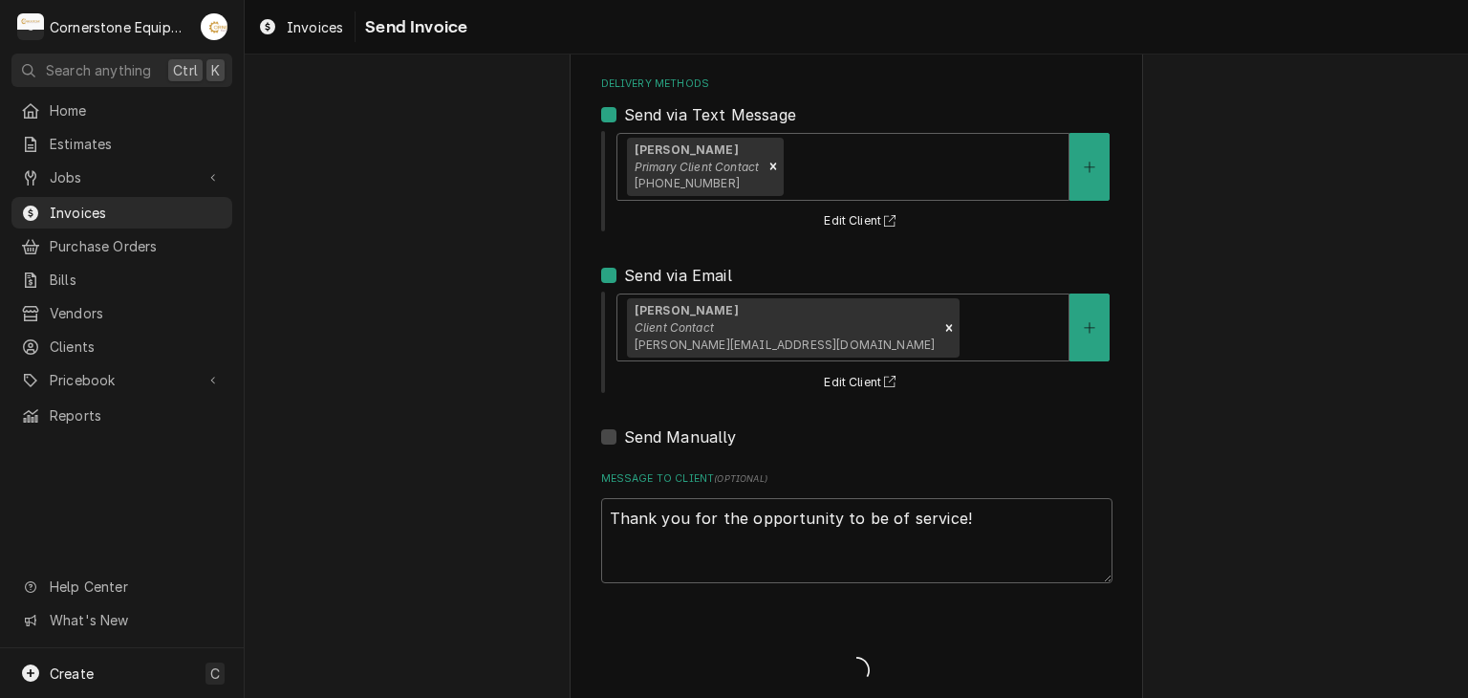
type textarea "x"
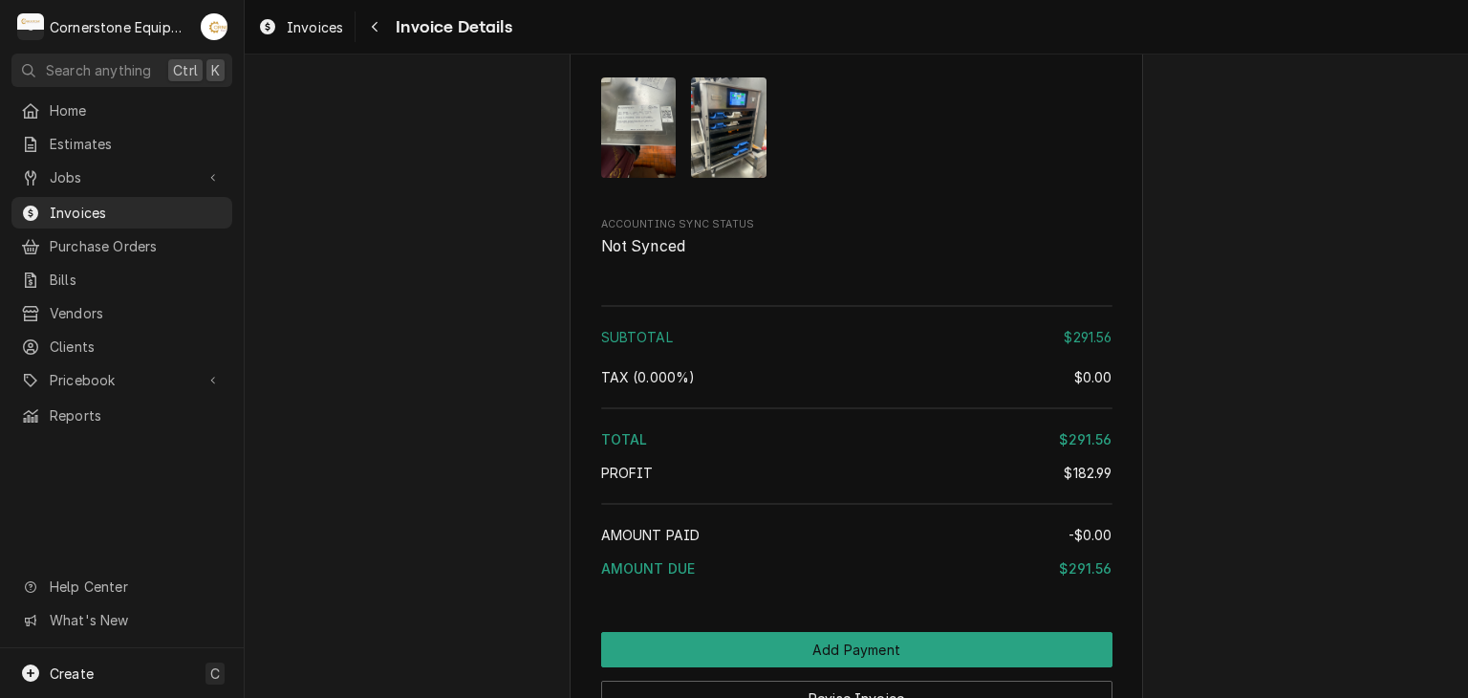
scroll to position [3019, 0]
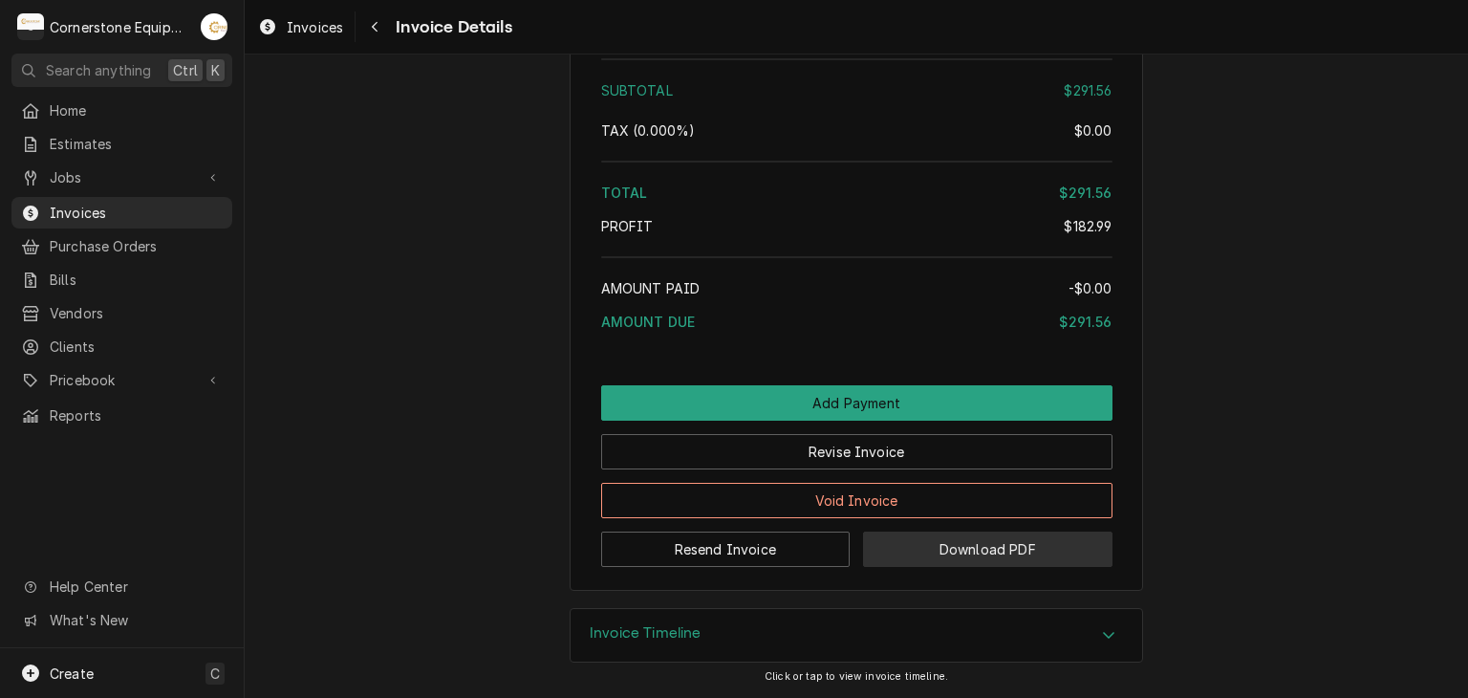
click at [977, 544] on button "Download PDF" at bounding box center [987, 548] width 249 height 35
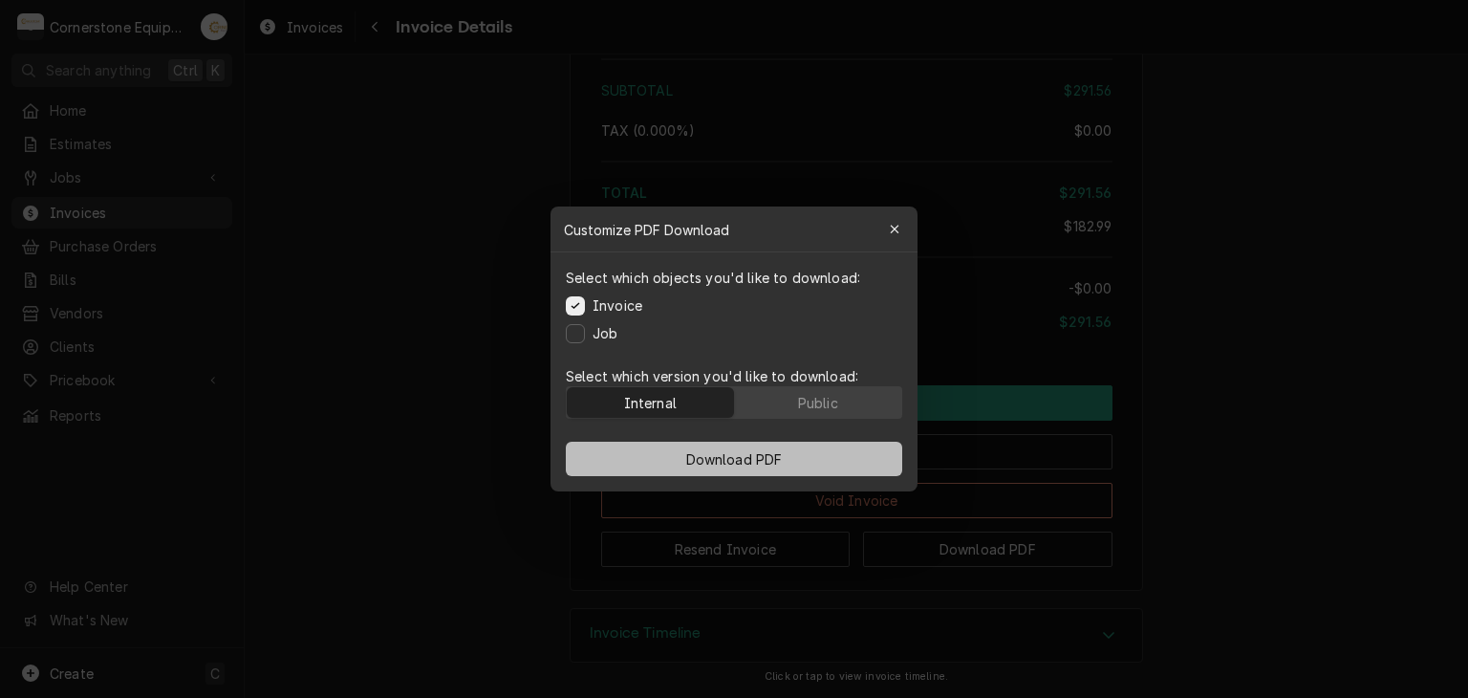
click at [762, 459] on span "Download PDF" at bounding box center [734, 459] width 104 height 20
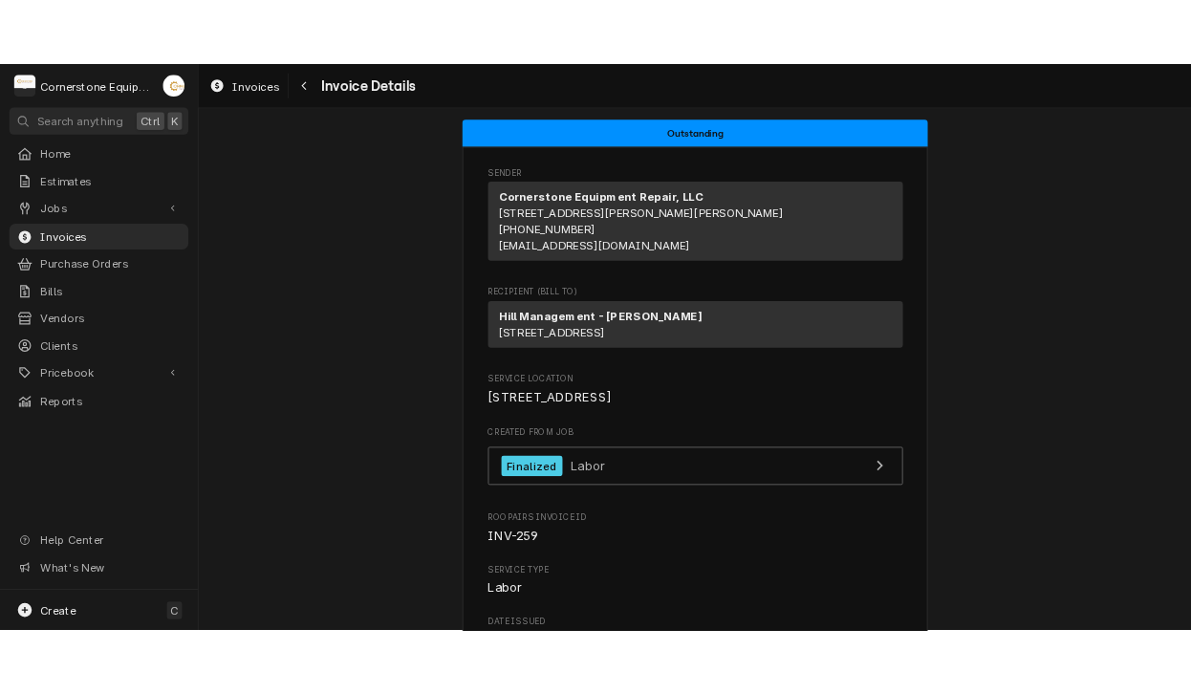
scroll to position [0, 0]
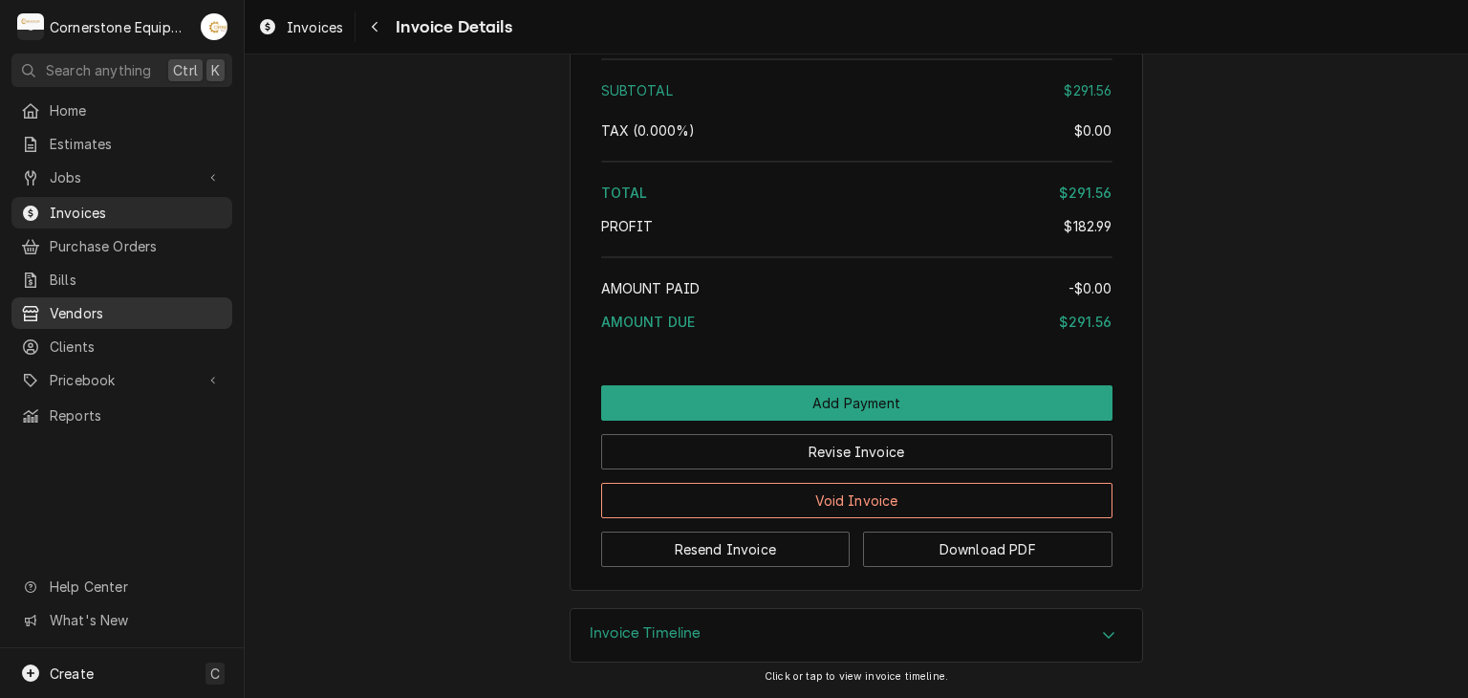
scroll to position [3019, 0]
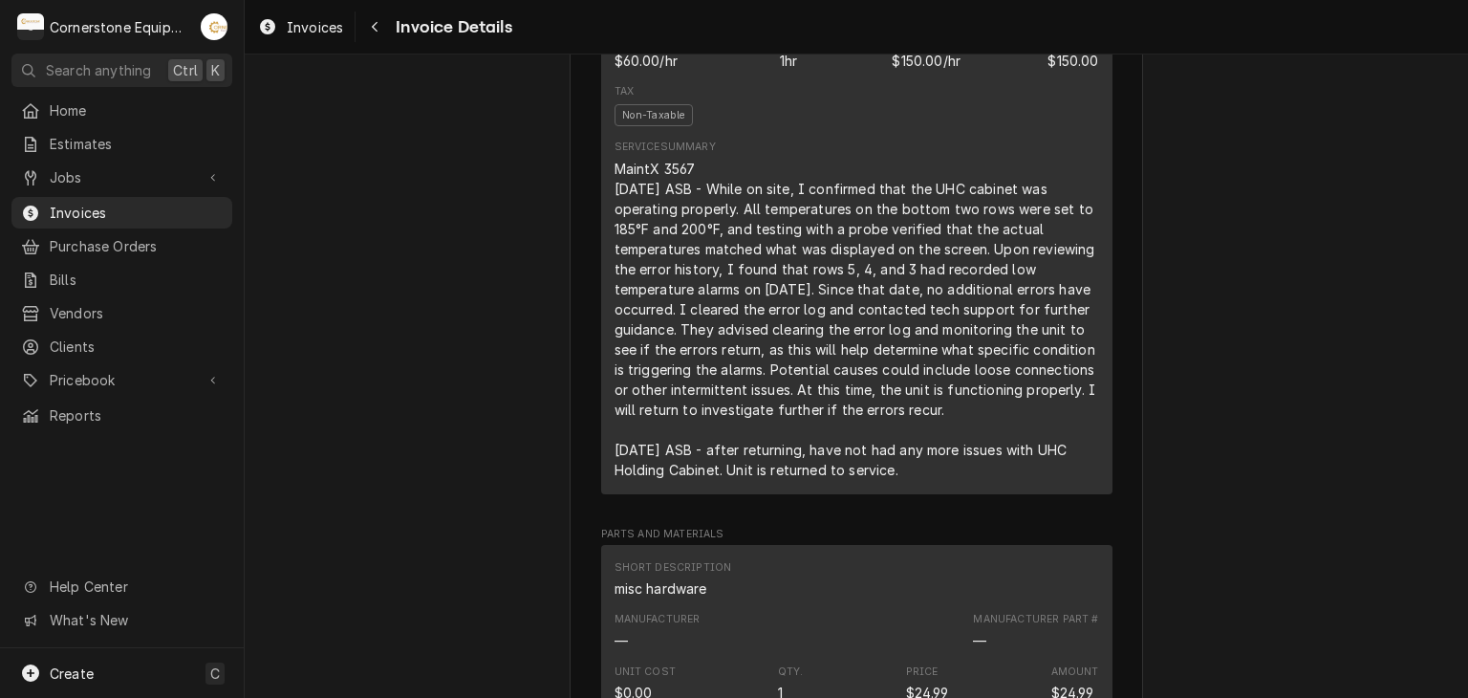
scroll to position [1108, 0]
click at [87, 181] on span "Jobs" at bounding box center [122, 177] width 144 height 20
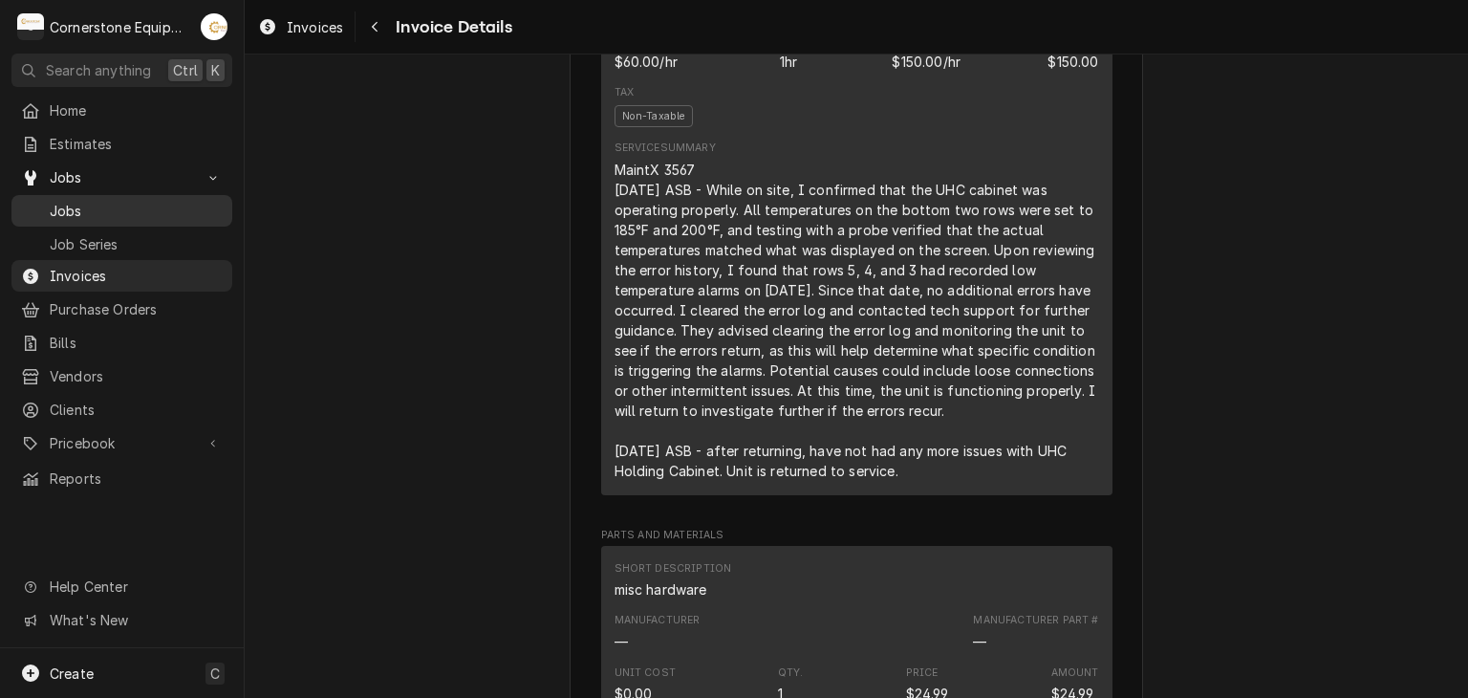
click at [81, 210] on span "Jobs" at bounding box center [136, 211] width 173 height 20
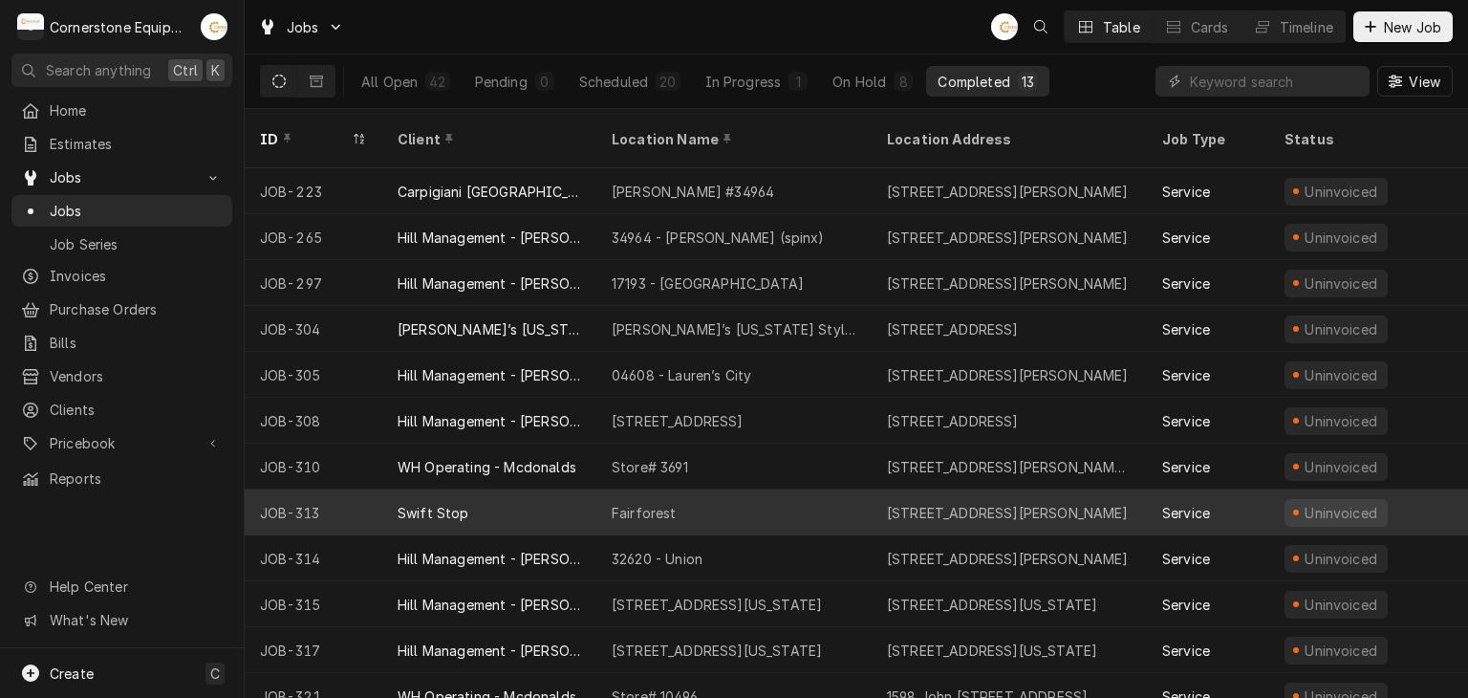
click at [631, 503] on div "Fairforest" at bounding box center [644, 513] width 65 height 20
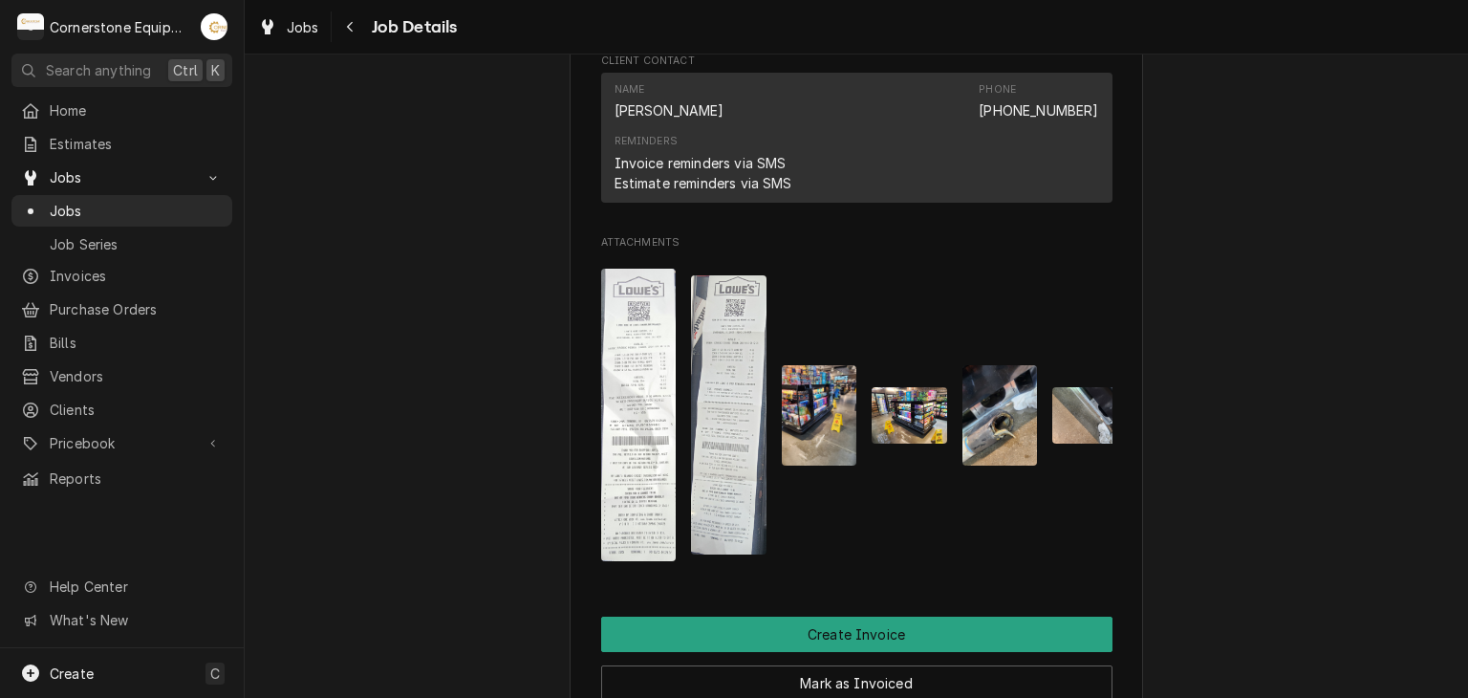
scroll to position [0, 120]
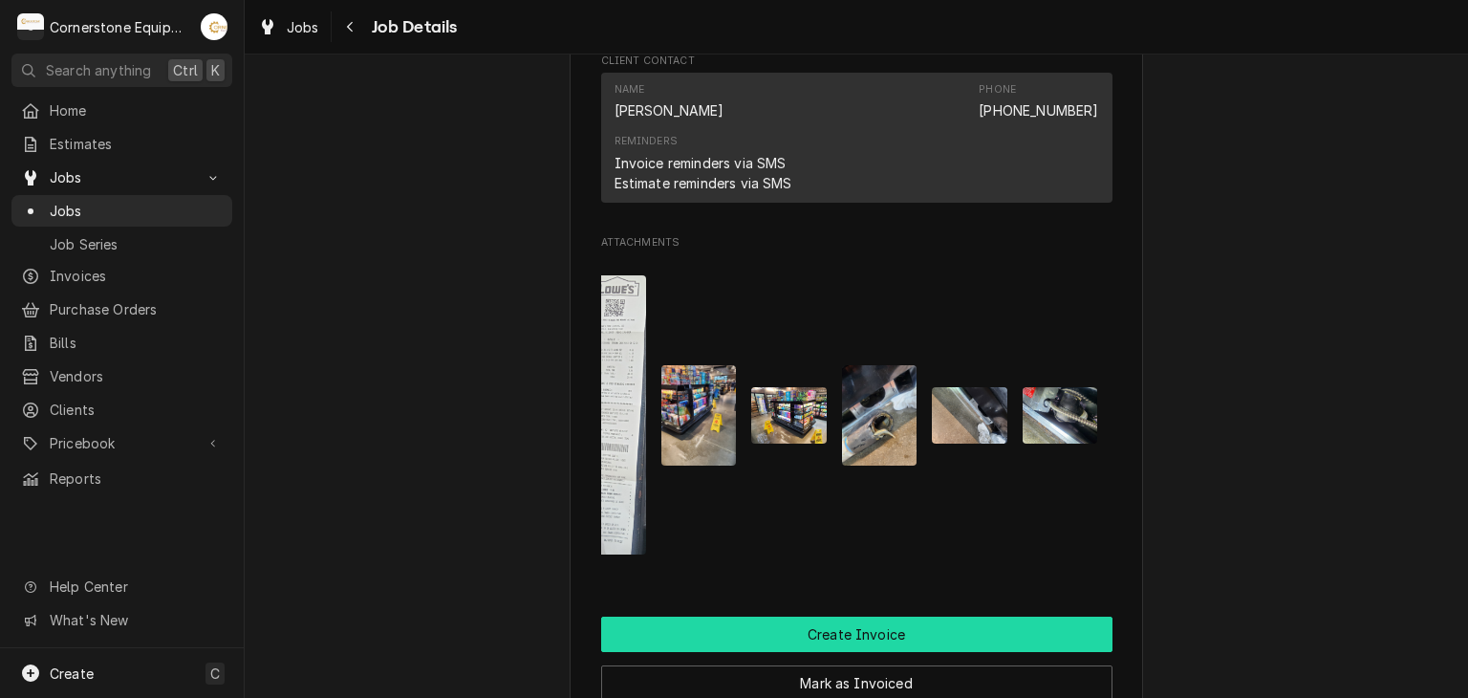
click at [935, 652] on button "Create Invoice" at bounding box center [856, 633] width 511 height 35
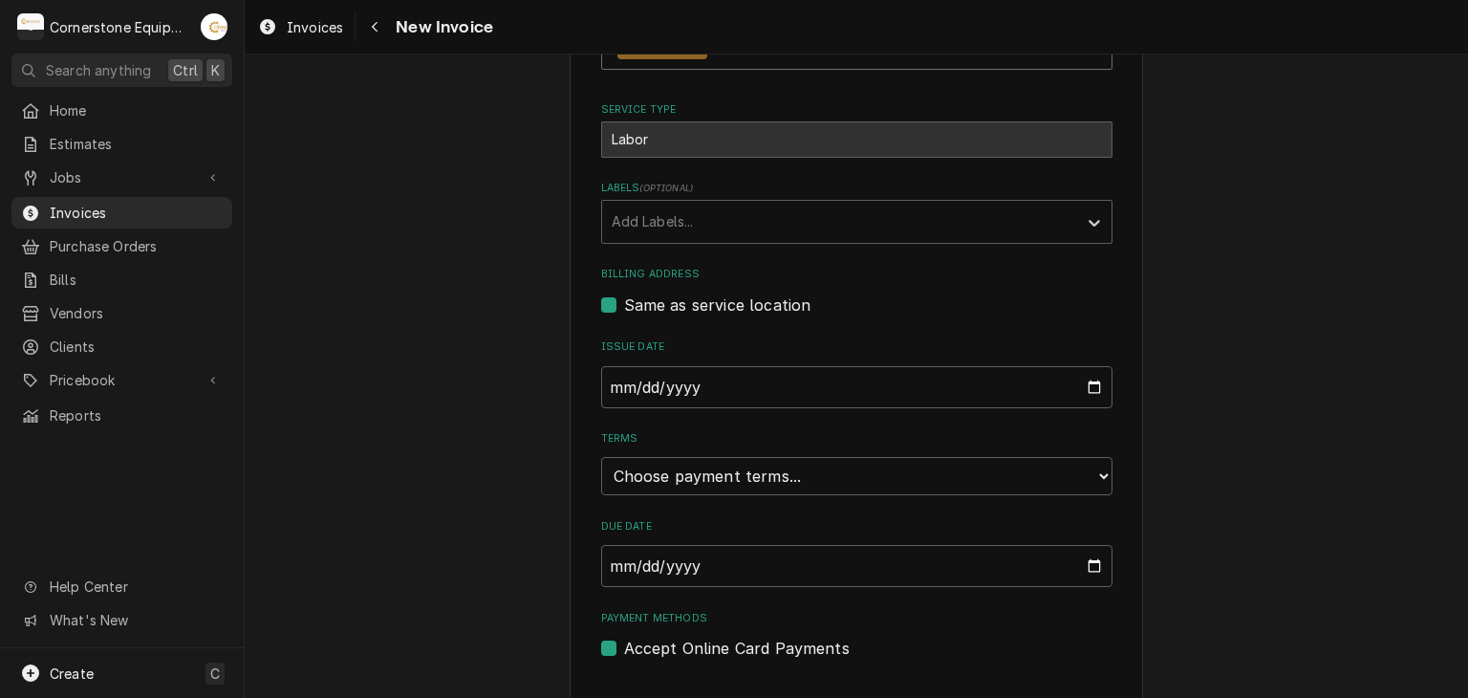
scroll to position [462, 0]
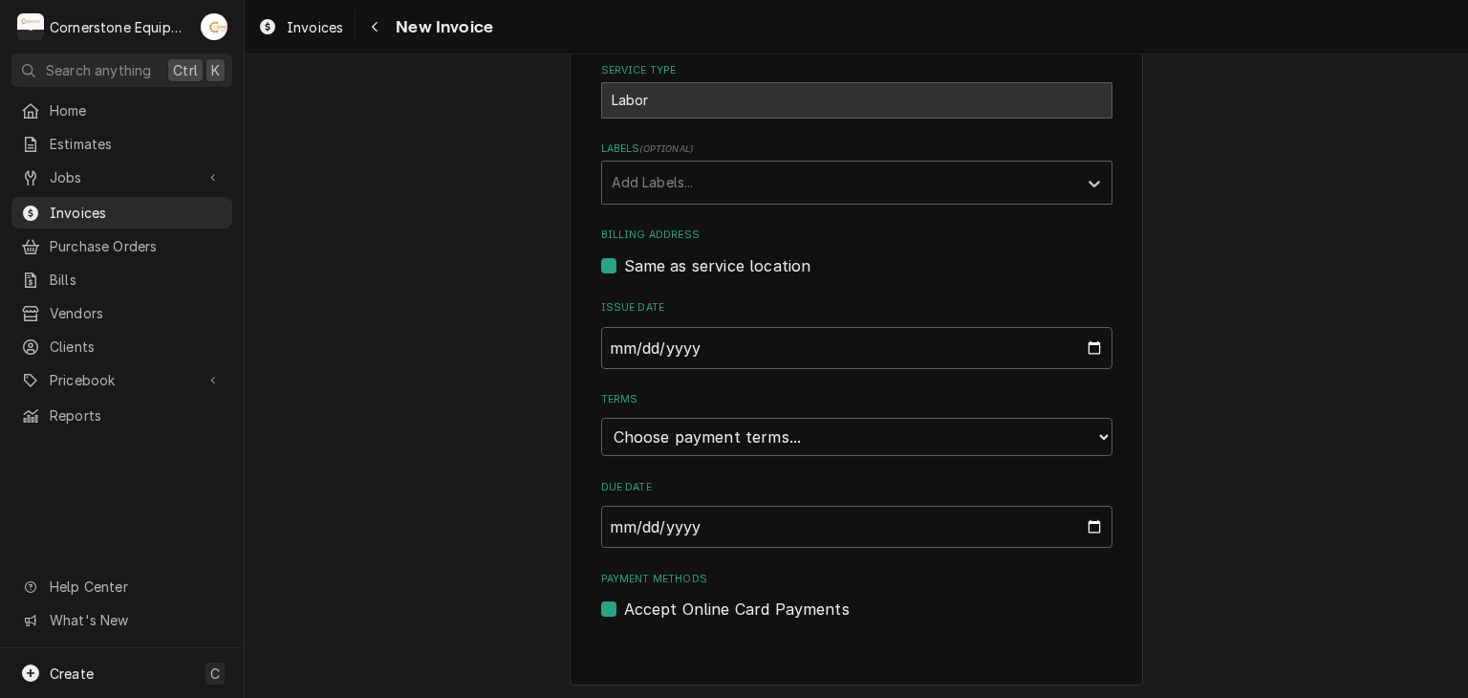
click at [635, 605] on label "Accept Online Card Payments" at bounding box center [737, 608] width 226 height 23
click at [635, 605] on input "Payment Methods" at bounding box center [879, 618] width 511 height 42
checkbox input "false"
click at [455, 581] on div "Please provide the following information to create your invoice: Client Details…" at bounding box center [856, 157] width 1223 height 1088
click at [644, 448] on select "Choose payment terms... Same Day Net 7 Net 14 Net 21 Net 30 Net 45 Net 60 Net 90" at bounding box center [856, 437] width 511 height 38
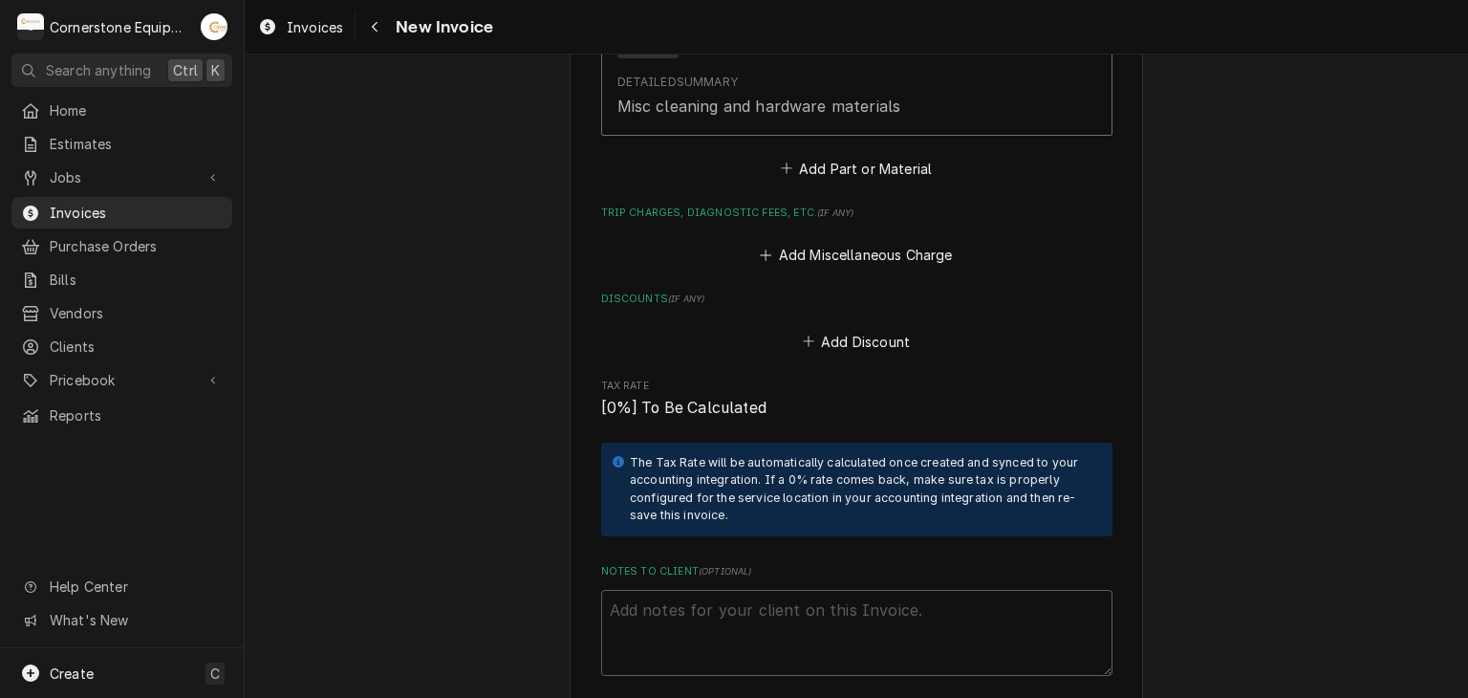
scroll to position [2755, 0]
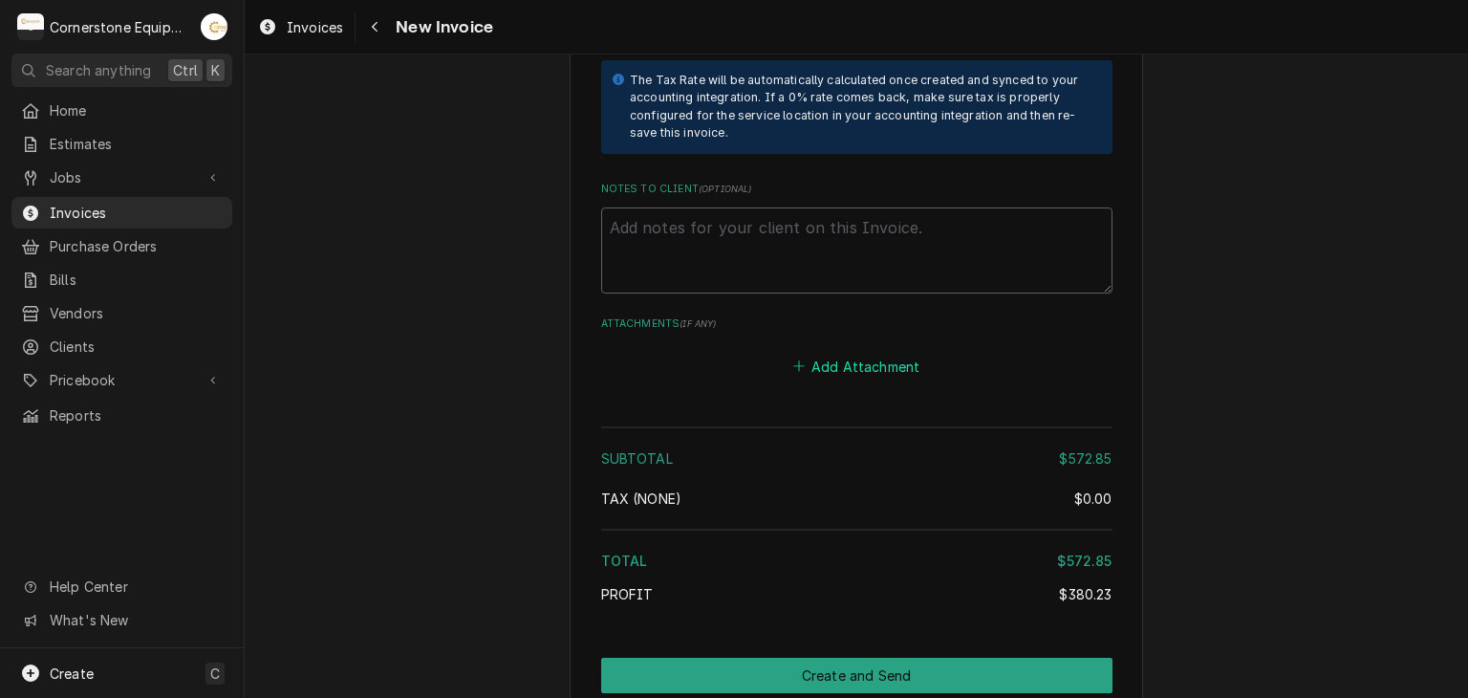
click at [873, 356] on button "Add Attachment" at bounding box center [856, 366] width 134 height 27
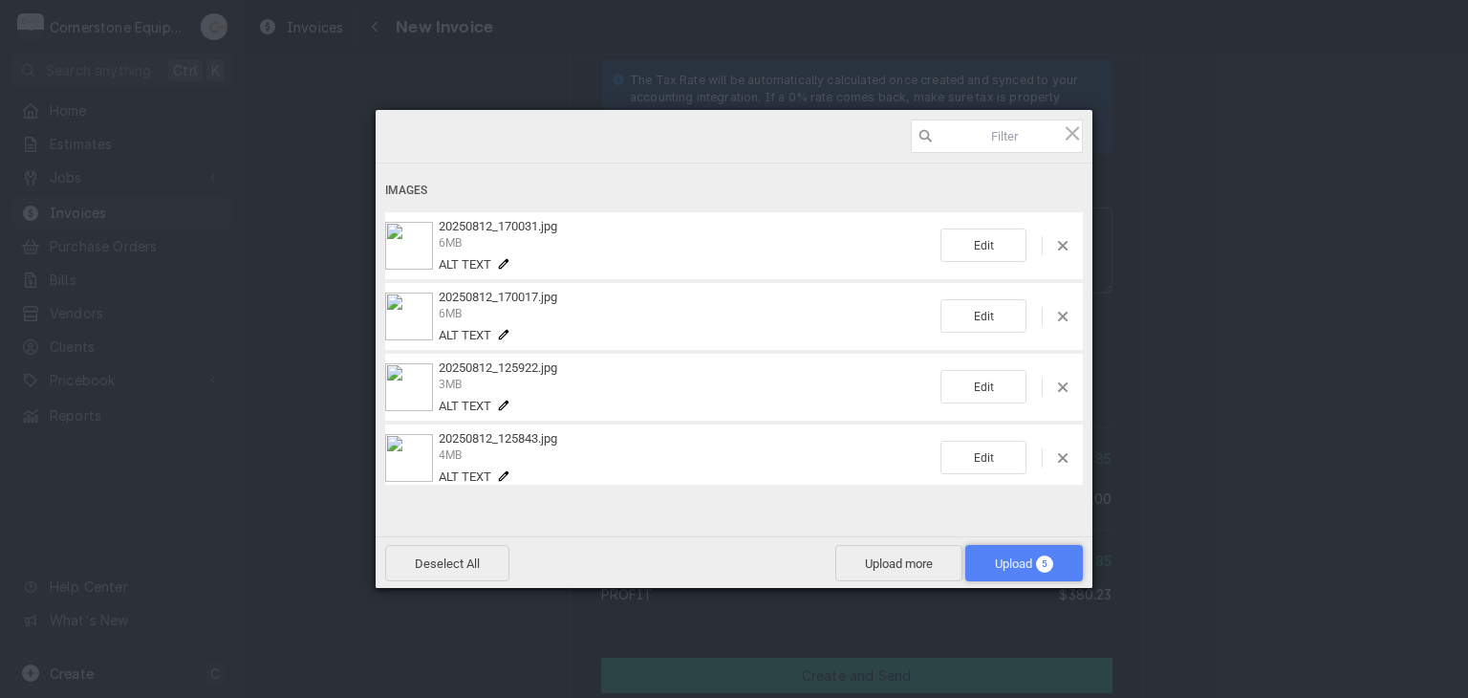
click at [1047, 567] on span "5" at bounding box center [1044, 563] width 17 height 17
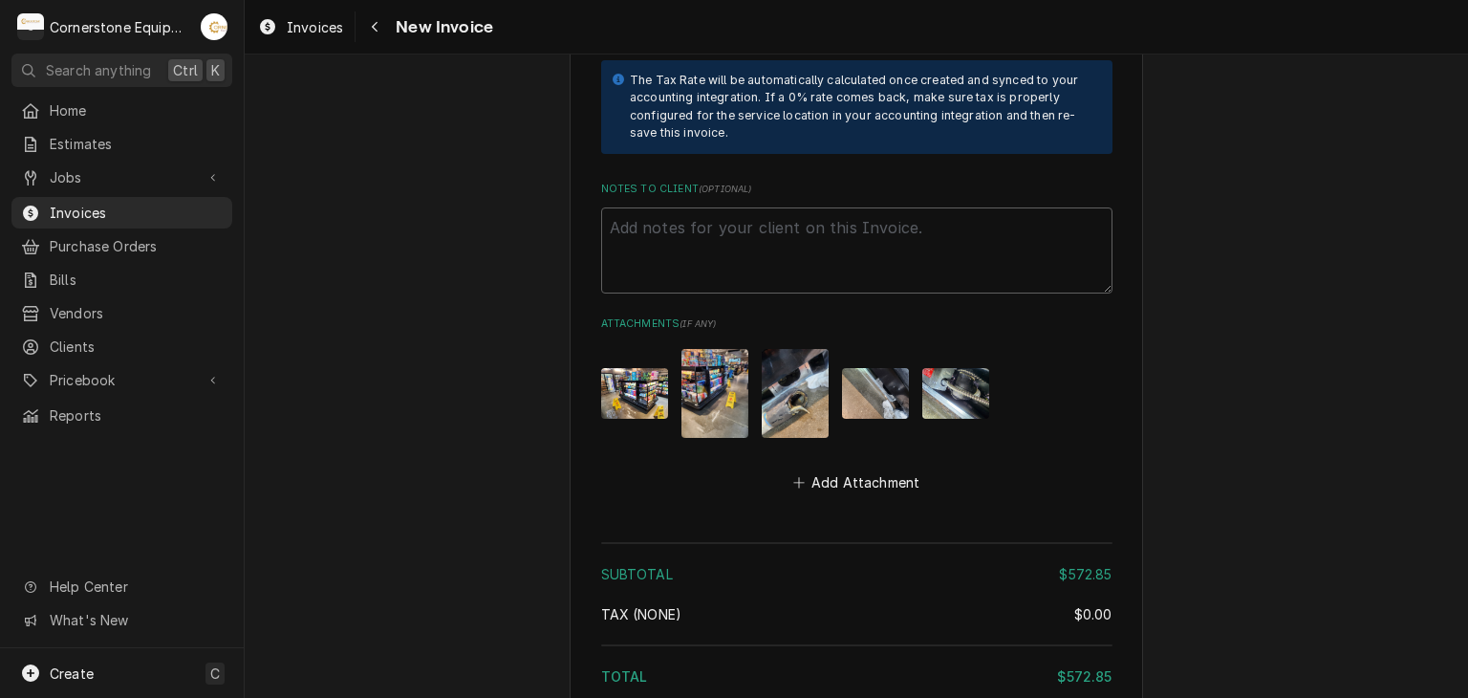
scroll to position [2950, 0]
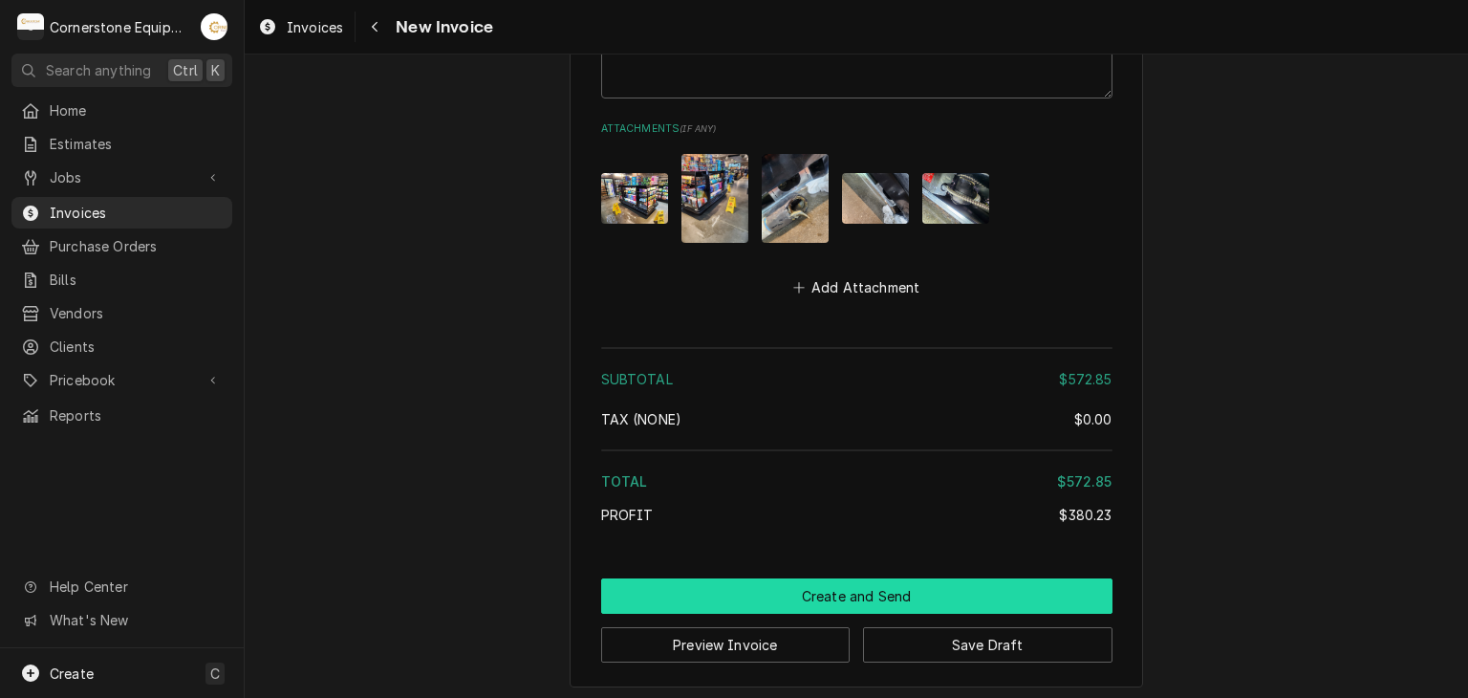
click at [819, 595] on button "Create and Send" at bounding box center [856, 595] width 511 height 35
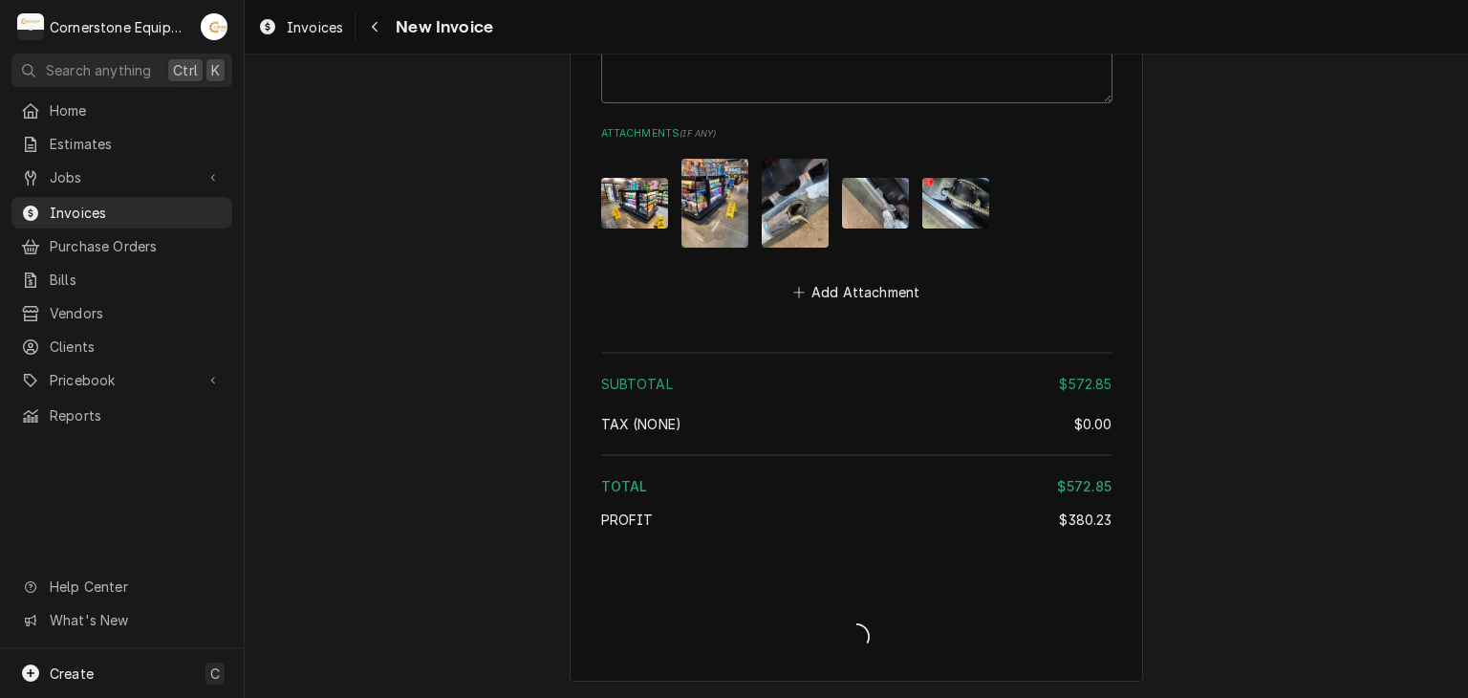
scroll to position [2939, 0]
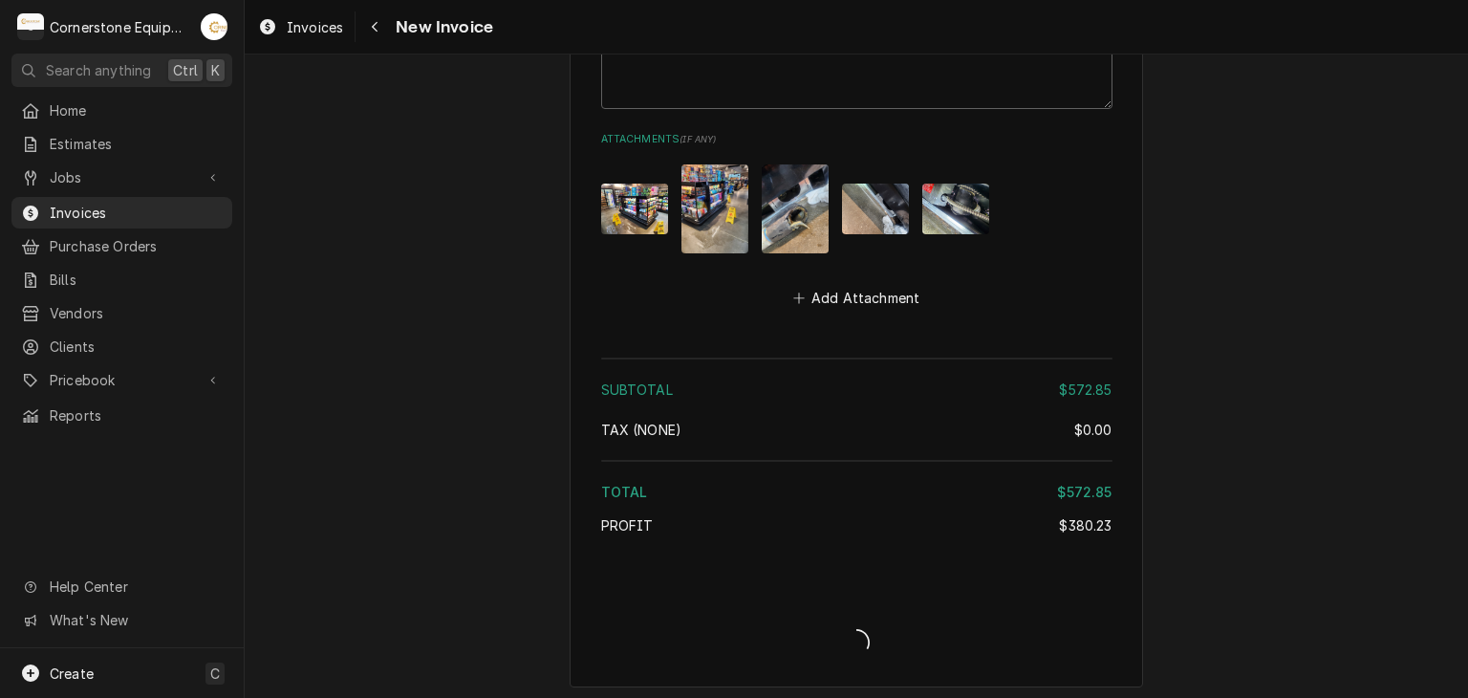
type textarea "x"
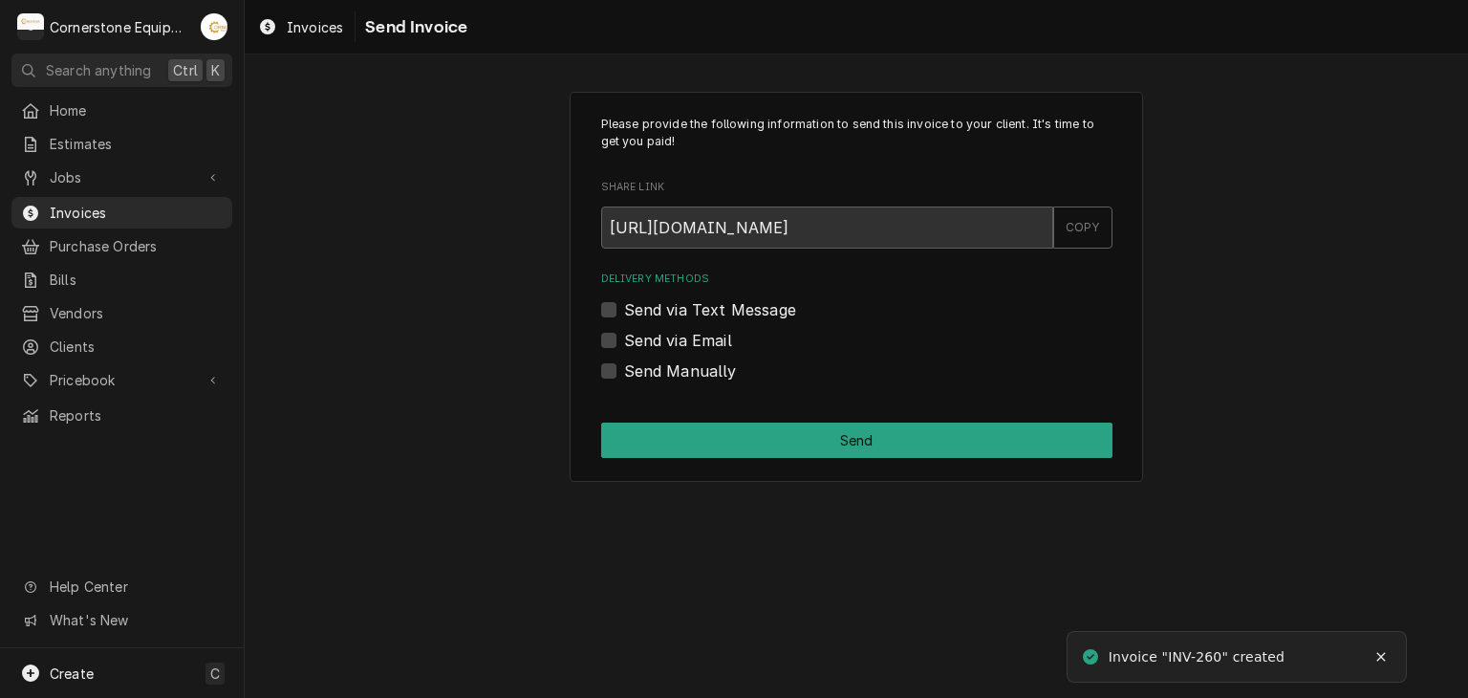
click at [764, 305] on label "Send via Text Message" at bounding box center [710, 309] width 172 height 23
click at [764, 305] on input "Send via Text Message" at bounding box center [879, 319] width 511 height 42
checkbox input "true"
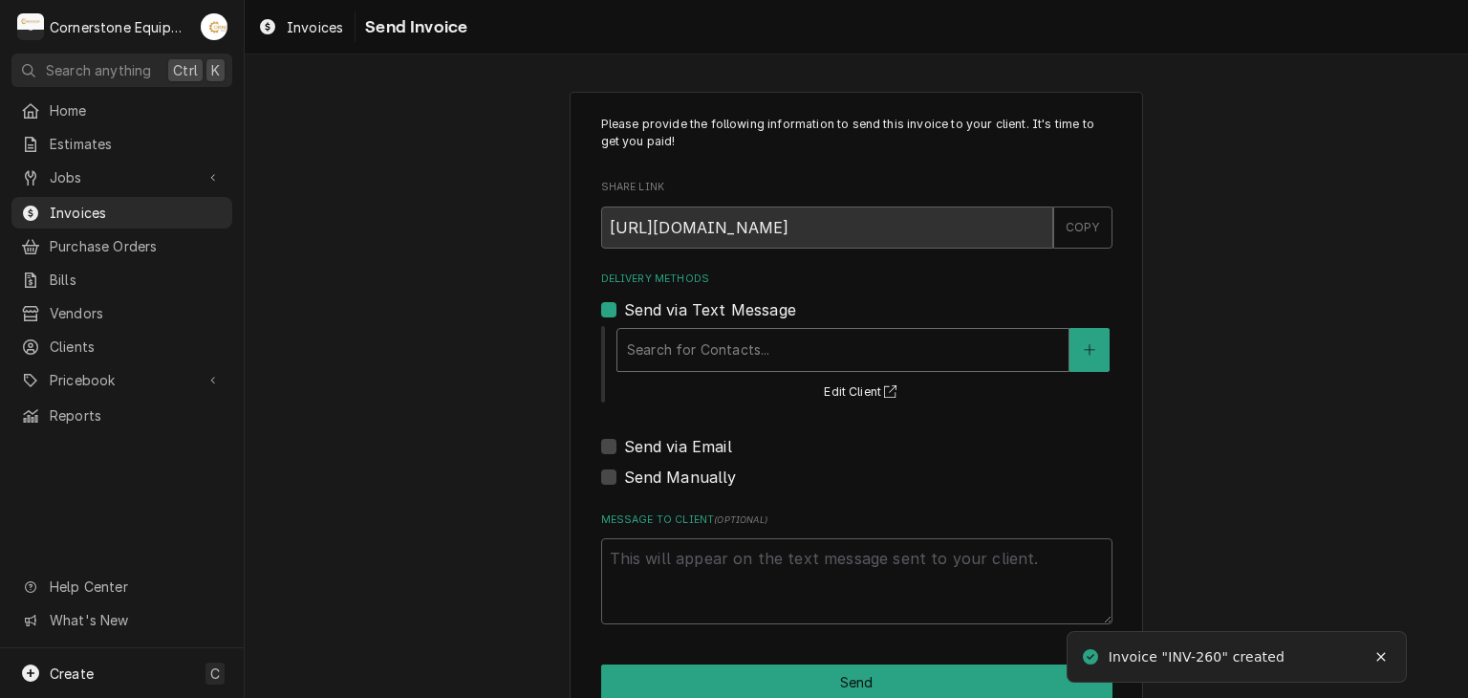
click at [722, 349] on div "Delivery Methods" at bounding box center [843, 350] width 432 height 34
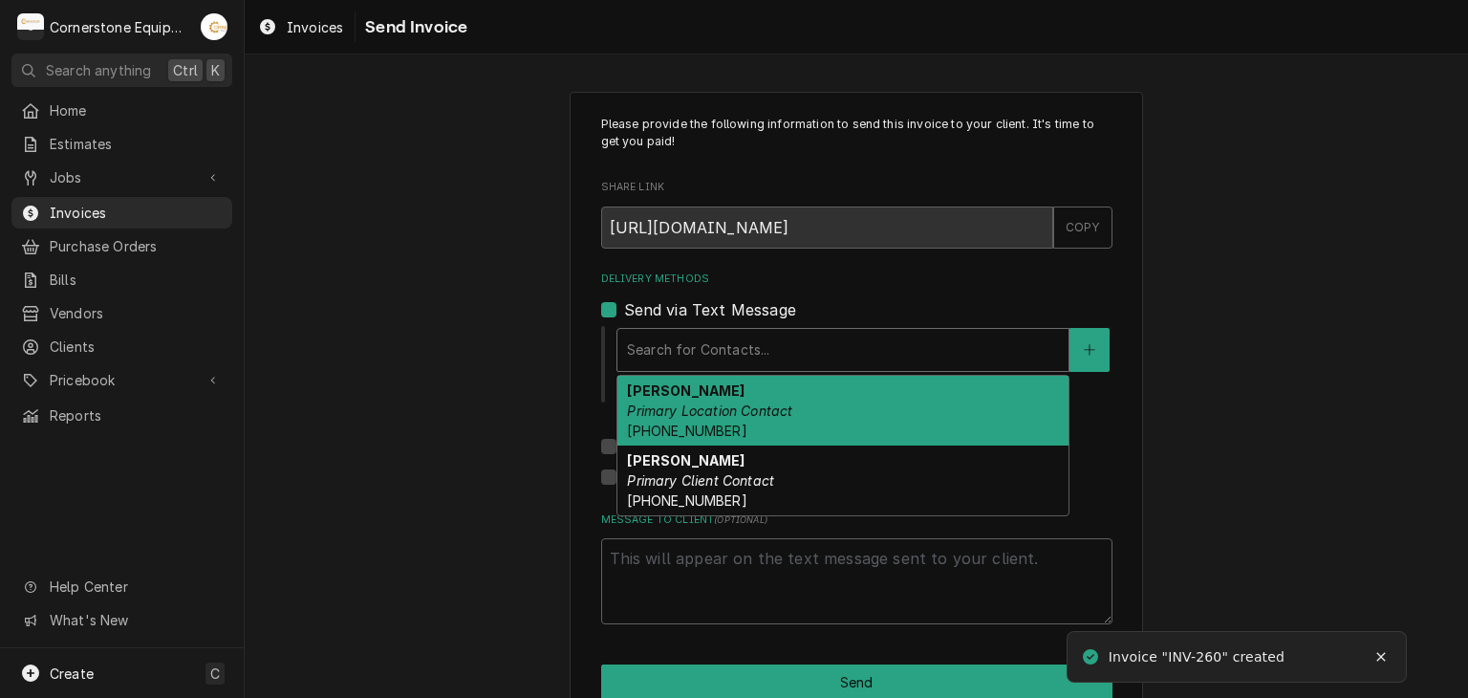
click at [708, 398] on div "[PERSON_NAME] Primary Location Contact [PHONE_NUMBER]" at bounding box center [842, 411] width 451 height 70
type textarea "x"
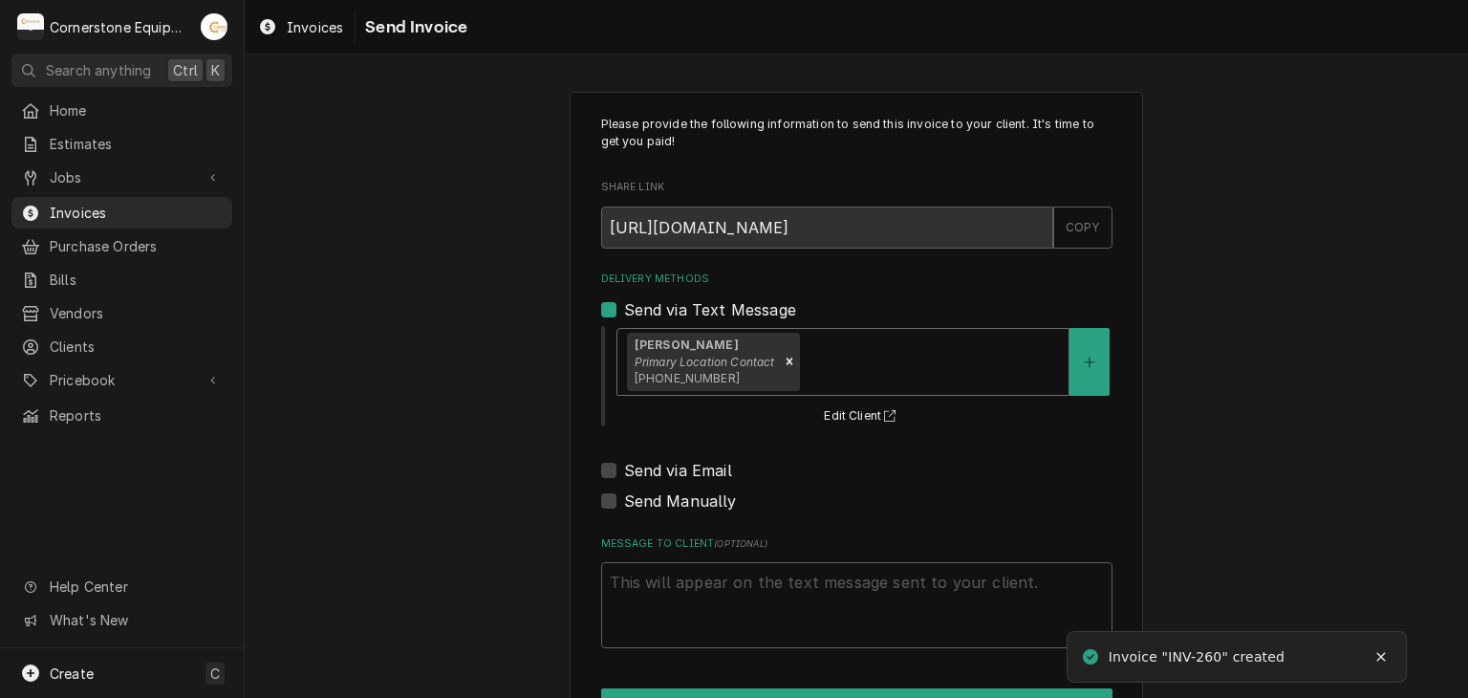
click at [668, 467] on label "Send via Email" at bounding box center [678, 470] width 108 height 23
click at [668, 467] on input "Send via Email" at bounding box center [879, 480] width 511 height 42
checkbox input "true"
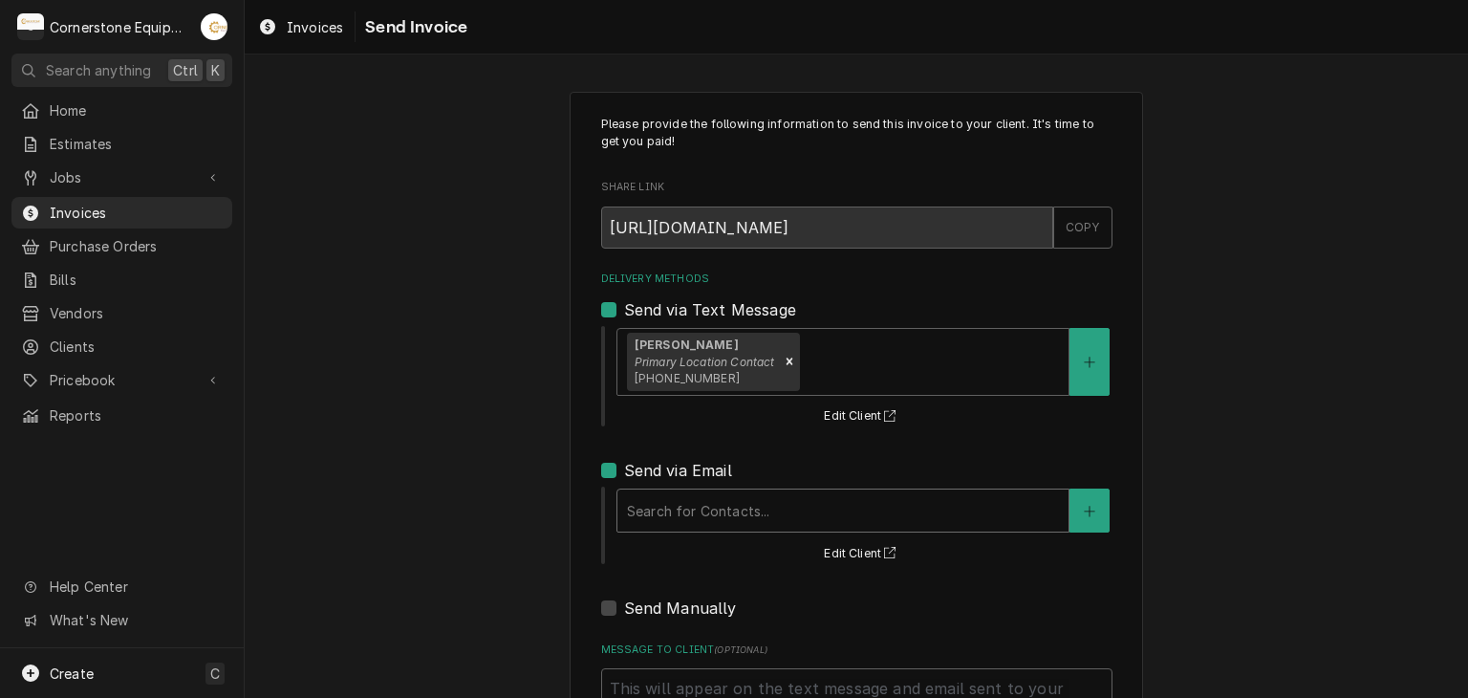
click at [663, 501] on div "Delivery Methods" at bounding box center [843, 510] width 432 height 34
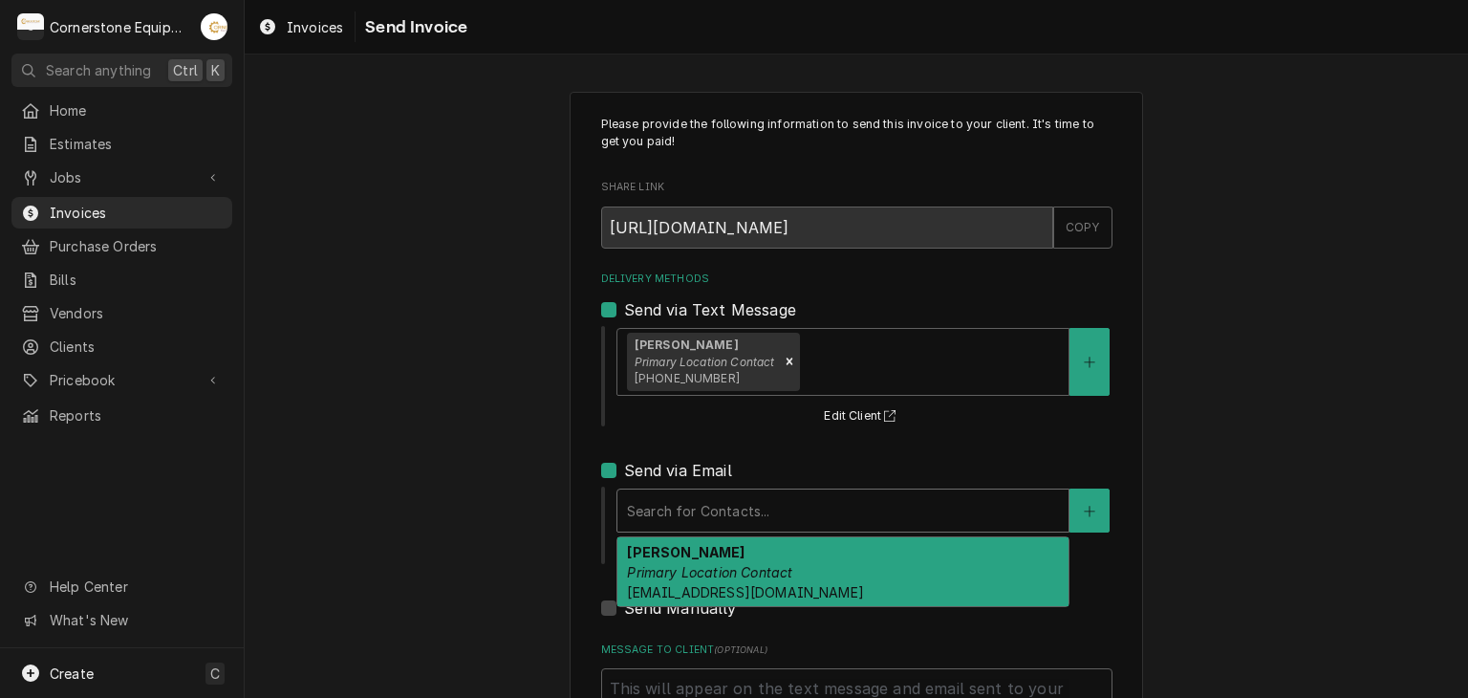
click at [688, 564] on em "Primary Location Contact" at bounding box center [709, 572] width 165 height 16
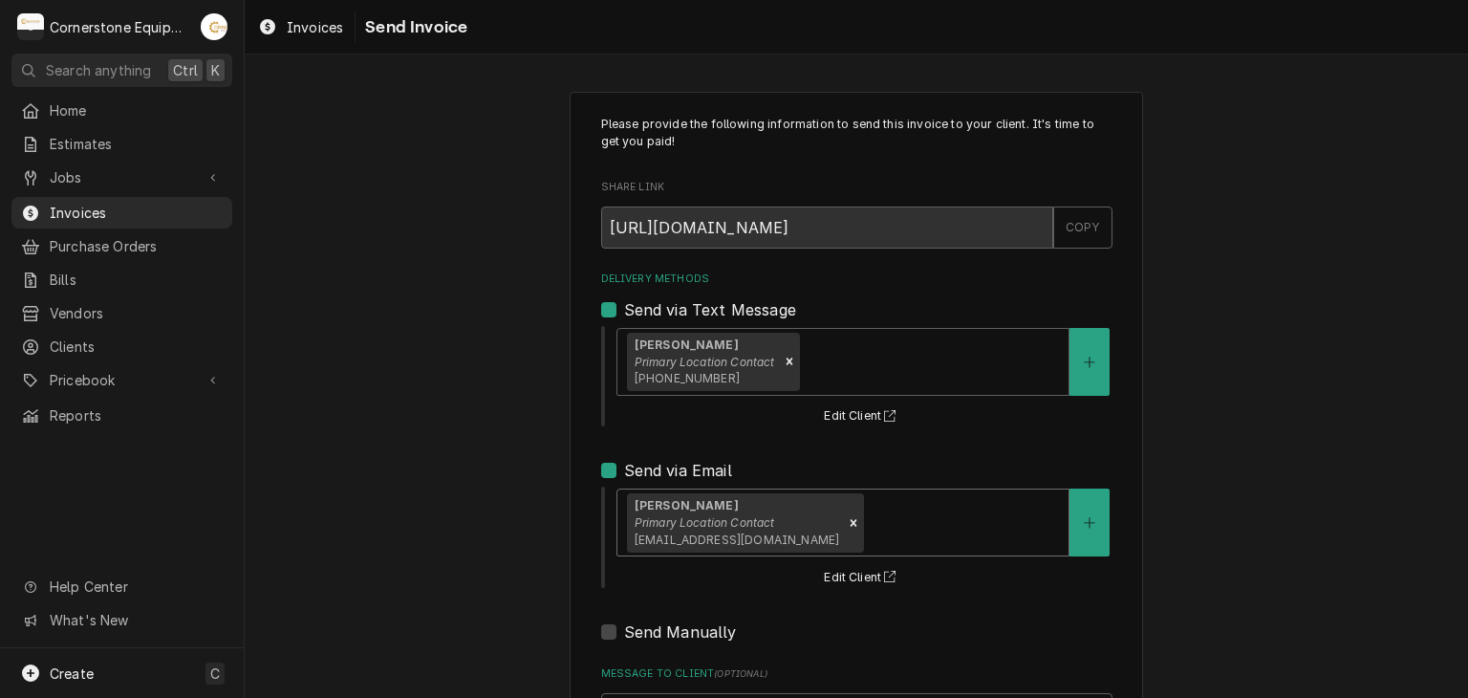
click at [497, 485] on div "Please provide the following information to send this invoice to your client. I…" at bounding box center [856, 485] width 1223 height 820
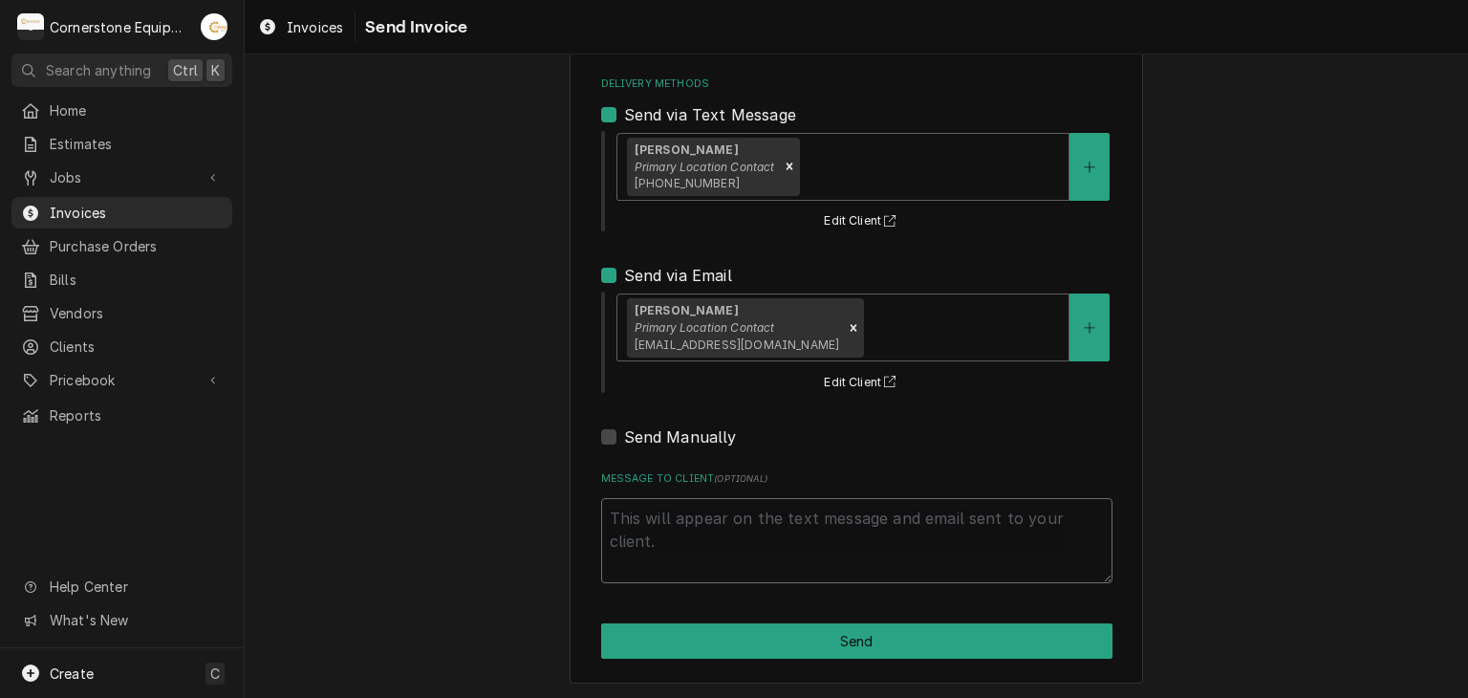
click at [658, 546] on textarea "Message to Client ( optional )" at bounding box center [856, 541] width 511 height 86
type textarea "x"
type textarea "T"
type textarea "x"
type textarea "Th"
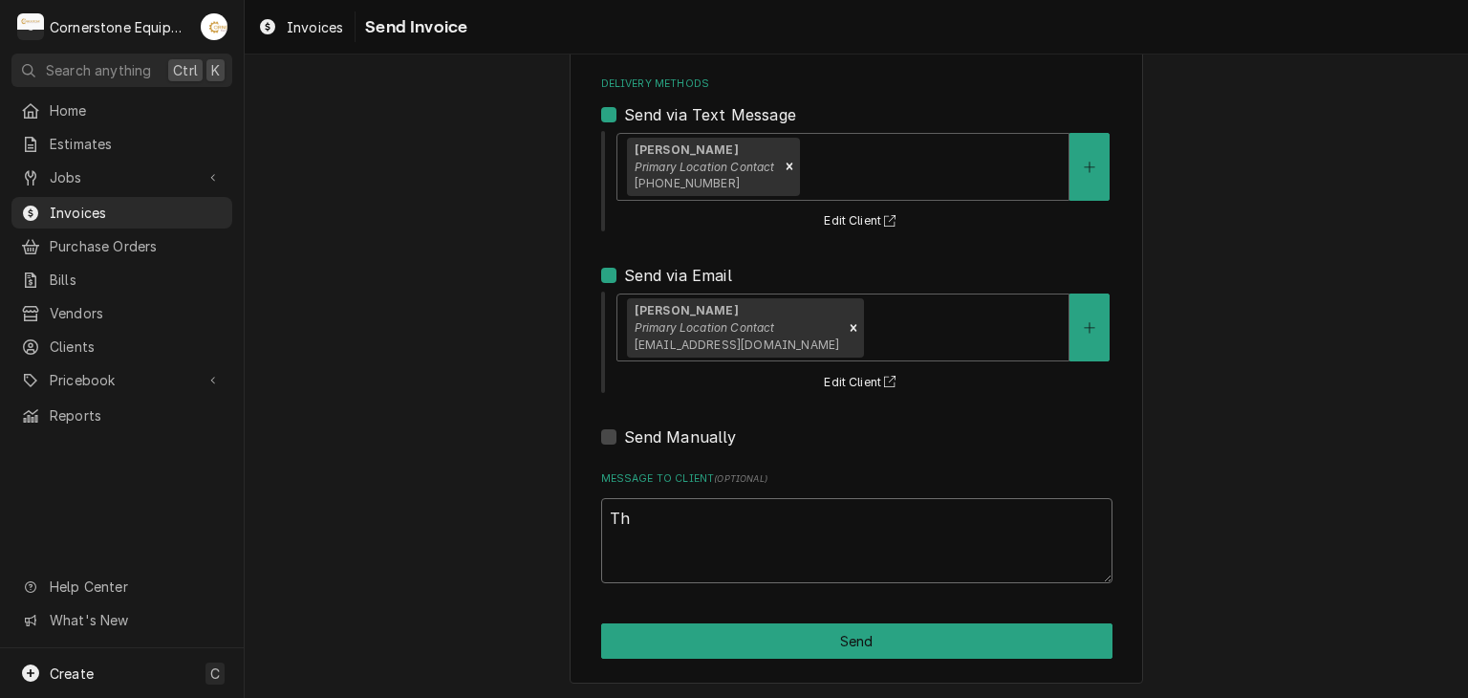
type textarea "x"
type textarea "Tha"
type textarea "x"
type textarea "Than"
type textarea "x"
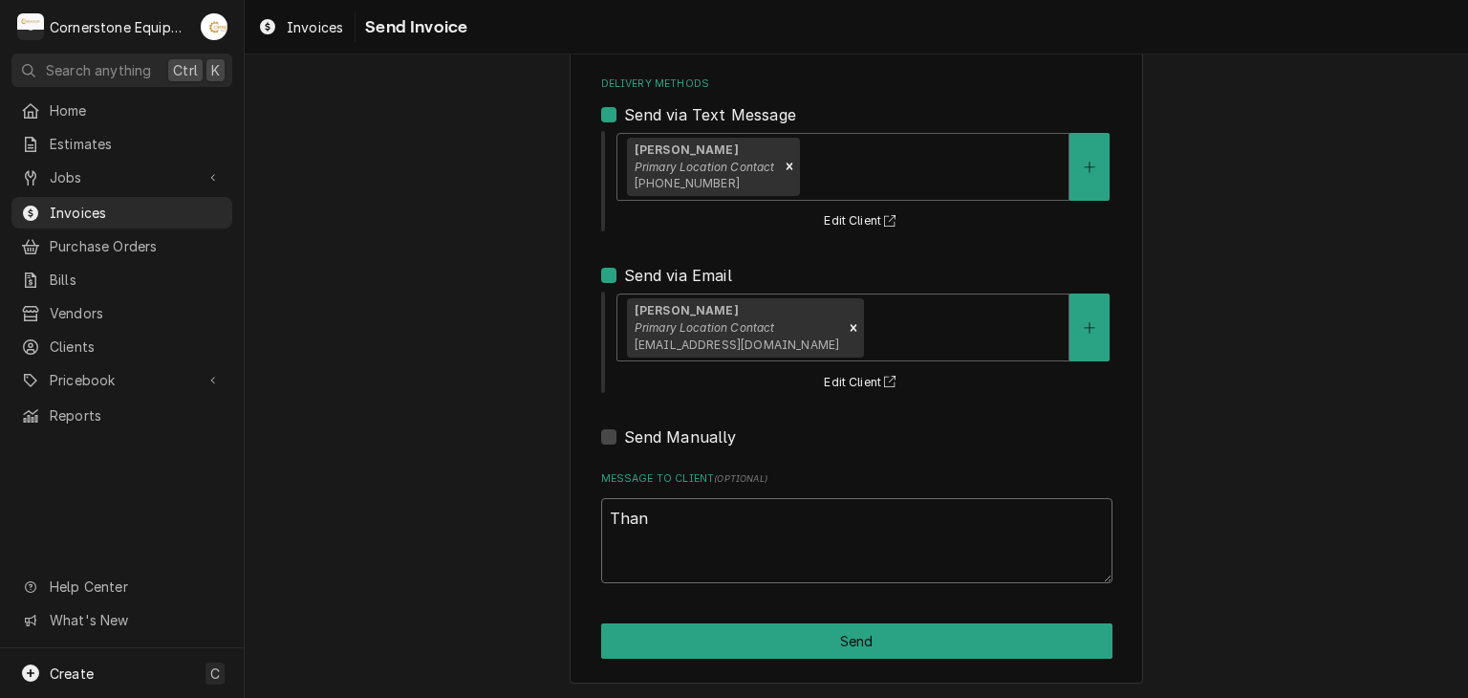
type textarea "Thank"
type textarea "x"
type textarea "Thank"
type textarea "x"
type textarea "Thank y"
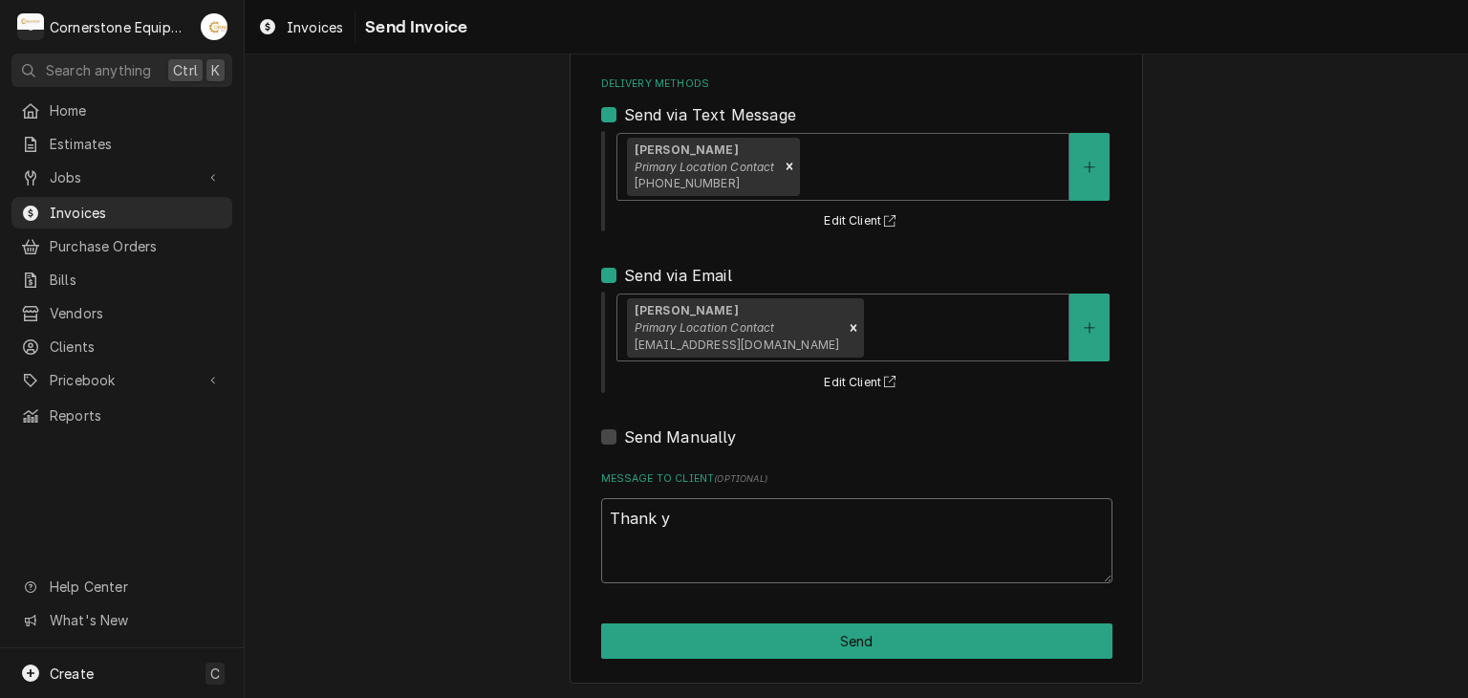
type textarea "x"
type textarea "Thank yo"
type textarea "x"
type textarea "Thank you"
type textarea "x"
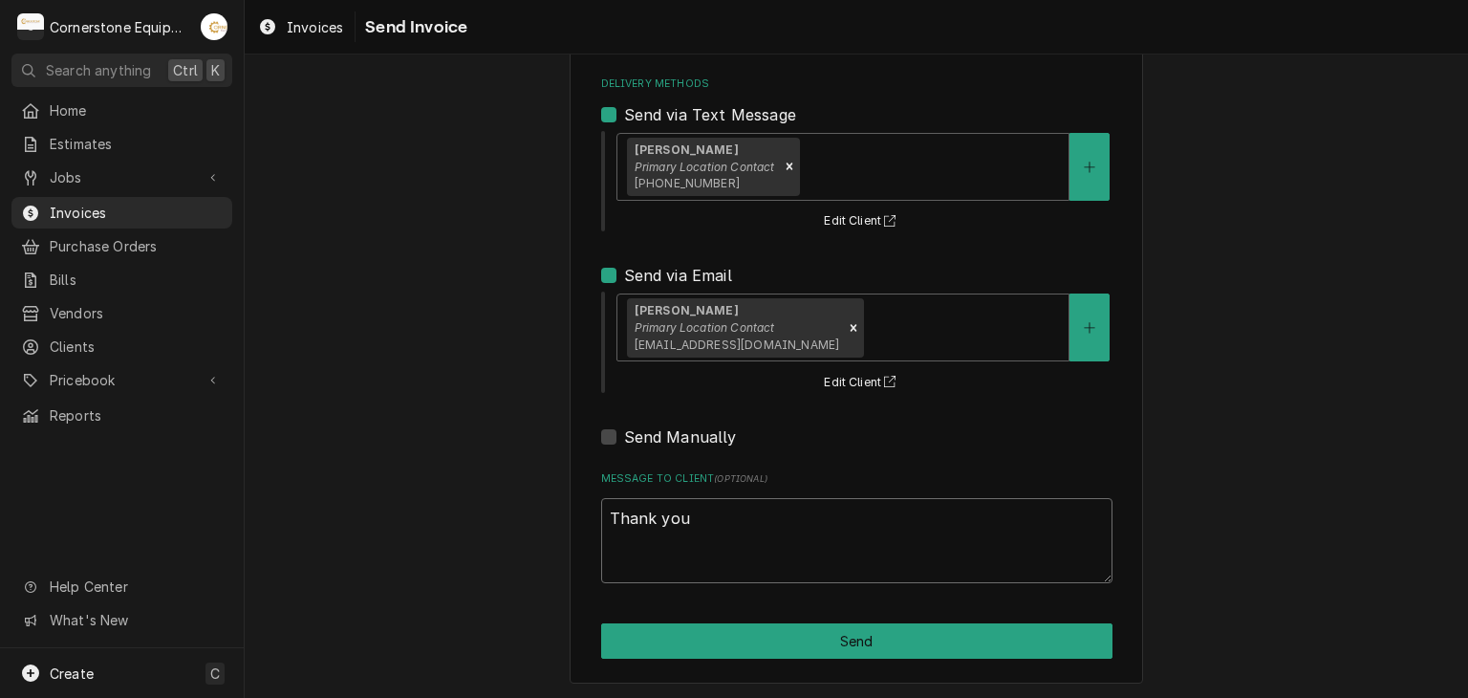
type textarea "Thank you"
type textarea "x"
type textarea "Thank you f"
type textarea "x"
type textarea "Thank you fo"
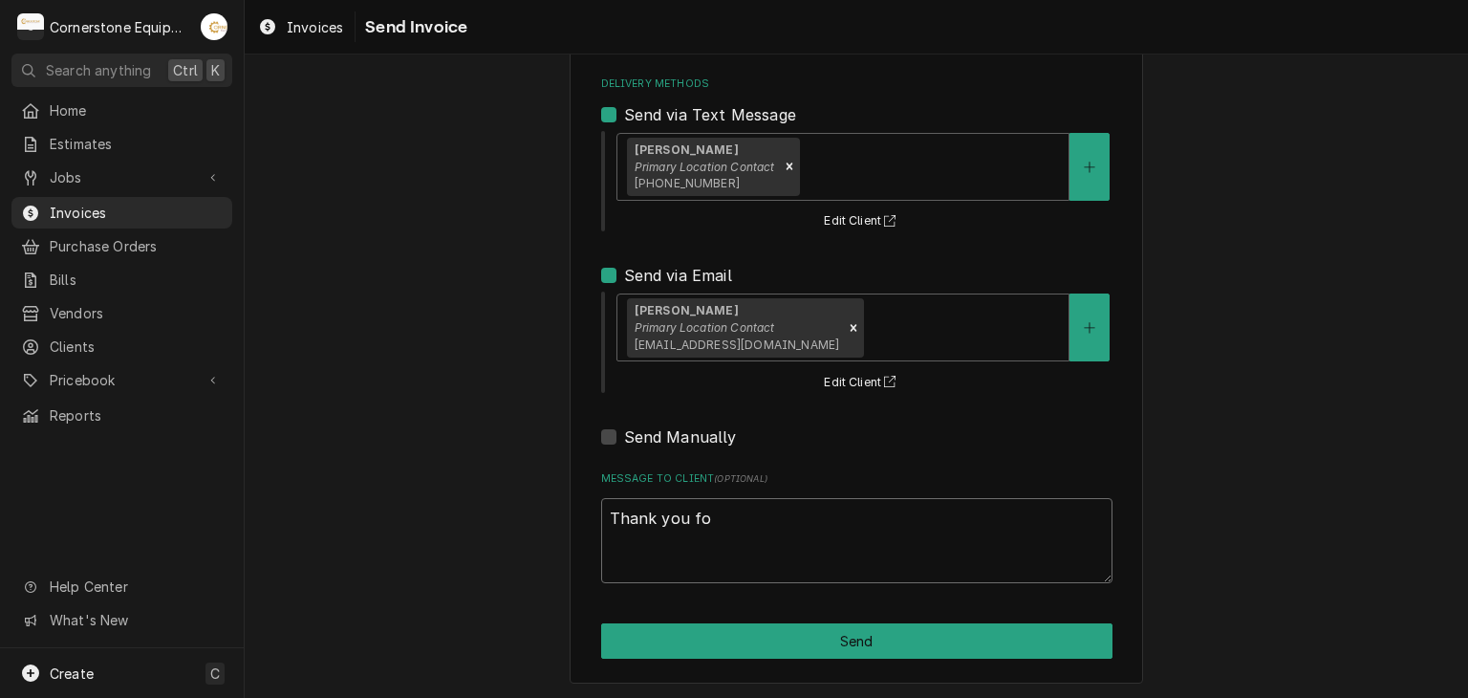
type textarea "x"
type textarea "Thank you for"
type textarea "x"
type textarea "Thank you for"
type textarea "x"
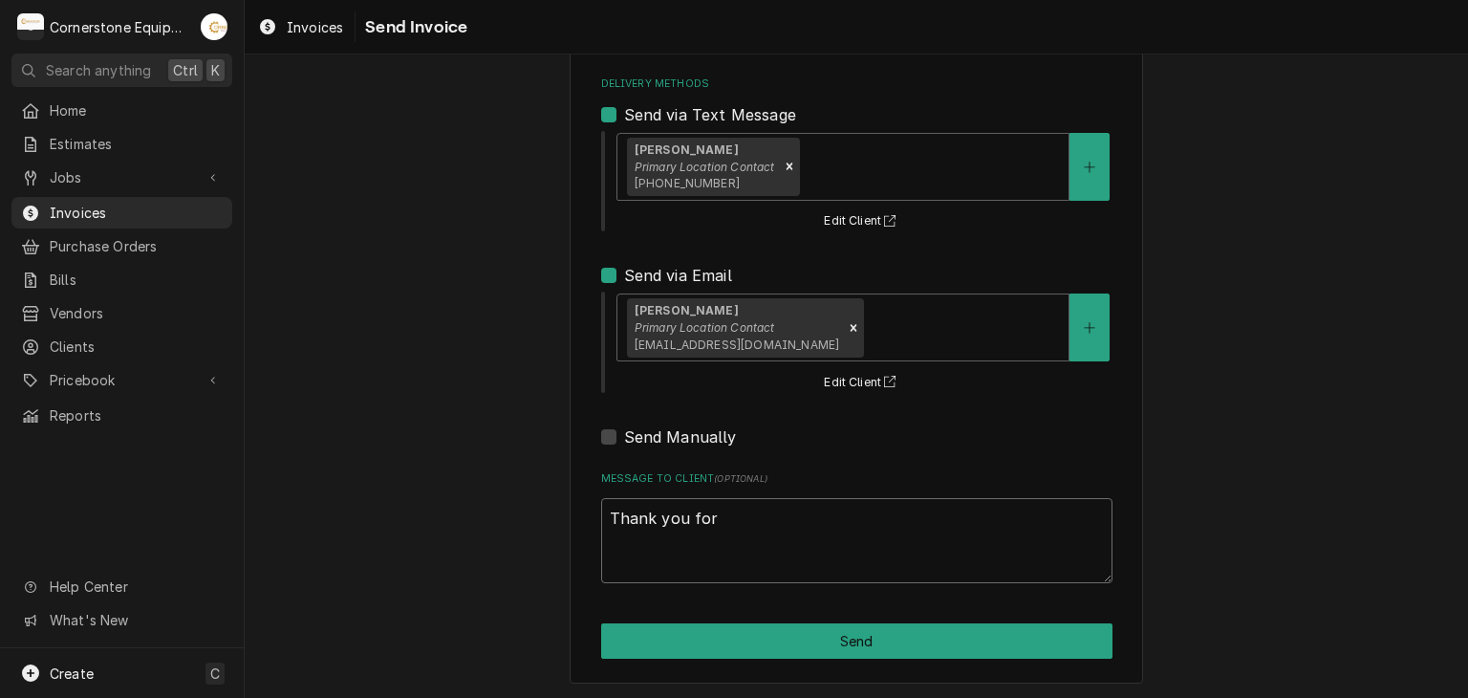
type textarea "Thank you for t"
type textarea "x"
type textarea "Thank you for th"
type textarea "x"
type textarea "Thank you for the"
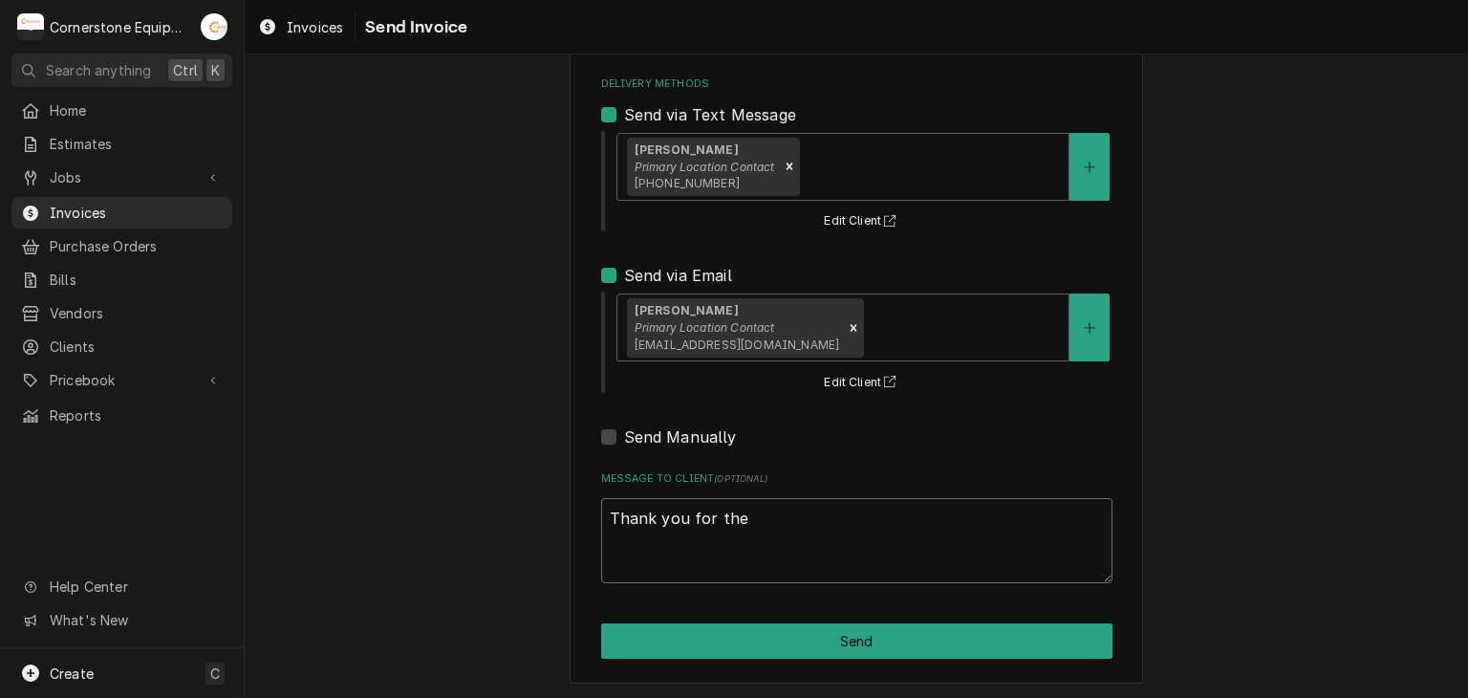
type textarea "x"
type textarea "Thank you for the"
type textarea "x"
type textarea "Thank you for the o"
type textarea "x"
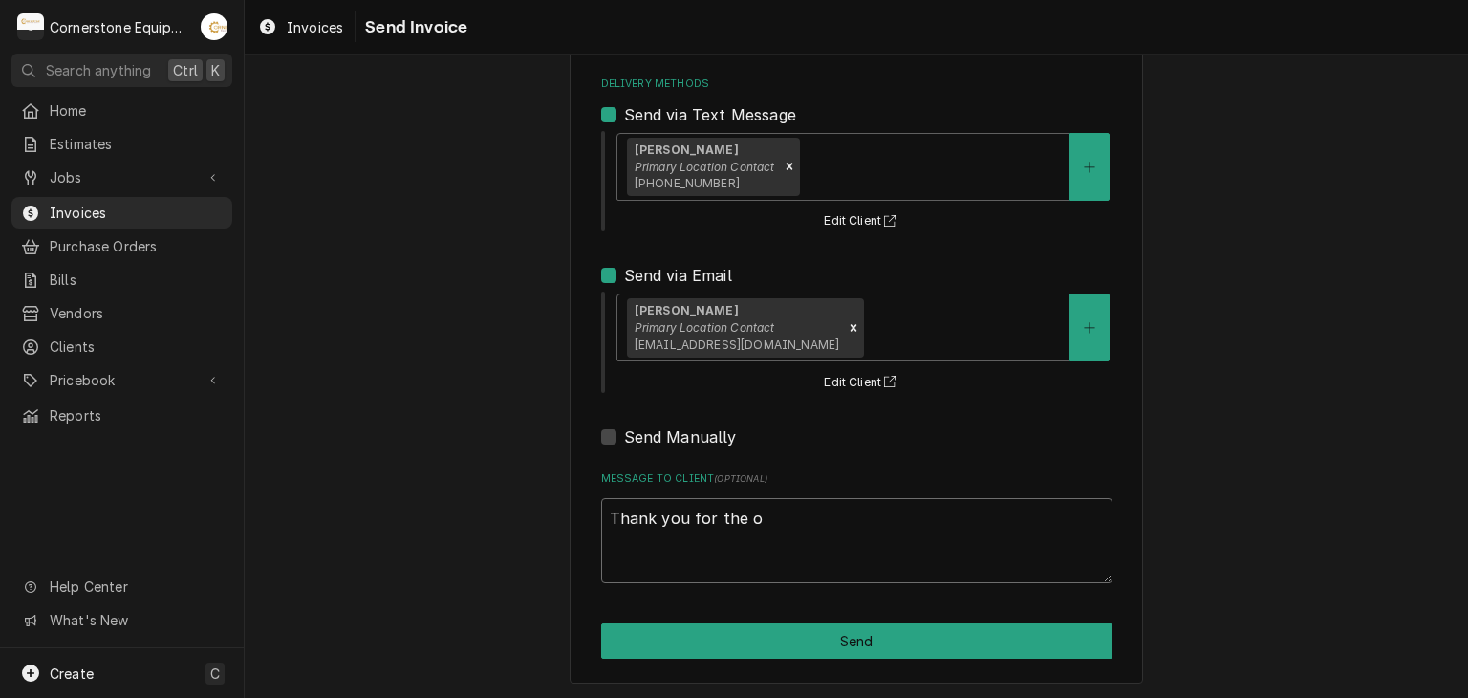
type textarea "Thank you for the op"
type textarea "x"
type textarea "Thank you for the opp"
type textarea "x"
type textarea "Thank you for the oppo"
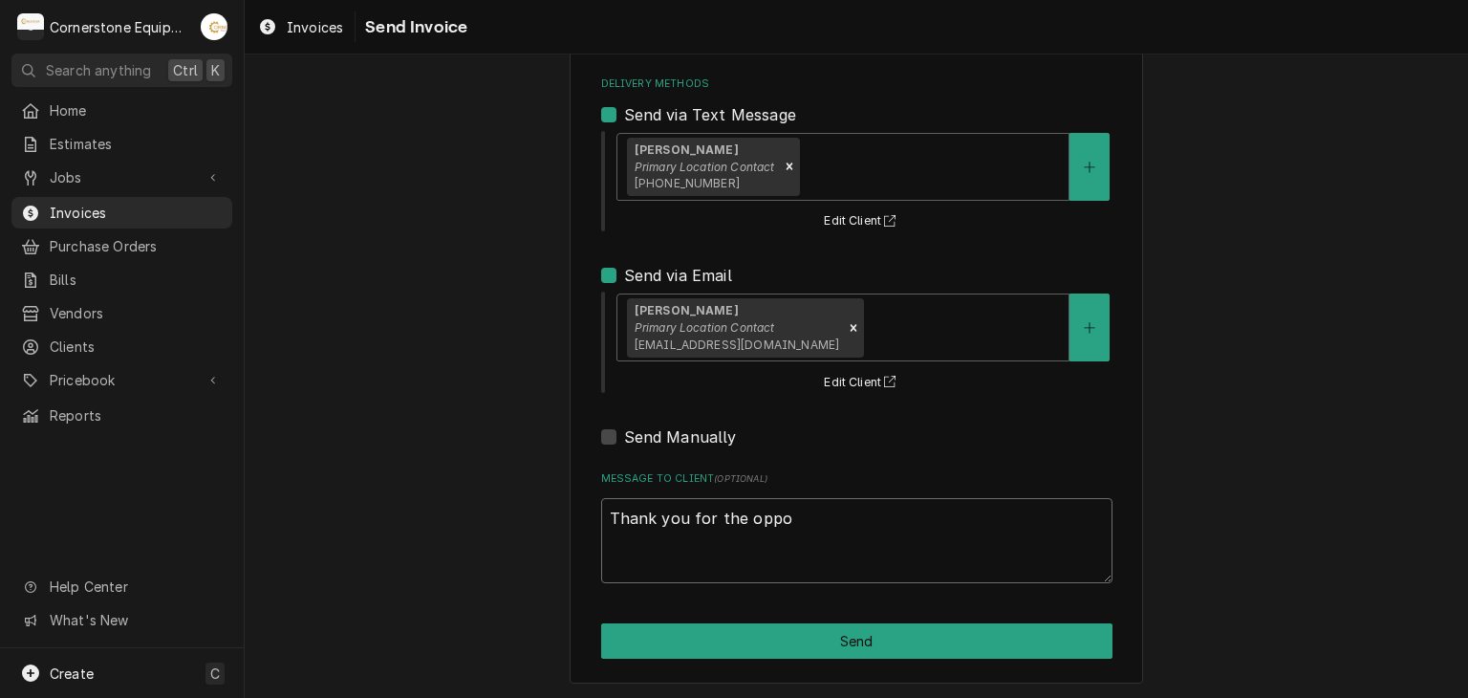
type textarea "x"
type textarea "Thank you for the oppor"
type textarea "x"
type textarea "Thank you for the opport"
type textarea "x"
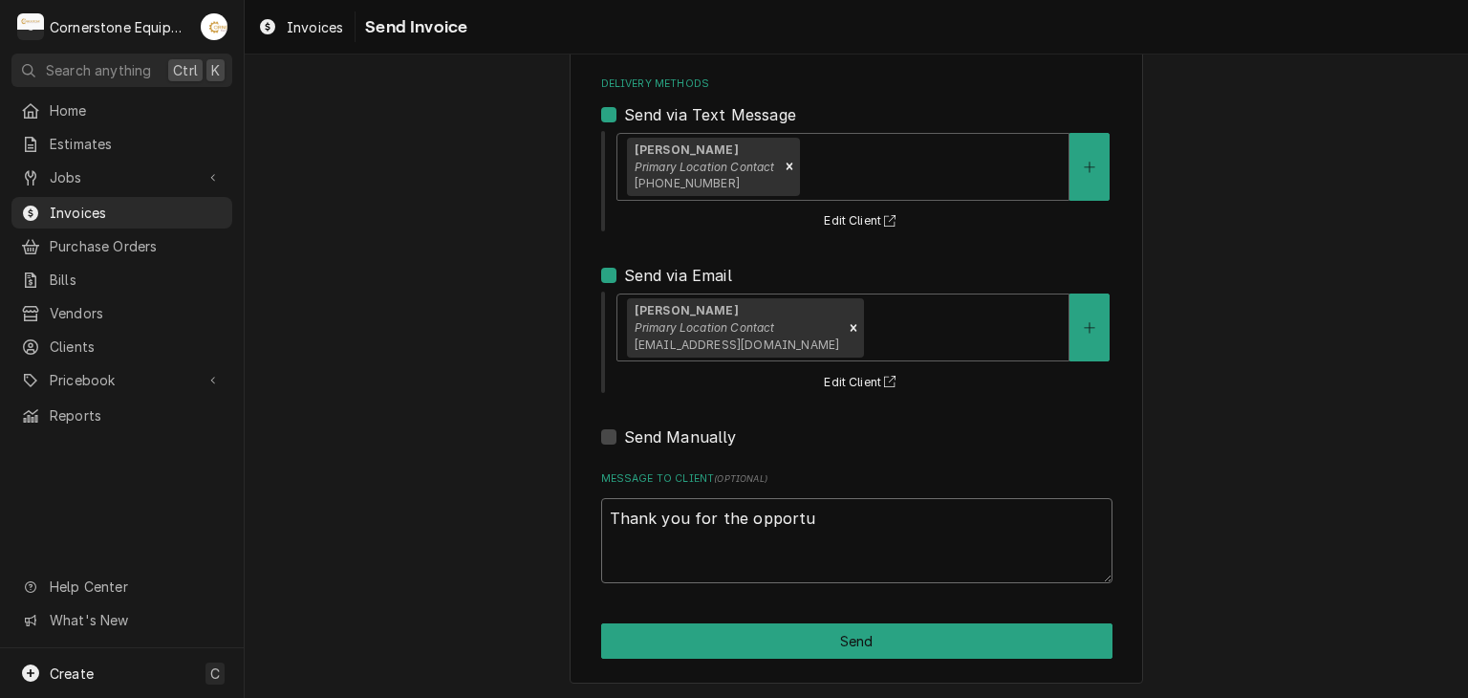
type textarea "Thank you for the opportun"
type textarea "x"
type textarea "Thank you for the opportuni"
type textarea "x"
type textarea "Thank you for the opportunit"
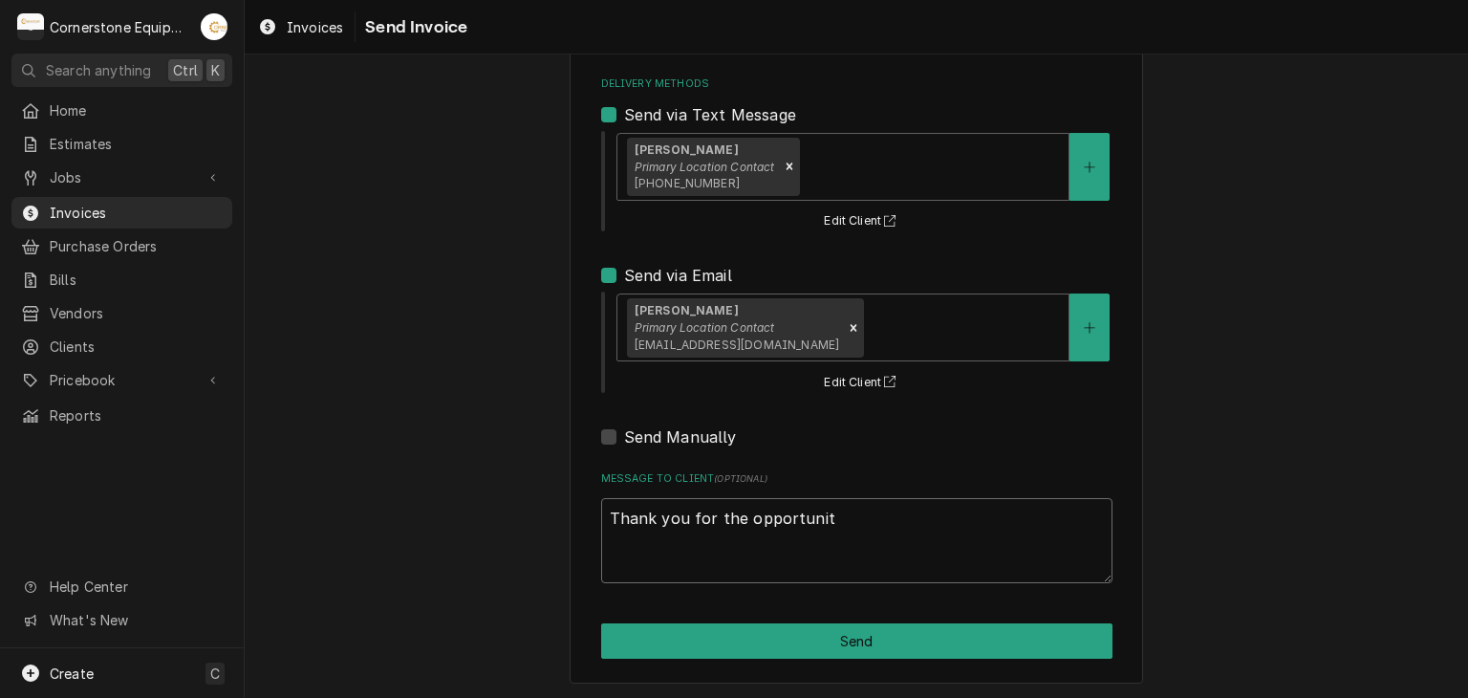
type textarea "x"
type textarea "Thank you for the opportunity"
type textarea "x"
type textarea "Thank you for the opportunity"
type textarea "x"
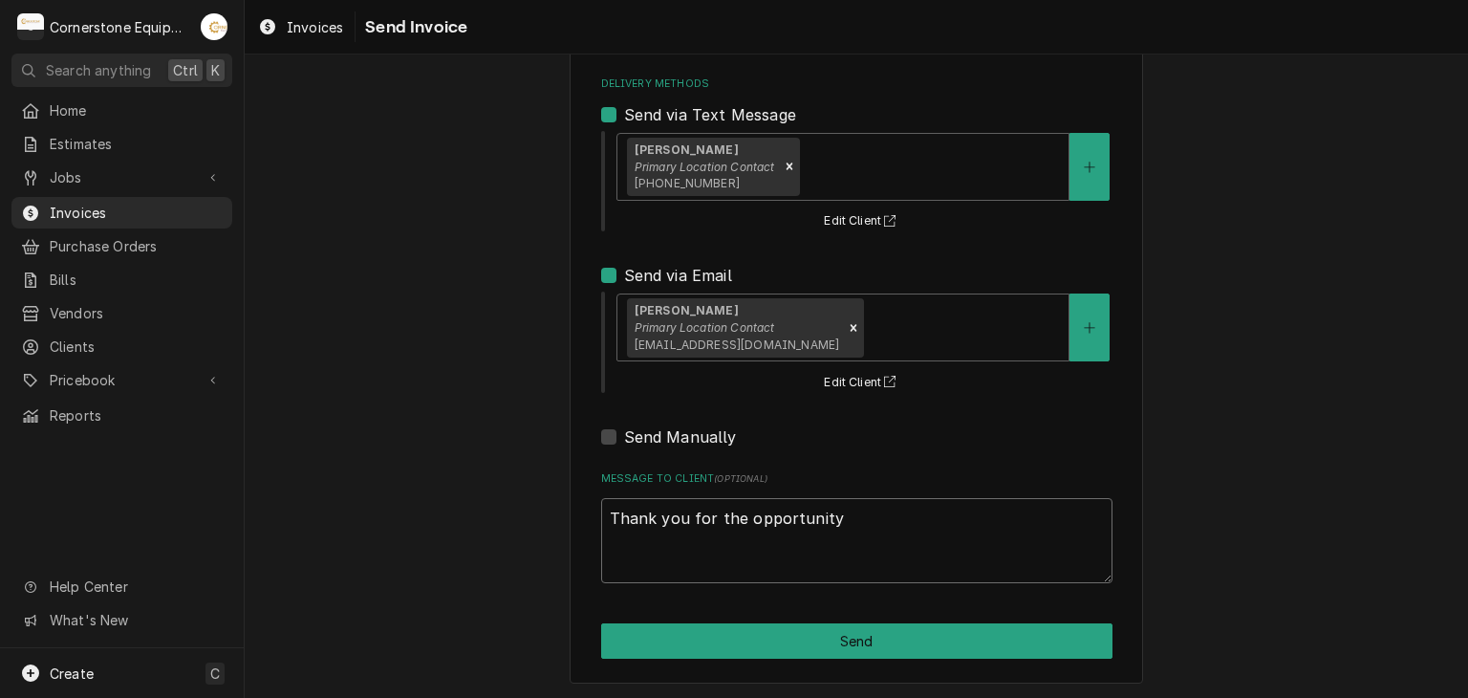
type textarea "Thank you for the opportunity t"
type textarea "x"
type textarea "Thank you for the opportunity to"
type textarea "x"
type textarea "Thank you for the opportunity to"
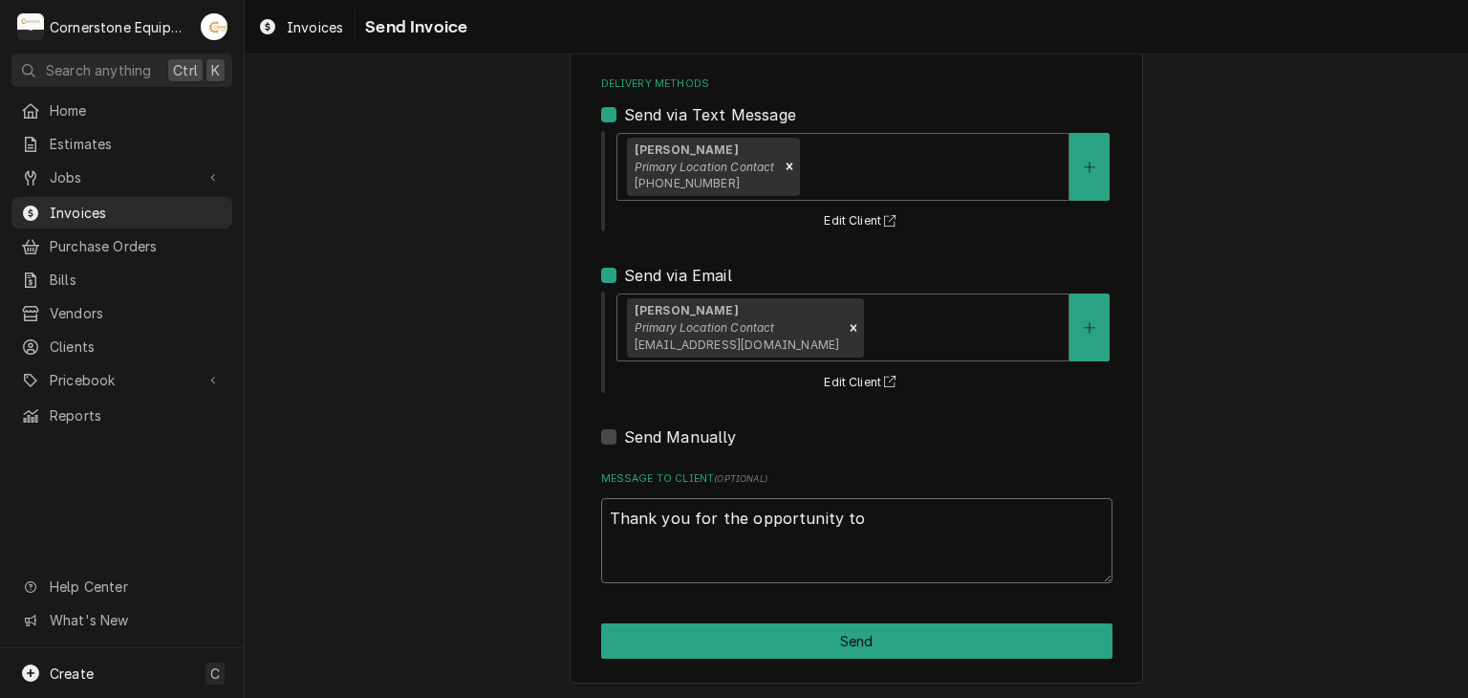
type textarea "x"
type textarea "Thank you for the opportunity to b"
type textarea "x"
type textarea "Thank you for the opportunity to be"
type textarea "x"
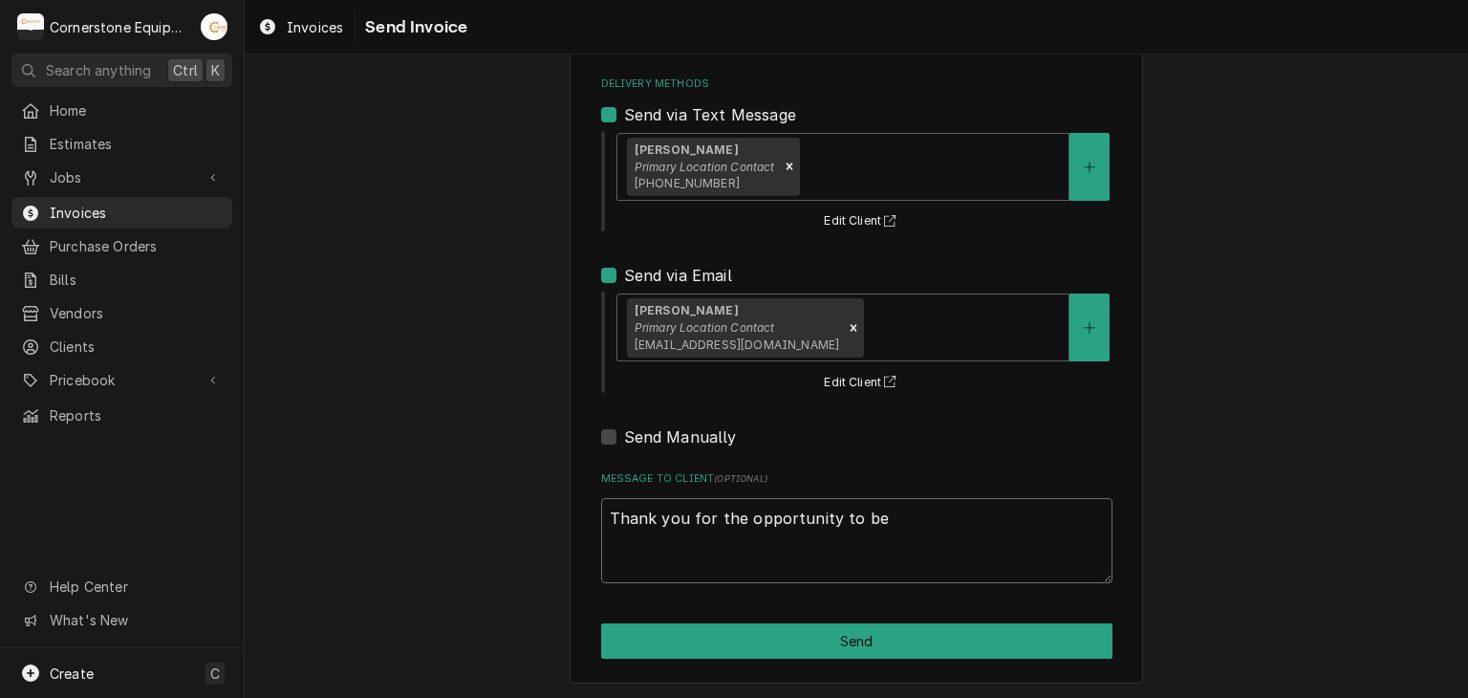
type textarea "Thank you for the opportunity to be"
type textarea "x"
type textarea "Thank you for the opportunity to be o"
type textarea "x"
type textarea "Thank you for the opportunity to be of"
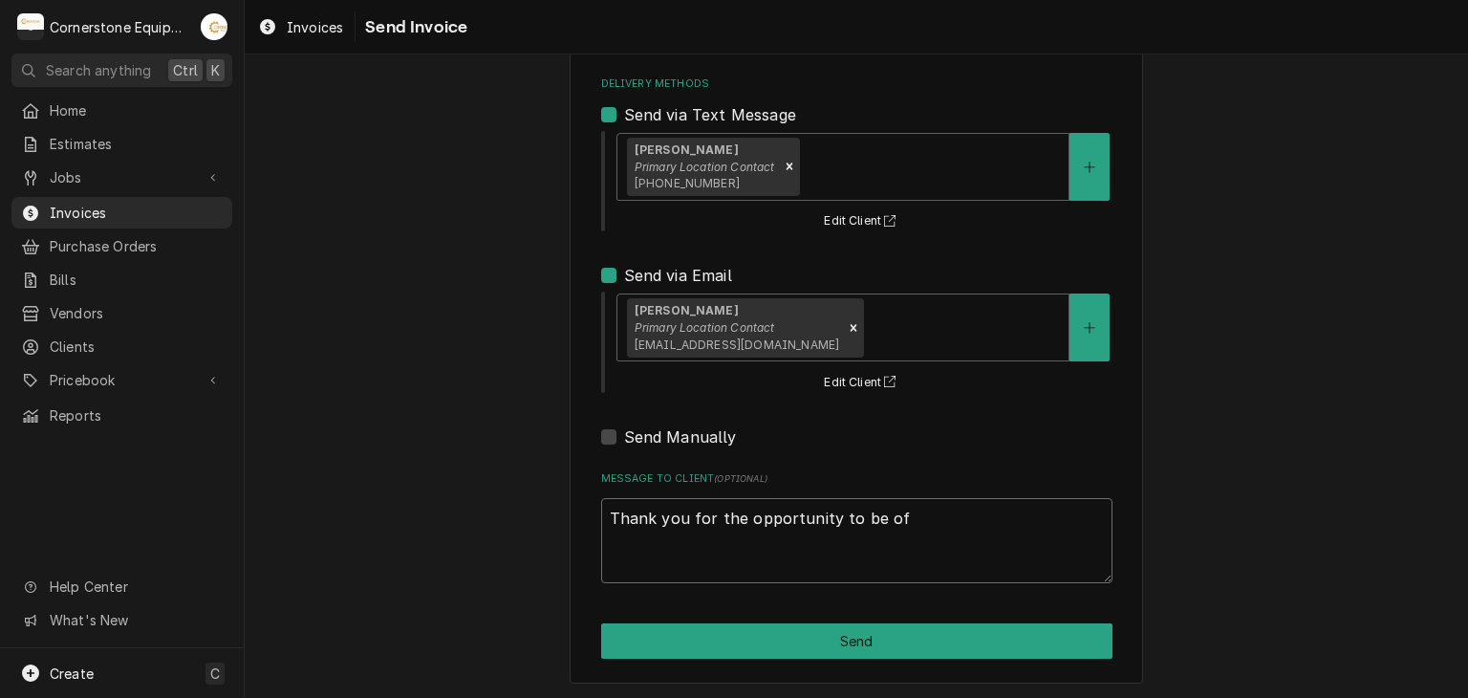
type textarea "x"
type textarea "Thank you for the opportunity to be of"
type textarea "x"
type textarea "Thank you for the opportunity to be of s"
type textarea "x"
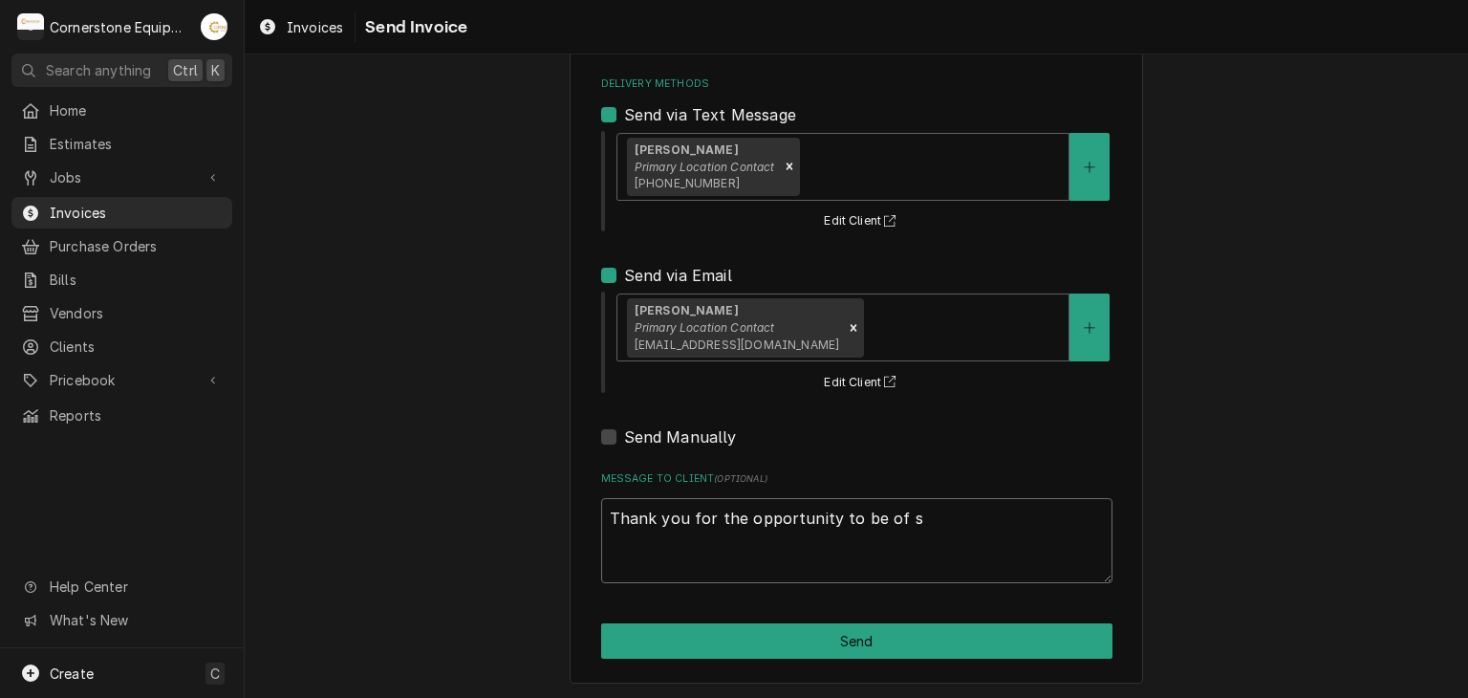
type textarea "Thank you for the opportunity to be of se"
type textarea "x"
type textarea "Thank you for the opportunity to be of ser"
type textarea "x"
type textarea "Thank you for the opportunity to be of serv"
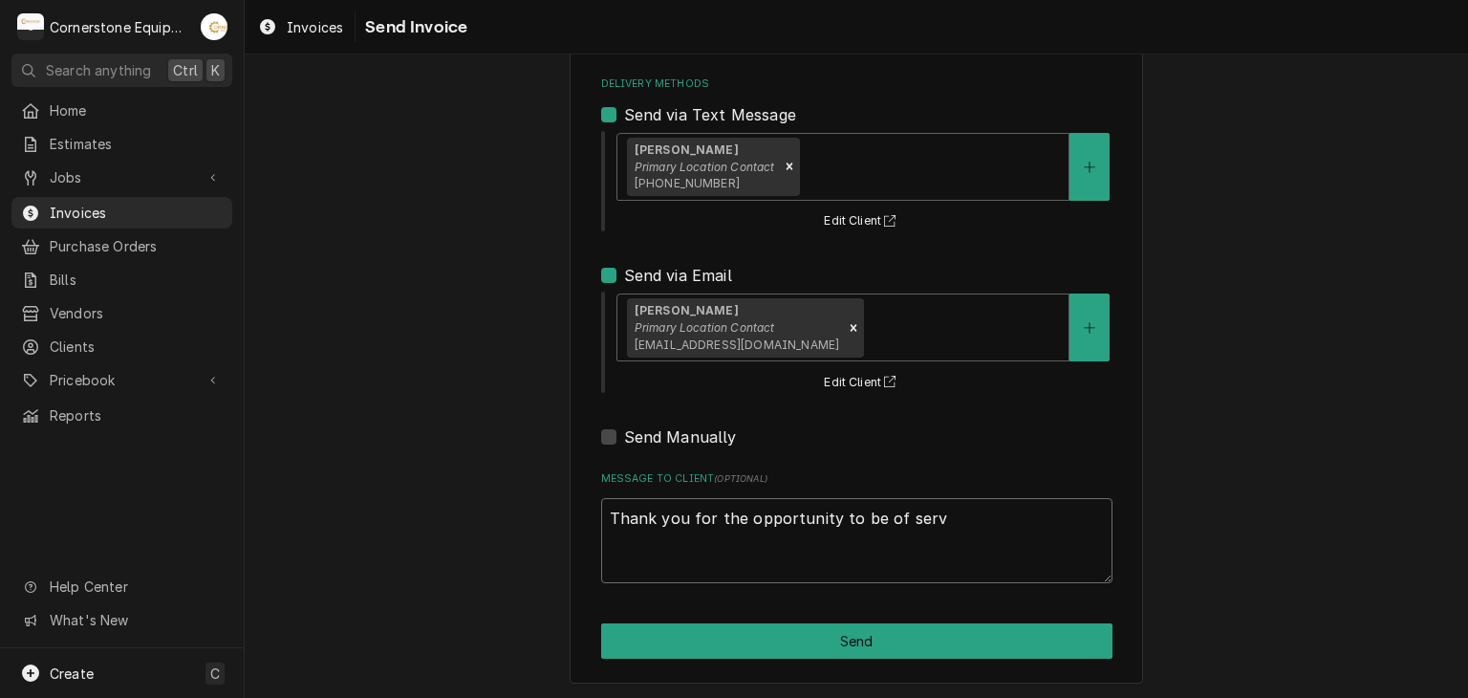
type textarea "x"
type textarea "Thank you for the opportunity to be of servi"
type textarea "x"
type textarea "Thank you for the opportunity to be of servic"
type textarea "x"
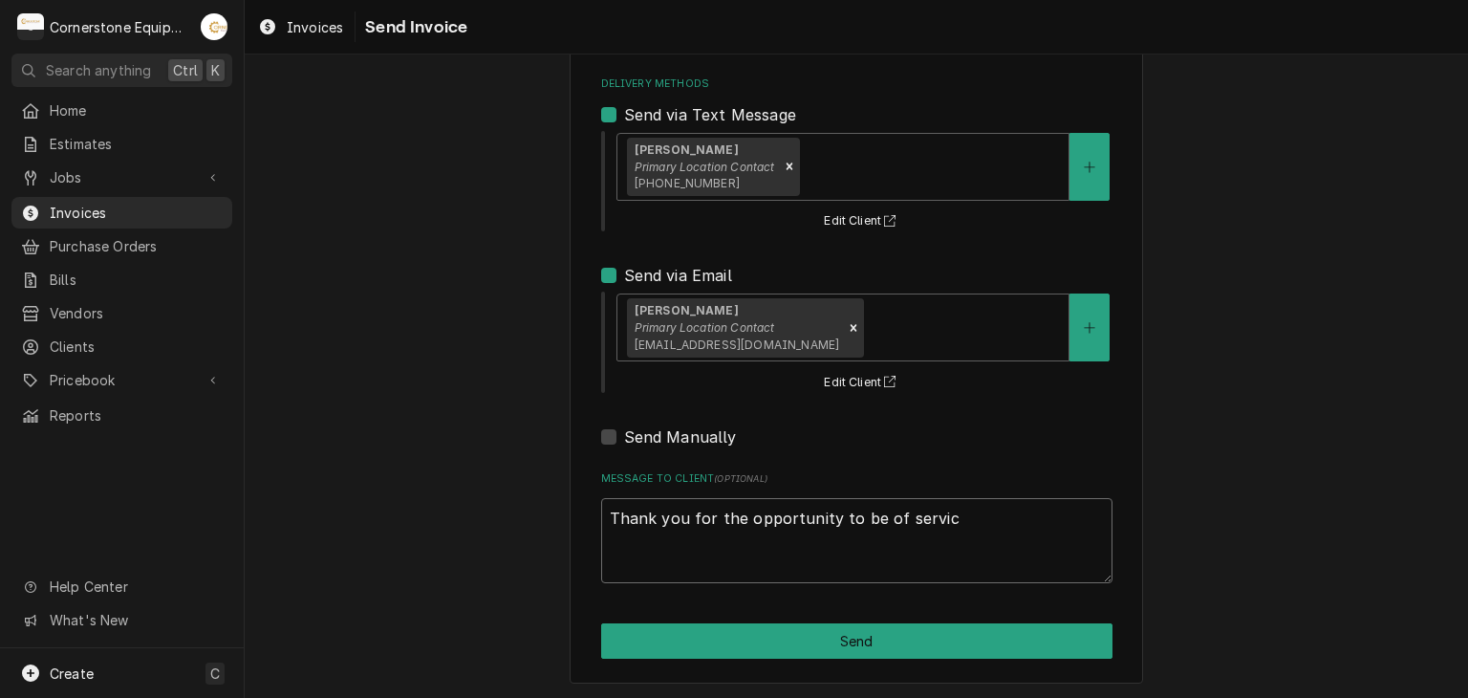
type textarea "Thank you for the opportunity to be of service"
type textarea "x"
click at [662, 535] on textarea "Thank you for the opportunity to be of service!" at bounding box center [856, 541] width 511 height 86
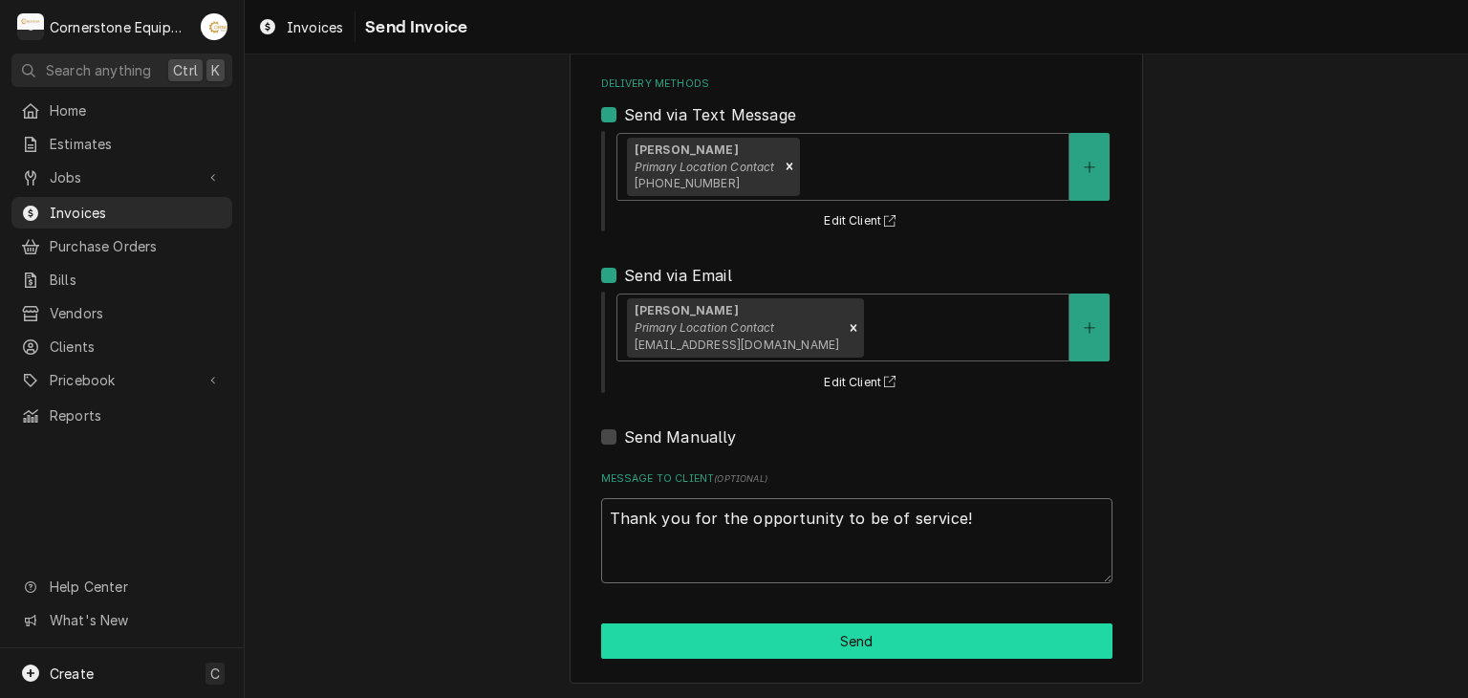
type textarea "Thank you for the opportunity to be of service!"
click at [849, 647] on button "Send" at bounding box center [856, 640] width 511 height 35
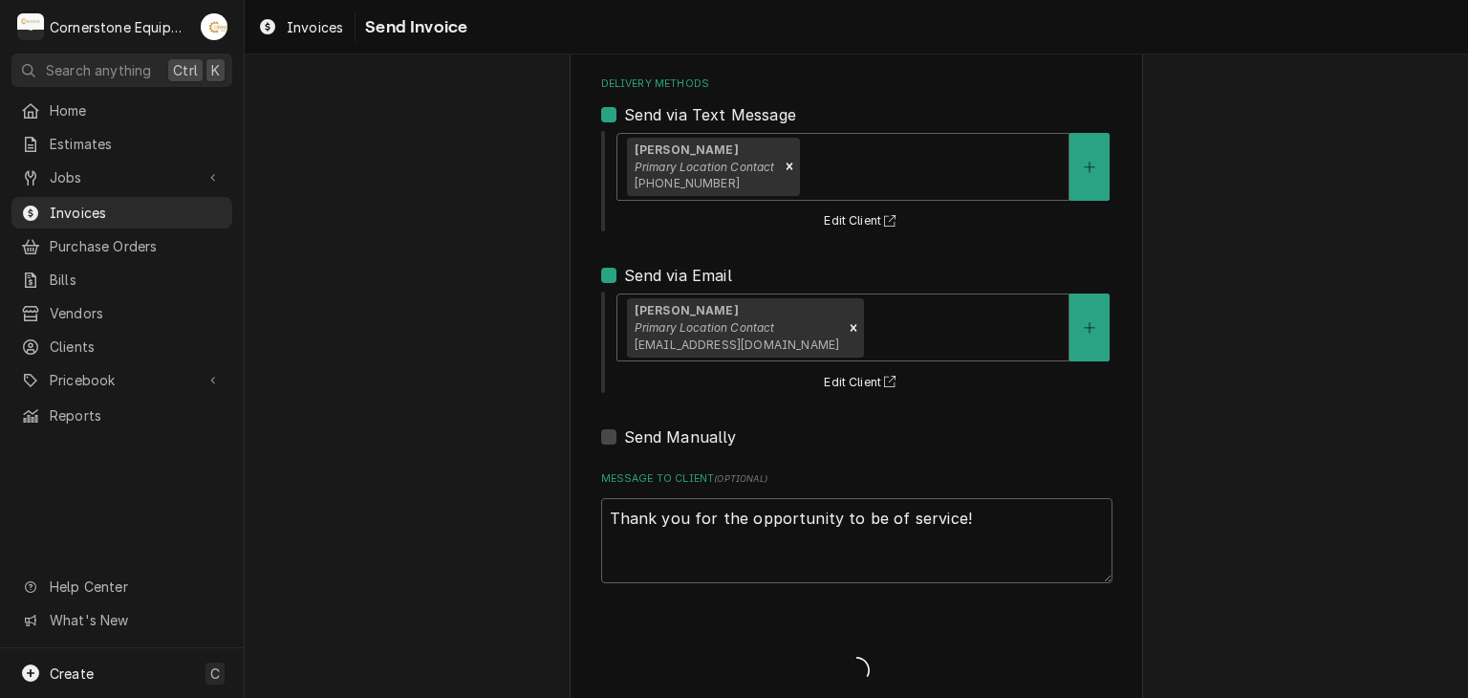
type textarea "x"
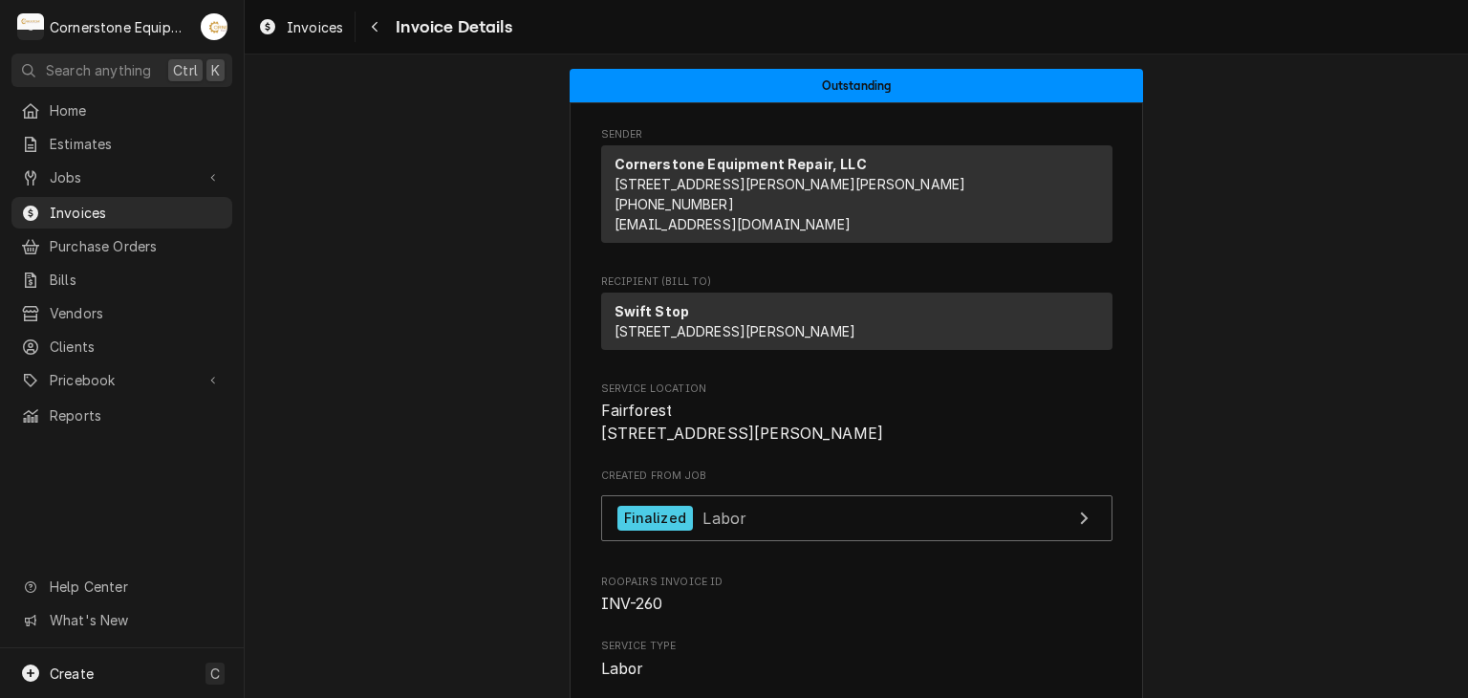
click at [54, 185] on link "Jobs" at bounding box center [121, 177] width 221 height 32
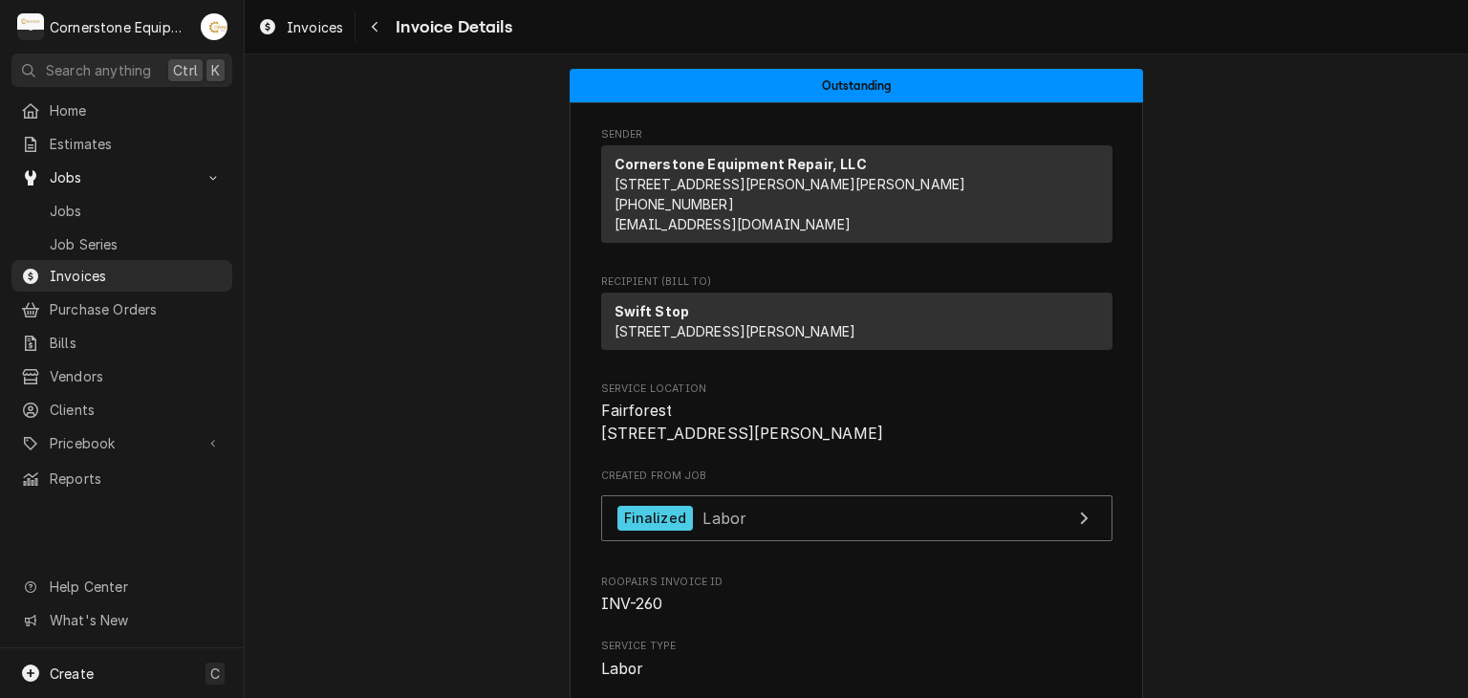
click at [61, 204] on span "Jobs" at bounding box center [136, 211] width 173 height 20
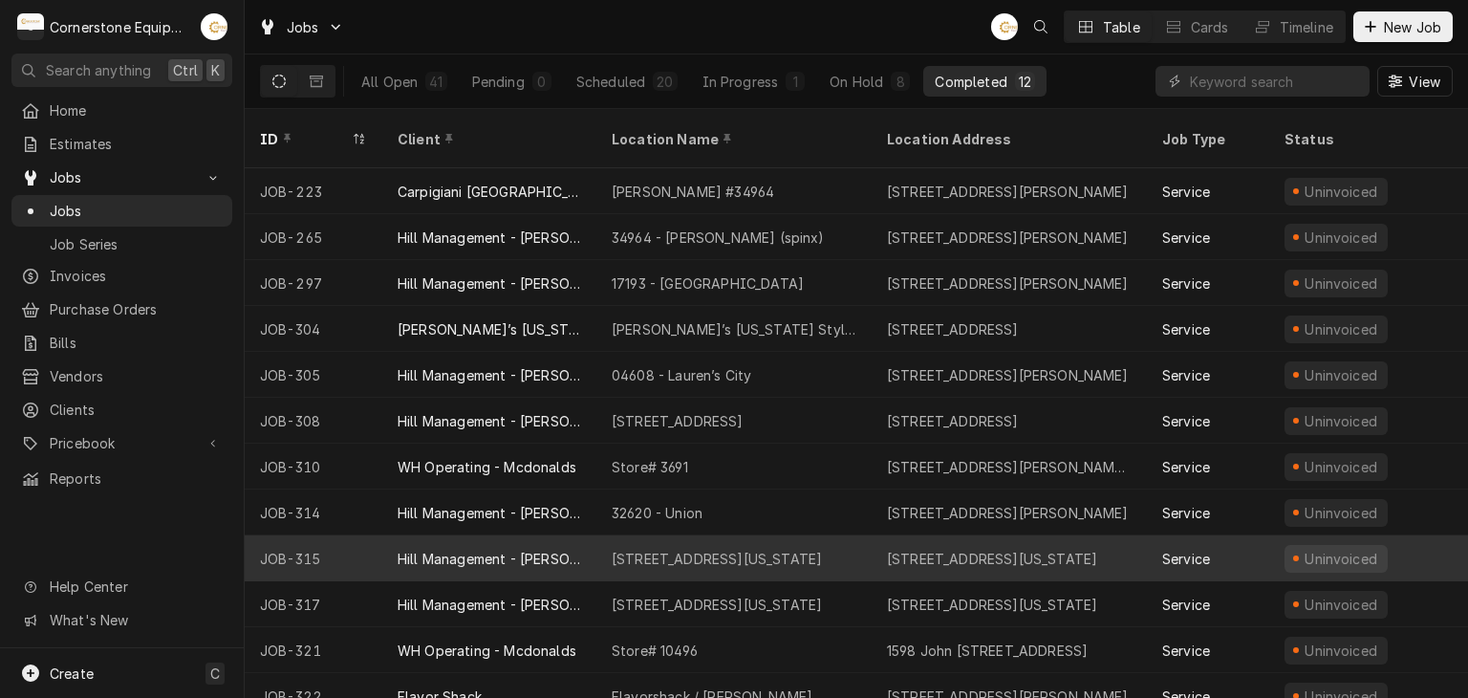
scroll to position [12, 0]
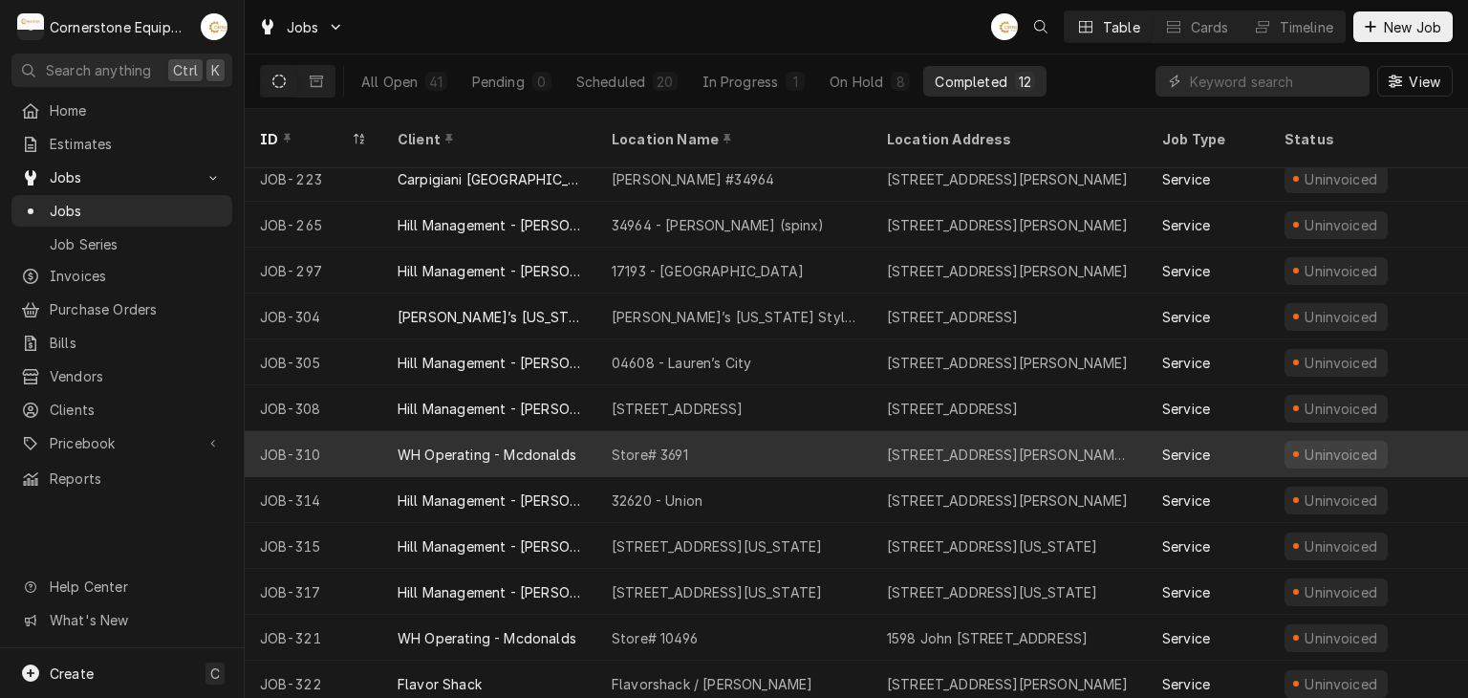
click at [494, 444] on div "WH Operating - Mcdonalds" at bounding box center [487, 454] width 179 height 20
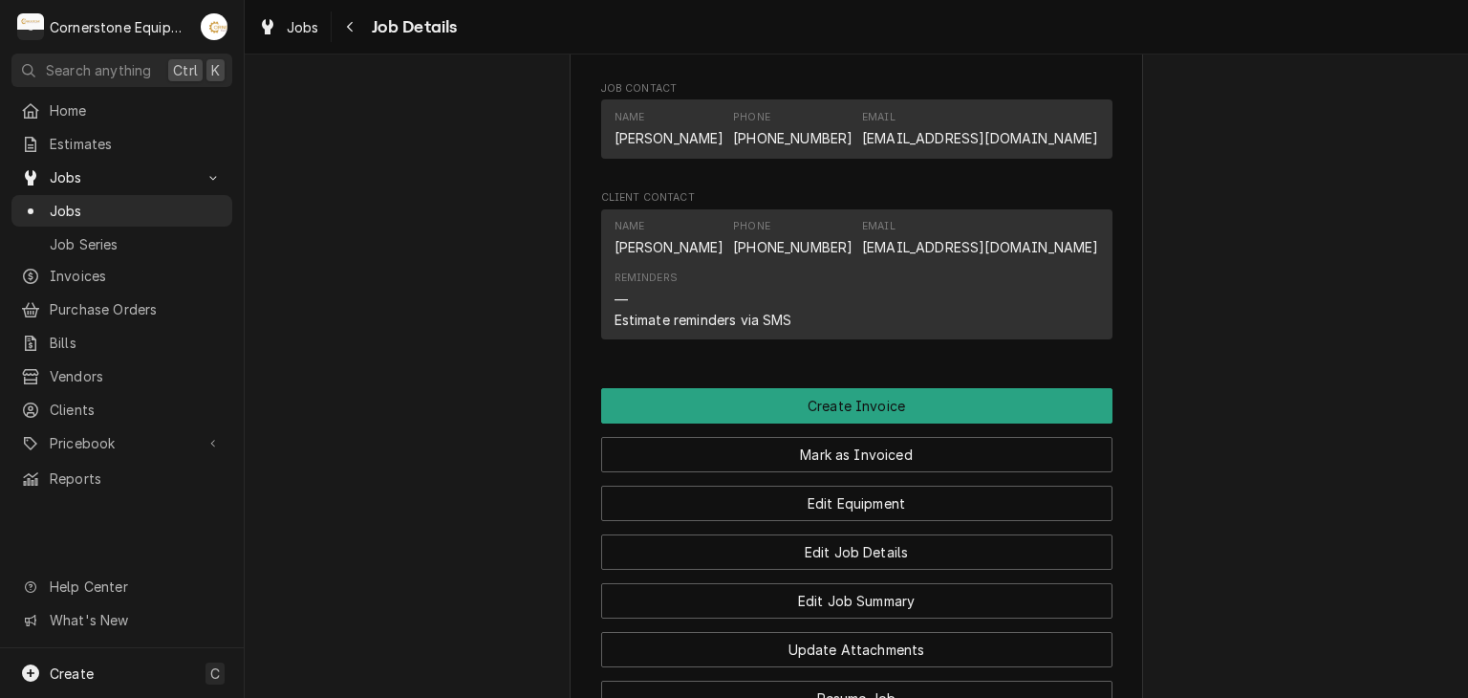
scroll to position [1543, 0]
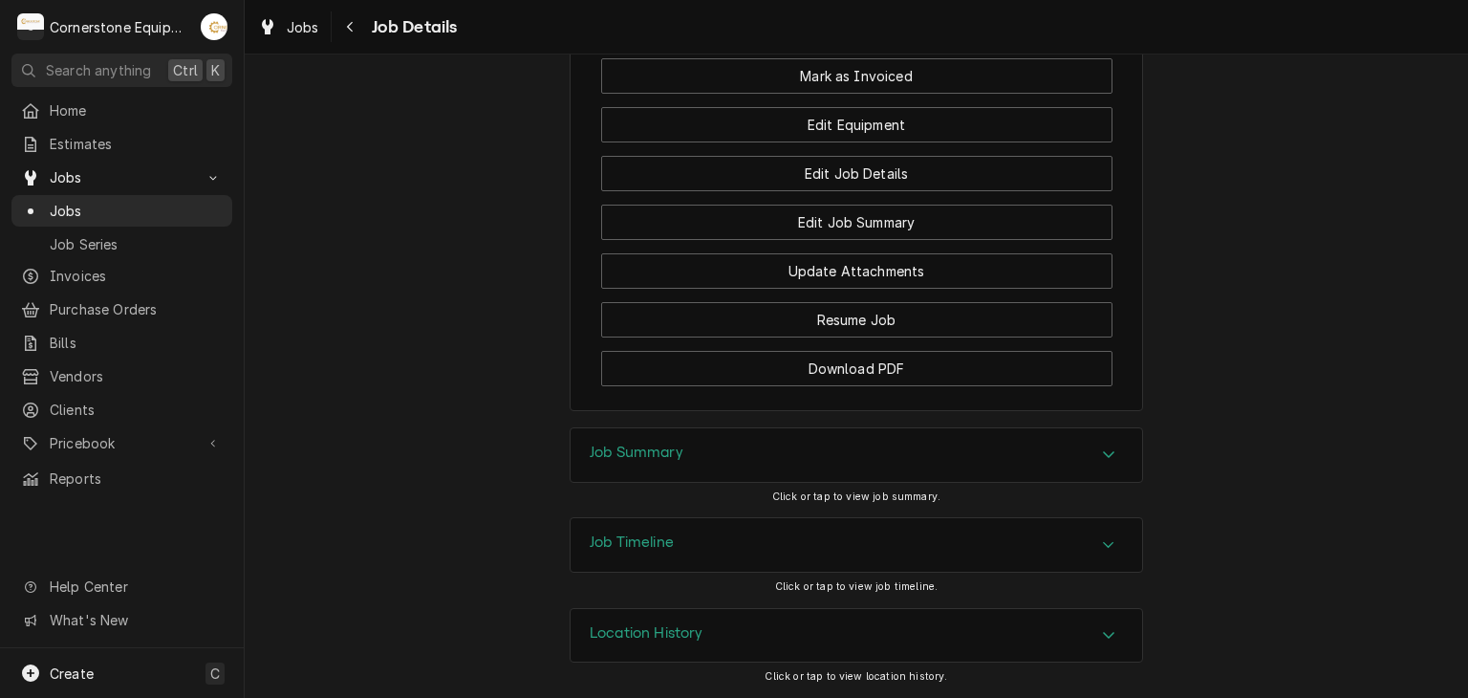
click at [676, 457] on h3 "Job Summary" at bounding box center [637, 452] width 94 height 18
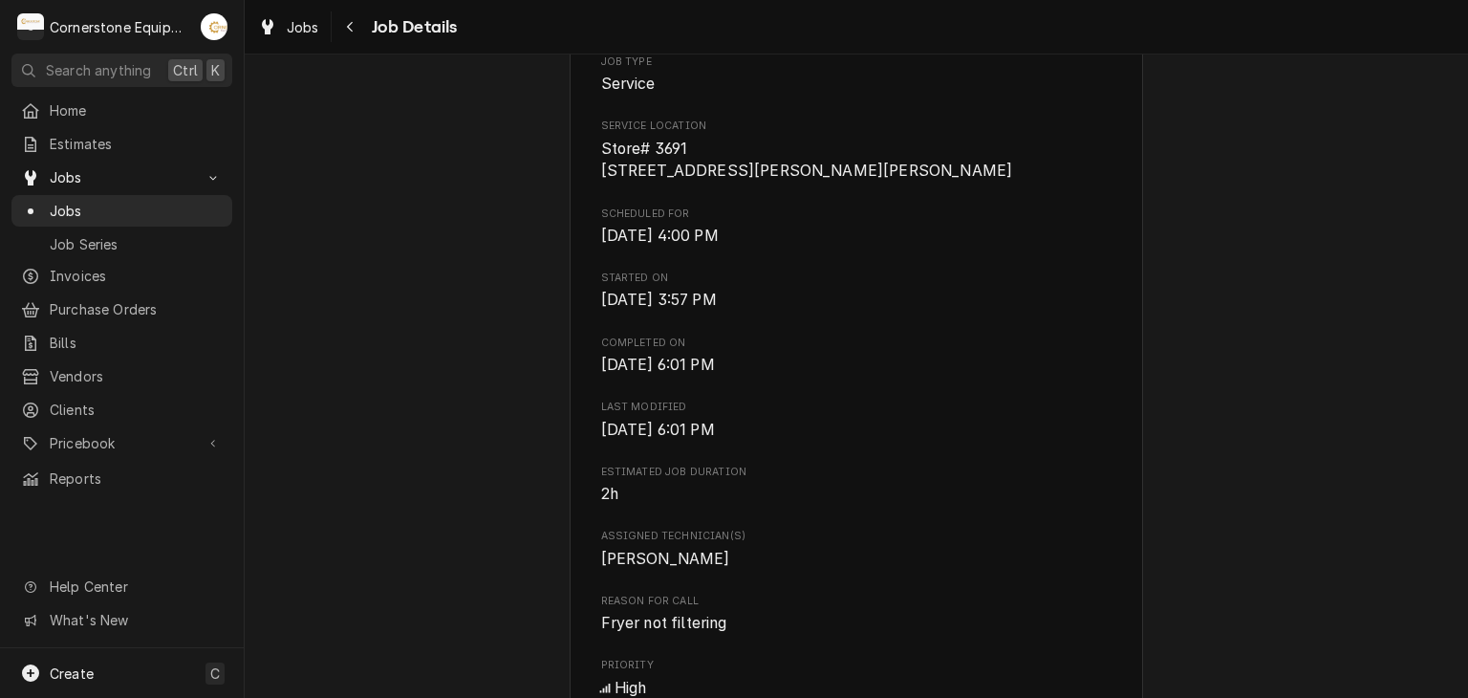
scroll to position [0, 0]
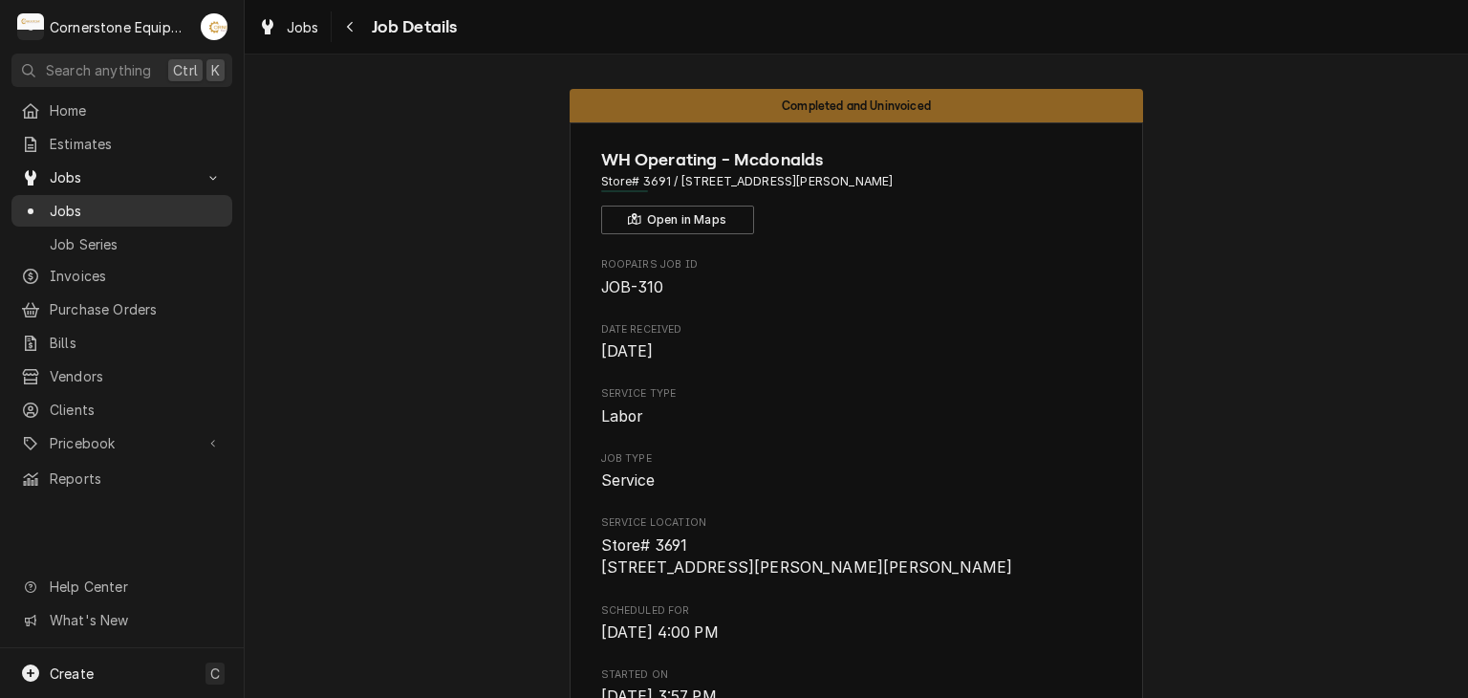
click at [191, 215] on div "Jobs" at bounding box center [121, 211] width 213 height 24
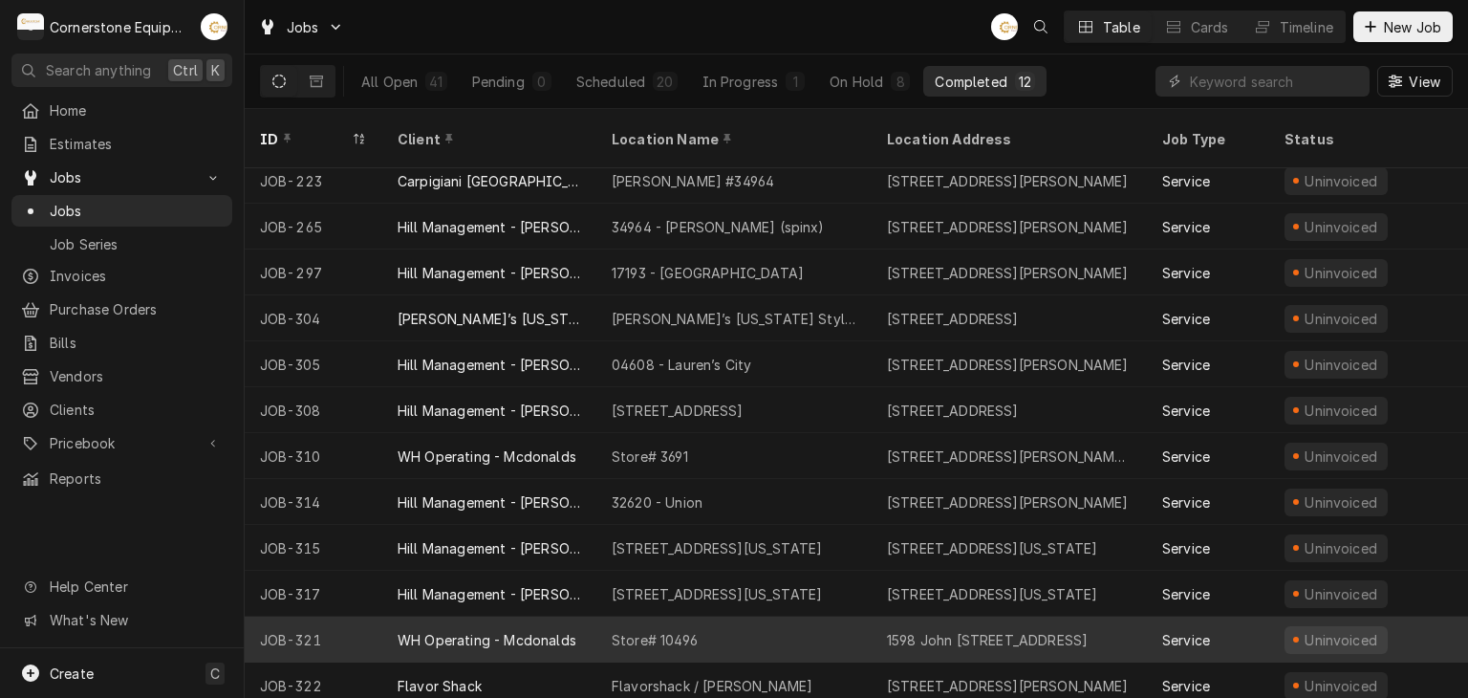
scroll to position [12, 0]
click at [463, 628] on div "WH Operating - Mcdonalds" at bounding box center [487, 638] width 179 height 20
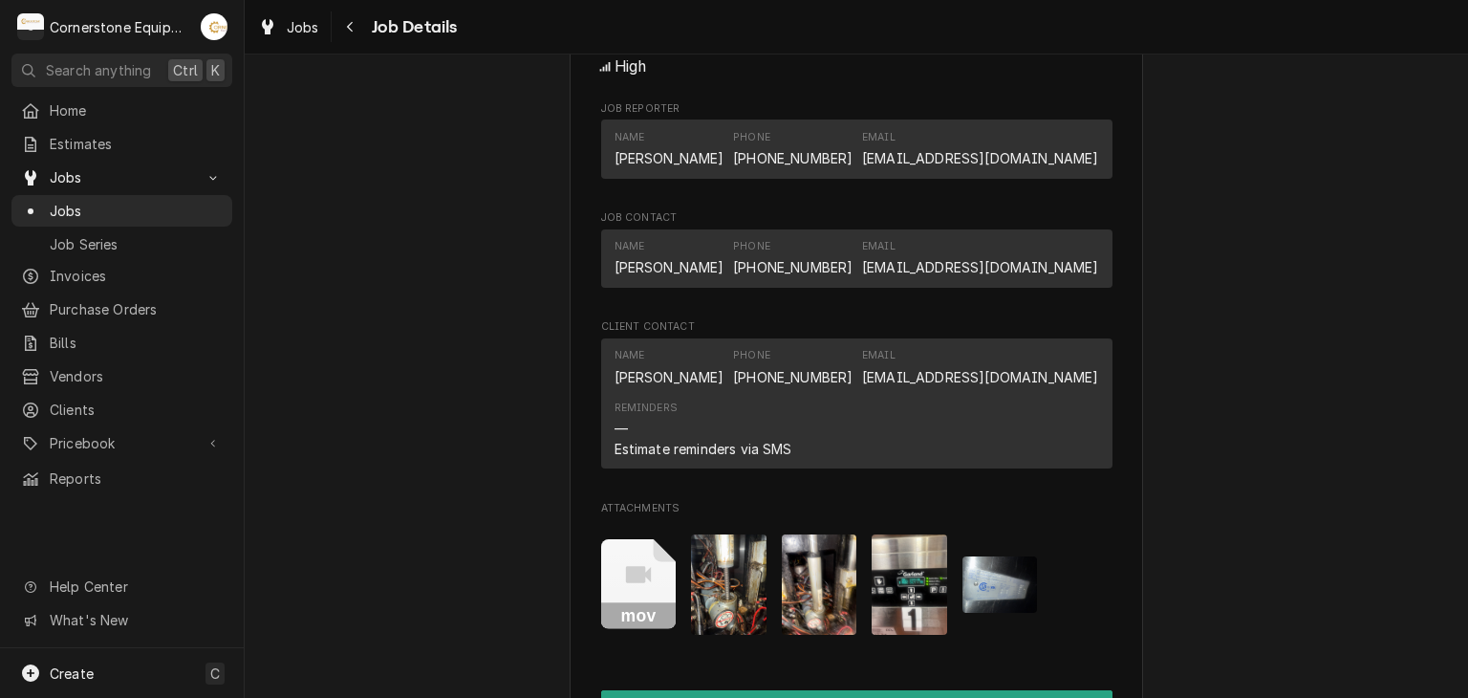
scroll to position [1529, 0]
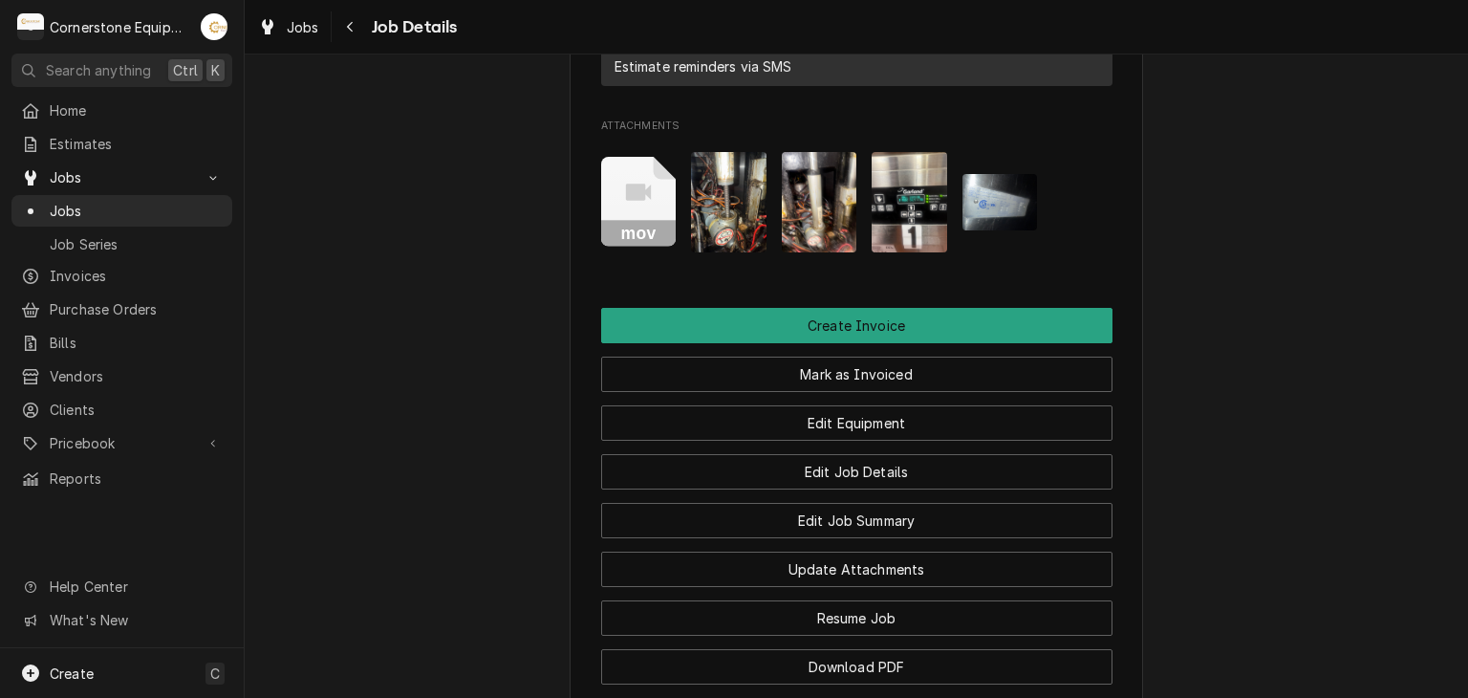
drag, startPoint x: 635, startPoint y: 238, endPoint x: 2052, endPoint y: 263, distance: 1417.4
click at [1467, 263] on html "C Cornerstone Equipment Repair, LLC AB Search anything Ctrl K Home Estimates Jo…" at bounding box center [734, 349] width 1468 height 698
click at [624, 236] on icon "Attachments" at bounding box center [638, 202] width 75 height 91
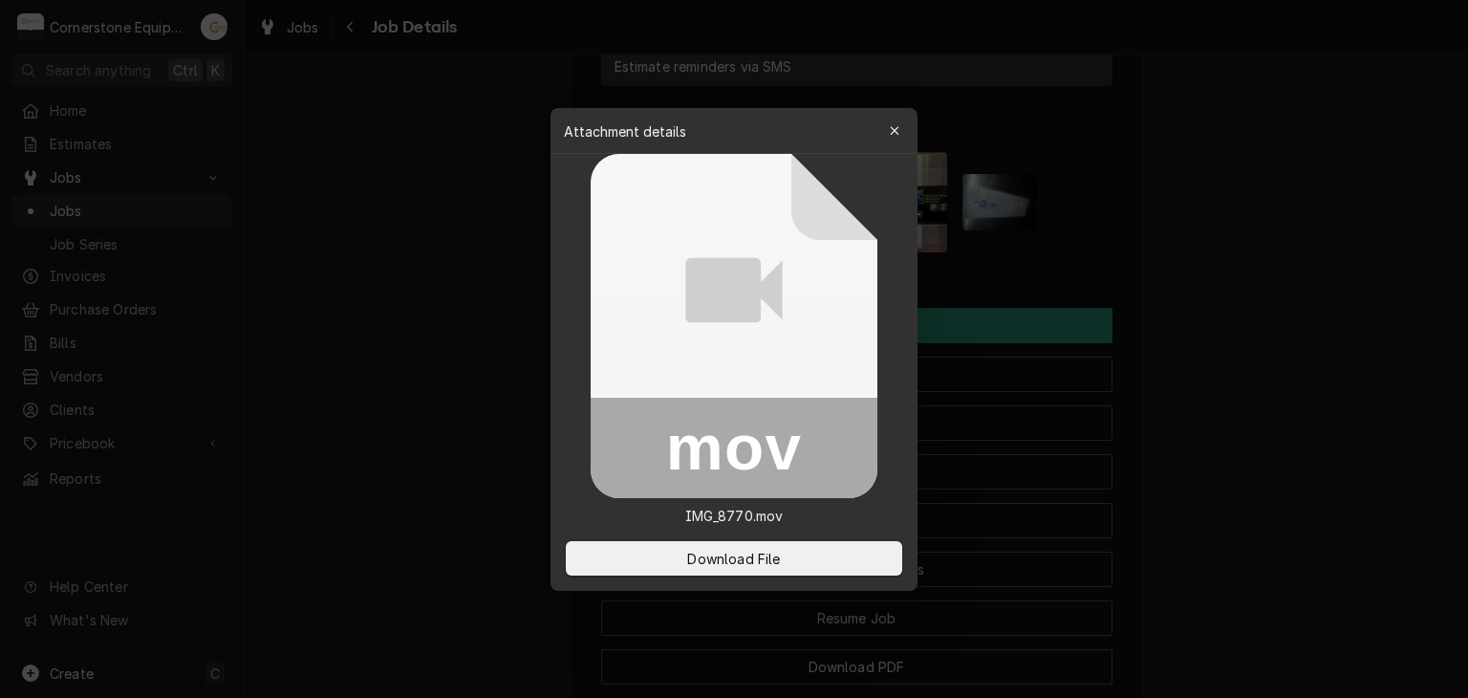
click at [672, 575] on div "Download File" at bounding box center [733, 558] width 367 height 65
click at [676, 560] on button "Download File" at bounding box center [734, 558] width 336 height 34
click at [405, 374] on div at bounding box center [734, 349] width 1468 height 698
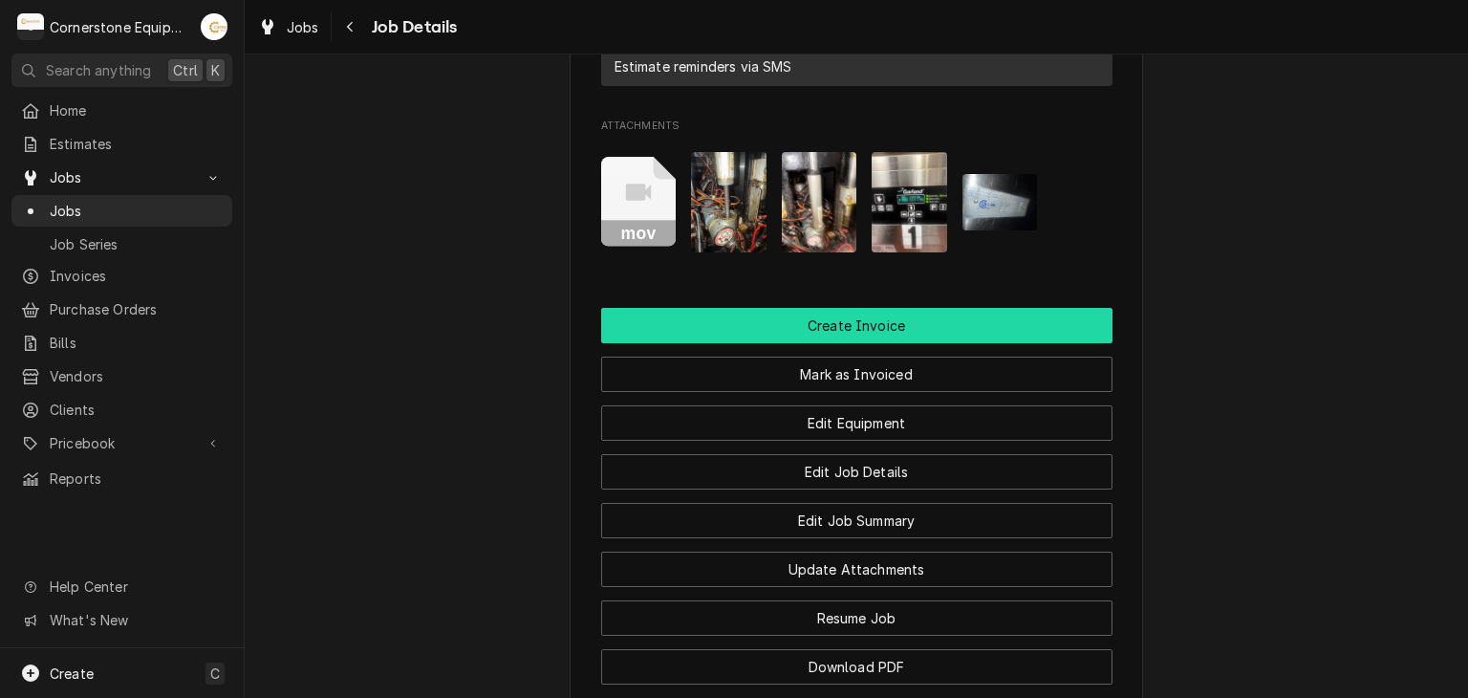
click at [891, 340] on button "Create Invoice" at bounding box center [856, 325] width 511 height 35
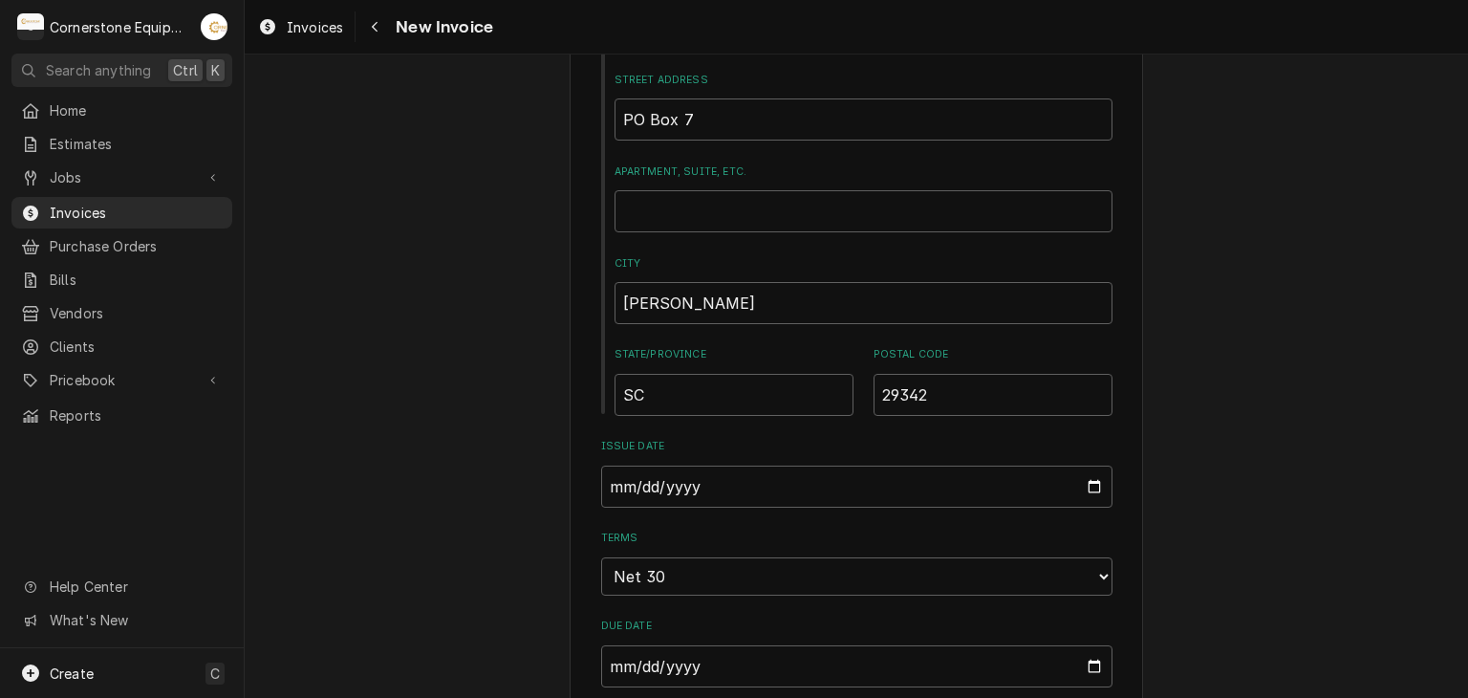
scroll to position [1147, 0]
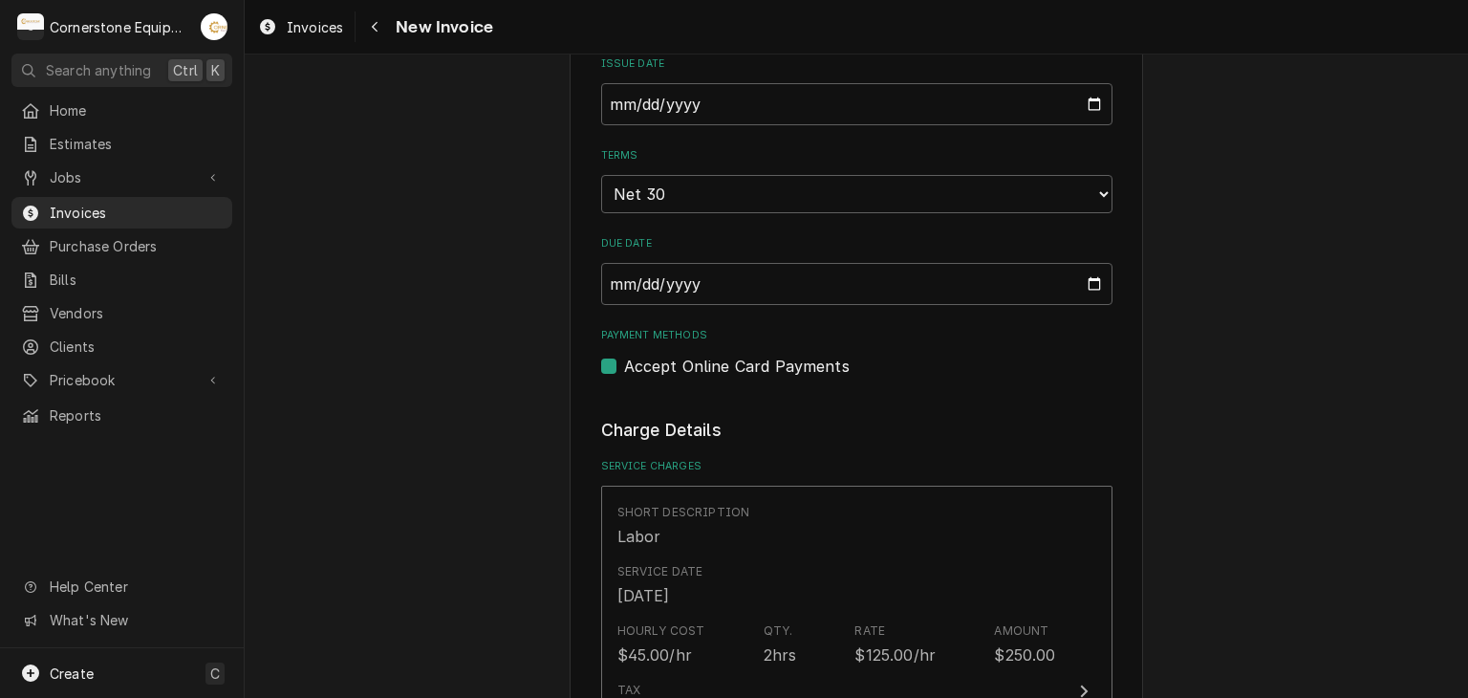
click at [664, 360] on label "Accept Online Card Payments" at bounding box center [737, 366] width 226 height 23
click at [664, 360] on input "Payment Methods" at bounding box center [879, 376] width 511 height 42
checkbox input "false"
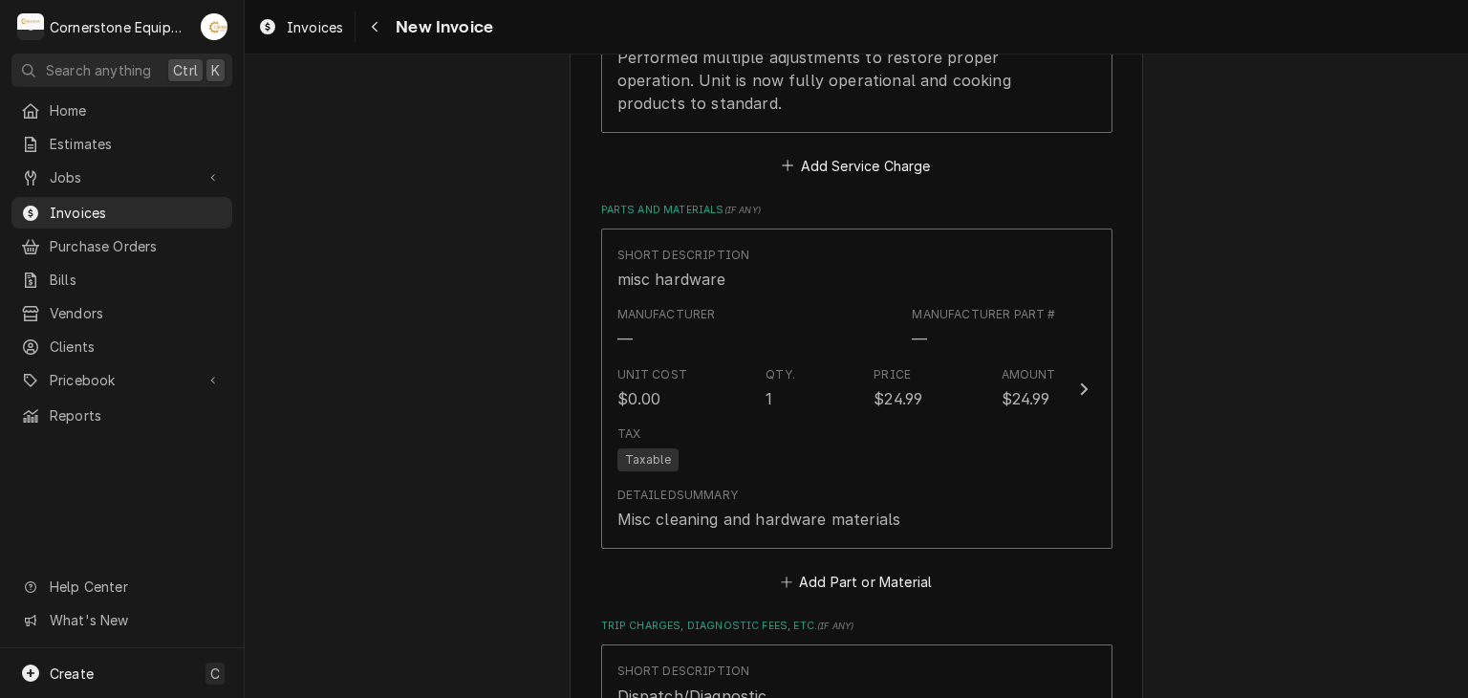
scroll to position [2293, 0]
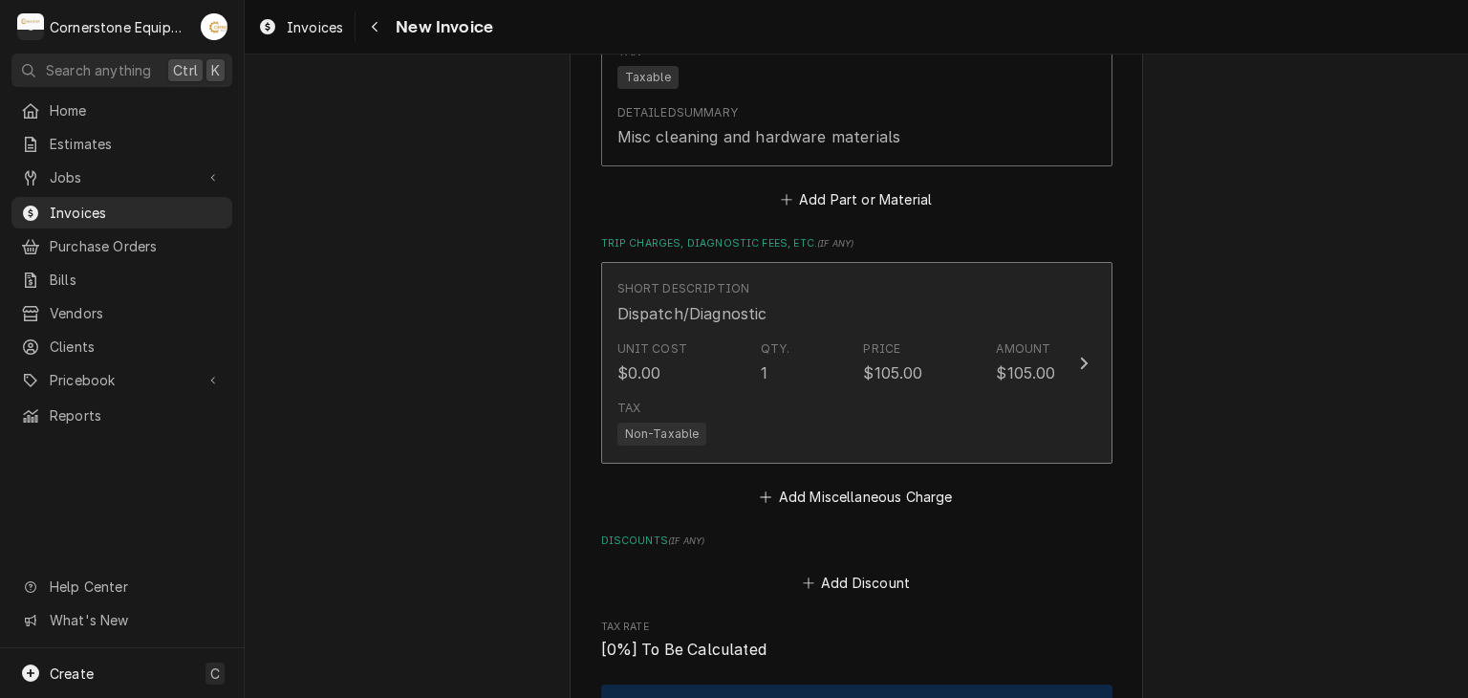
click at [947, 418] on div "Tax Non-Taxable" at bounding box center [836, 422] width 439 height 61
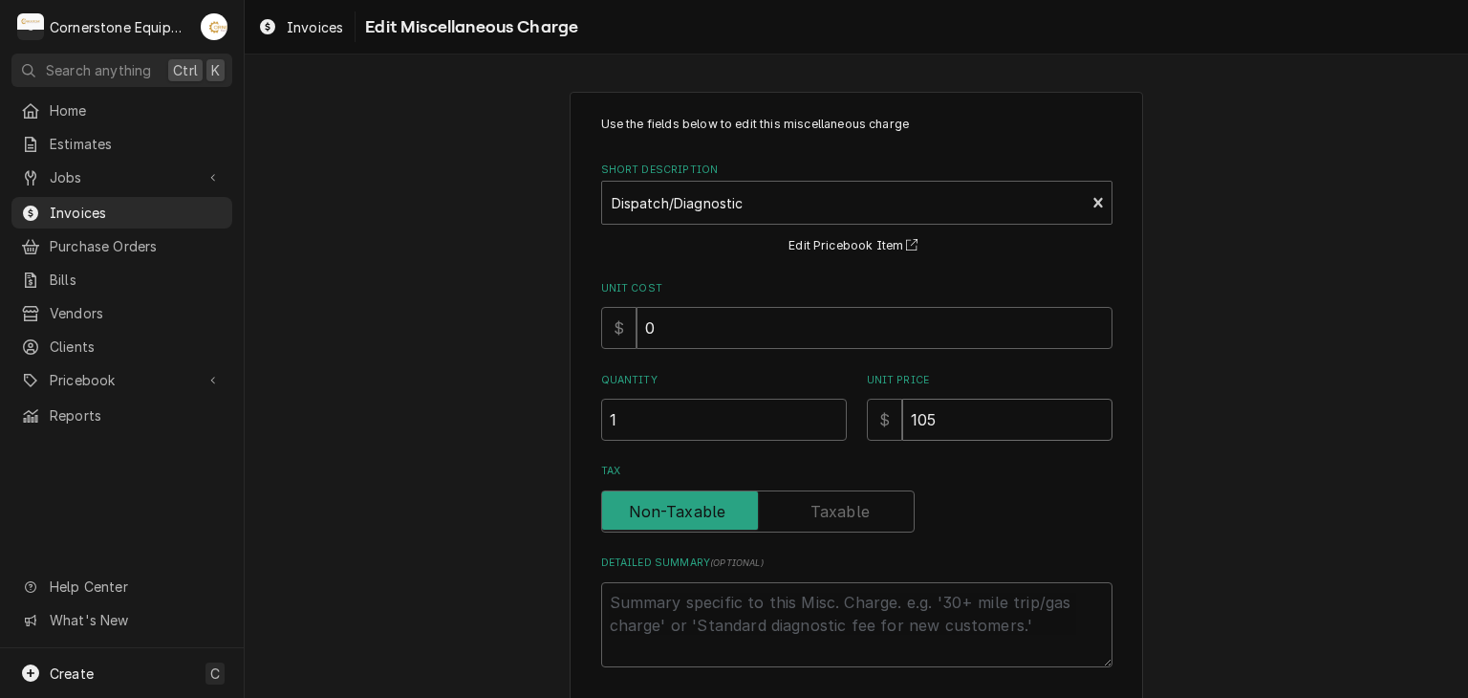
click at [968, 427] on input "105" at bounding box center [1007, 419] width 210 height 42
type textarea "x"
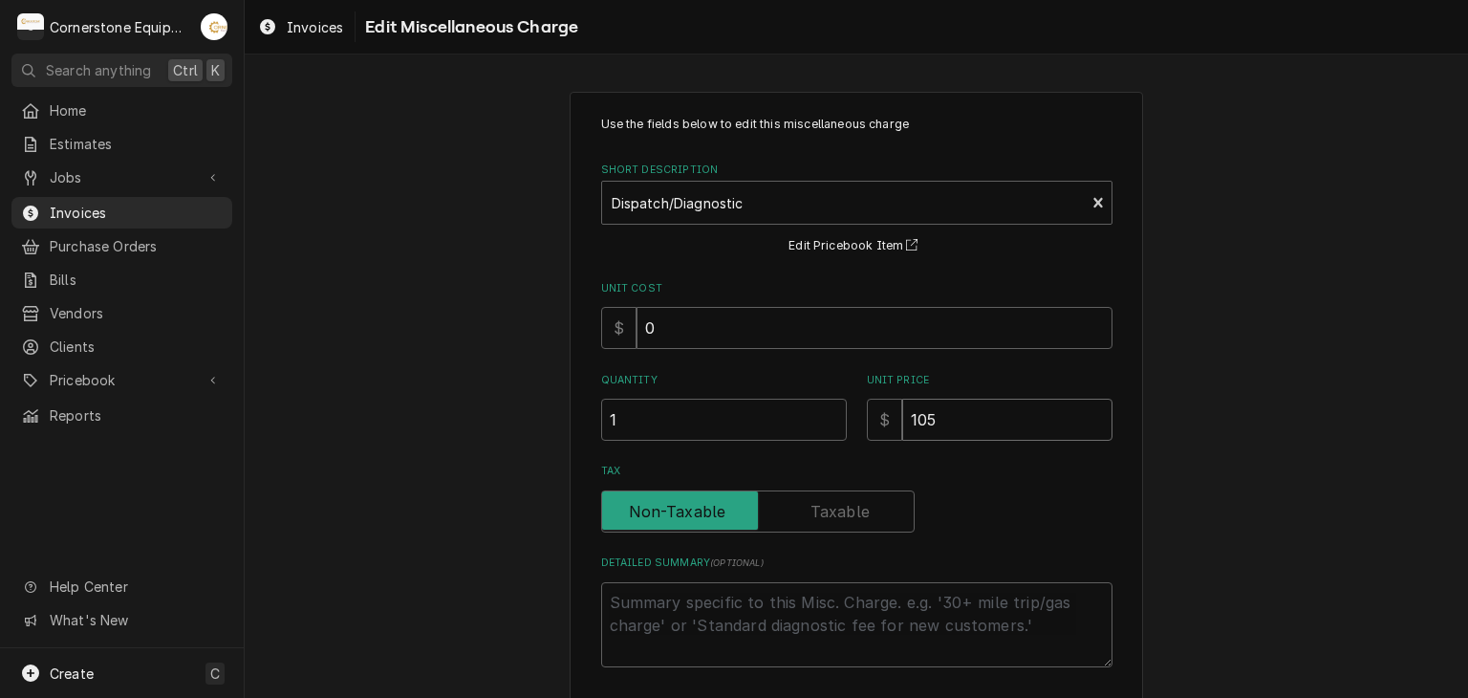
type input "8"
type textarea "x"
type input "85"
click at [1200, 420] on div "Use the fields below to edit this miscellaneous charge Short Description Dispat…" at bounding box center [856, 454] width 1223 height 758
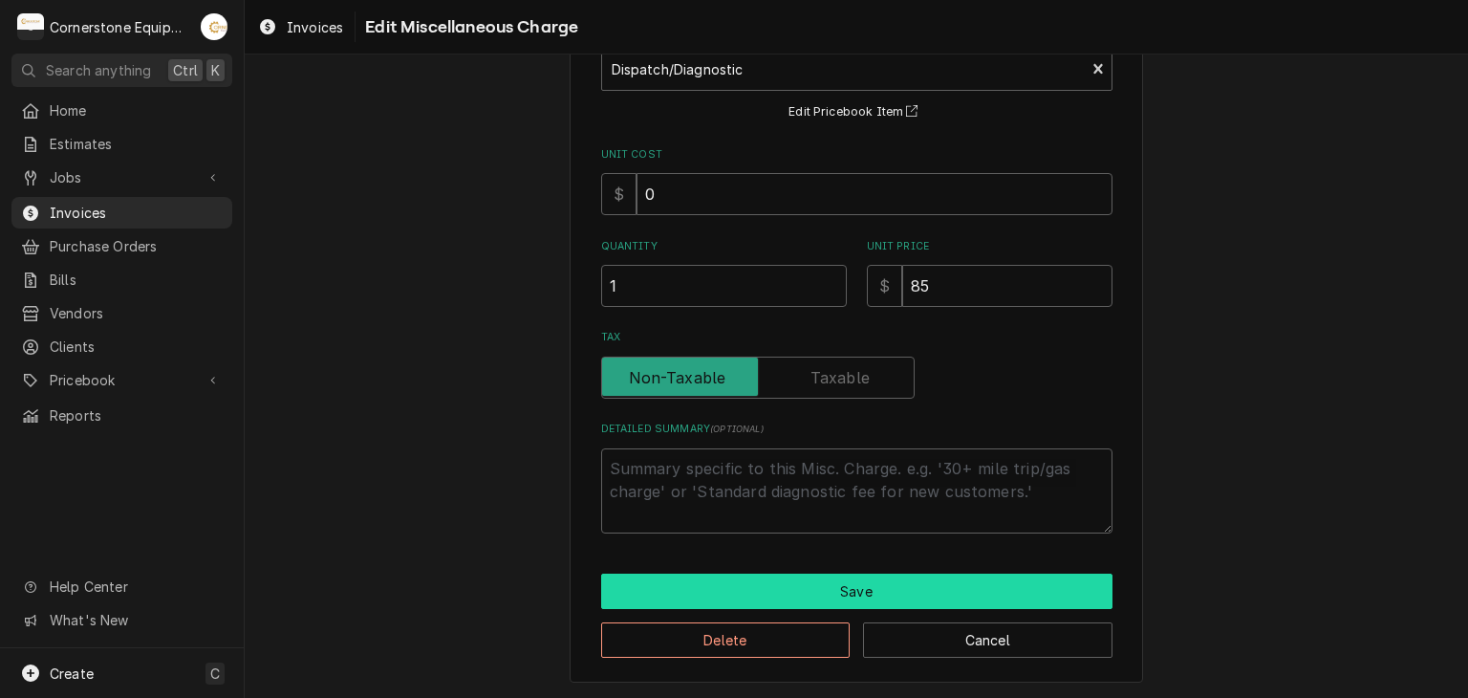
click at [871, 597] on button "Save" at bounding box center [856, 590] width 511 height 35
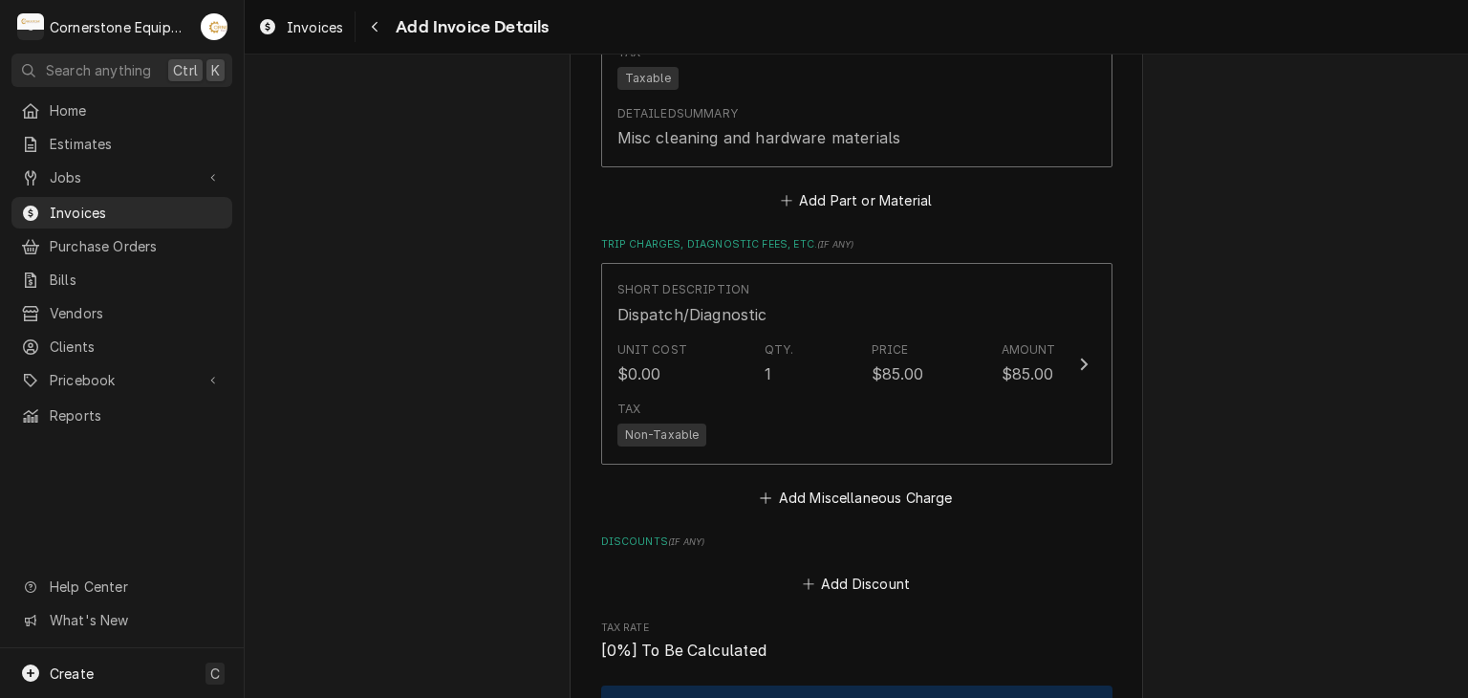
scroll to position [2675, 0]
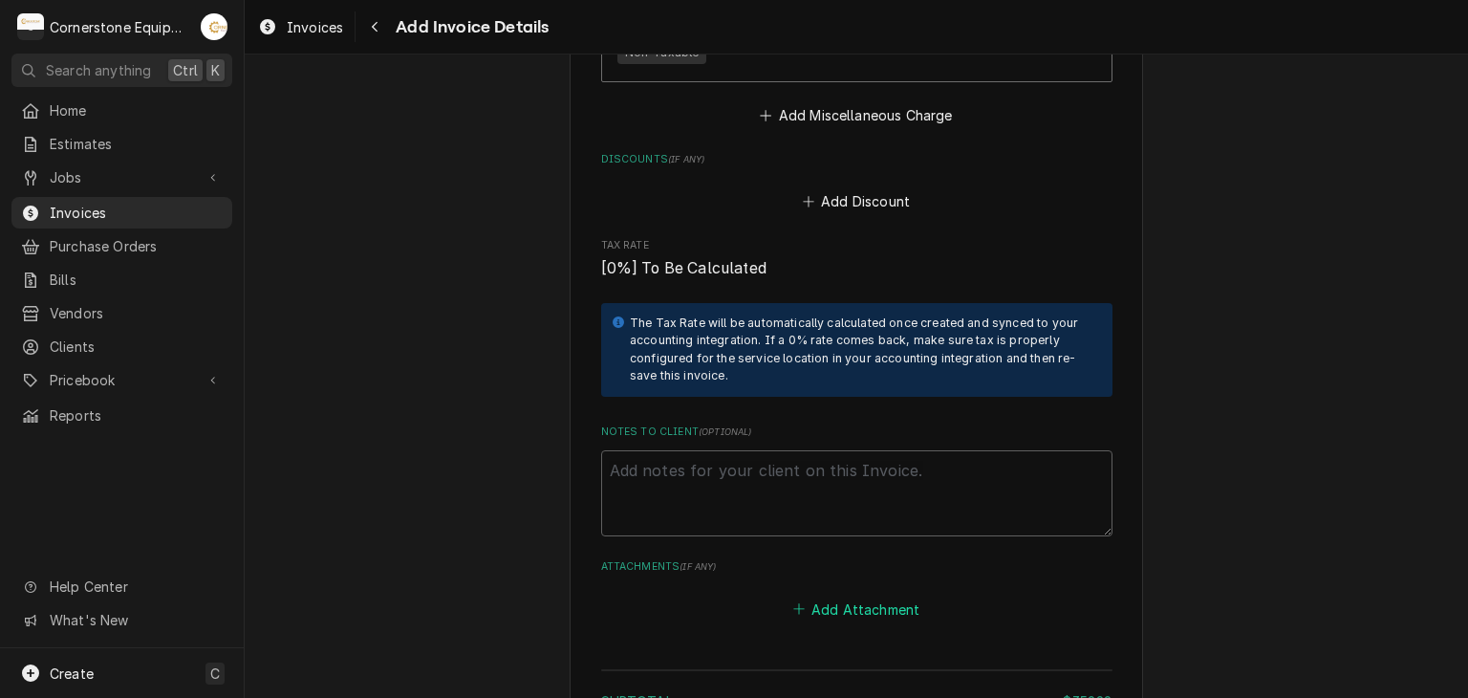
click at [861, 615] on button "Add Attachment" at bounding box center [856, 608] width 134 height 27
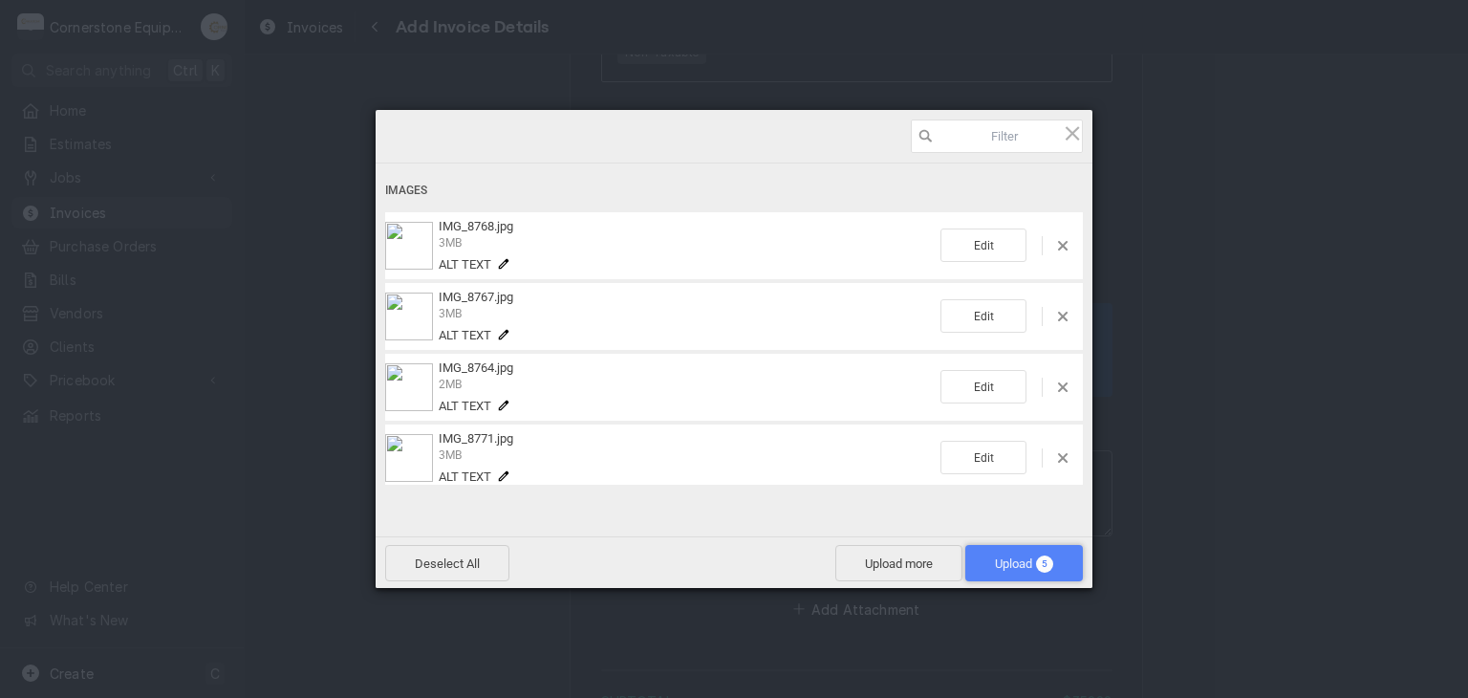
click at [1001, 552] on span "Upload 5" at bounding box center [1024, 563] width 118 height 36
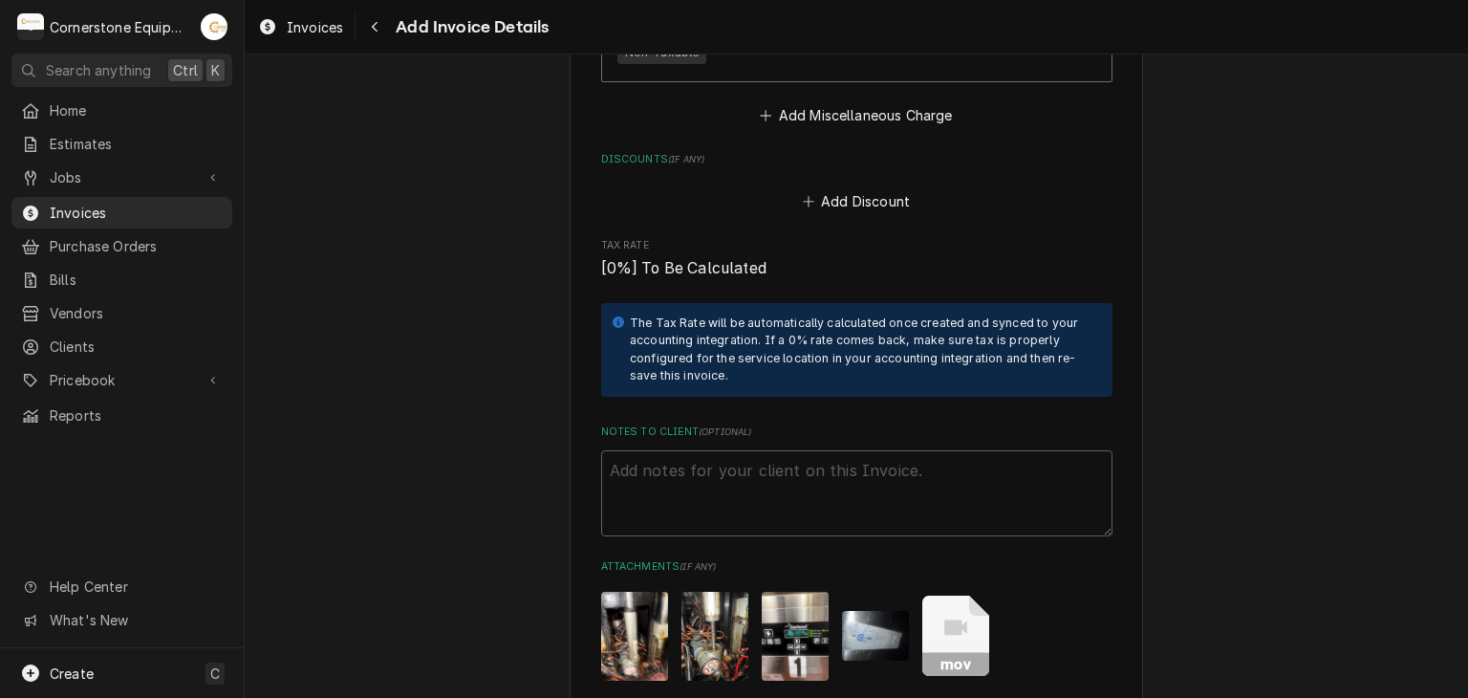
scroll to position [3112, 0]
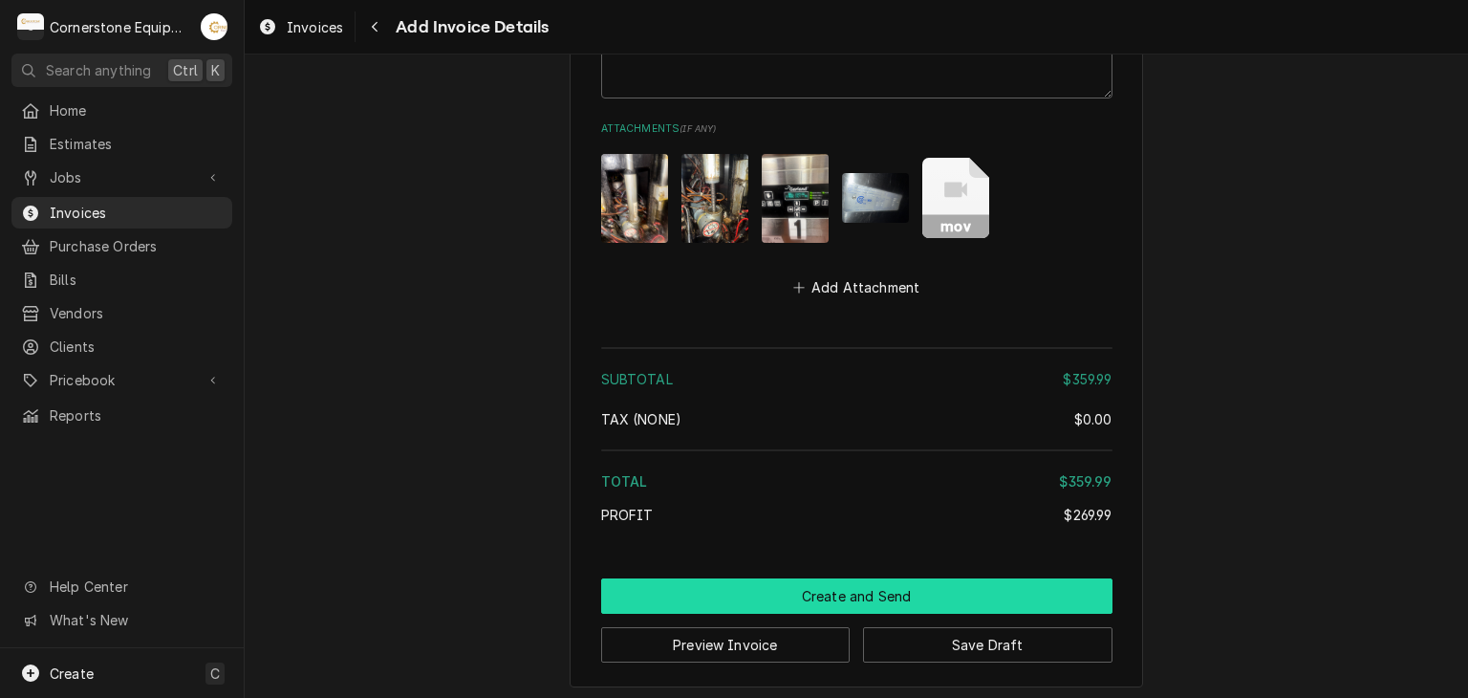
click at [817, 584] on button "Create and Send" at bounding box center [856, 595] width 511 height 35
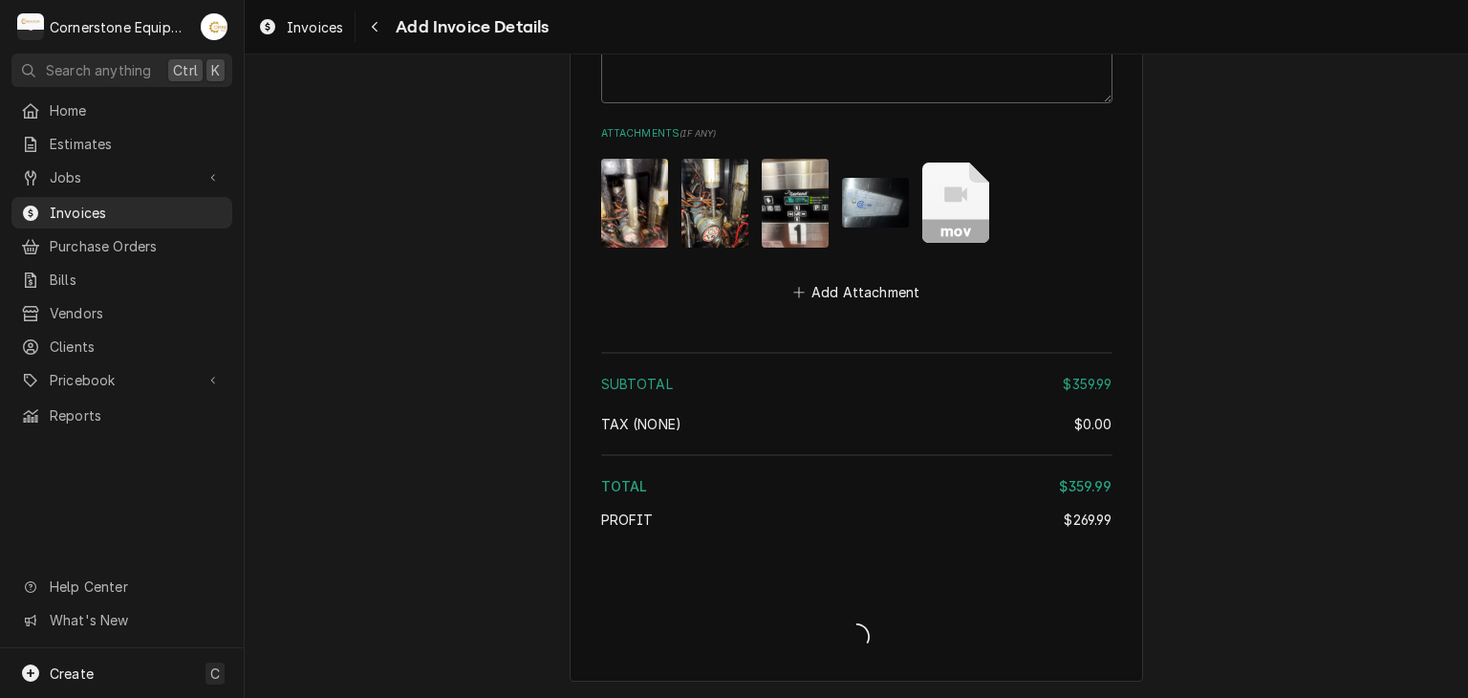
scroll to position [3103, 0]
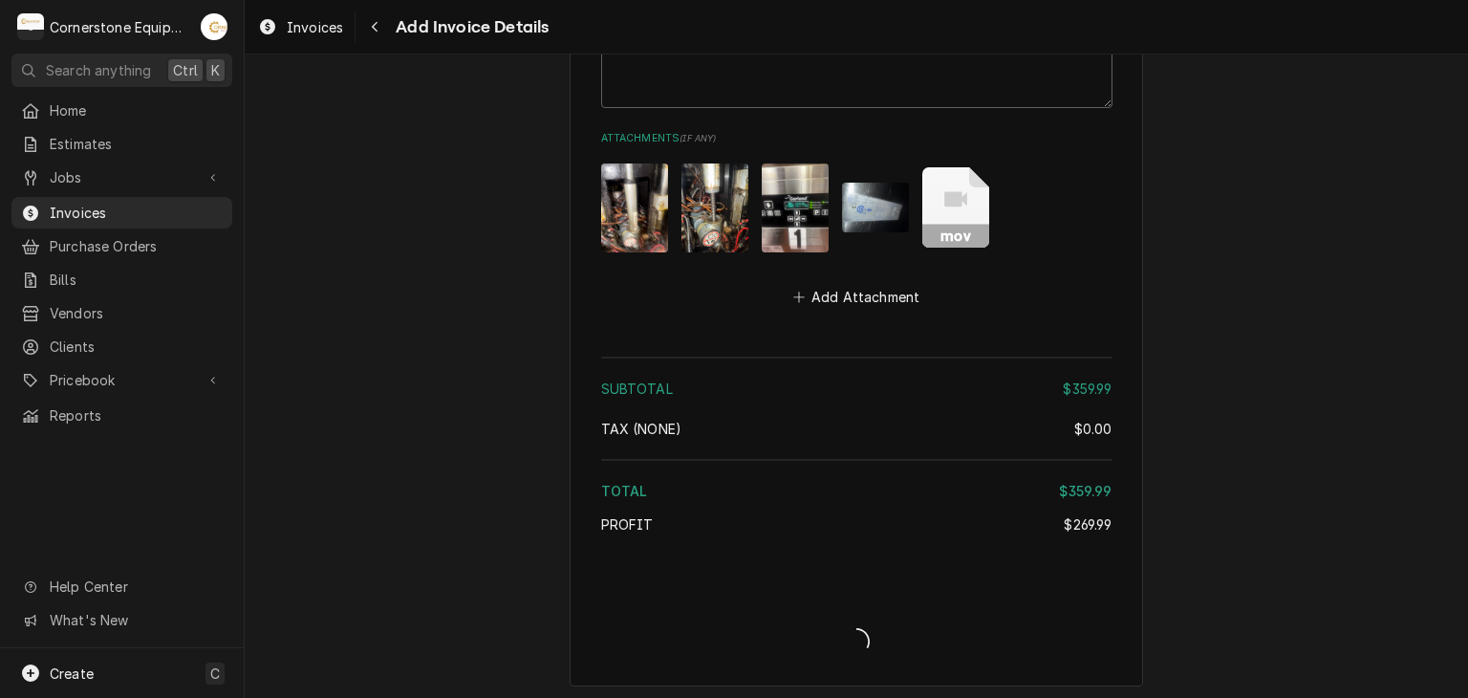
type textarea "x"
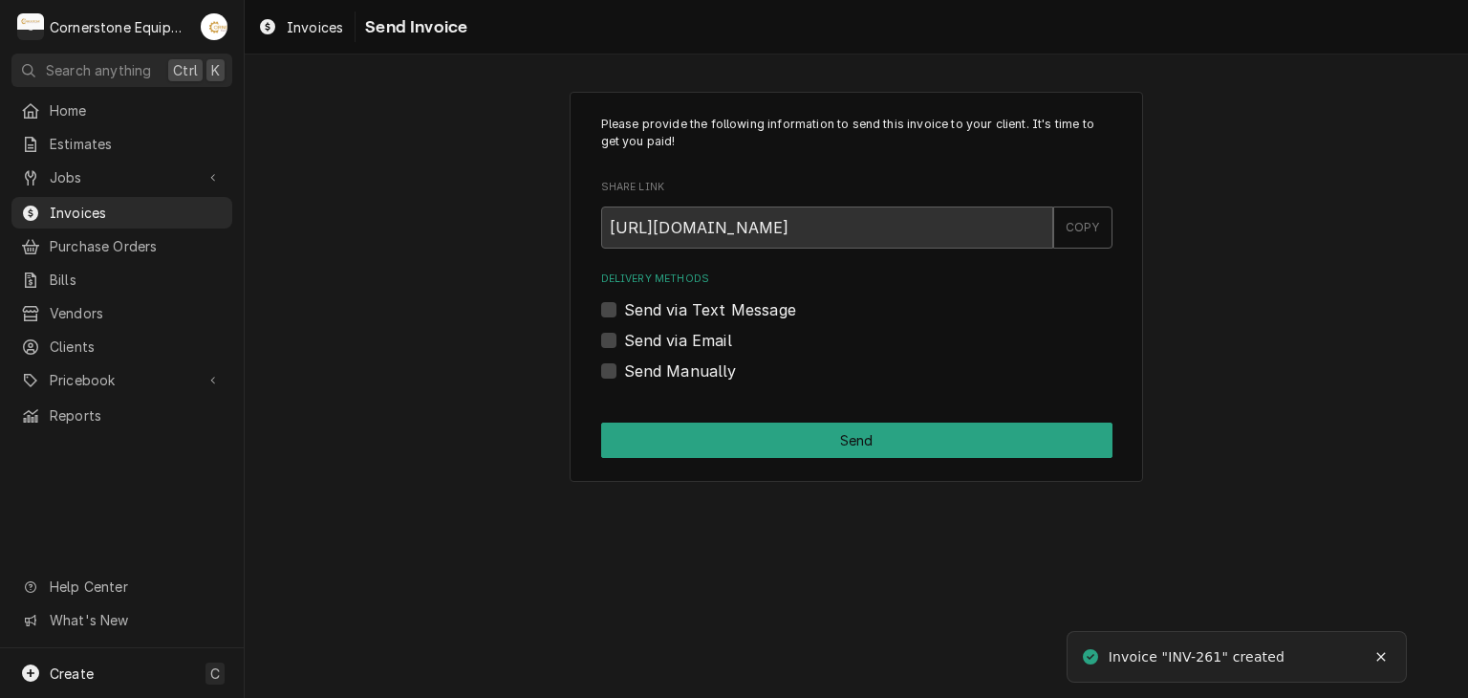
click at [754, 320] on div "Delivery Methods Send via Text Message Send via Email Send Manually" at bounding box center [856, 326] width 511 height 110
click at [754, 314] on label "Send via Text Message" at bounding box center [710, 309] width 172 height 23
click at [754, 314] on input "Send via Text Message" at bounding box center [879, 319] width 511 height 42
checkbox input "true"
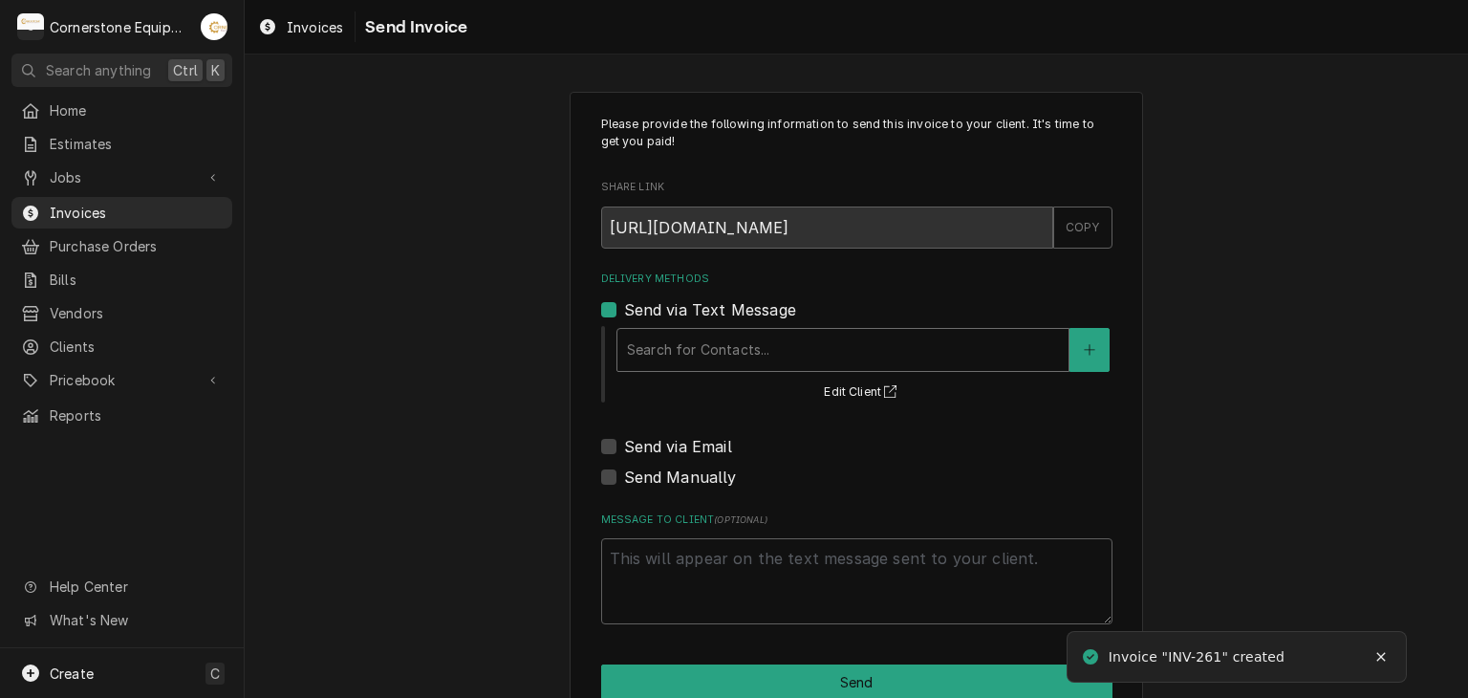
click at [679, 357] on div "Delivery Methods" at bounding box center [843, 350] width 432 height 34
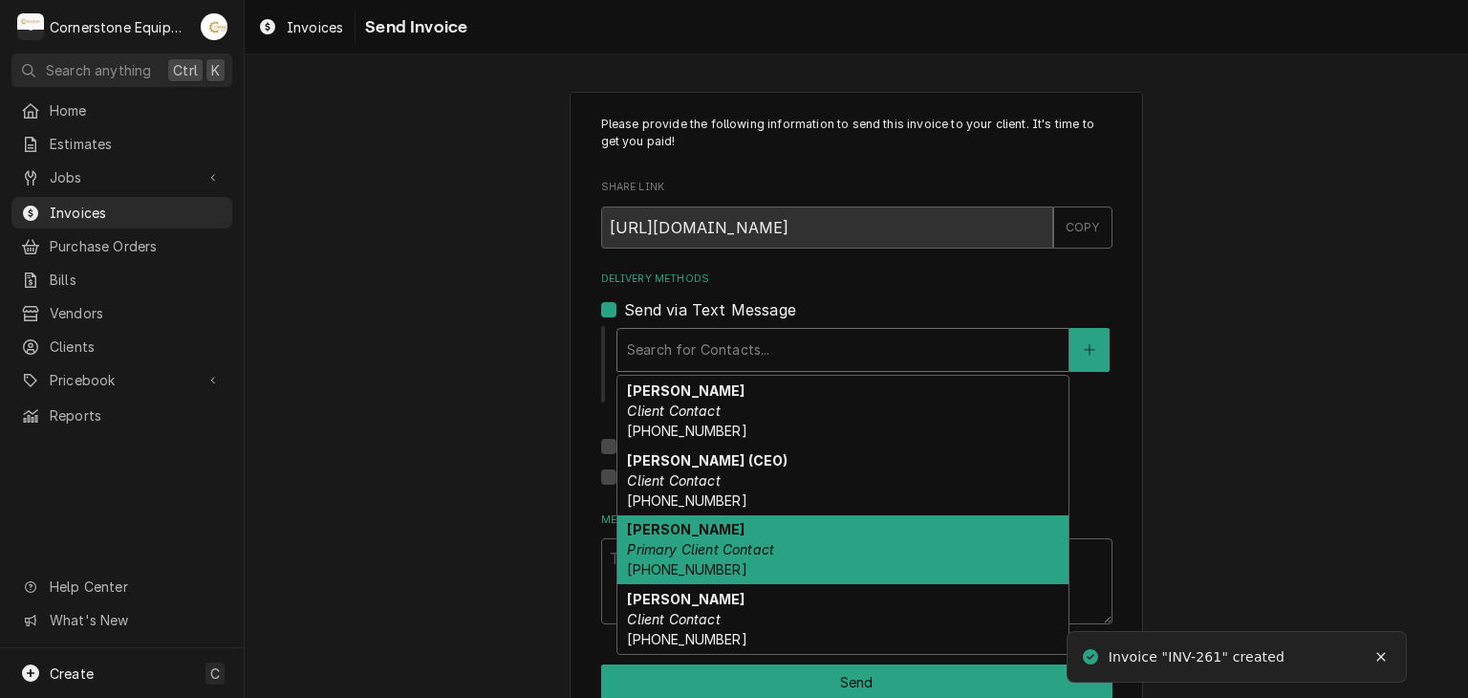
click at [668, 536] on div "Robert Harrison Primary Client Contact (864) 435-3825" at bounding box center [842, 550] width 451 height 70
type textarea "x"
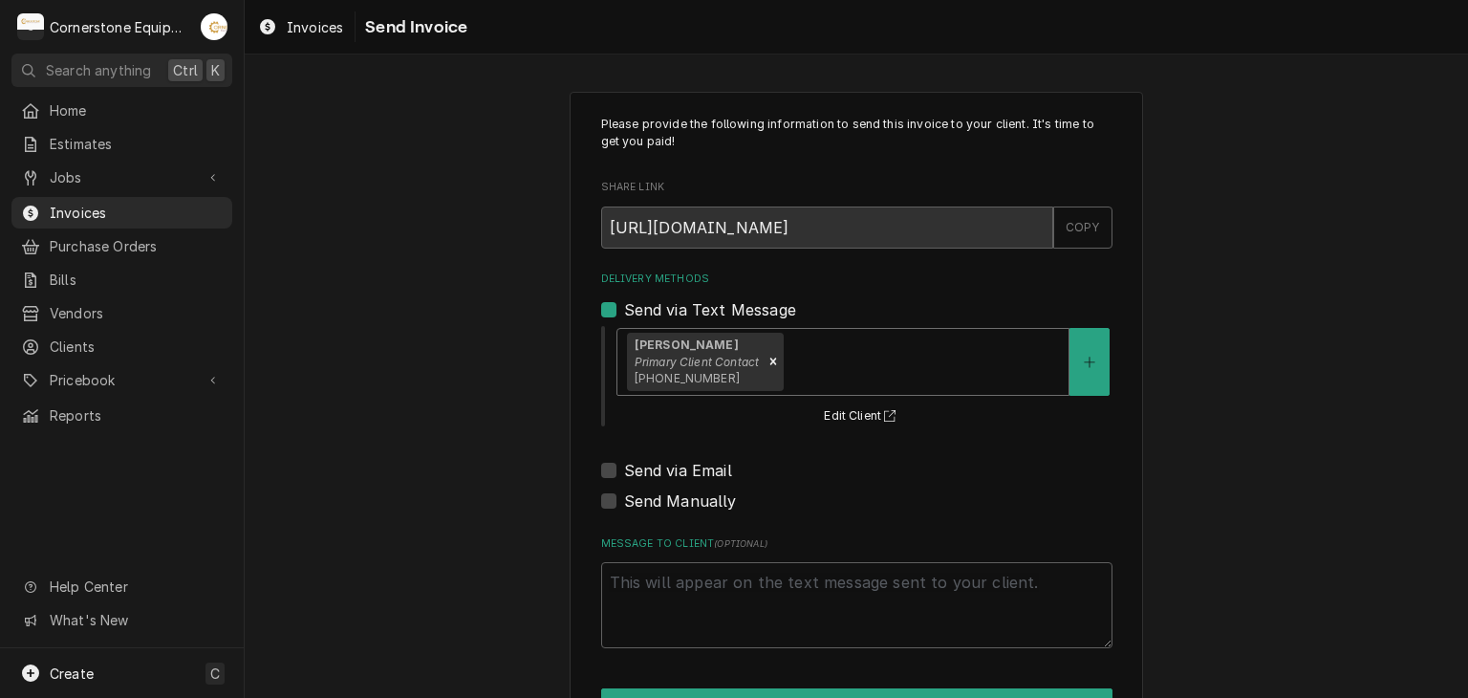
click at [677, 471] on label "Send via Email" at bounding box center [678, 470] width 108 height 23
click at [677, 471] on input "Send via Email" at bounding box center [879, 480] width 511 height 42
checkbox input "true"
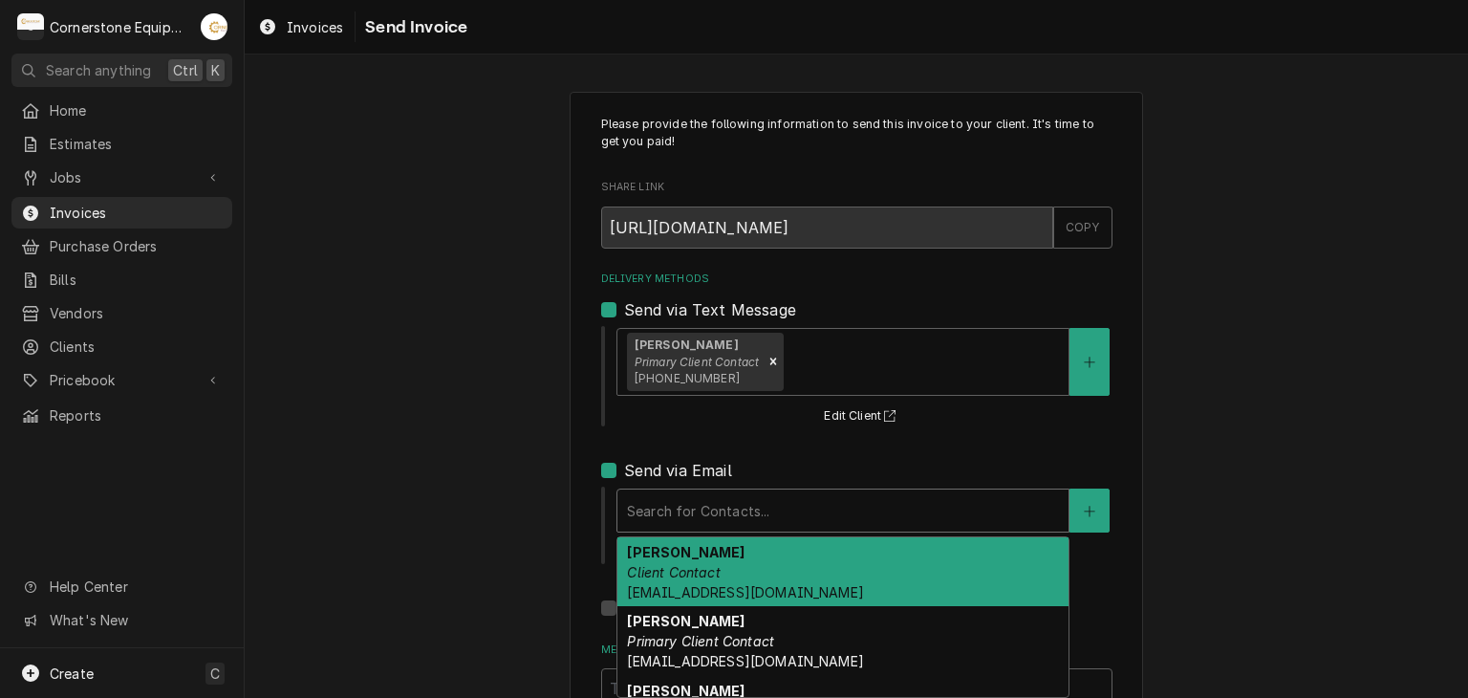
click at [666, 512] on div "Delivery Methods" at bounding box center [843, 510] width 432 height 34
click at [667, 550] on strong "Andrew Buigues" at bounding box center [686, 552] width 118 height 16
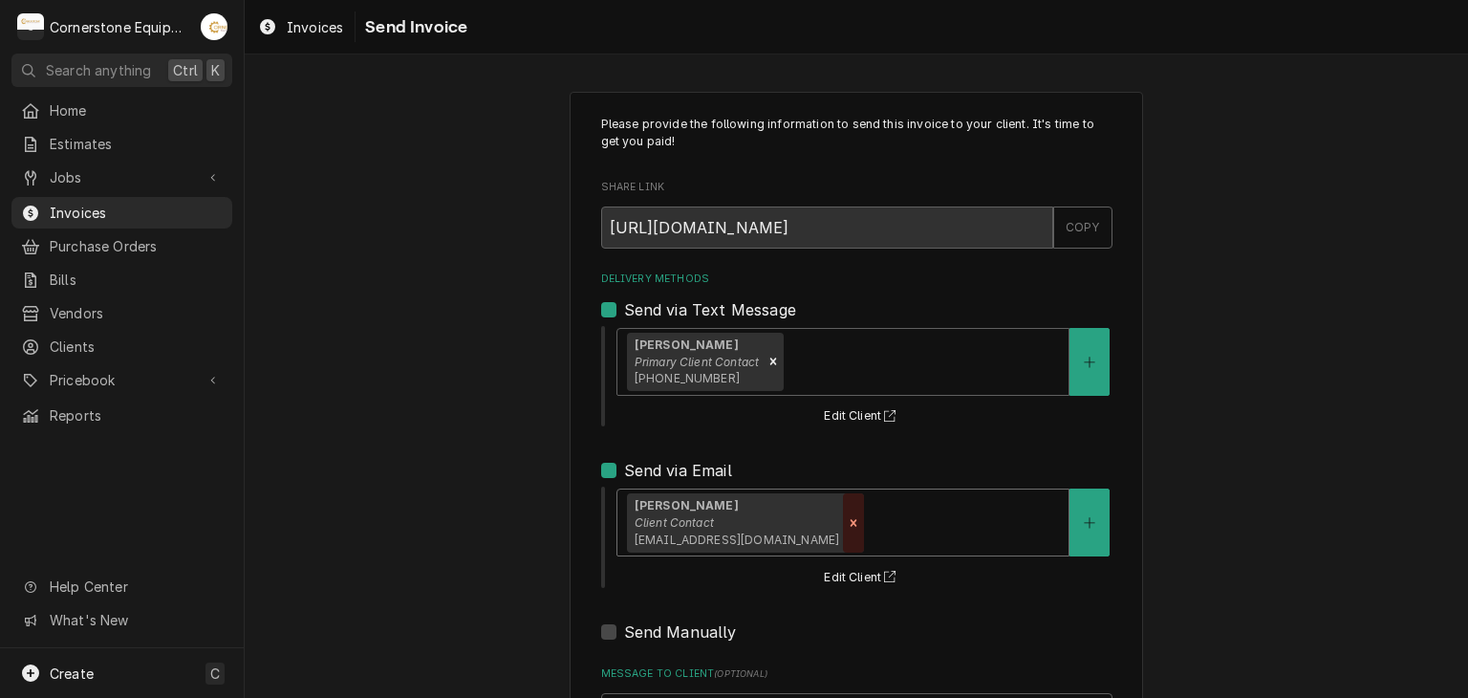
click at [860, 519] on icon "Remove [object Object]" at bounding box center [853, 522] width 13 height 13
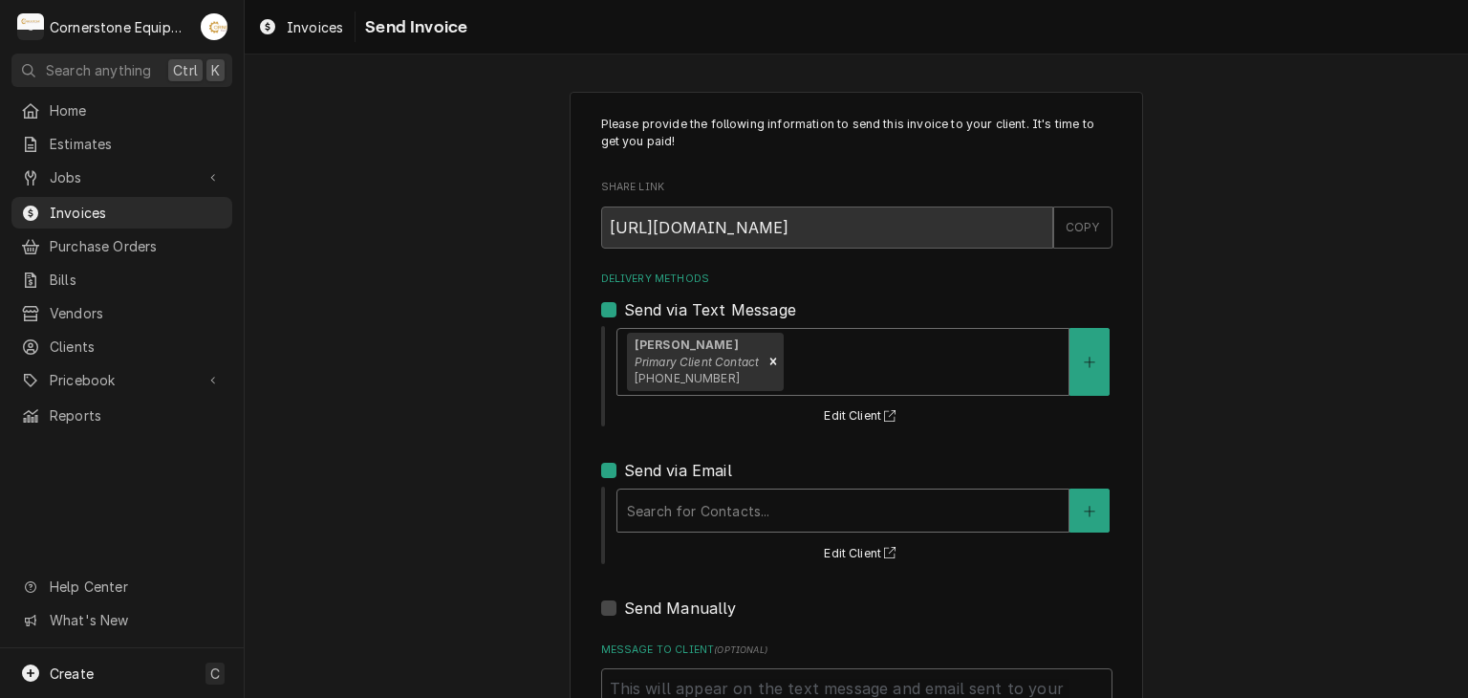
click at [707, 377] on span "(864) 435-3825" at bounding box center [687, 378] width 105 height 14
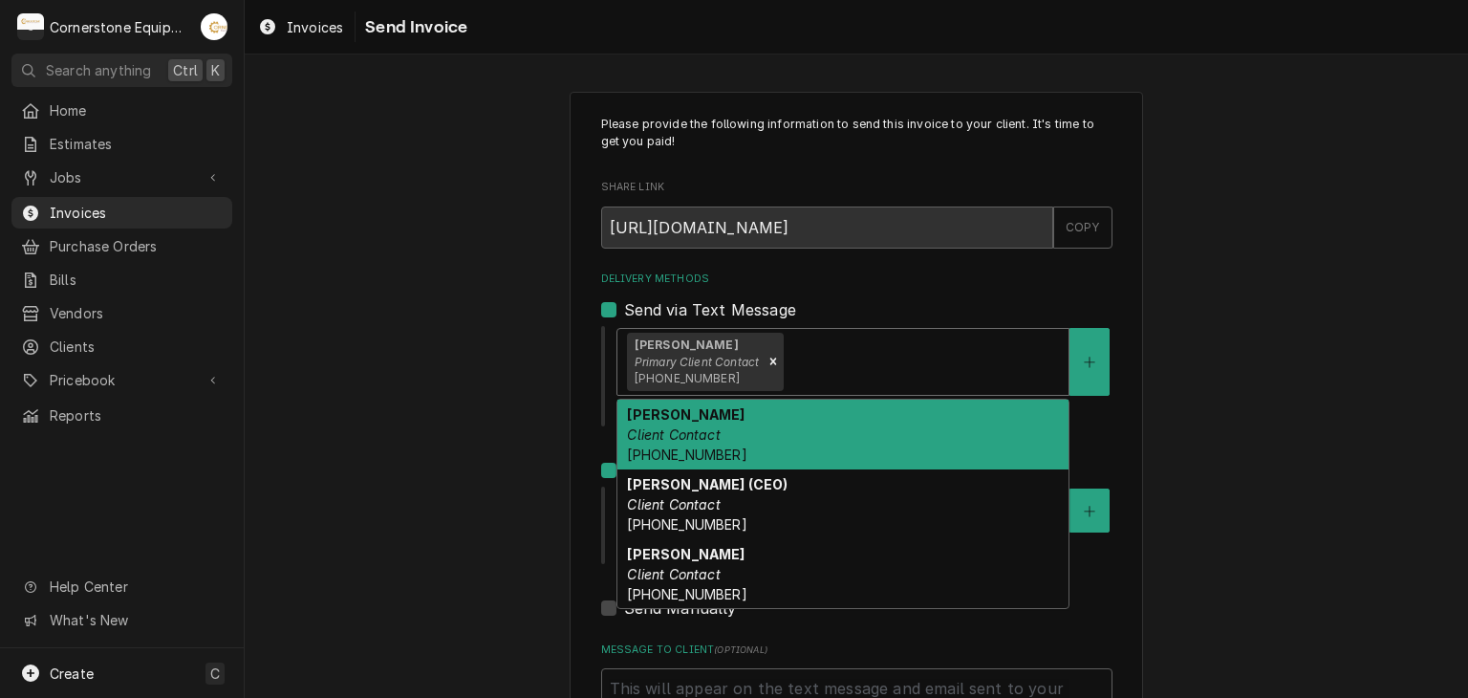
click at [481, 414] on div "Please provide the following information to send this invoice to your client. I…" at bounding box center [856, 473] width 1223 height 796
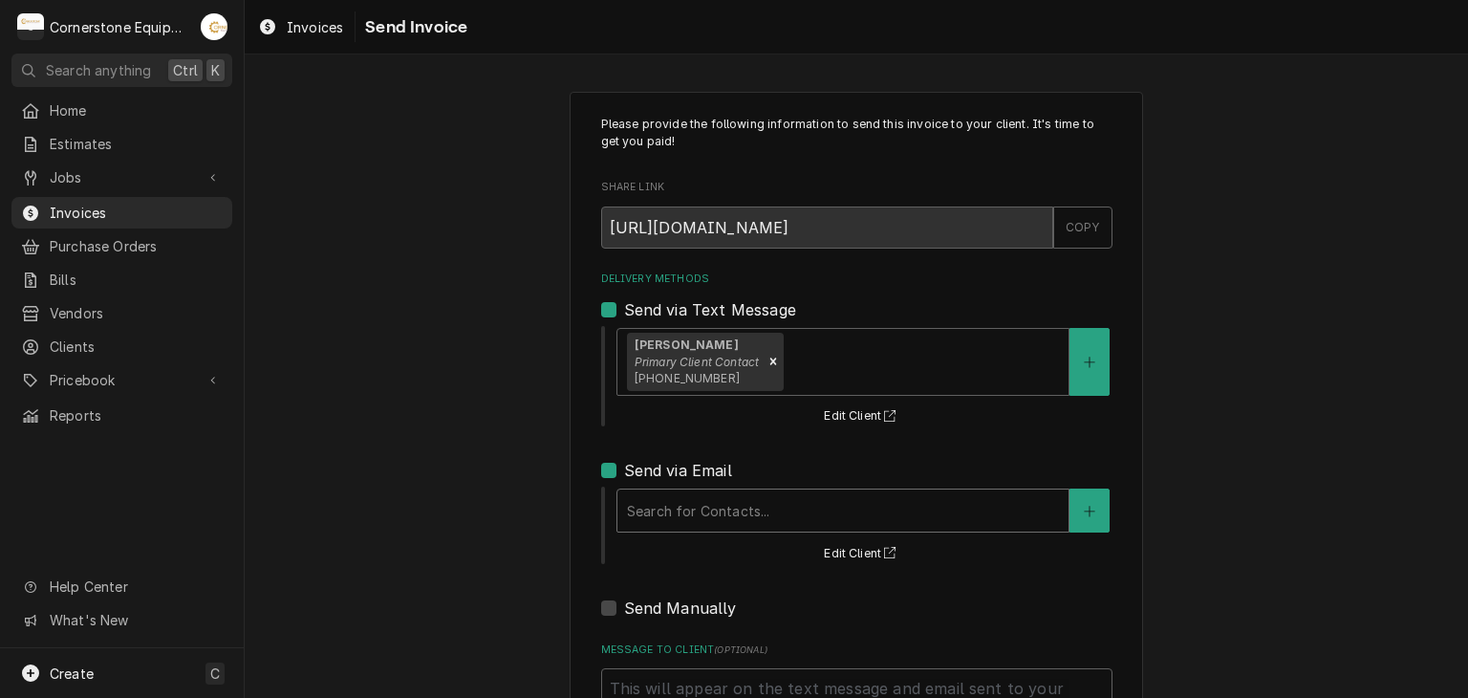
click at [689, 525] on div "Delivery Methods" at bounding box center [843, 510] width 432 height 34
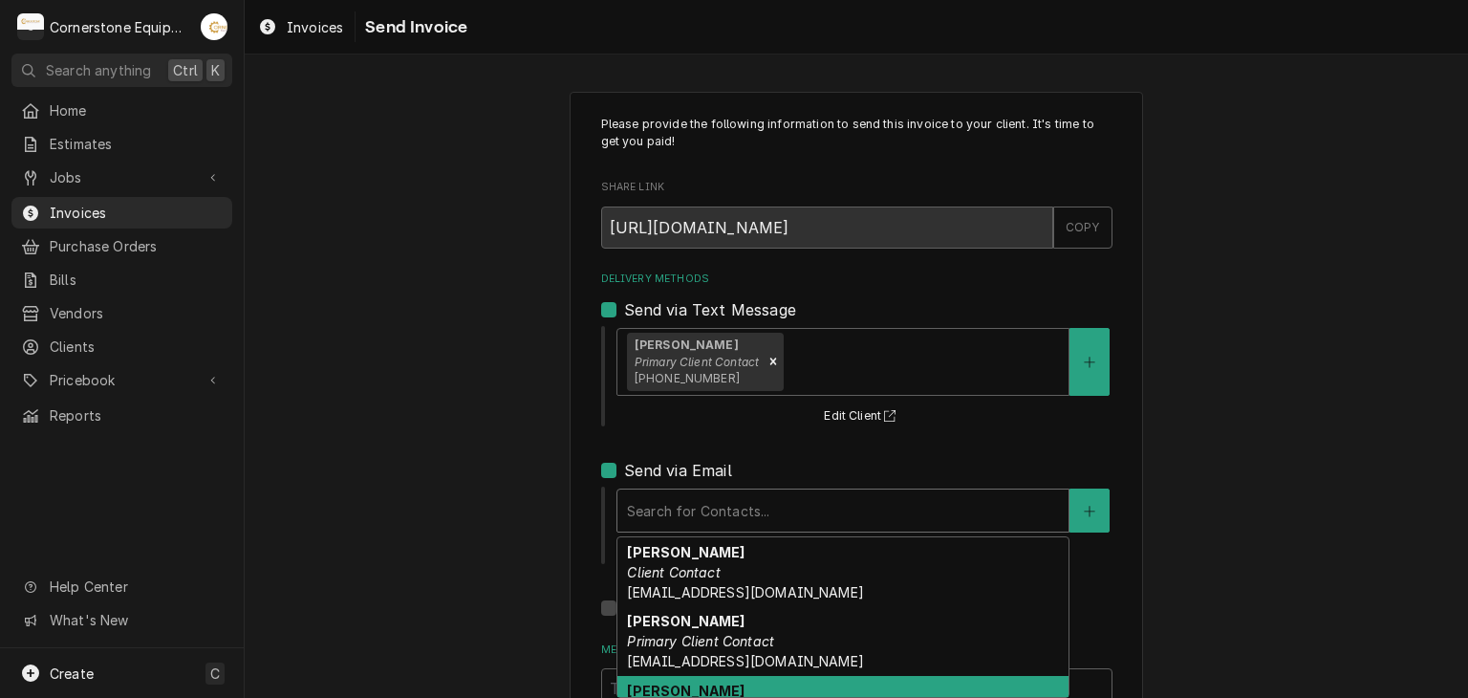
click at [686, 678] on div "Tracy Dunaway Client Contact whoperating.tracyd@gmail.com" at bounding box center [842, 711] width 451 height 70
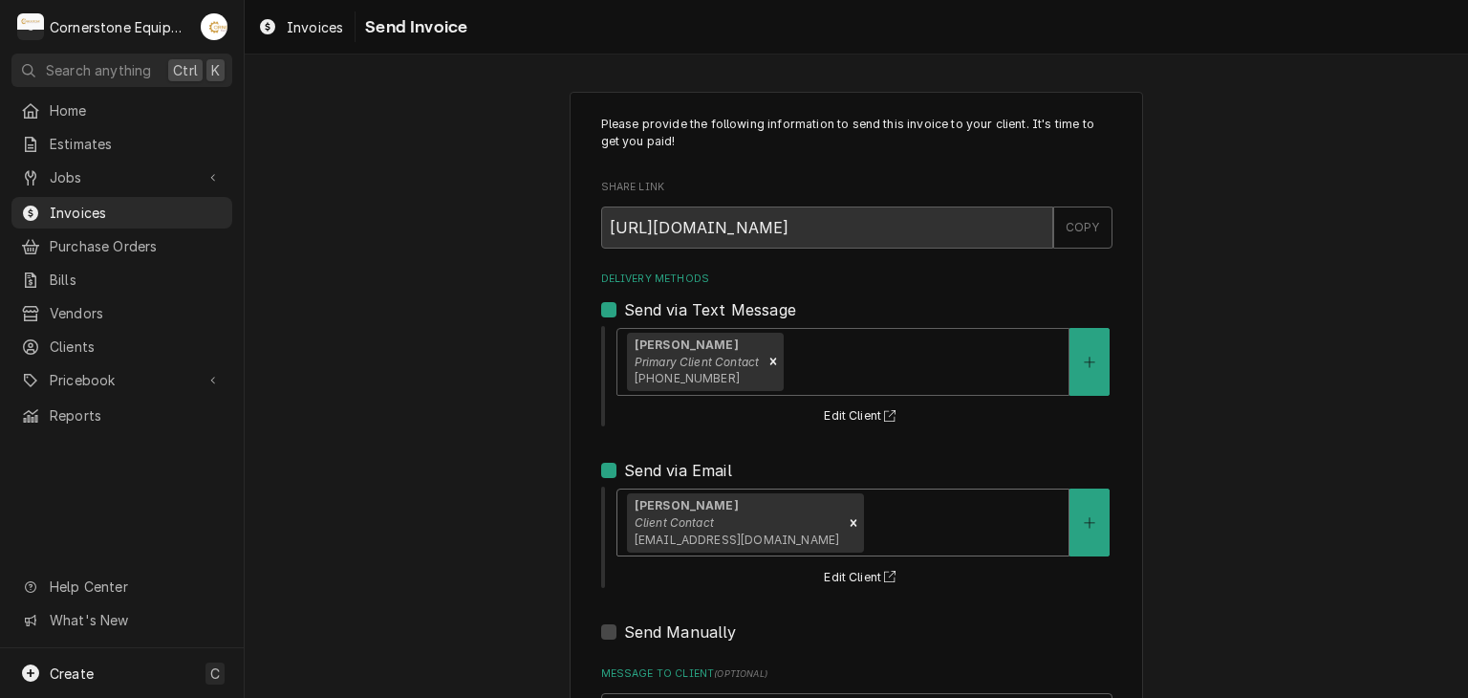
click at [410, 440] on div "Please provide the following information to send this invoice to your client. I…" at bounding box center [856, 485] width 1223 height 820
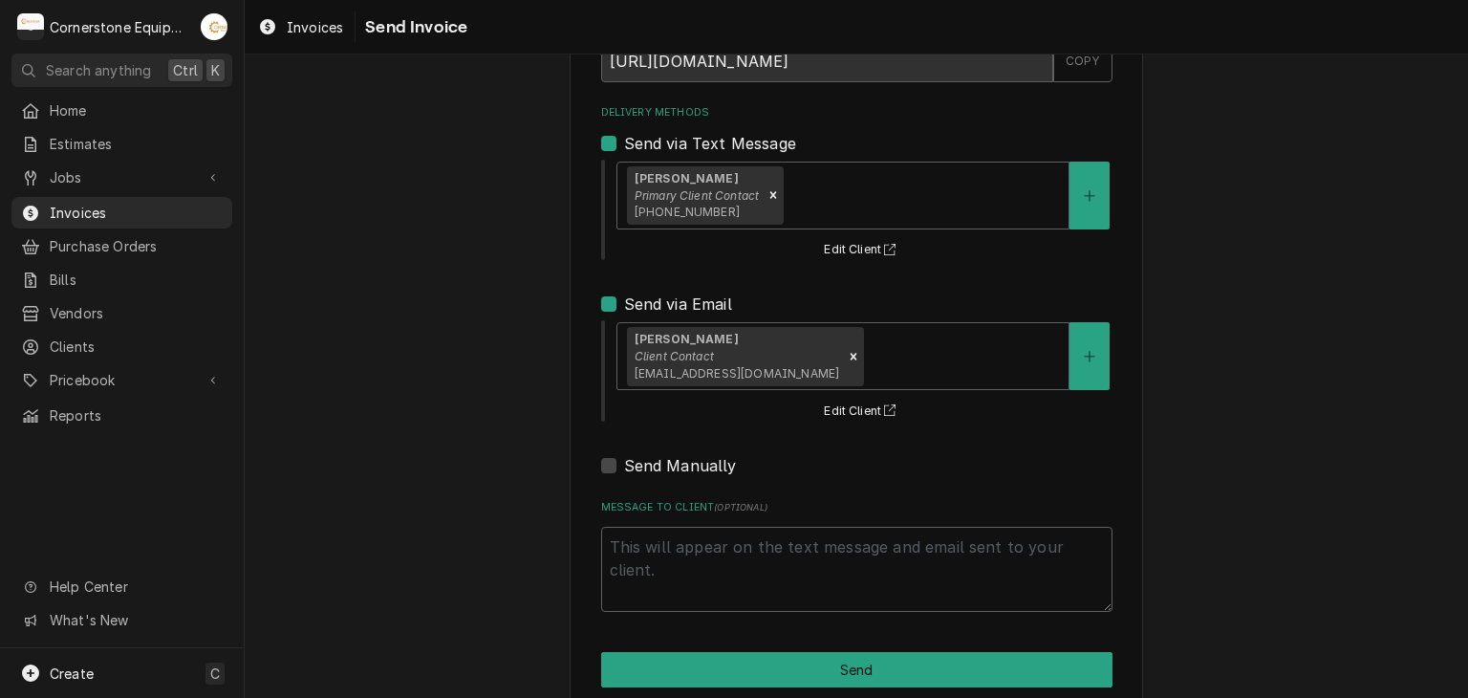
scroll to position [195, 0]
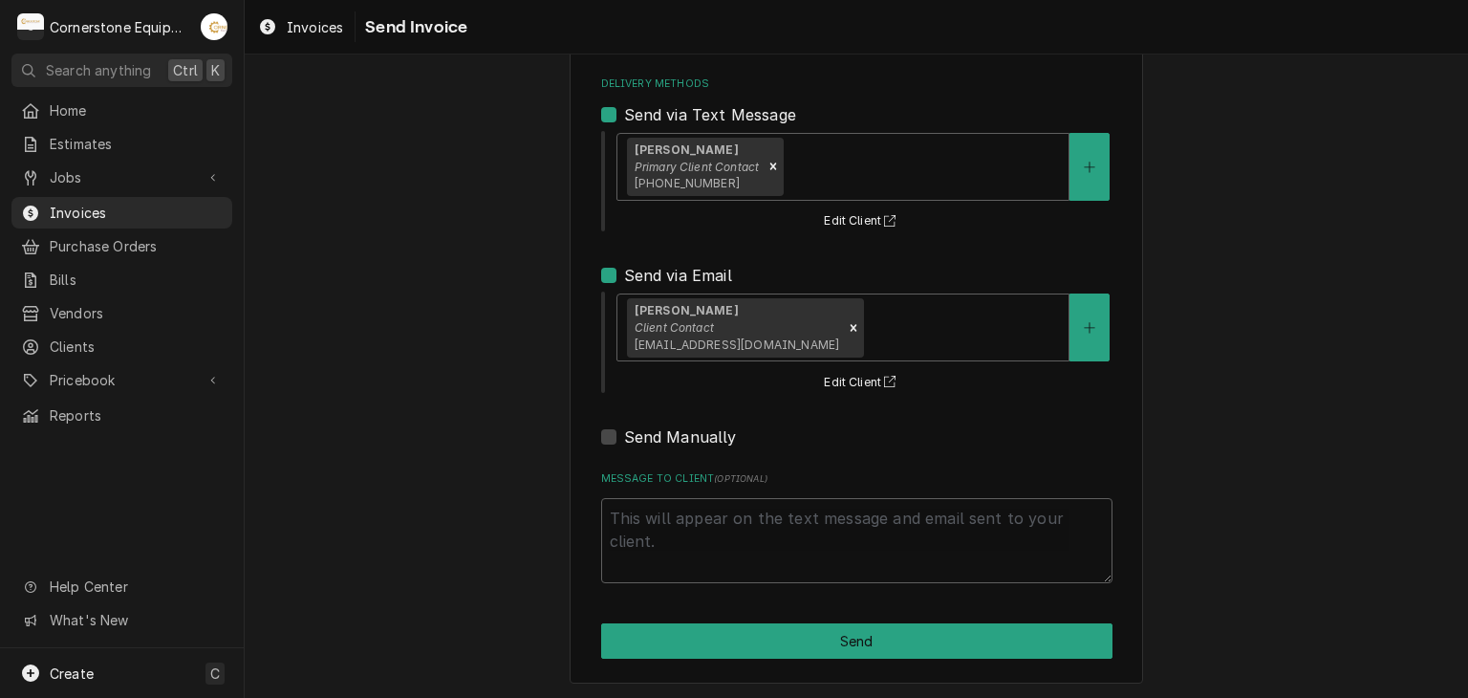
drag, startPoint x: 699, startPoint y: 483, endPoint x: 695, endPoint y: 516, distance: 33.8
click at [699, 484] on label "Message to Client ( optional )" at bounding box center [856, 478] width 511 height 15
click at [699, 498] on textarea "Message to Client ( optional )" at bounding box center [856, 541] width 511 height 86
click at [696, 519] on textarea "Message to Client ( optional )" at bounding box center [856, 541] width 511 height 86
type textarea "x"
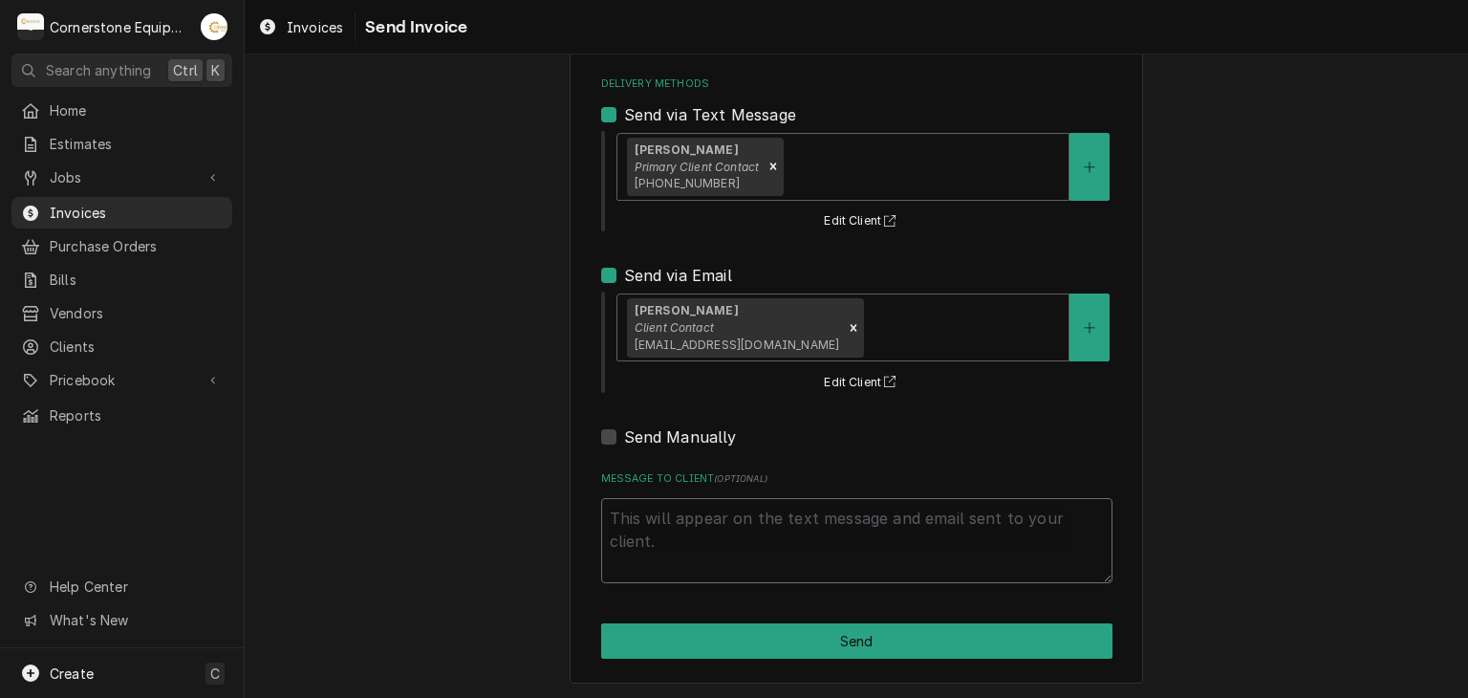
type textarea "T"
type textarea "x"
type textarea "Th"
type textarea "x"
type textarea "ThN"
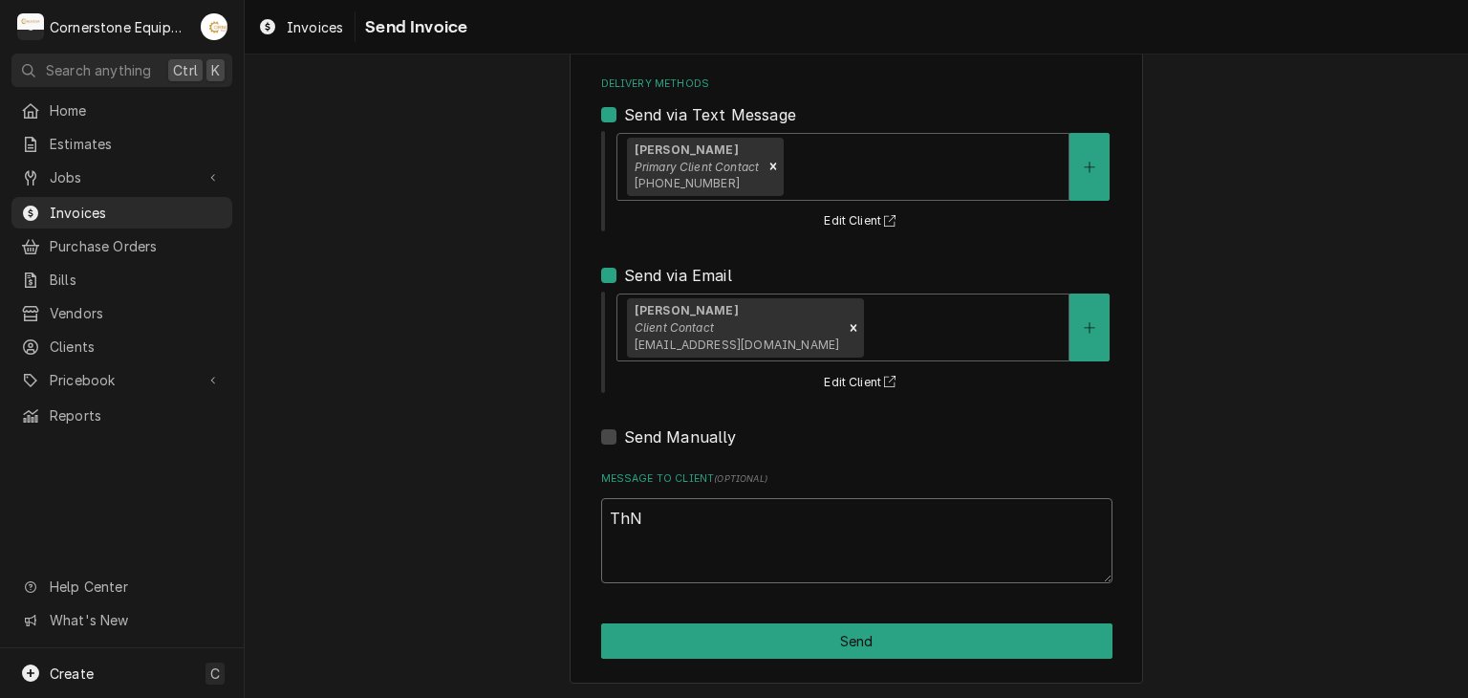
type textarea "x"
type textarea "ThNK"
type textarea "x"
type textarea "ThNK"
type textarea "x"
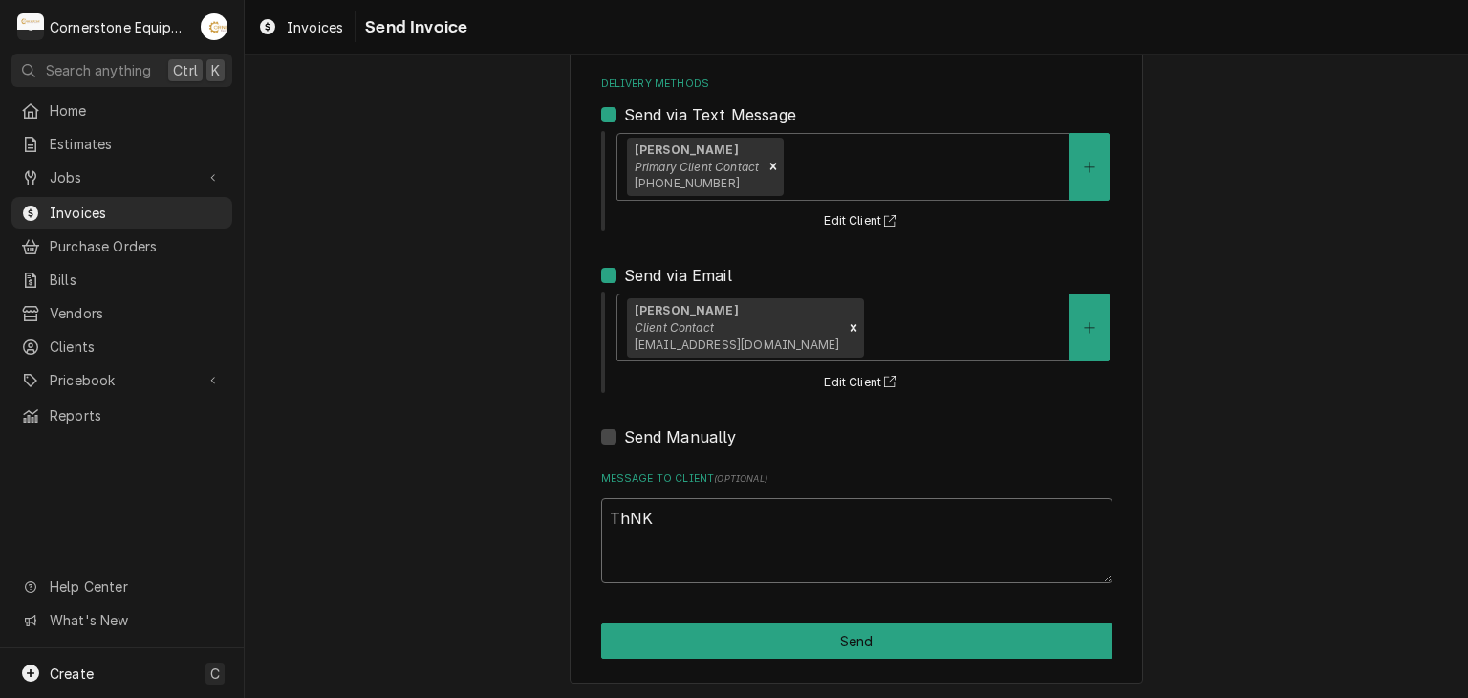
type textarea "ThNK"
type textarea "x"
type textarea "ThN"
type textarea "x"
type textarea "Th"
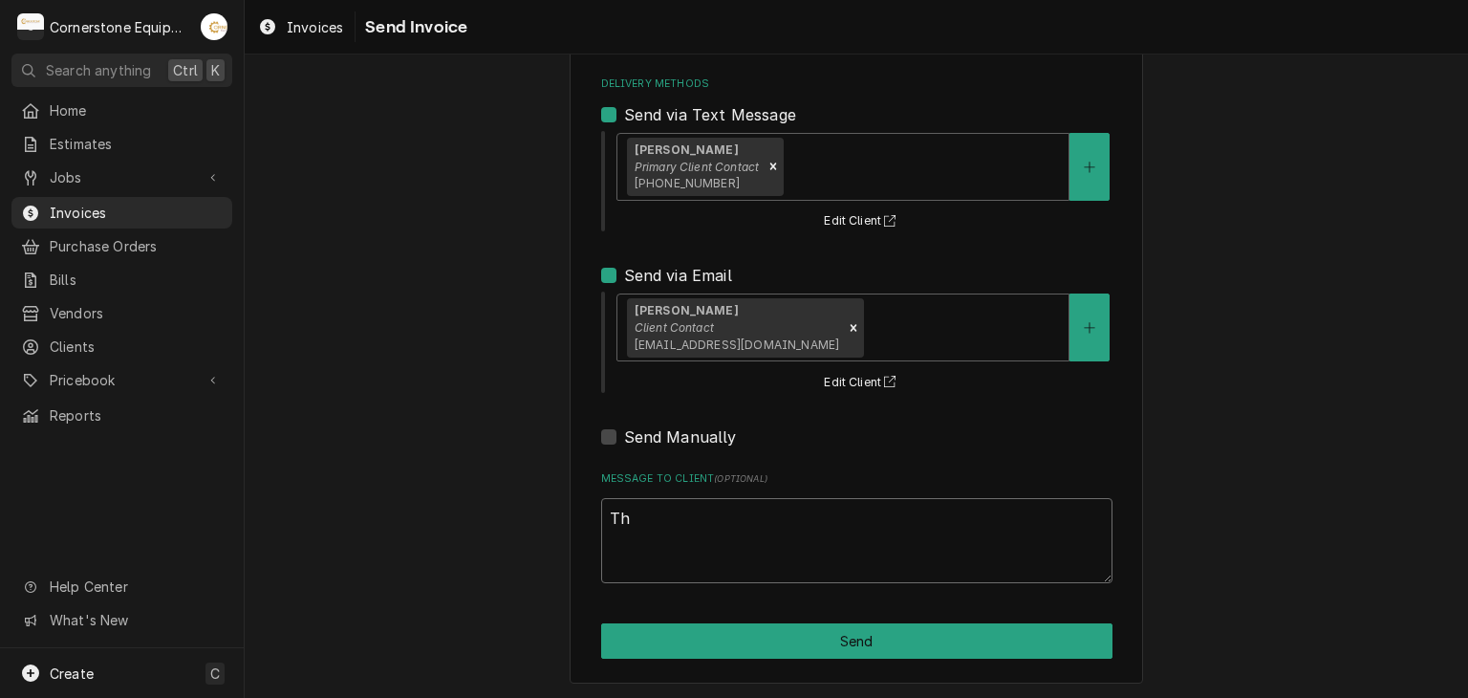
type textarea "x"
type textarea "Thn"
type textarea "x"
type textarea "Th"
type textarea "x"
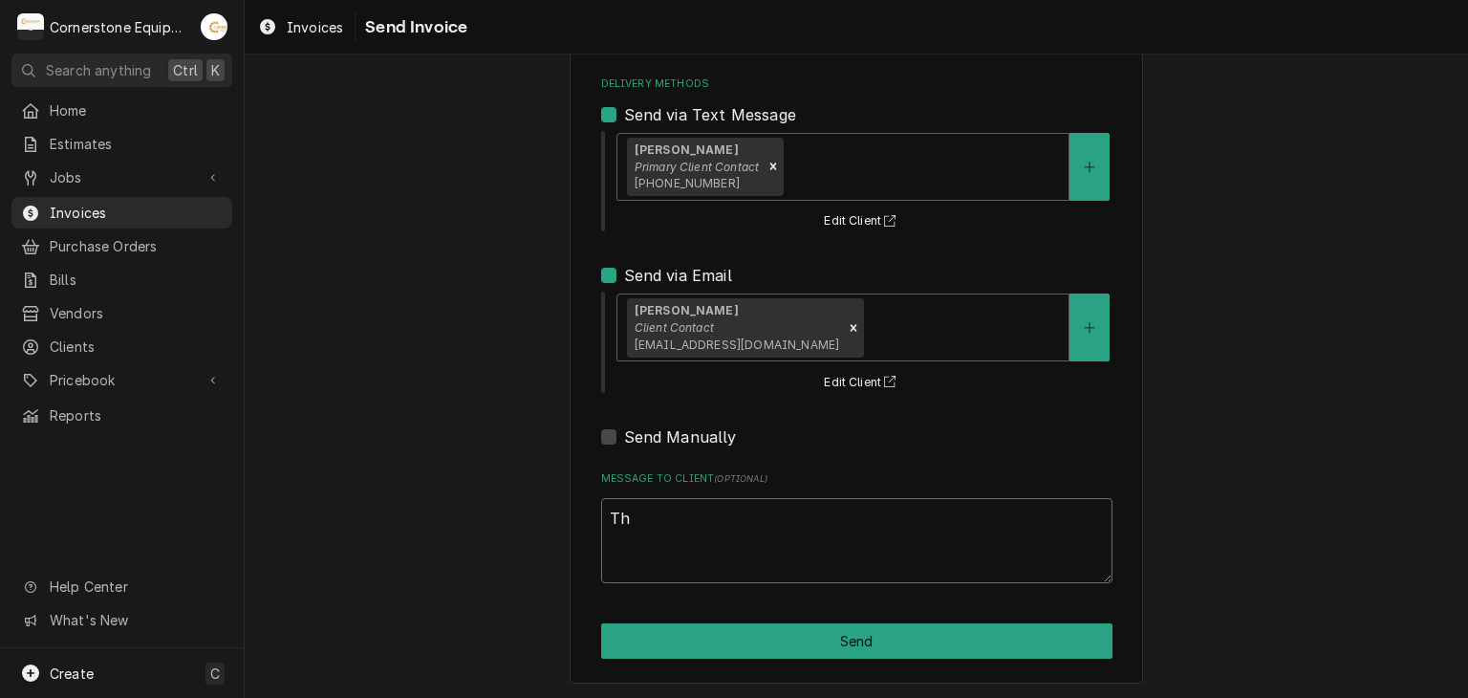
type textarea "Tha"
type textarea "x"
type textarea "Than"
type textarea "x"
type textarea "Thank"
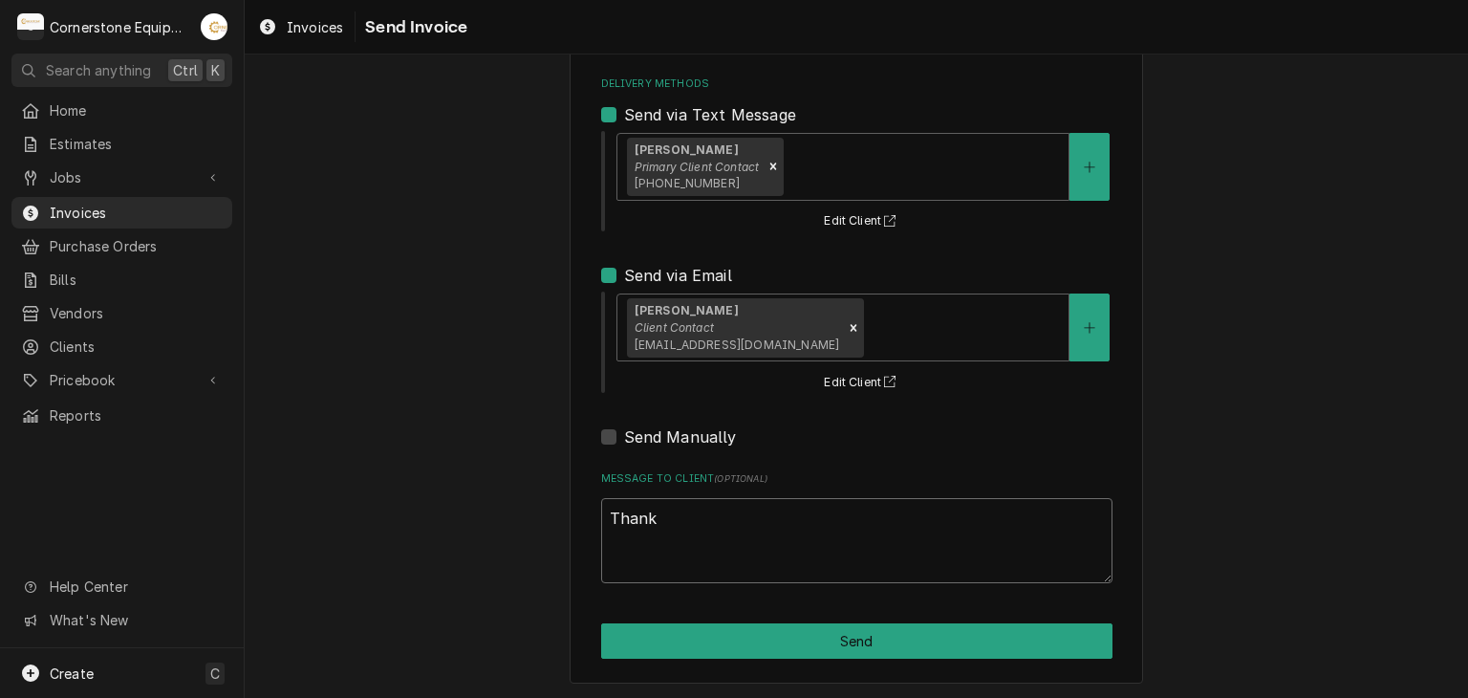
type textarea "x"
type textarea "Thank"
type textarea "x"
type textarea "Thank y"
type textarea "x"
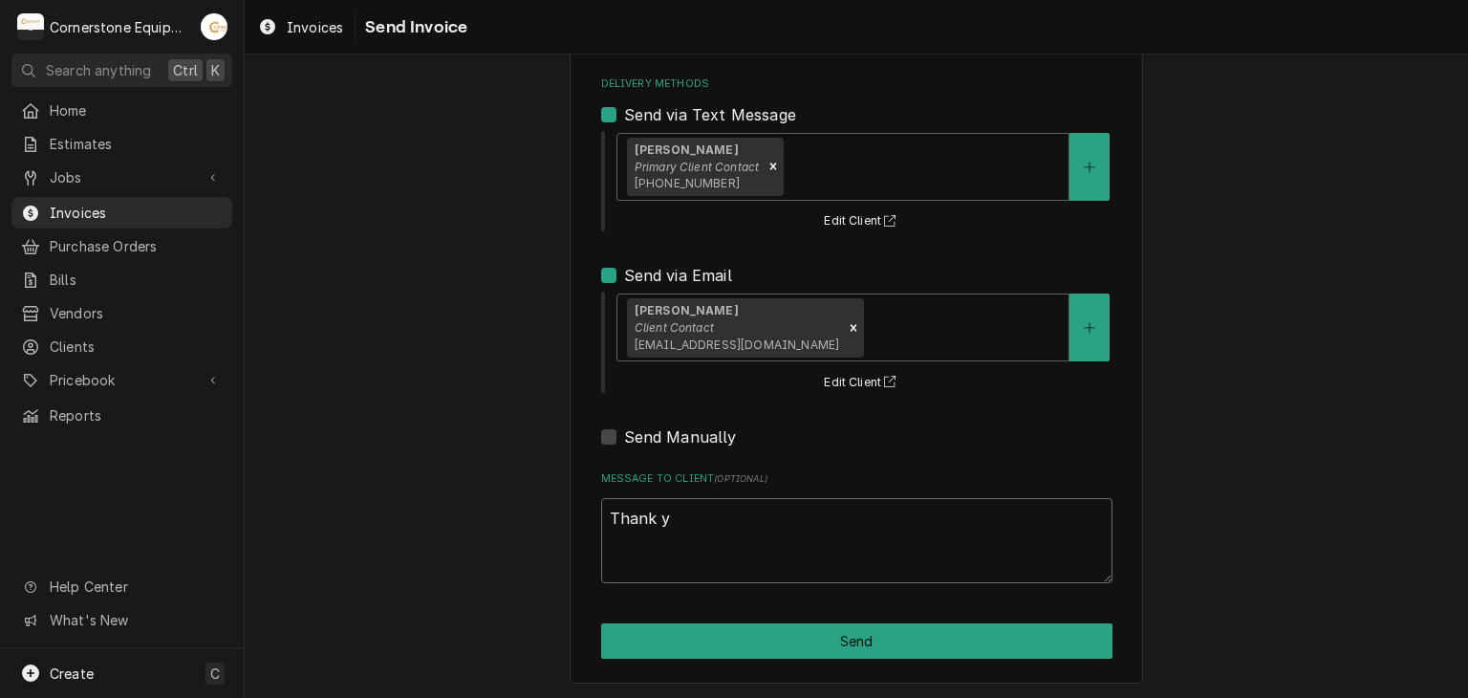
type textarea "Thank yo"
type textarea "x"
type textarea "Thank you"
type textarea "x"
type textarea "Thank you"
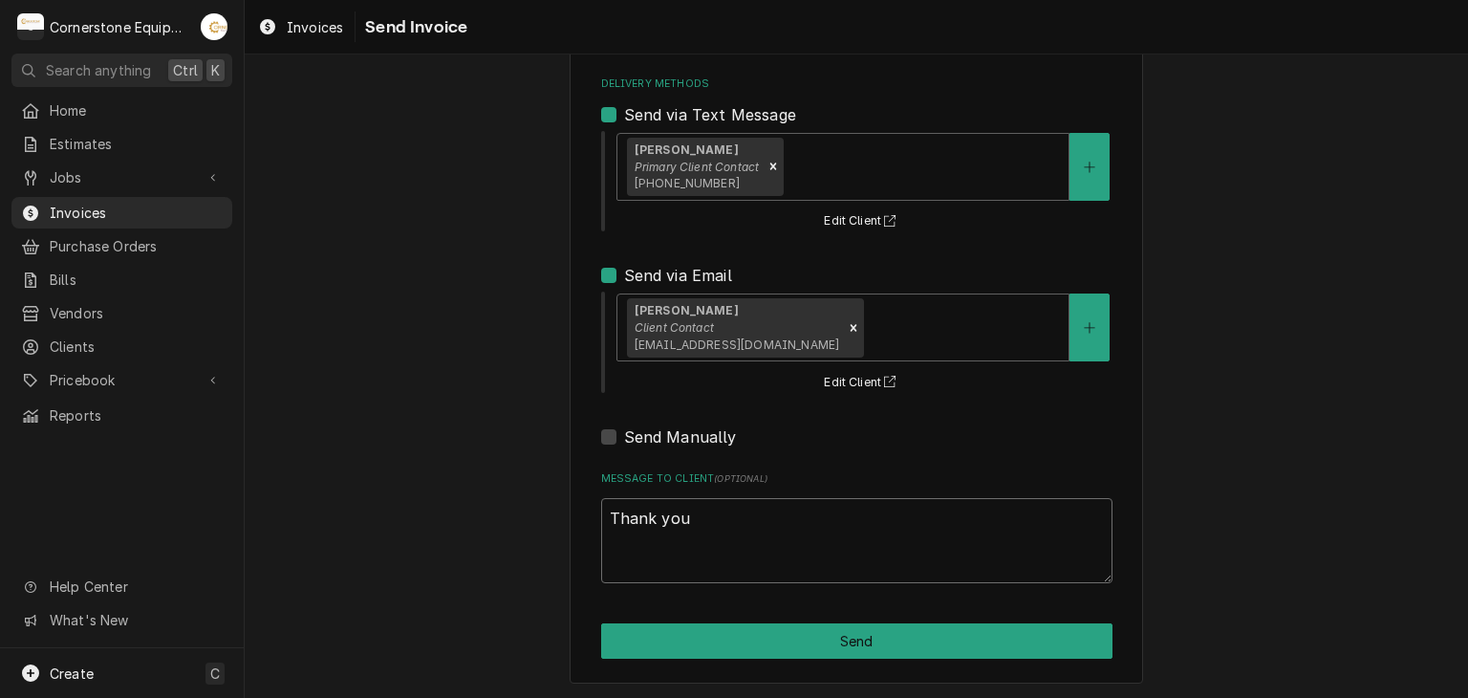
type textarea "x"
type textarea "Thank you f"
type textarea "x"
type textarea "Thank you fo"
type textarea "x"
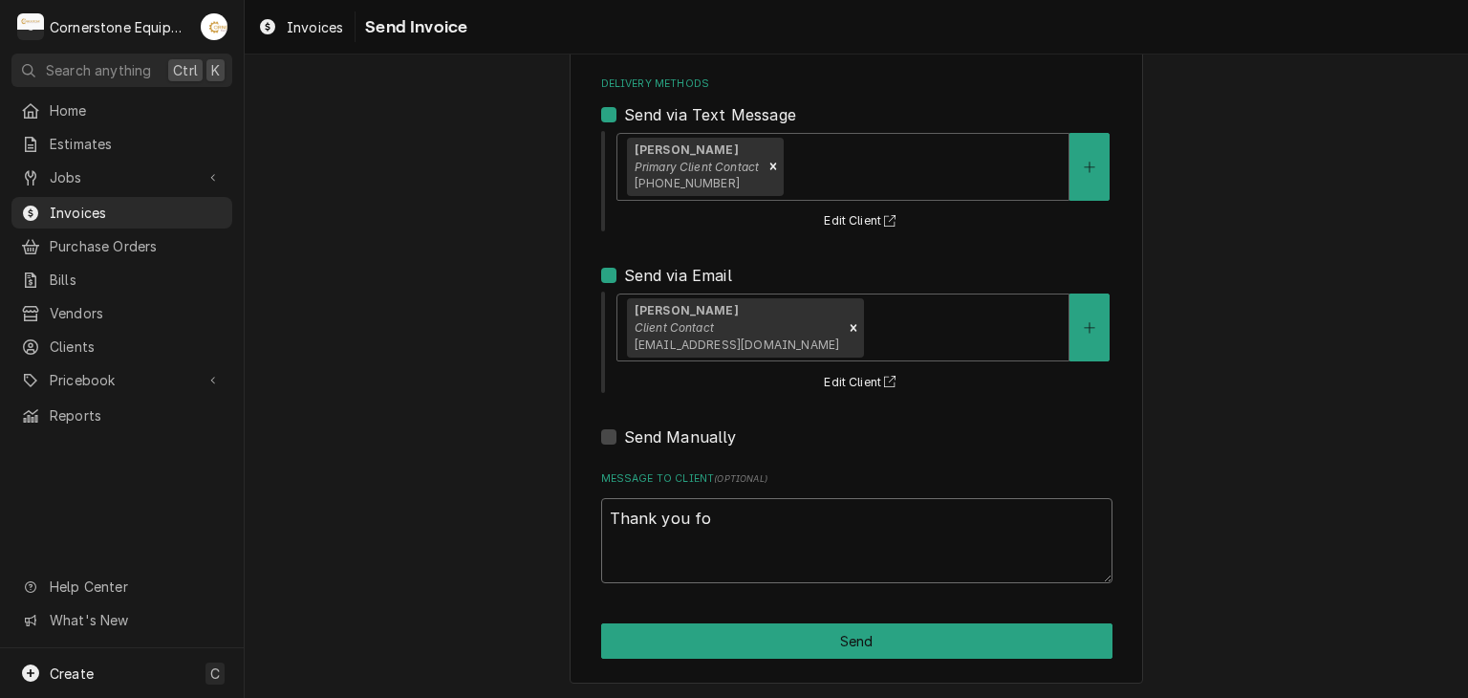
type textarea "Thank you for"
type textarea "x"
type textarea "Thank you for"
type textarea "x"
type textarea "Thank you for t"
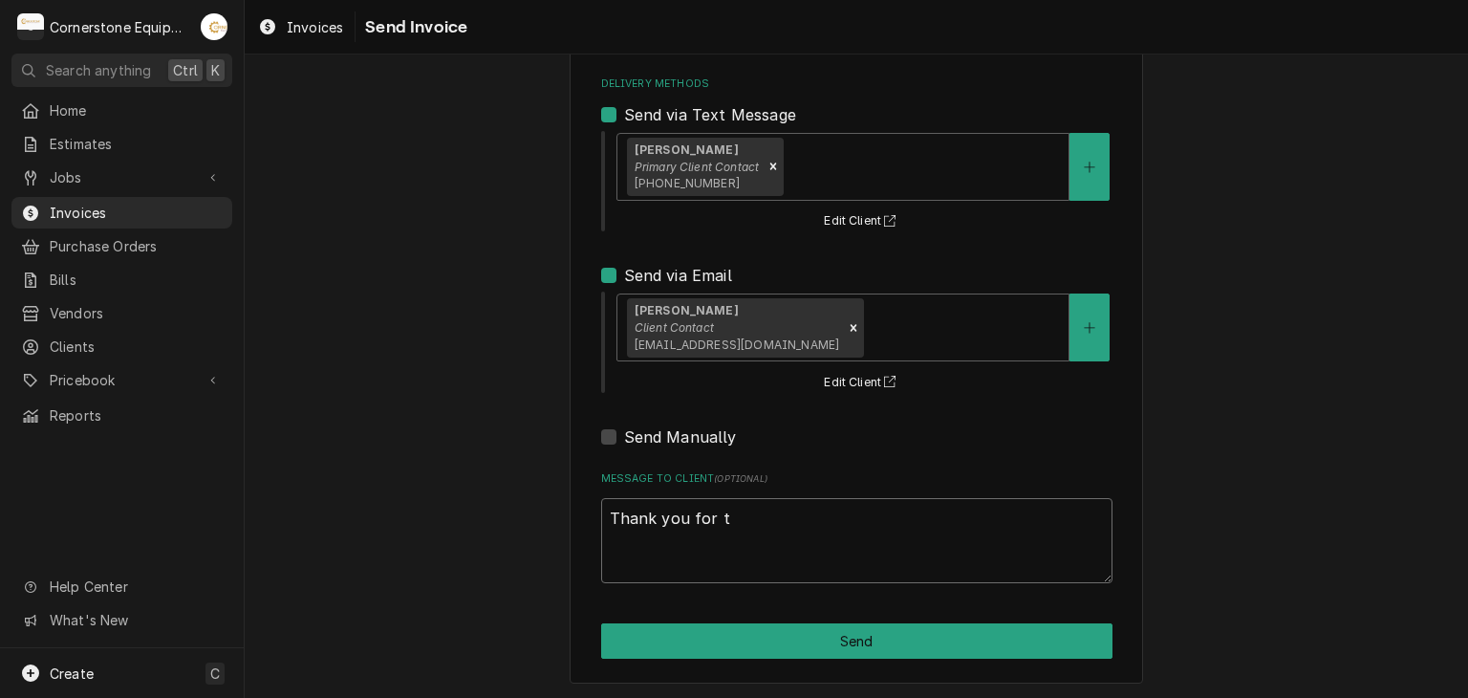
type textarea "x"
type textarea "Thank you for th"
type textarea "x"
type textarea "Thank you for the"
type textarea "x"
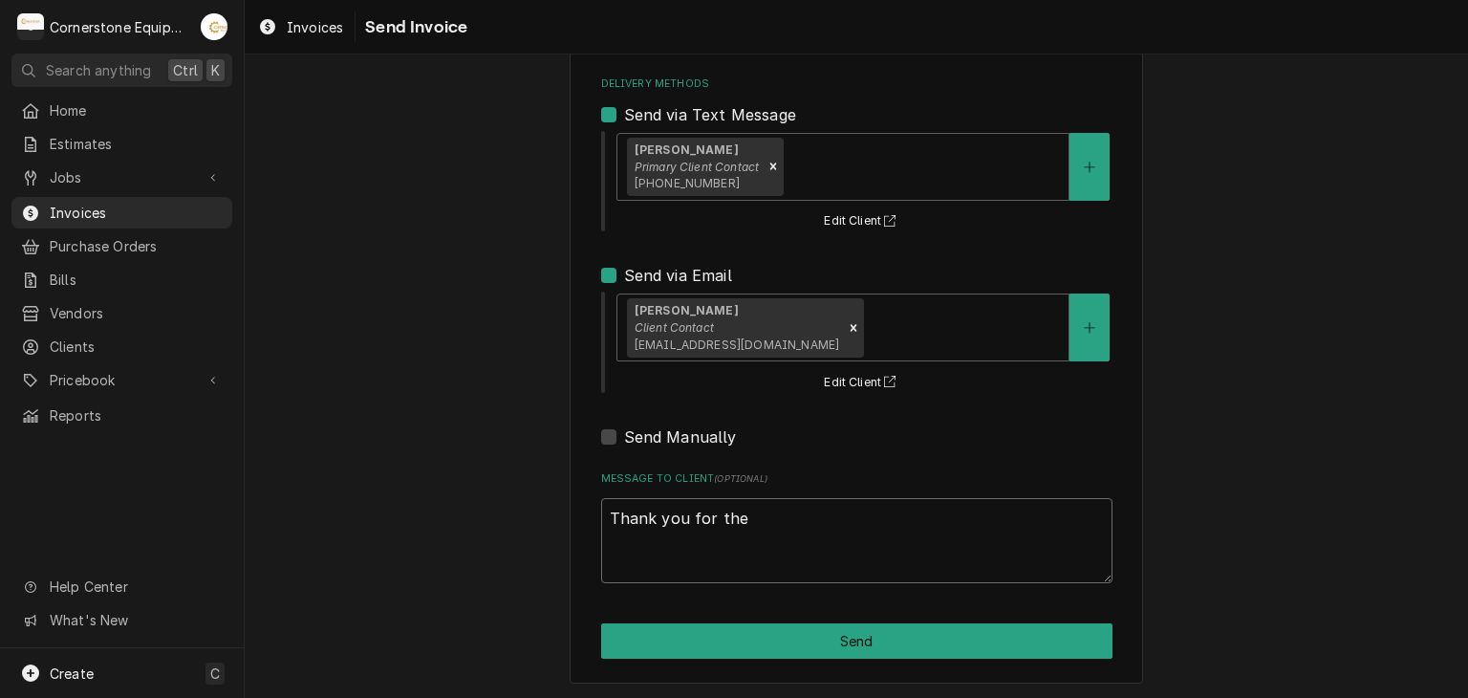
type textarea "Thank you for the"
type textarea "x"
type textarea "Thank you for the o"
type textarea "x"
type textarea "Thank you for the op"
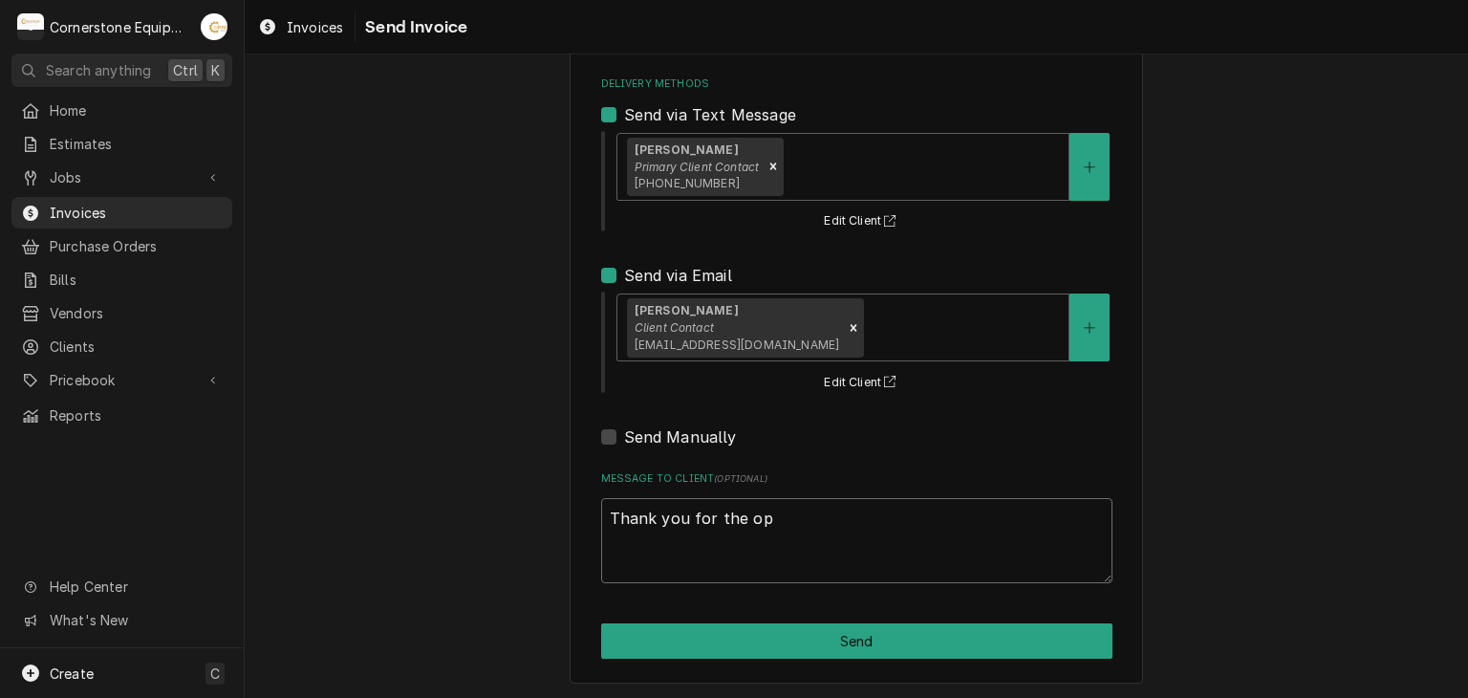
type textarea "x"
type textarea "Thank you for the opp"
type textarea "x"
type textarea "Thank you for the oppo"
type textarea "x"
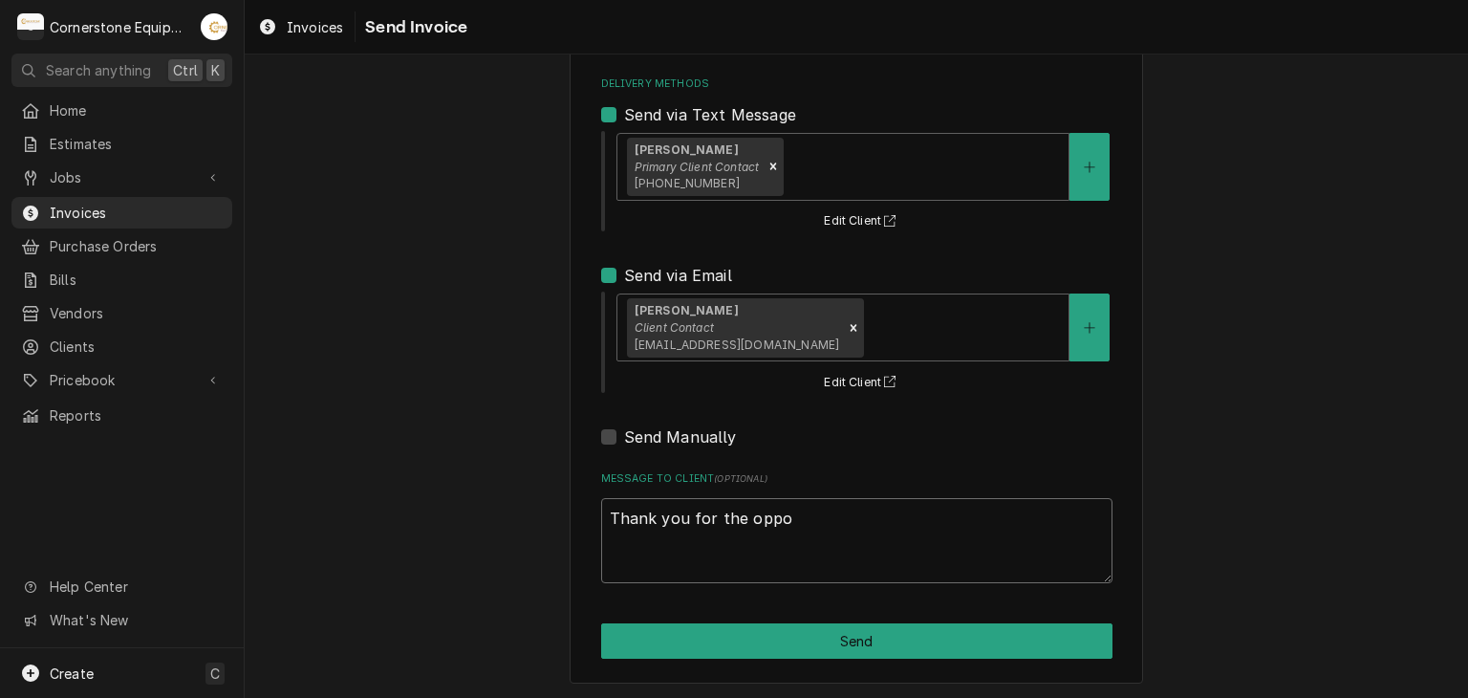
type textarea "Thank you for the oppor"
type textarea "x"
type textarea "Thank you for the opport"
type textarea "x"
type textarea "Thank you for the opportu"
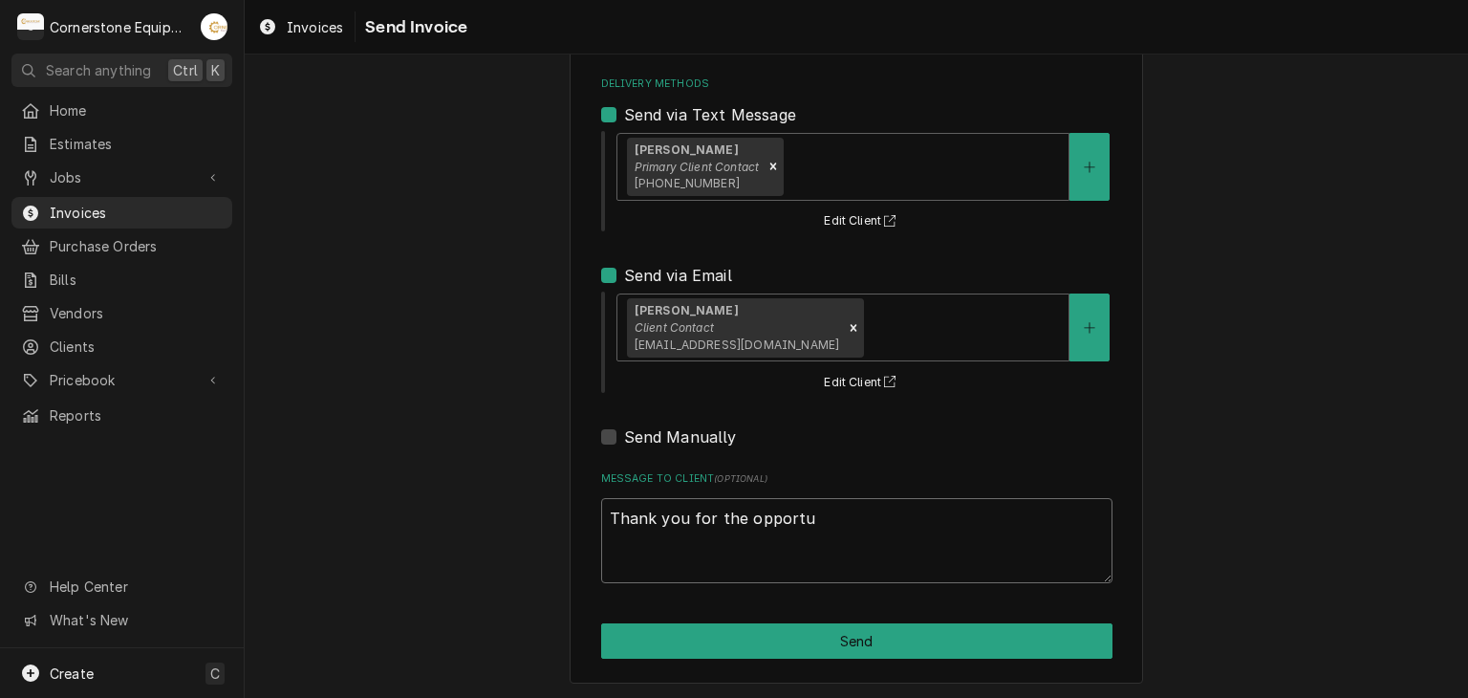
type textarea "x"
type textarea "Thank you for the opportun"
type textarea "x"
type textarea "Thank you for the opportuni"
type textarea "x"
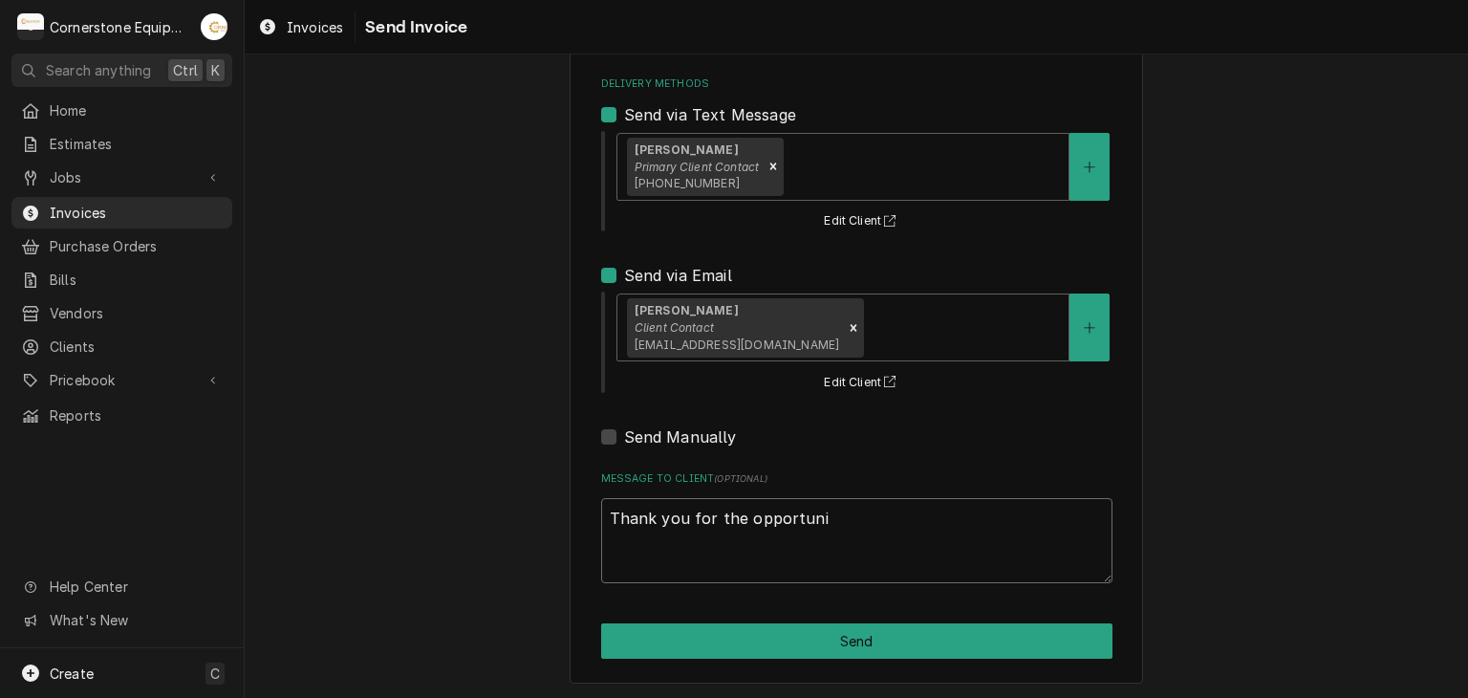
type textarea "Thank you for the opportunit"
type textarea "x"
type textarea "Thank you for the opportunity"
type textarea "x"
type textarea "Thank you for the opportunity t"
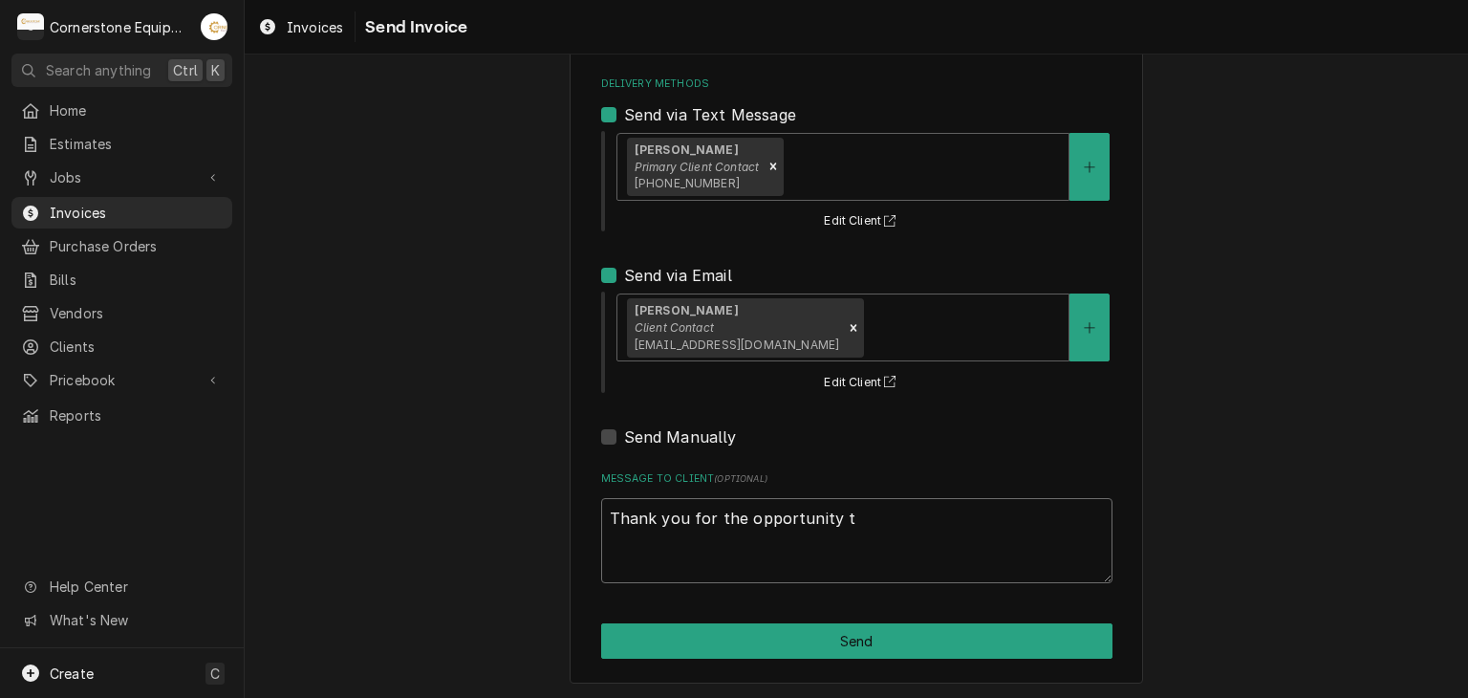
type textarea "x"
type textarea "Thank you for the opportunity to"
type textarea "x"
type textarea "Thank you for the opportunity to"
type textarea "x"
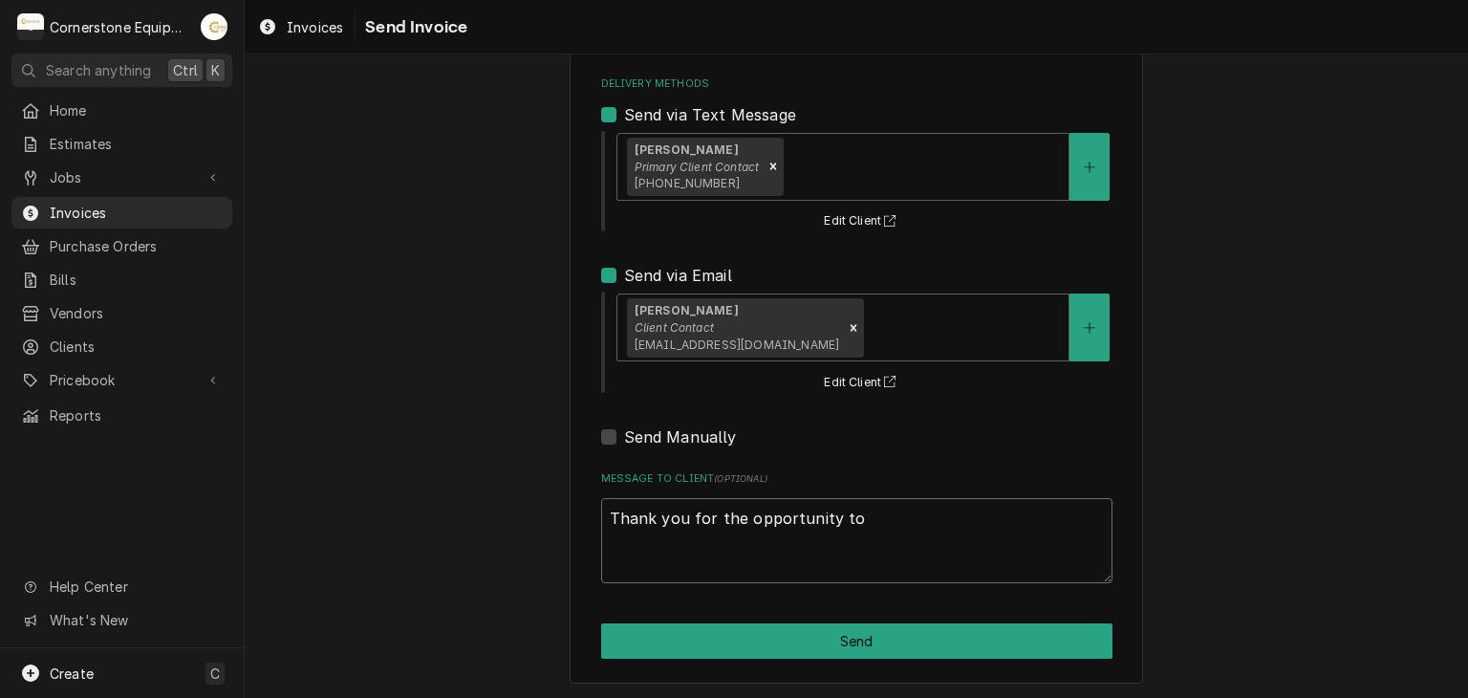
type textarea "Thank you for the opportunity to b"
type textarea "x"
type textarea "Thank you for the opportunity to be"
type textarea "x"
type textarea "Thank you for the opportunity to be"
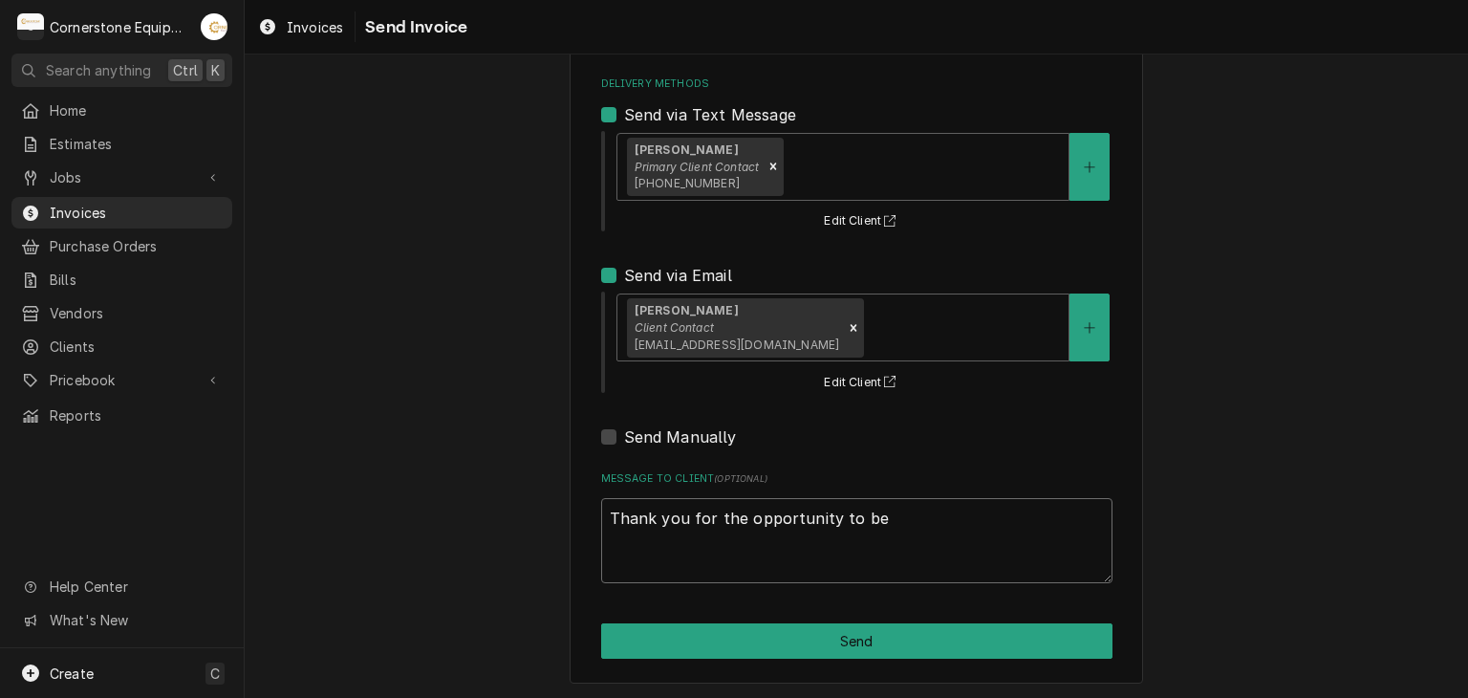
type textarea "x"
type textarea "Thank you for the opportunity to be f"
type textarea "x"
type textarea "Thank you for the opportunity to be fo"
type textarea "x"
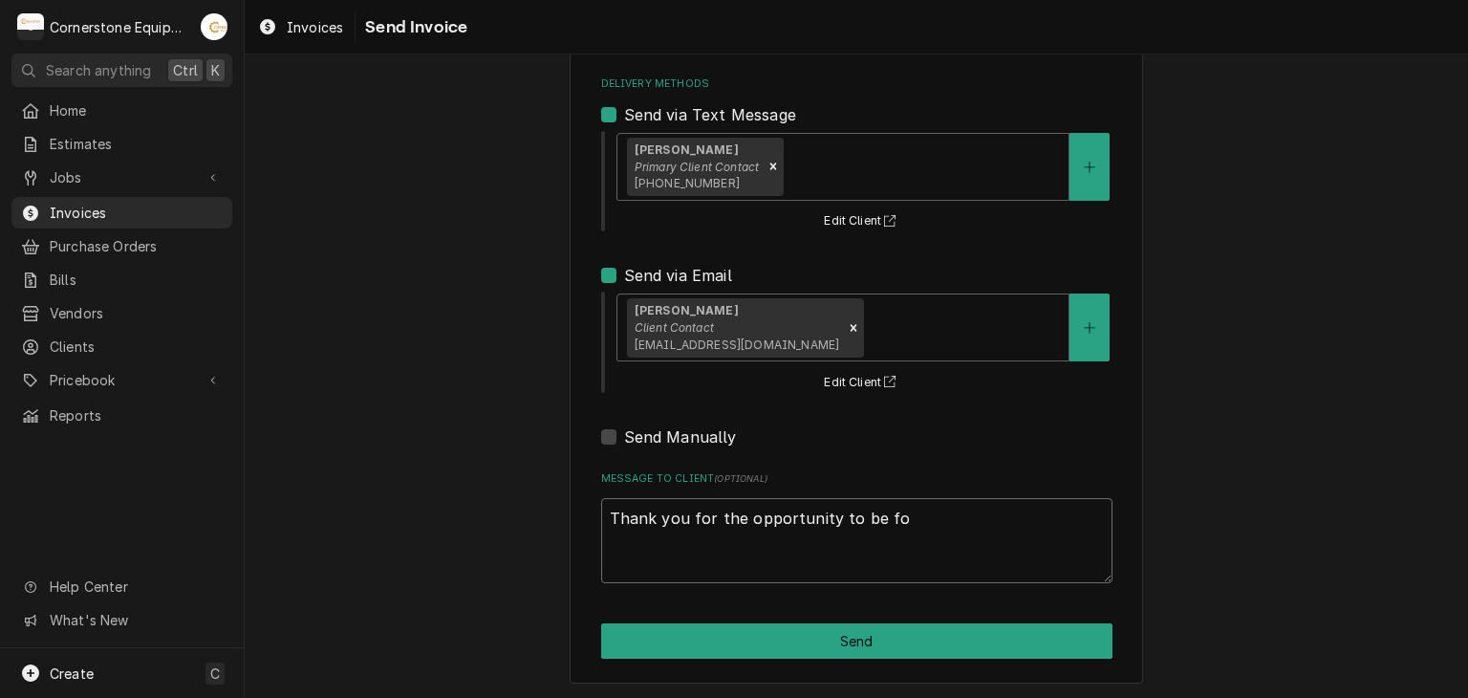
type textarea "Thank you for the opportunity to be f"
type textarea "x"
type textarea "Thank you for the opportunity to be"
type textarea "x"
type textarea "Thank you for the opportunity to be o"
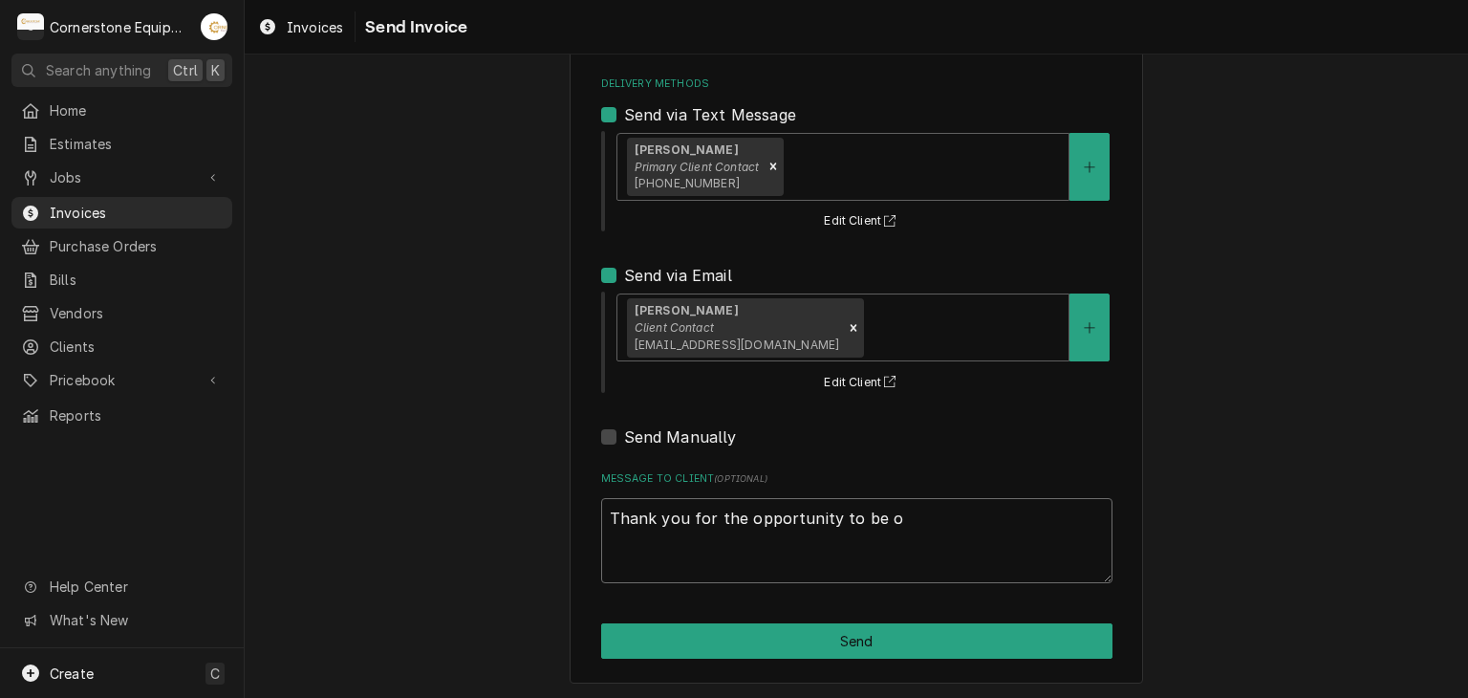
type textarea "x"
type textarea "Thank you for the opportunity to be of"
type textarea "x"
type textarea "Thank you for the opportunity to be of"
type textarea "x"
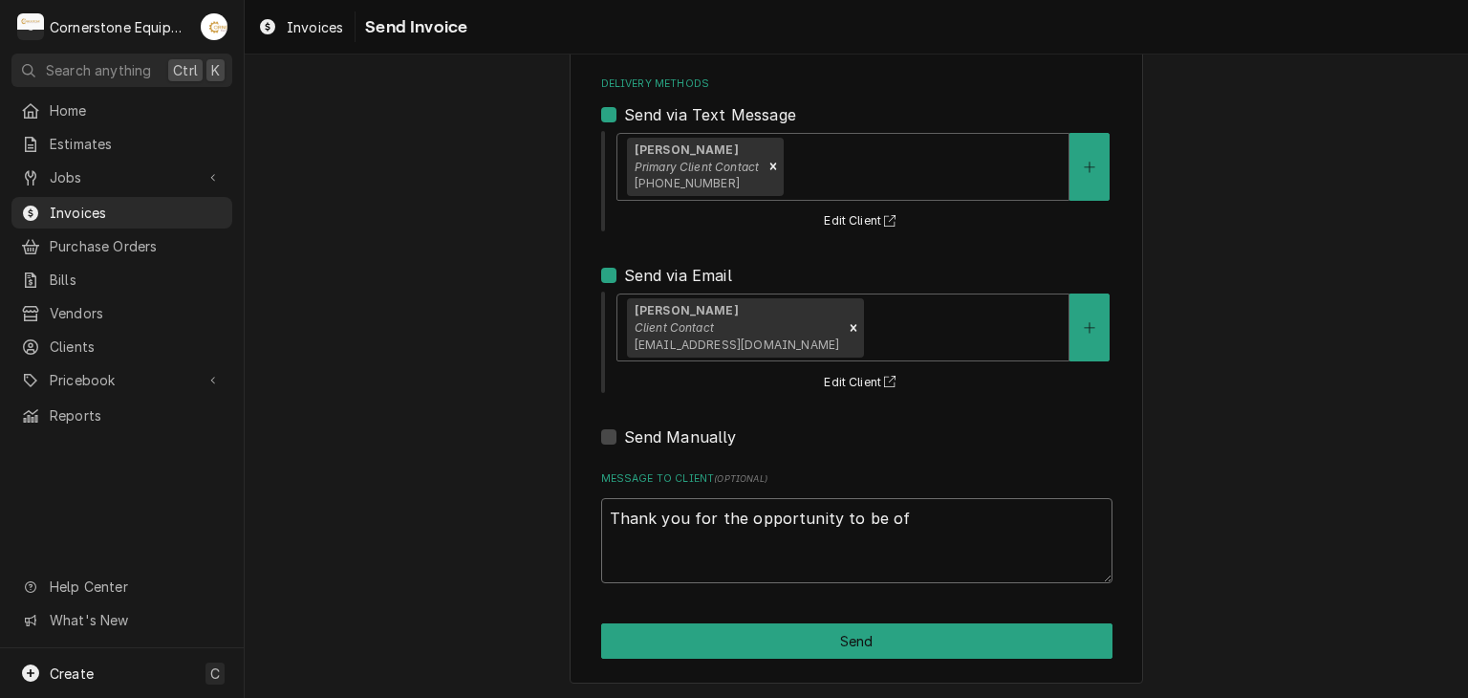
type textarea "Thank you for the opportunity to be of s"
type textarea "x"
type textarea "Thank you for the opportunity to be of se"
type textarea "x"
type textarea "Thank you for the opportunity to be of ser"
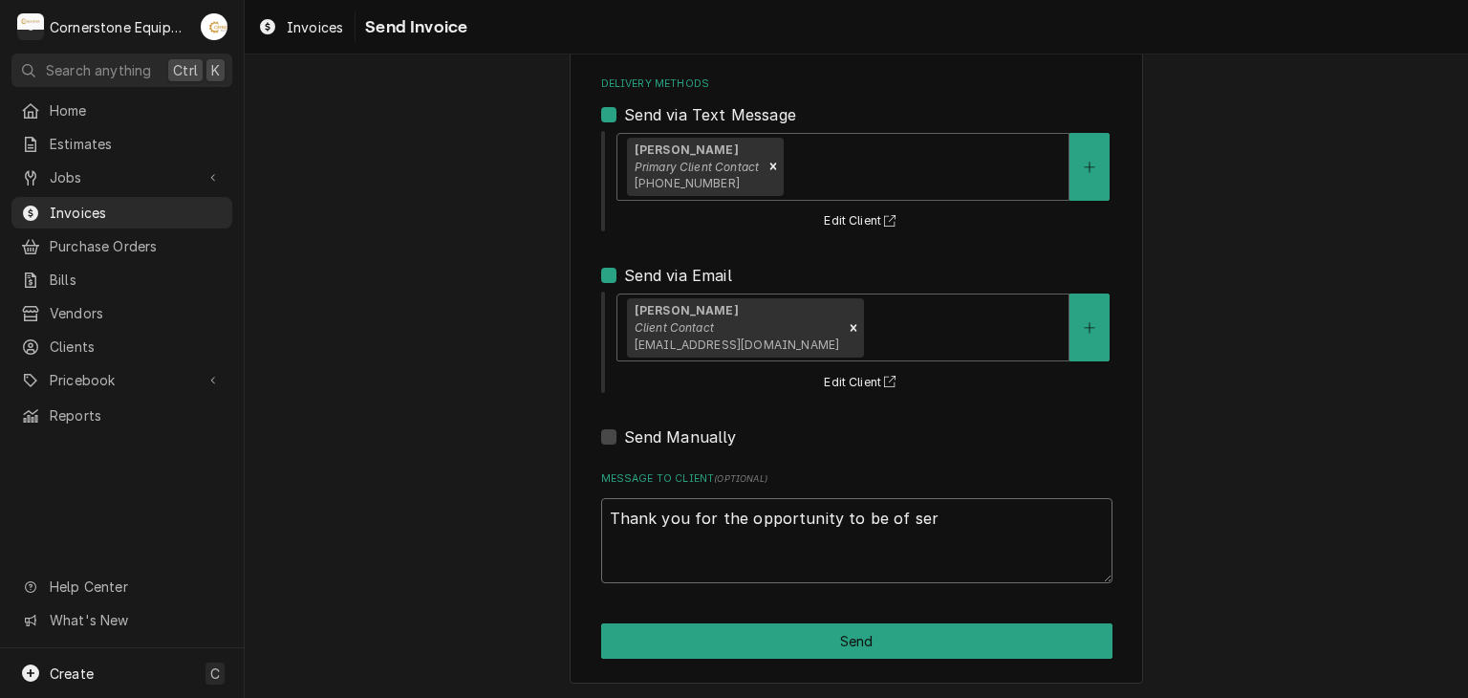
type textarea "x"
type textarea "Thank you for the opportunity to be of serv"
type textarea "x"
type textarea "Thank you for the opportunity to be of servi"
type textarea "x"
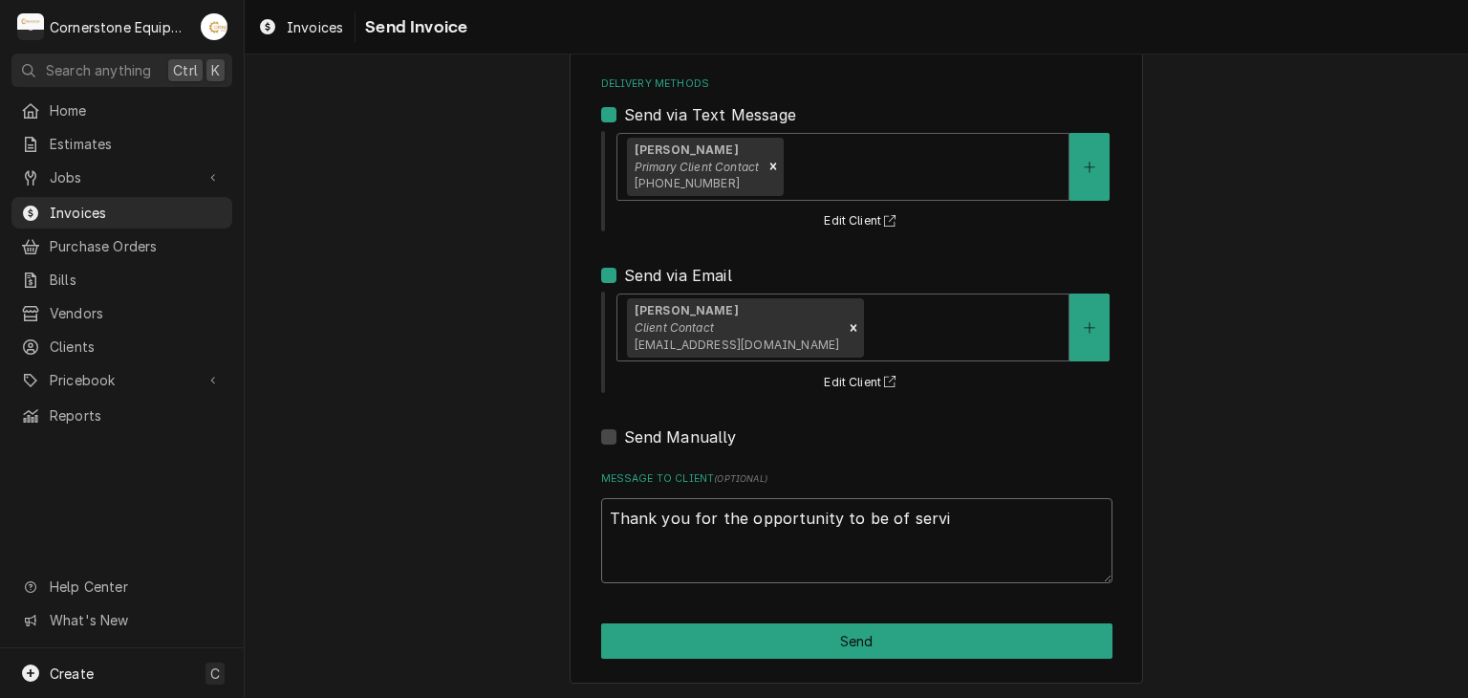
type textarea "Thank you for the opportunity to be of servic"
type textarea "x"
type textarea "Thank you for the opportunity to be of service"
type textarea "x"
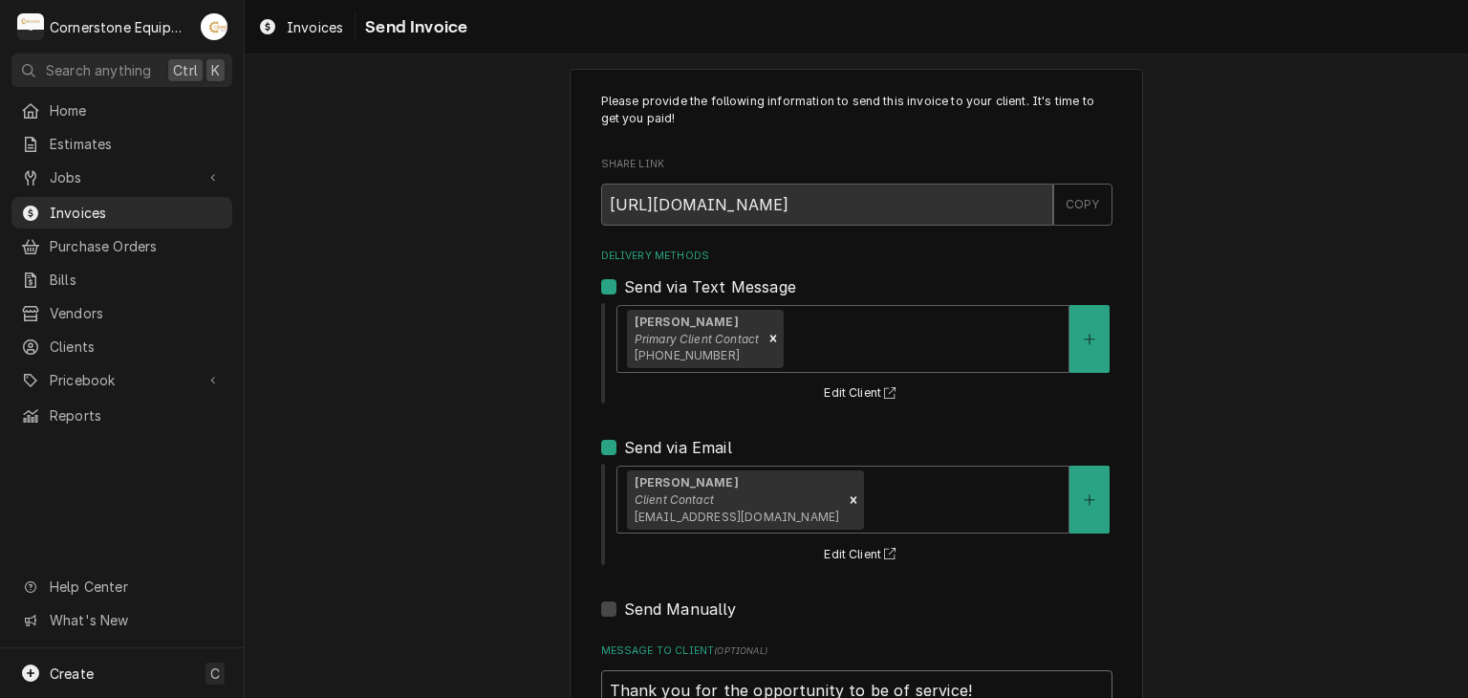
type textarea "Thank you for the opportunity to be of service!"
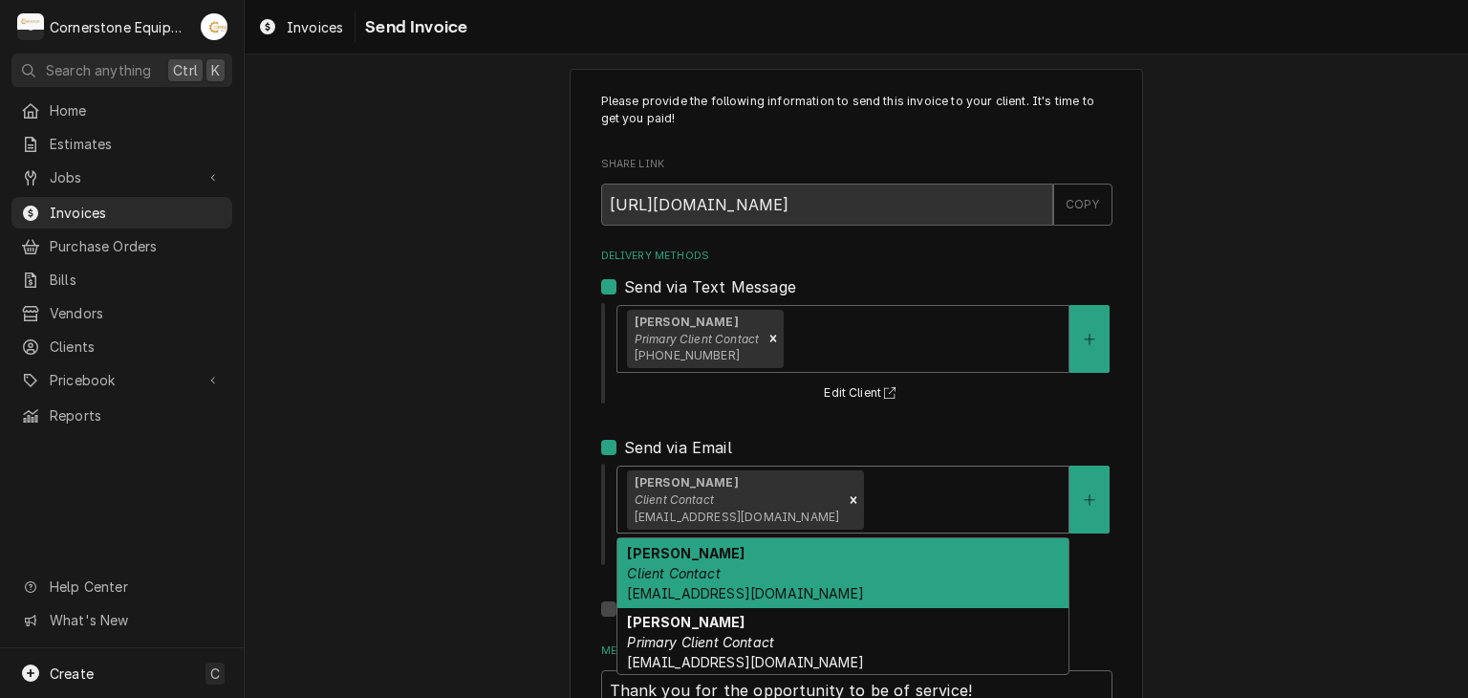
scroll to position [0, 0]
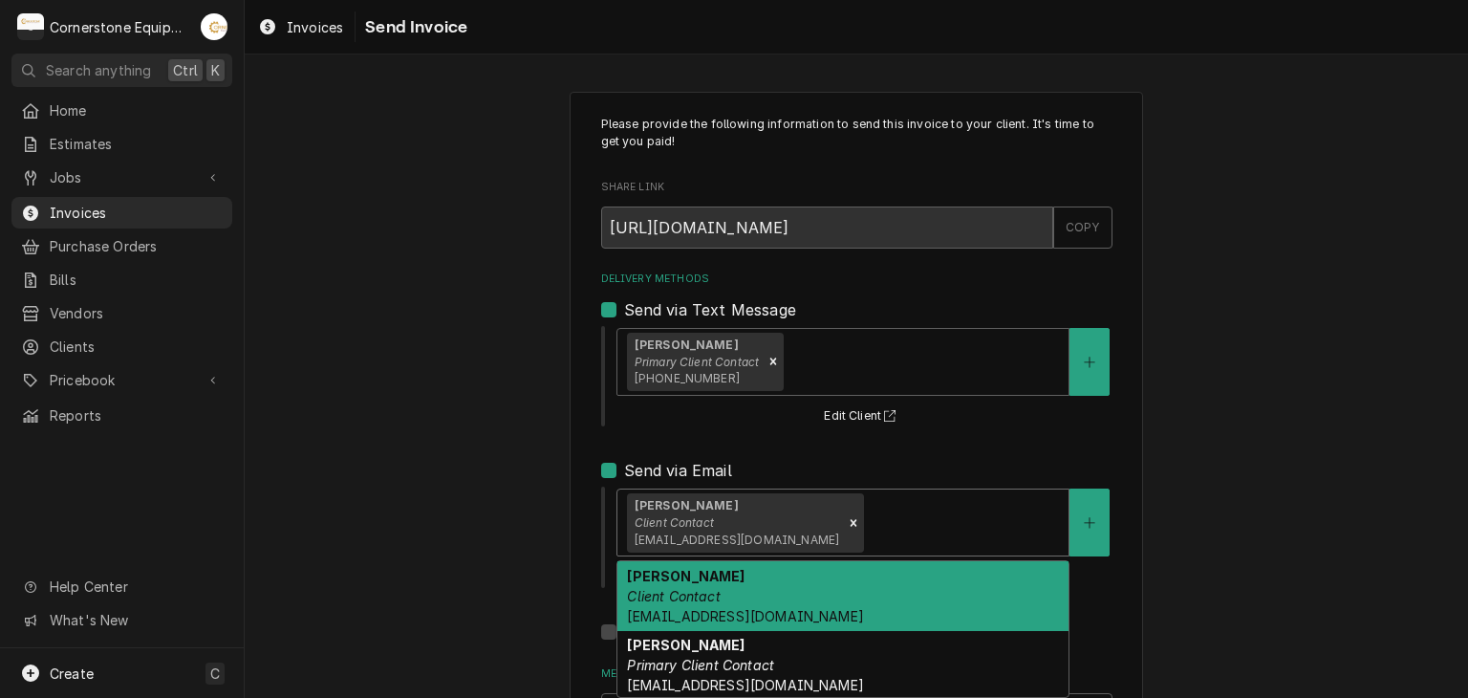
click at [696, 519] on em "Client Contact" at bounding box center [674, 522] width 79 height 14
click at [528, 520] on div "Please provide the following information to send this invoice to your client. I…" at bounding box center [856, 485] width 1223 height 820
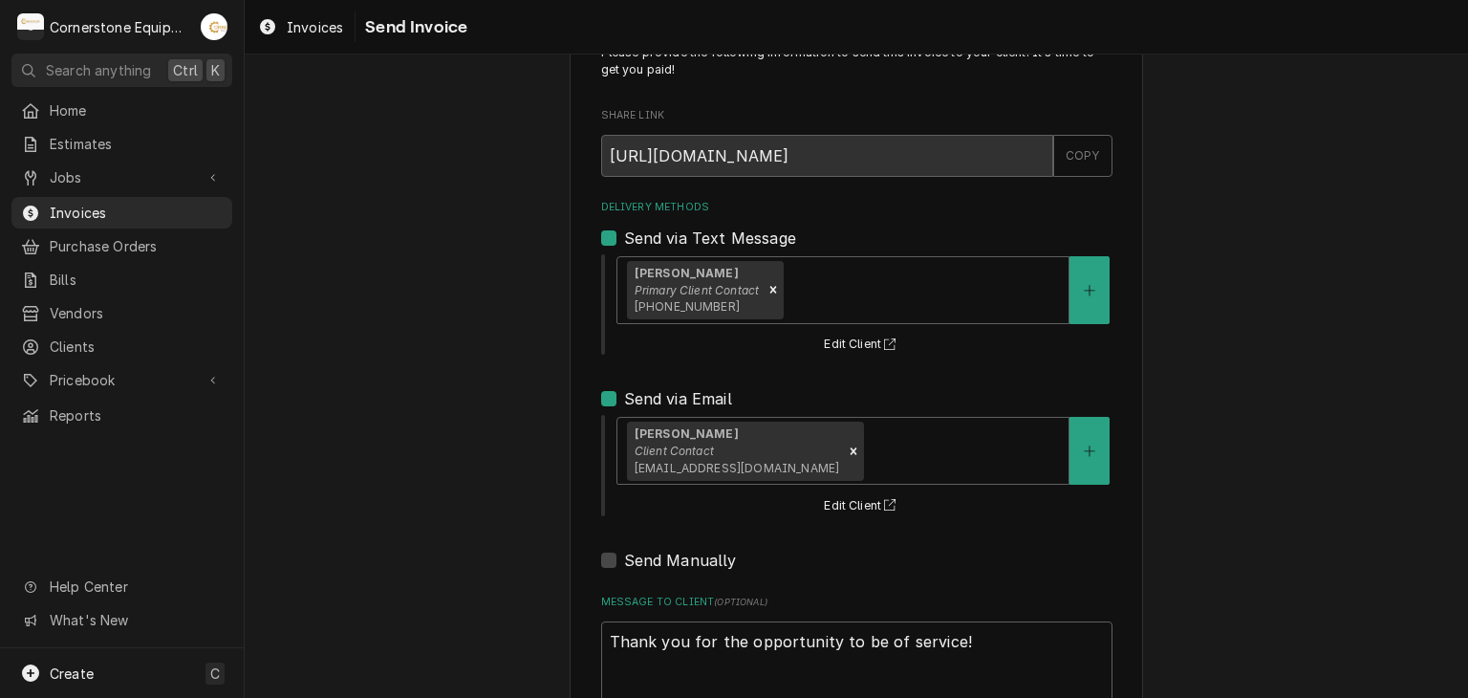
scroll to position [195, 0]
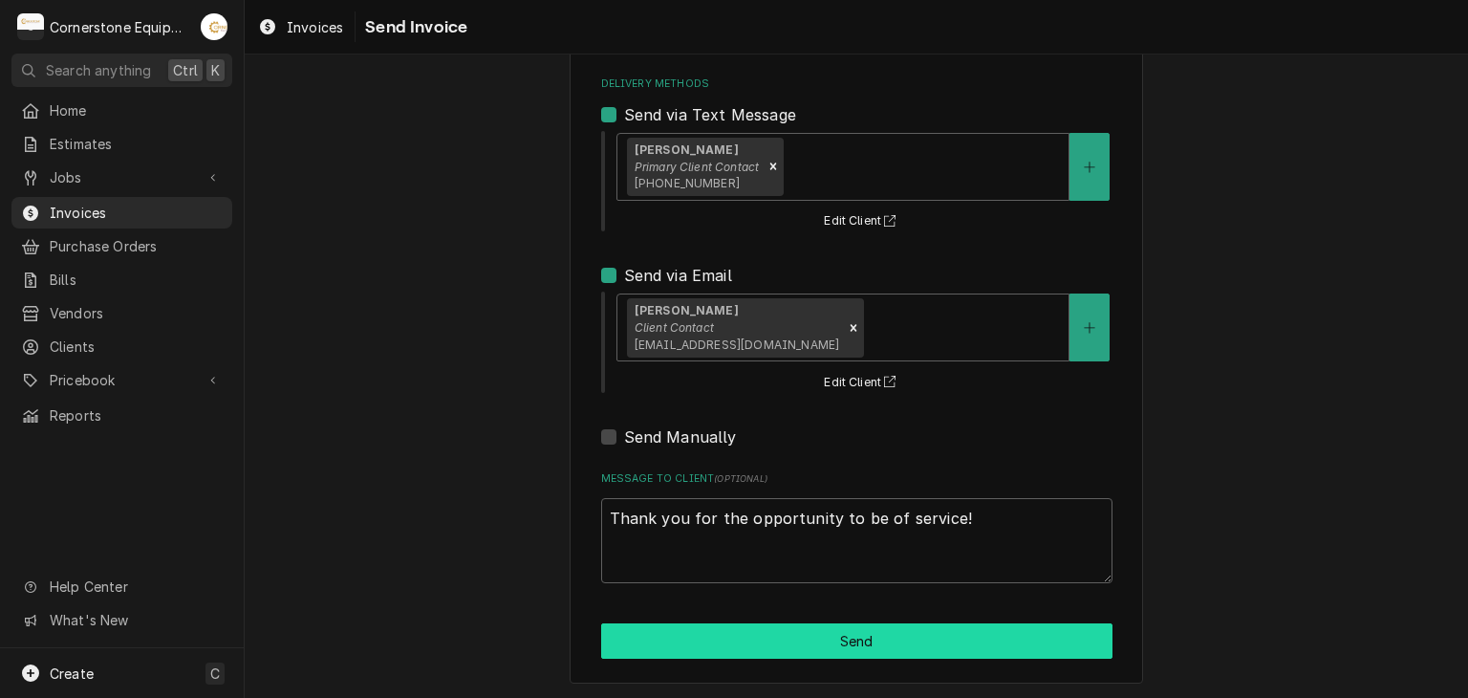
click at [924, 638] on button "Send" at bounding box center [856, 640] width 511 height 35
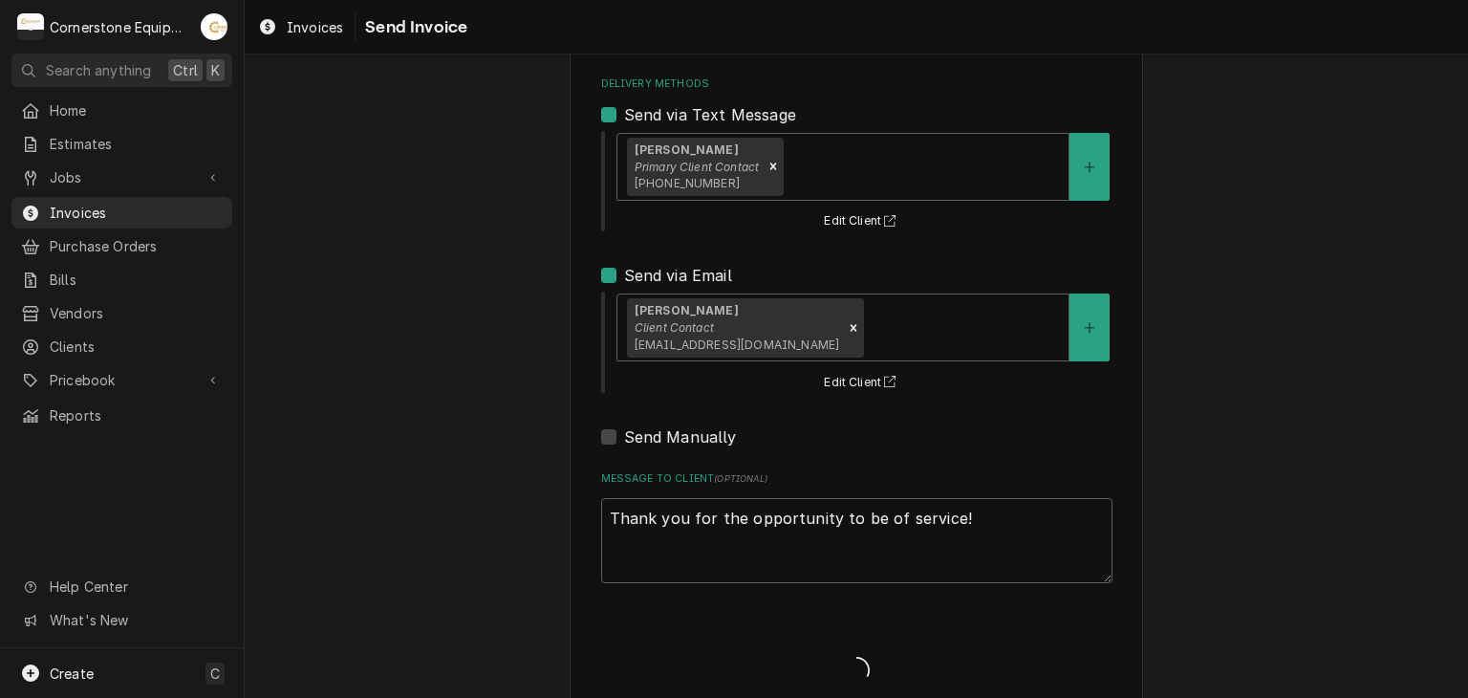
type textarea "x"
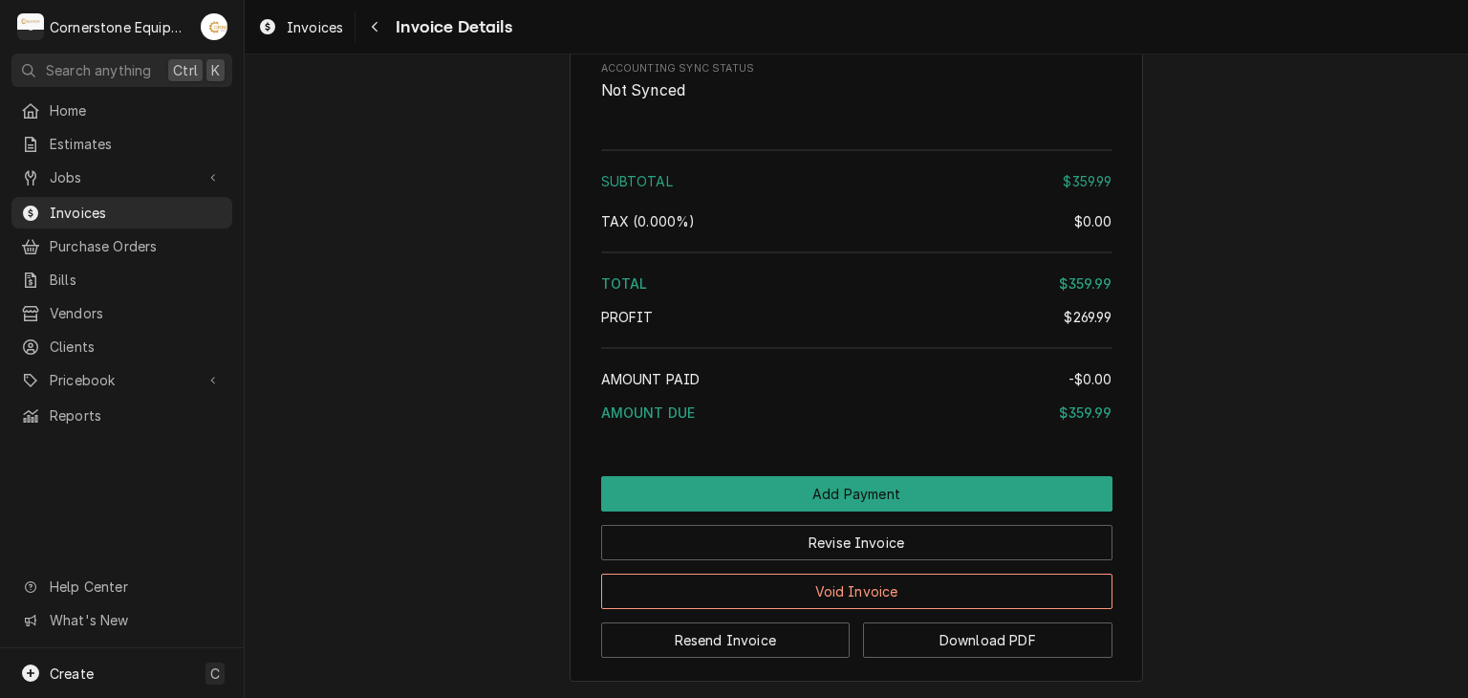
scroll to position [1911, 0]
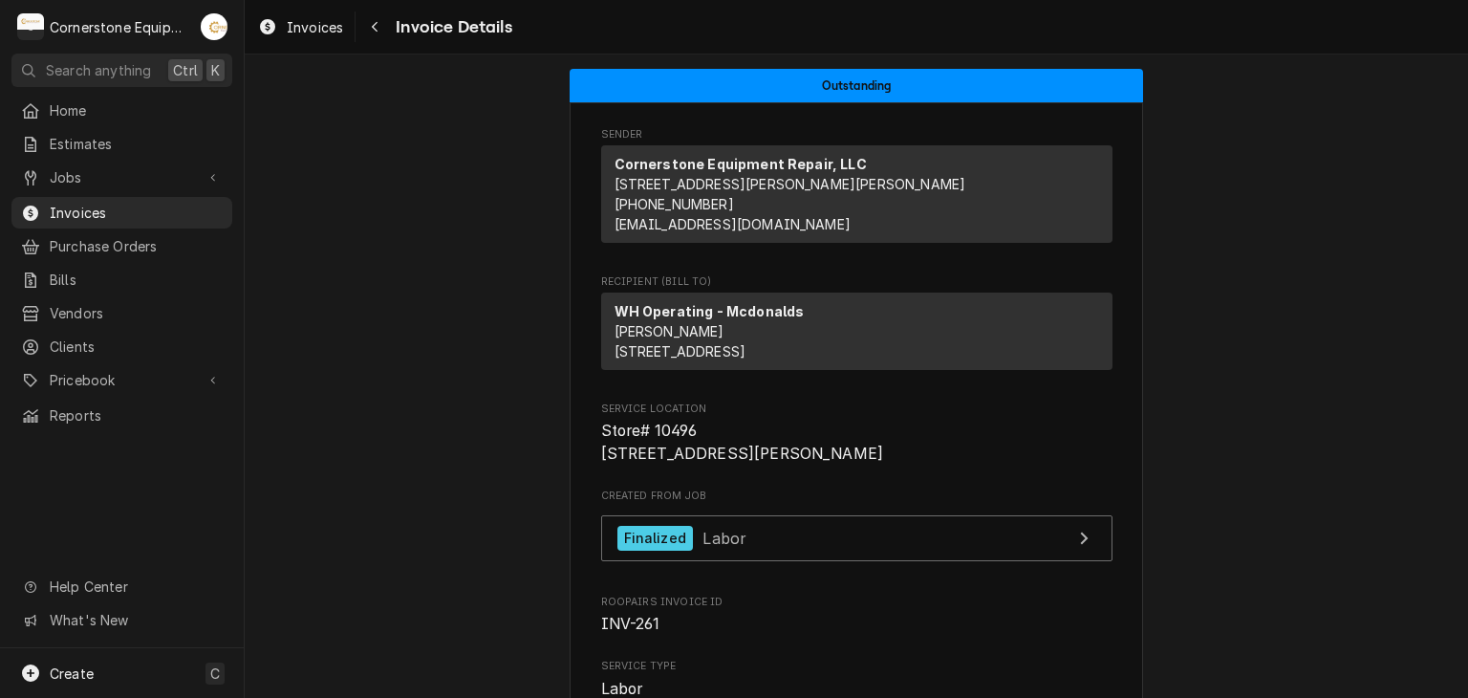
scroll to position [382, 0]
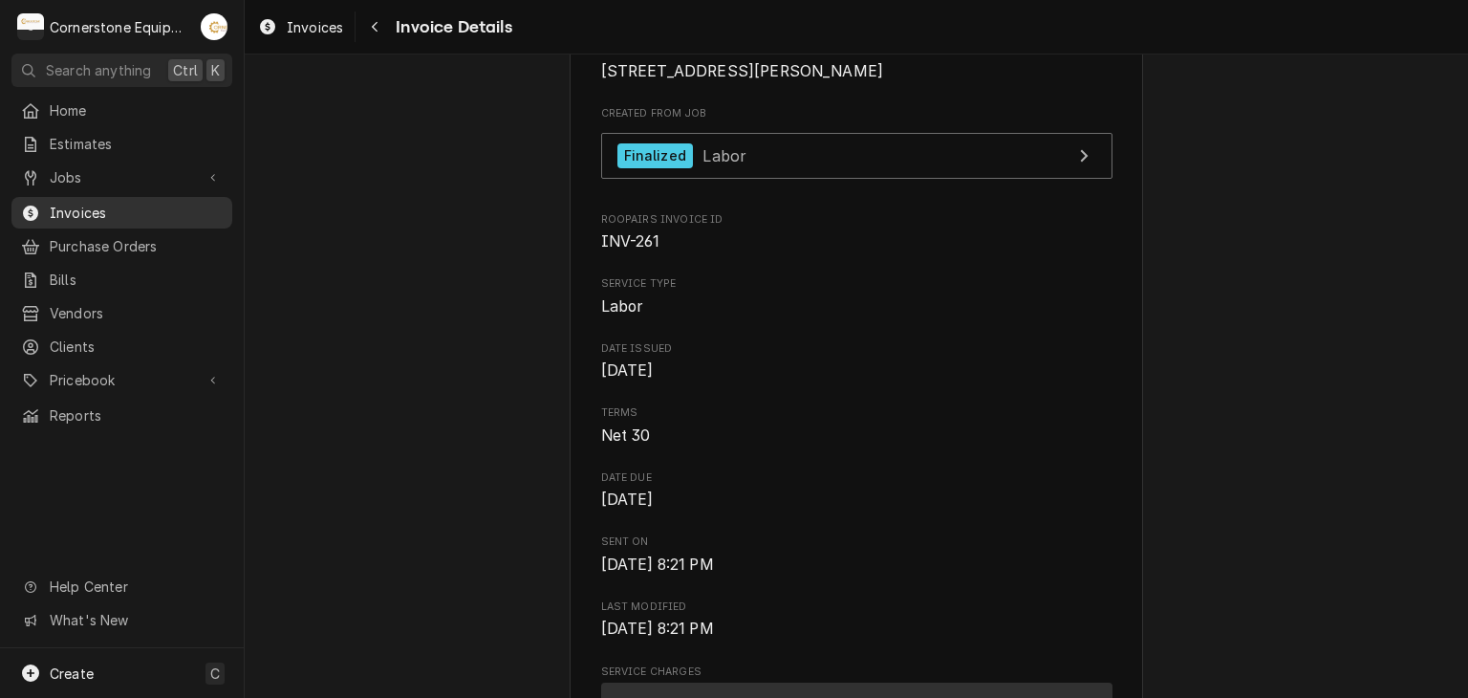
click at [77, 207] on span "Invoices" at bounding box center [136, 213] width 173 height 20
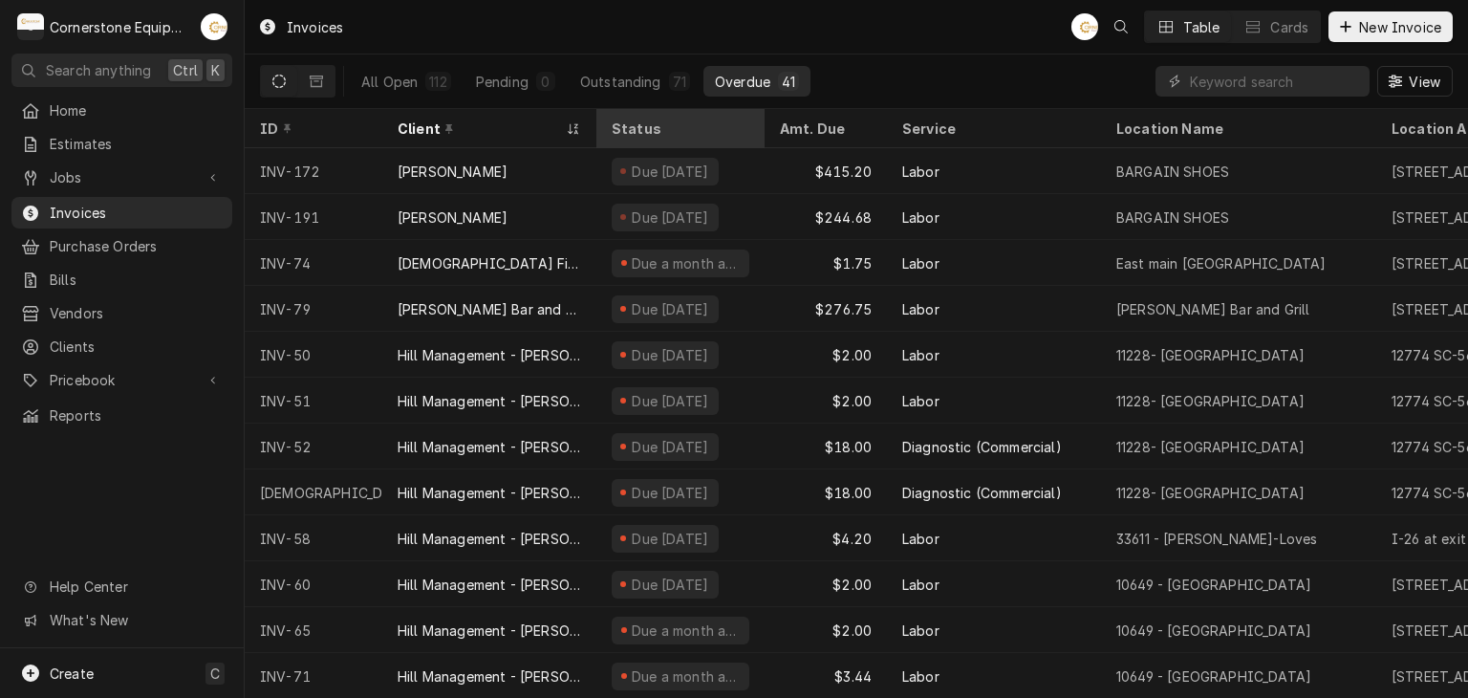
click at [656, 131] on div "Status" at bounding box center [679, 128] width 134 height 20
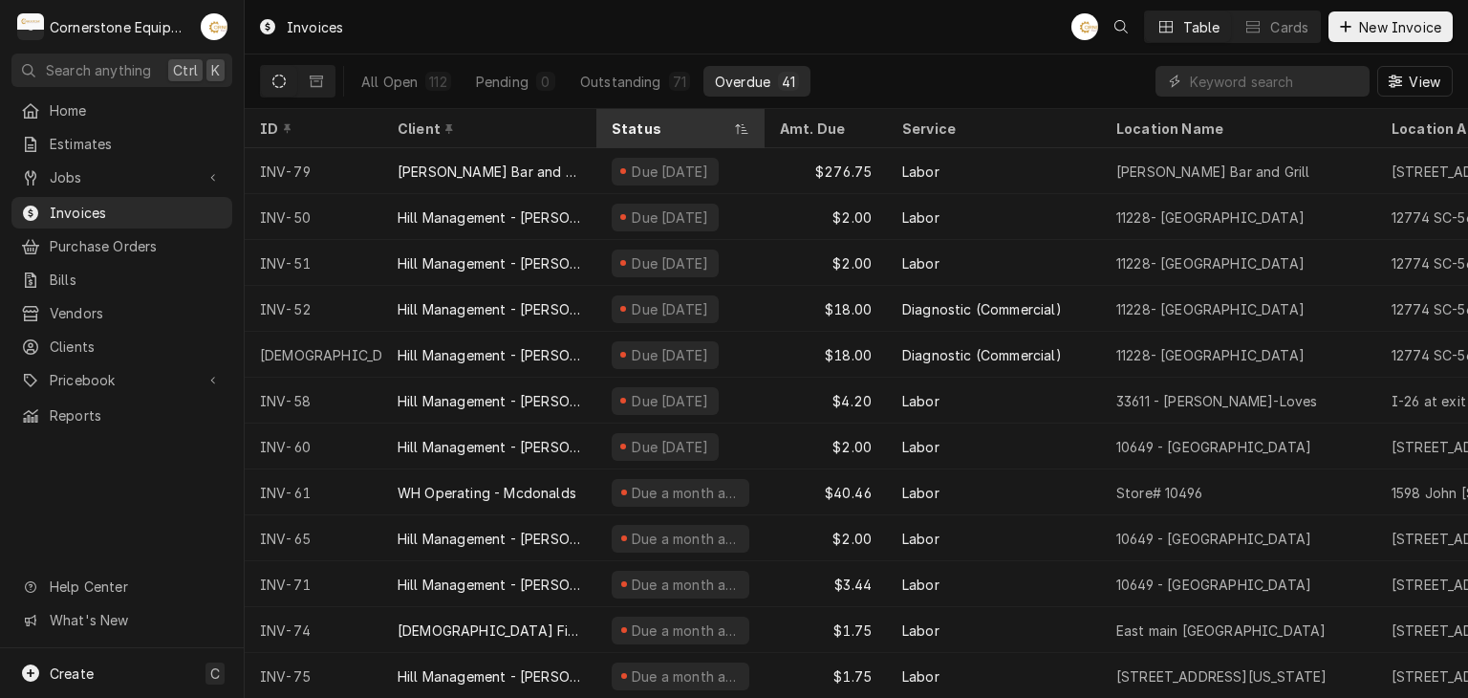
click at [669, 132] on div "Status" at bounding box center [671, 128] width 118 height 20
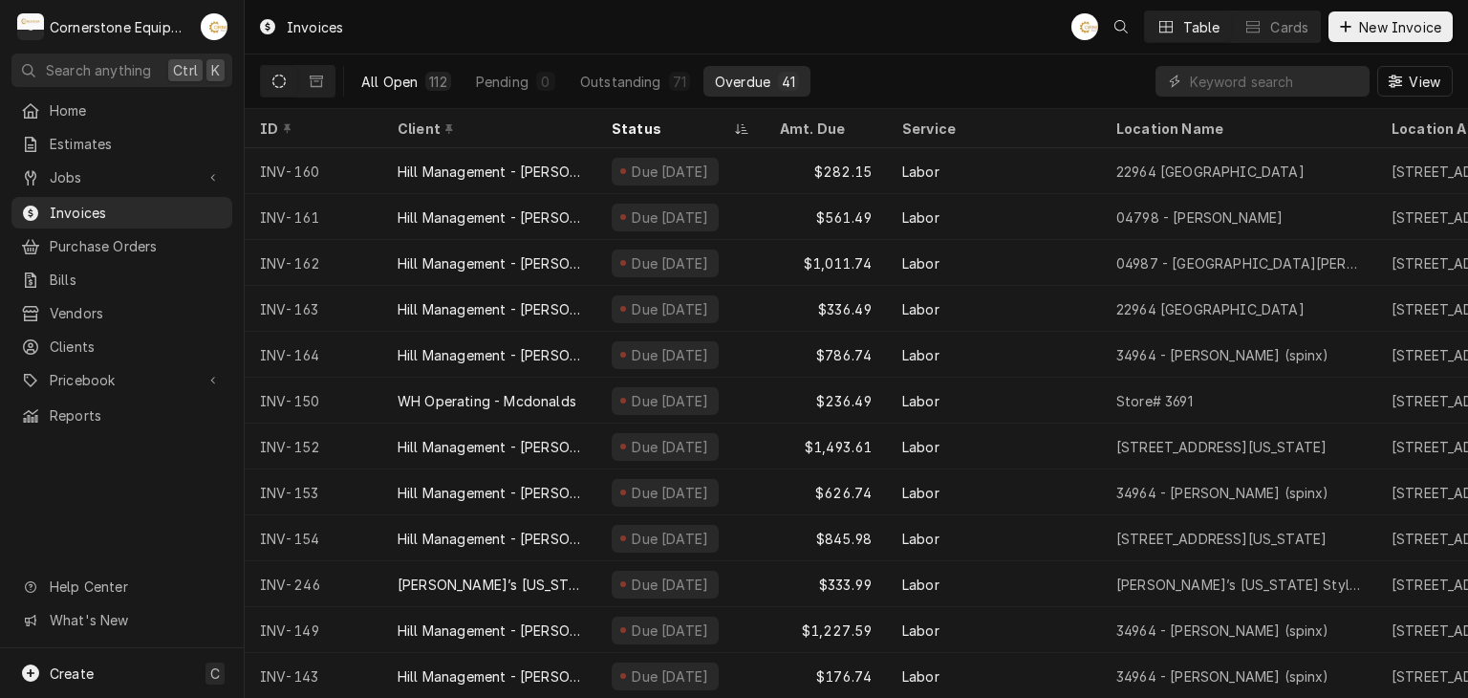
click at [413, 79] on div "All Open" at bounding box center [389, 82] width 56 height 20
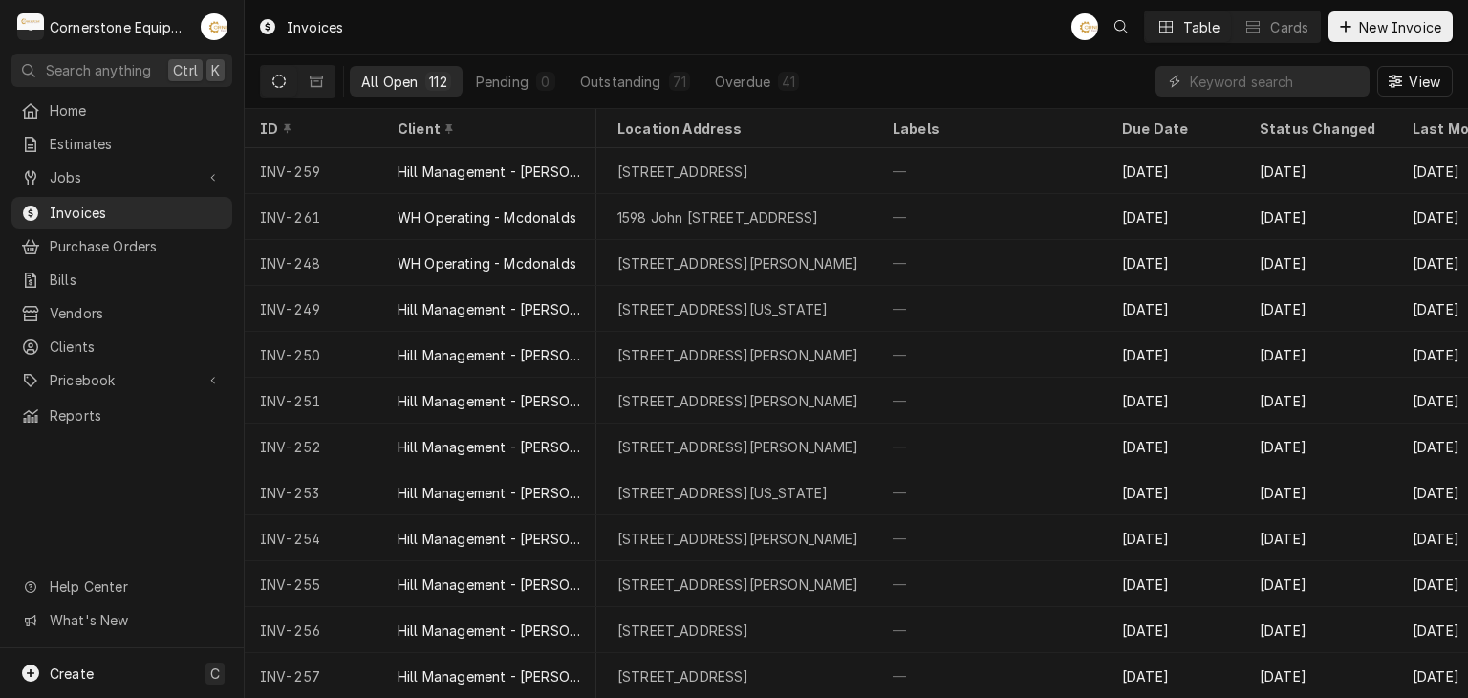
scroll to position [0, 978]
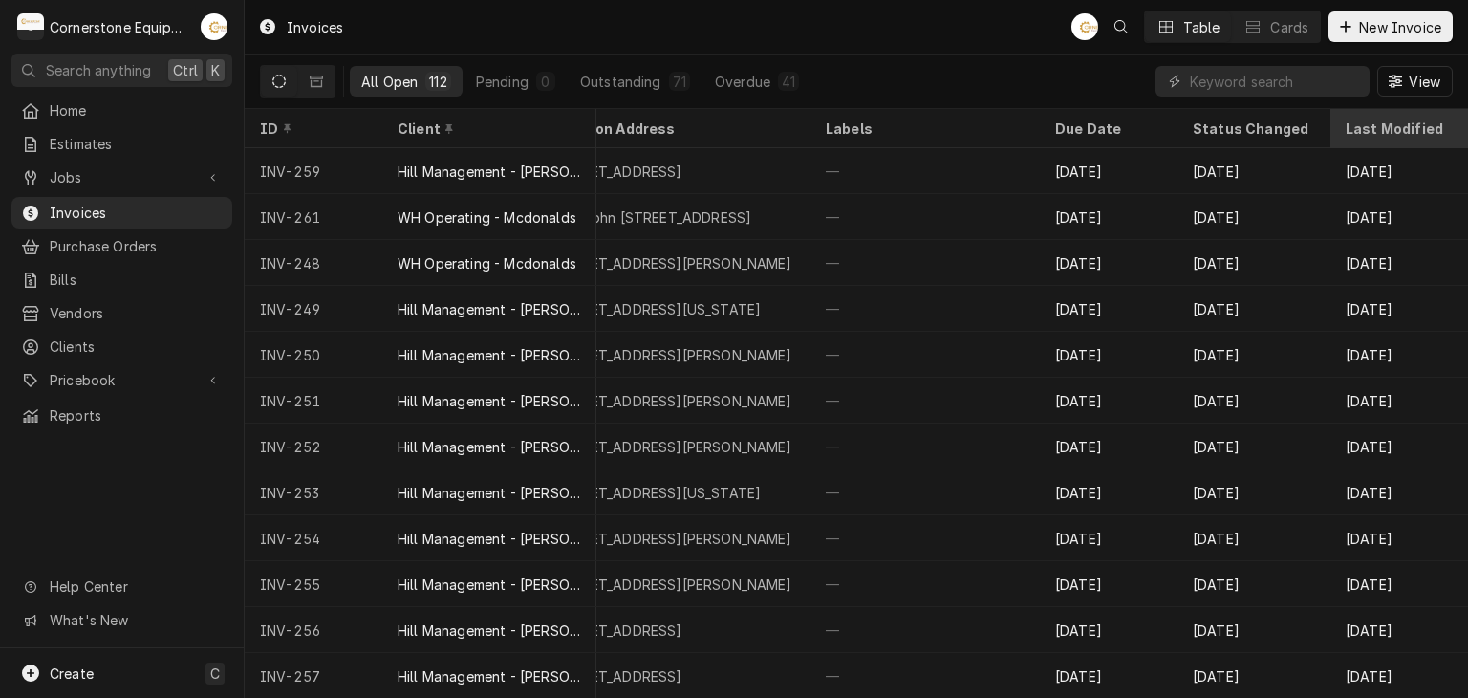
click at [1352, 126] on div "Last Modified" at bounding box center [1396, 128] width 103 height 20
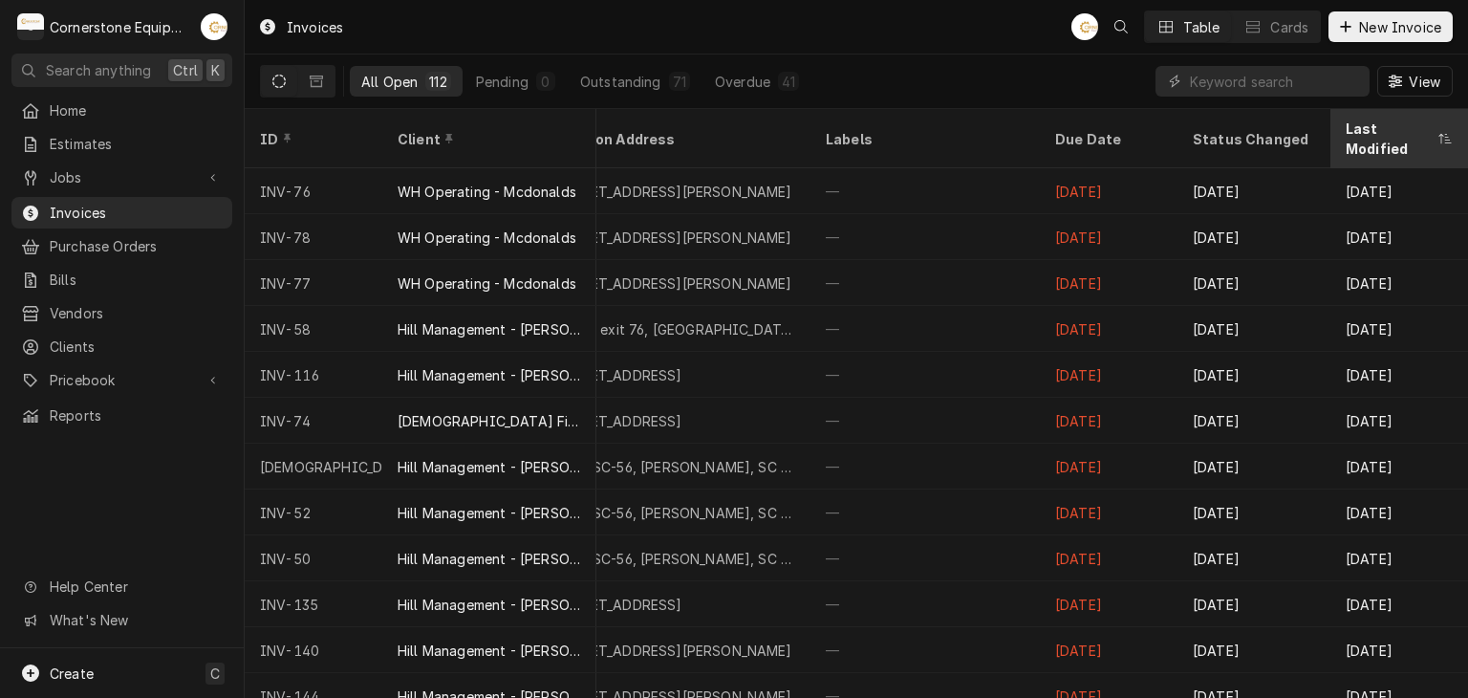
click at [1389, 123] on div "Last Modified" at bounding box center [1389, 138] width 88 height 40
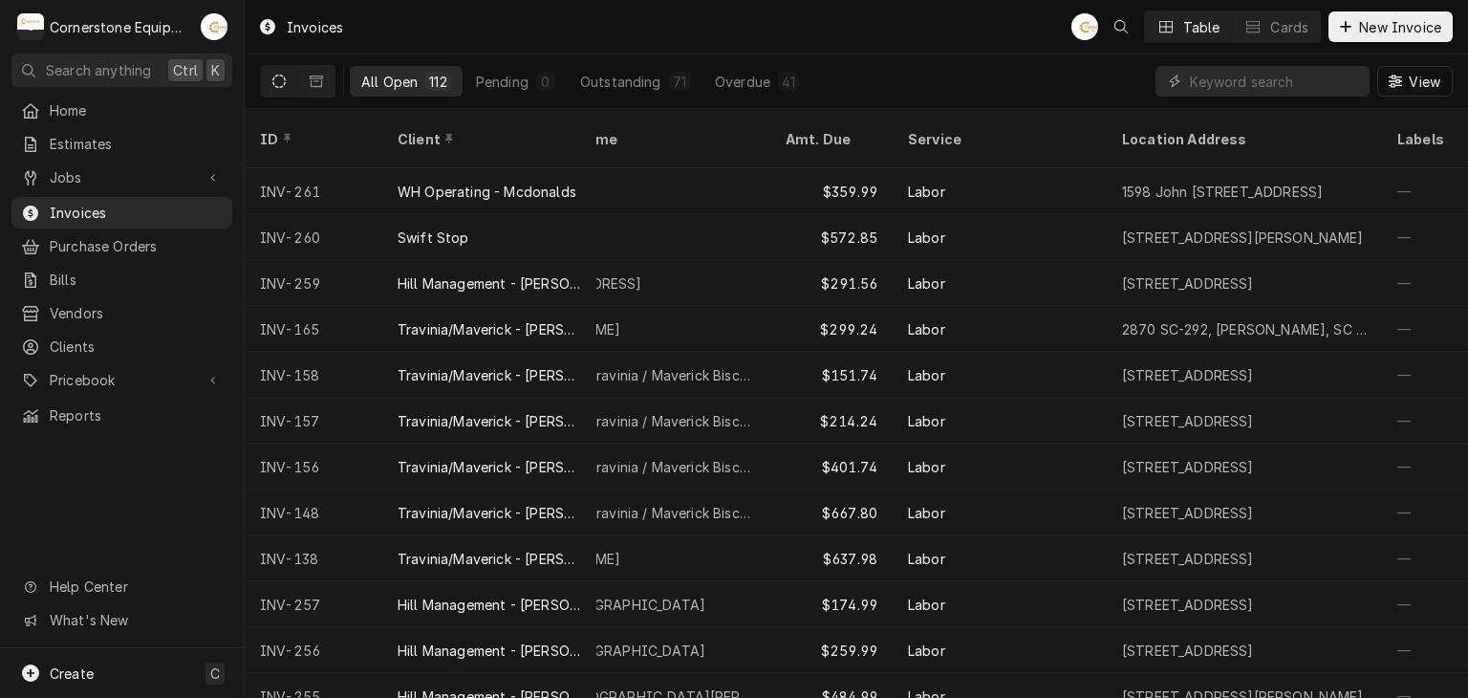
scroll to position [0, 0]
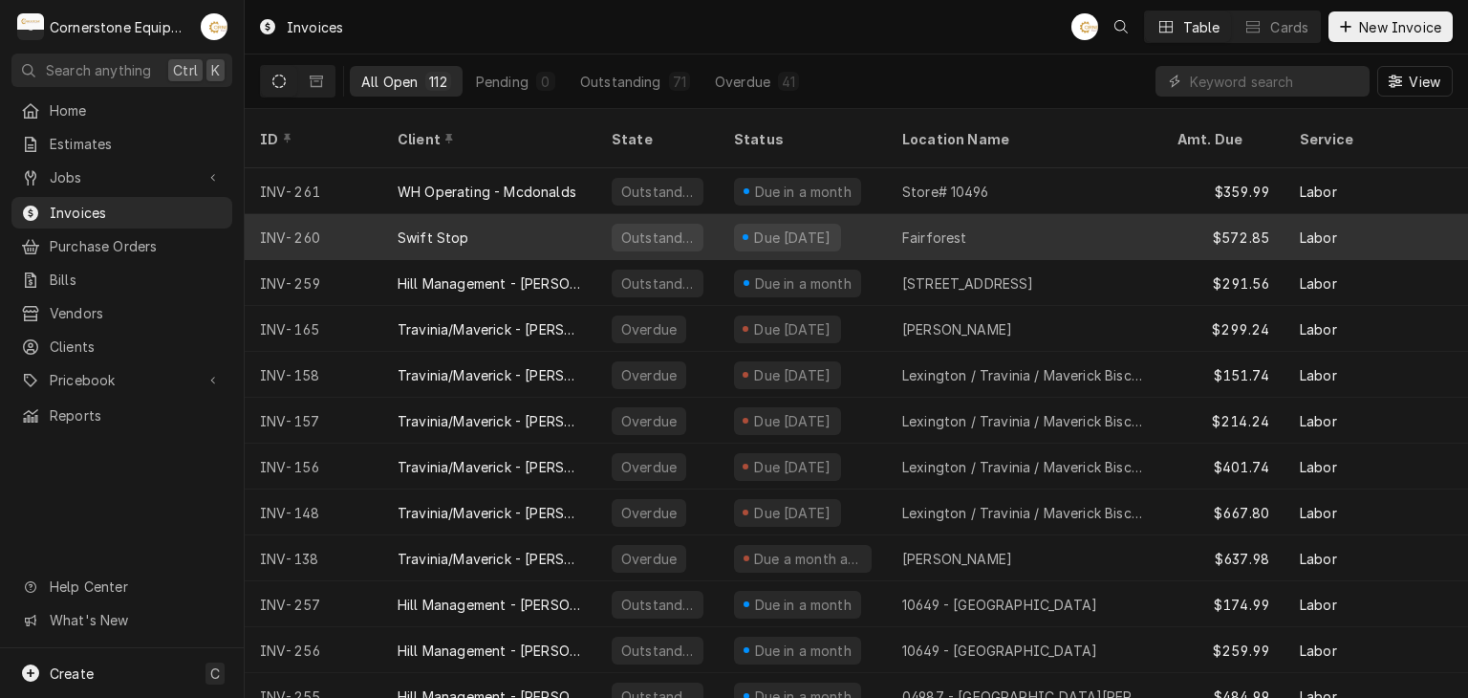
click at [525, 214] on div "Swift Stop" at bounding box center [489, 237] width 214 height 46
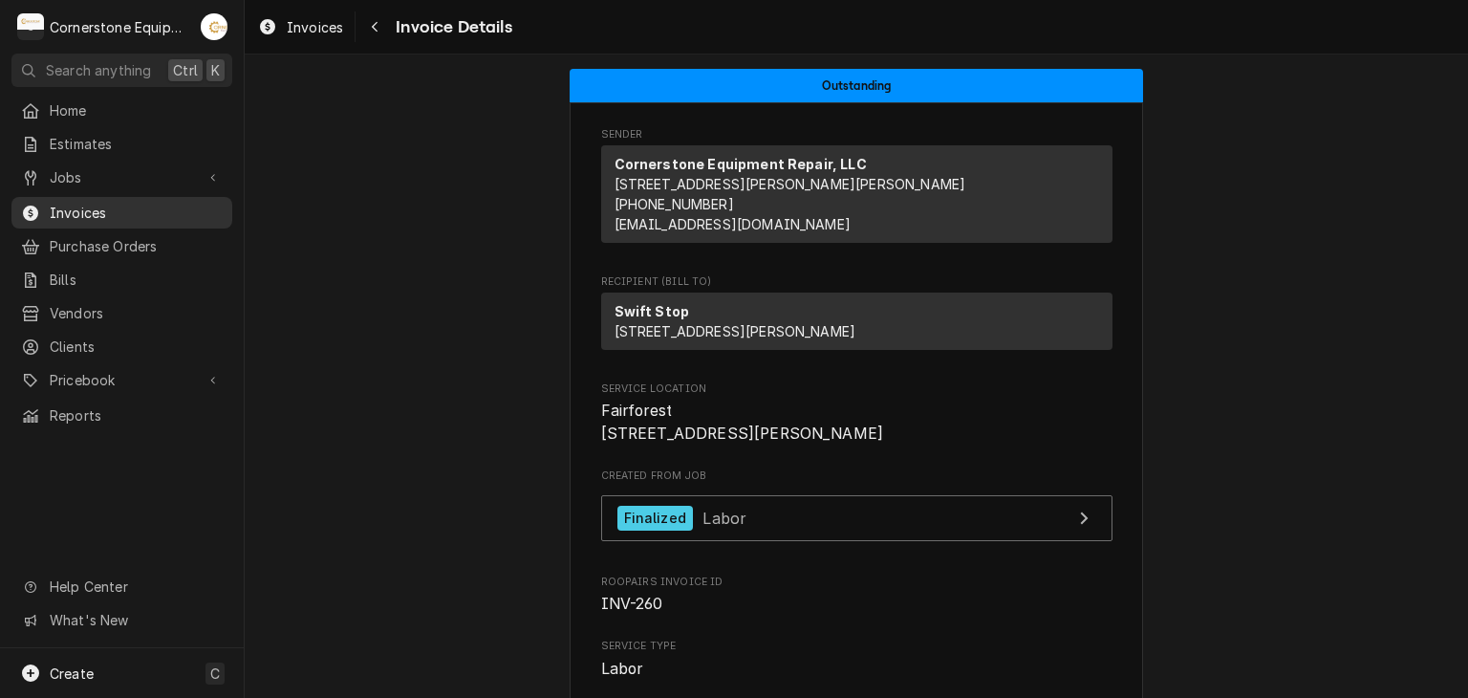
click at [107, 216] on div "Invoices" at bounding box center [121, 213] width 213 height 24
